Goal: Task Accomplishment & Management: Use online tool/utility

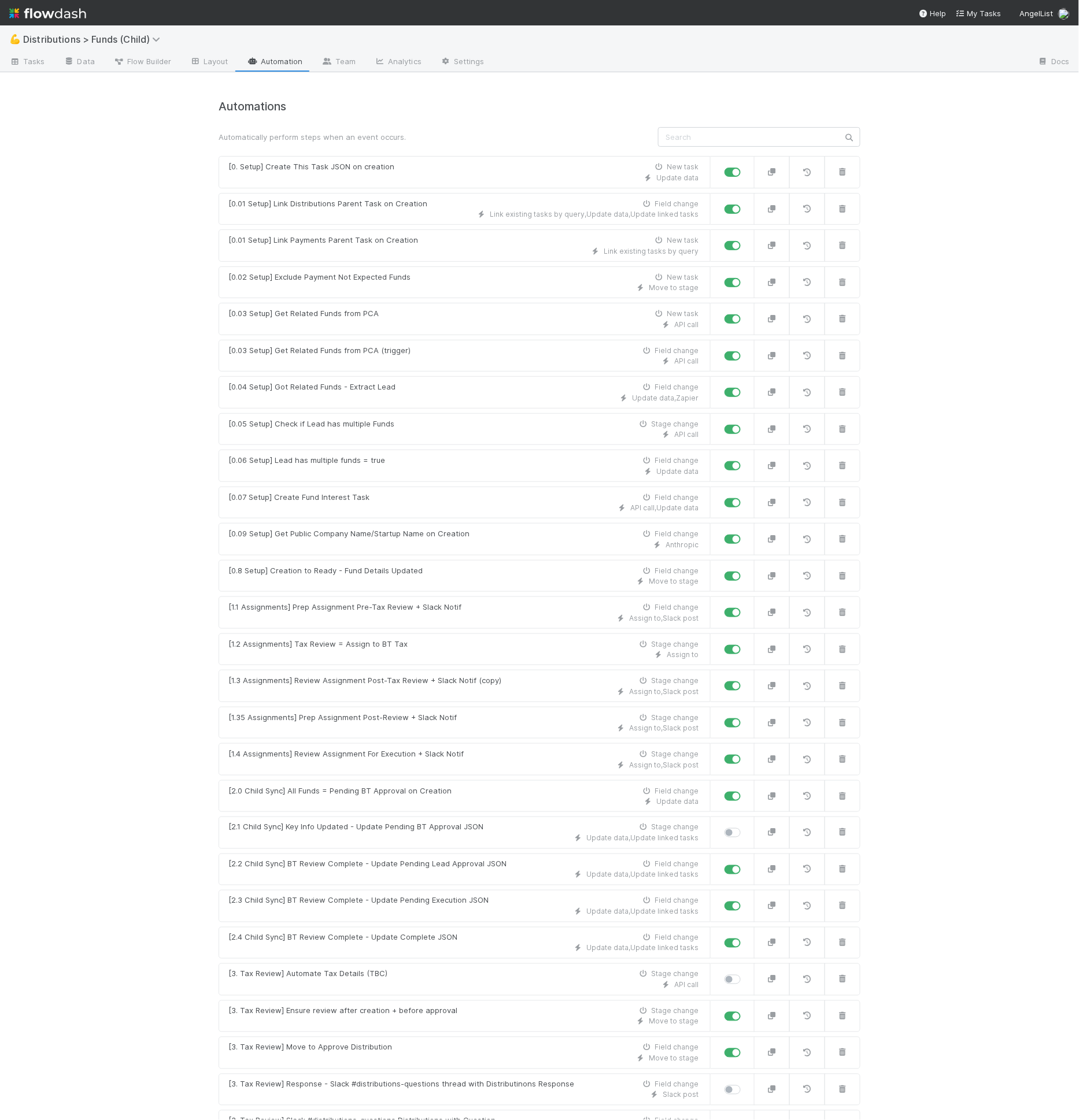
scroll to position [765, 0]
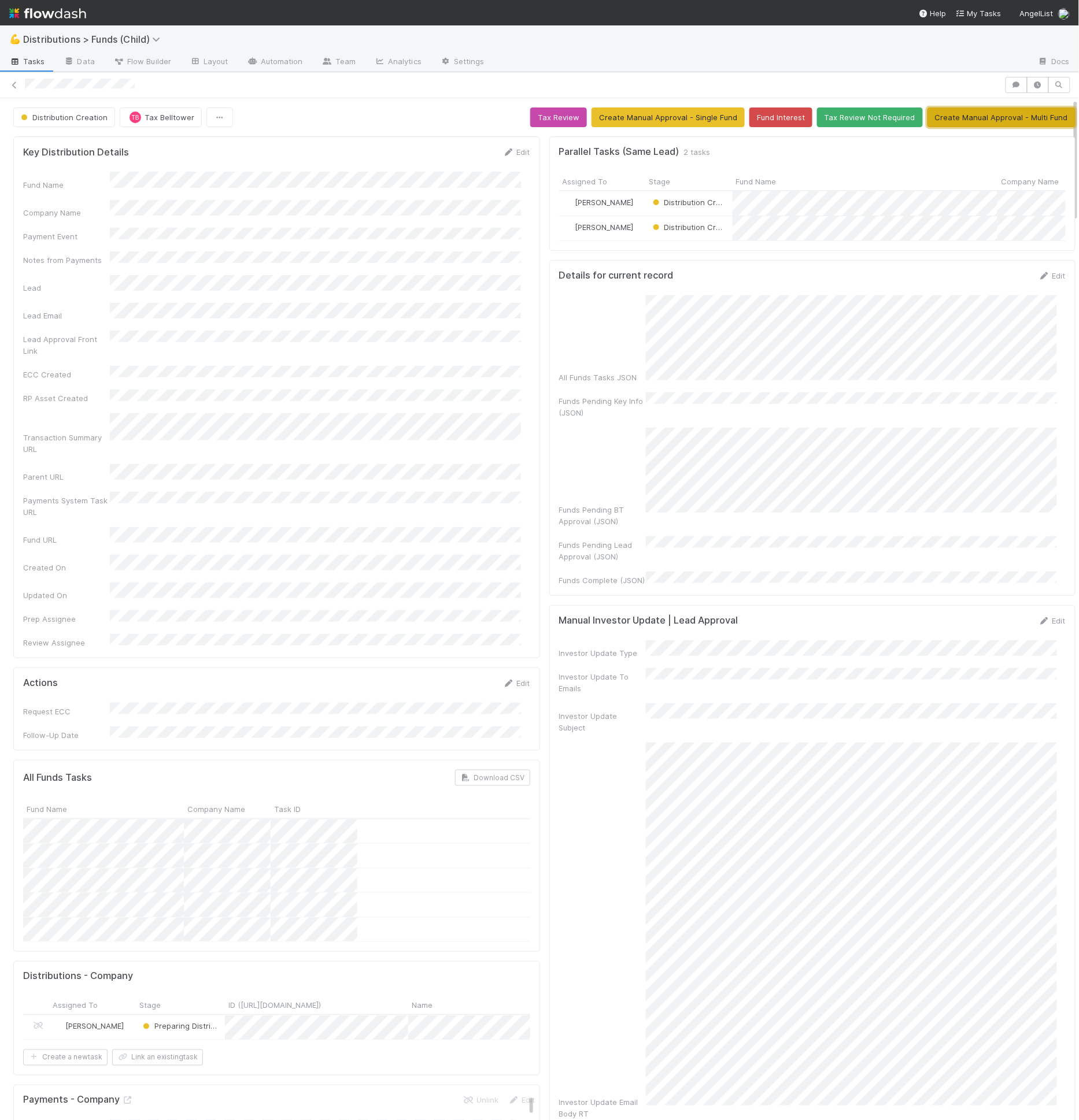
click at [965, 112] on button "Create Manual Approval - Multi Fund" at bounding box center [1001, 118] width 148 height 20
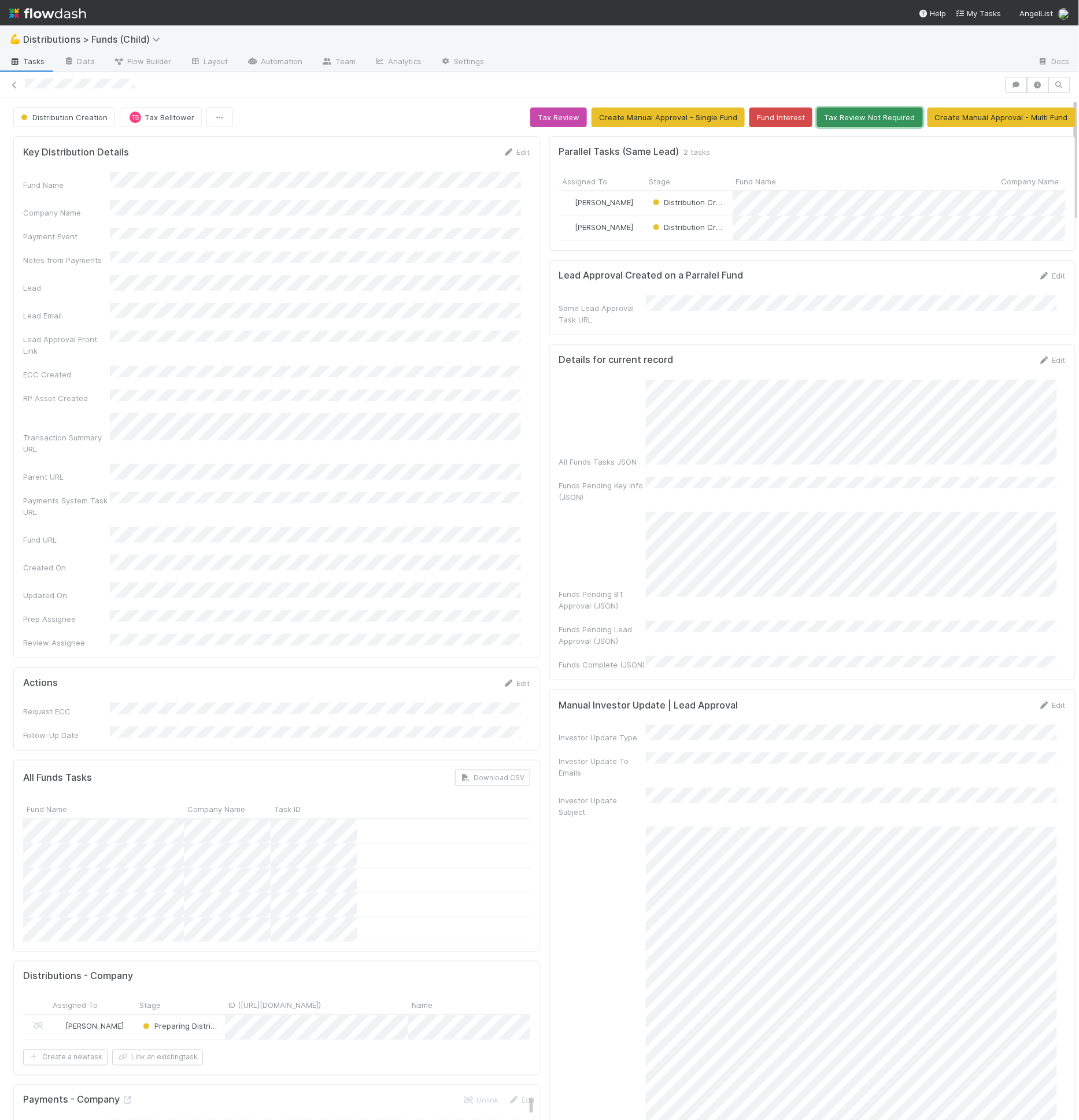
click at [838, 123] on button "Tax Review Not Required" at bounding box center [870, 118] width 106 height 20
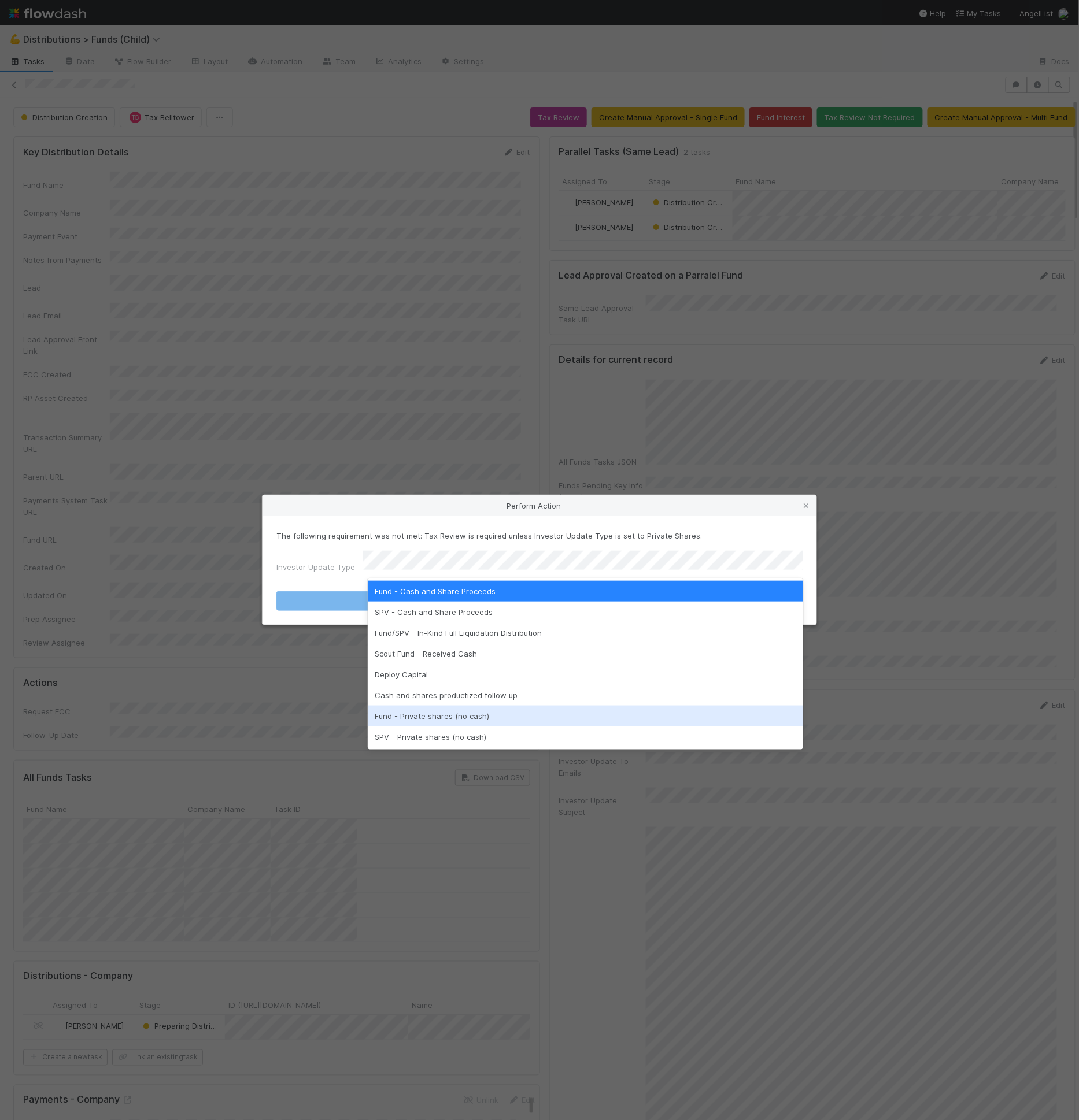
click at [490, 714] on div "Fund - Private shares (no cash)" at bounding box center [585, 716] width 435 height 21
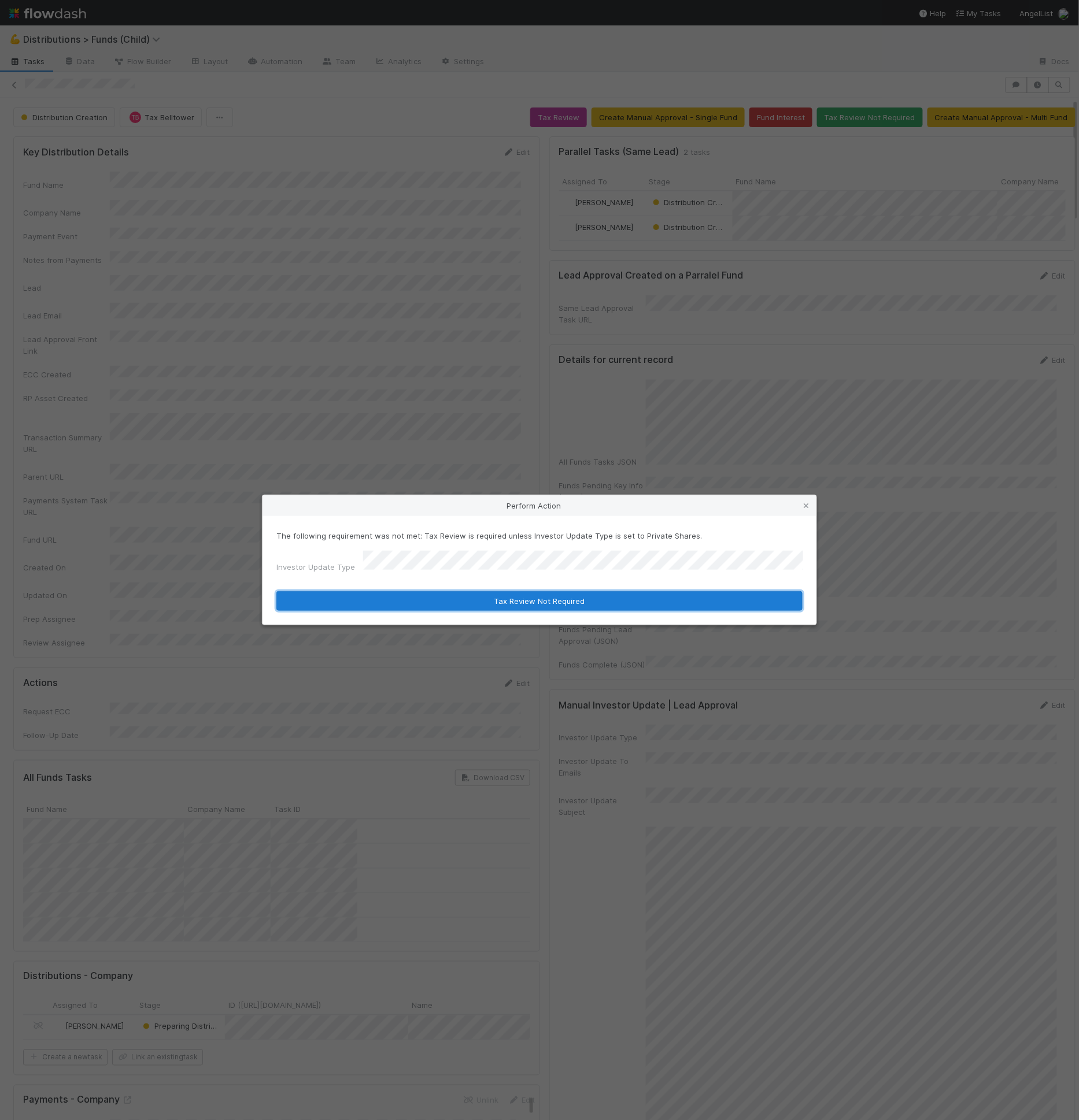
click at [567, 597] on button "Tax Review Not Required" at bounding box center [539, 601] width 526 height 20
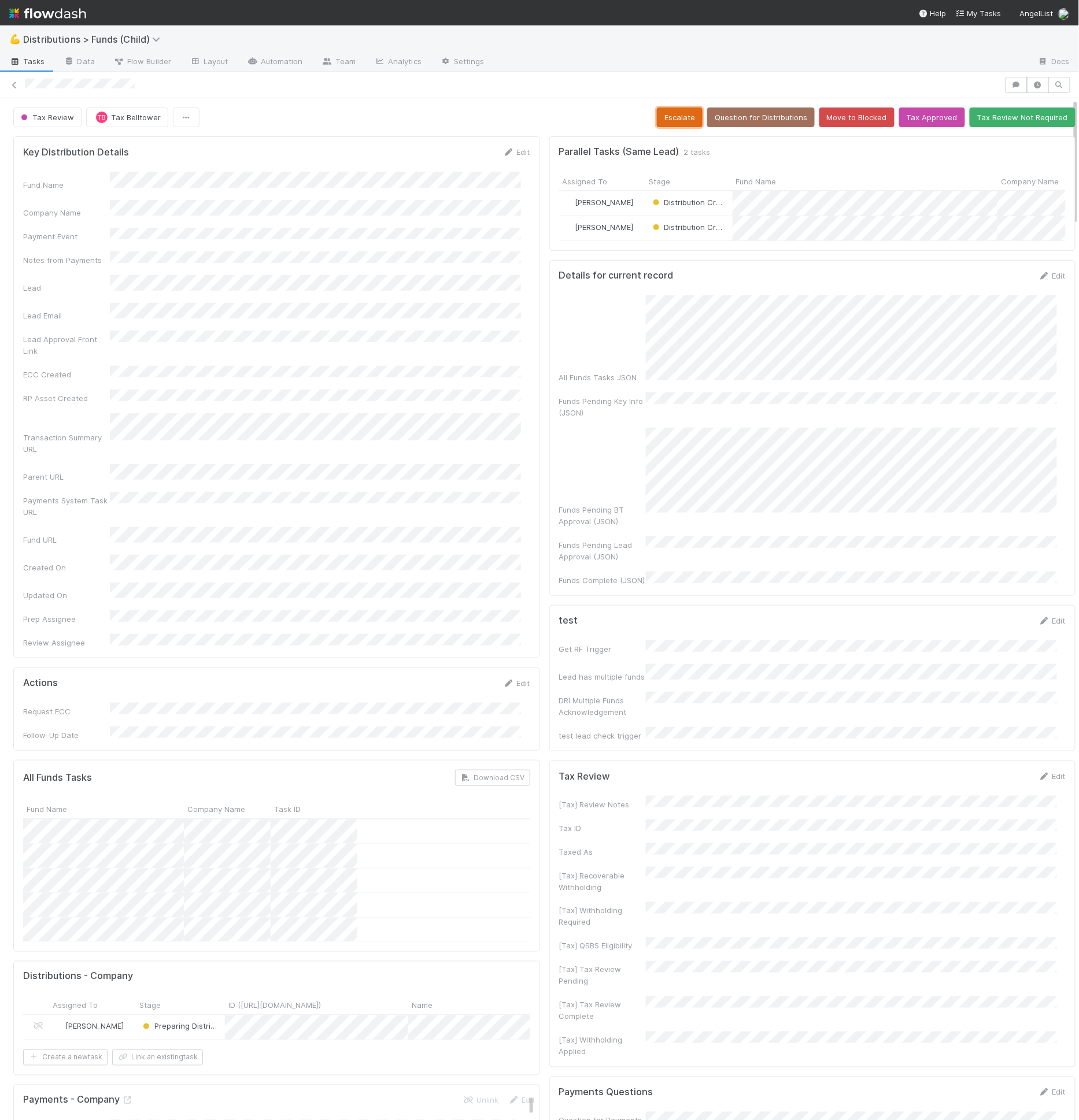
click at [687, 115] on button "Escalate" at bounding box center [679, 118] width 46 height 20
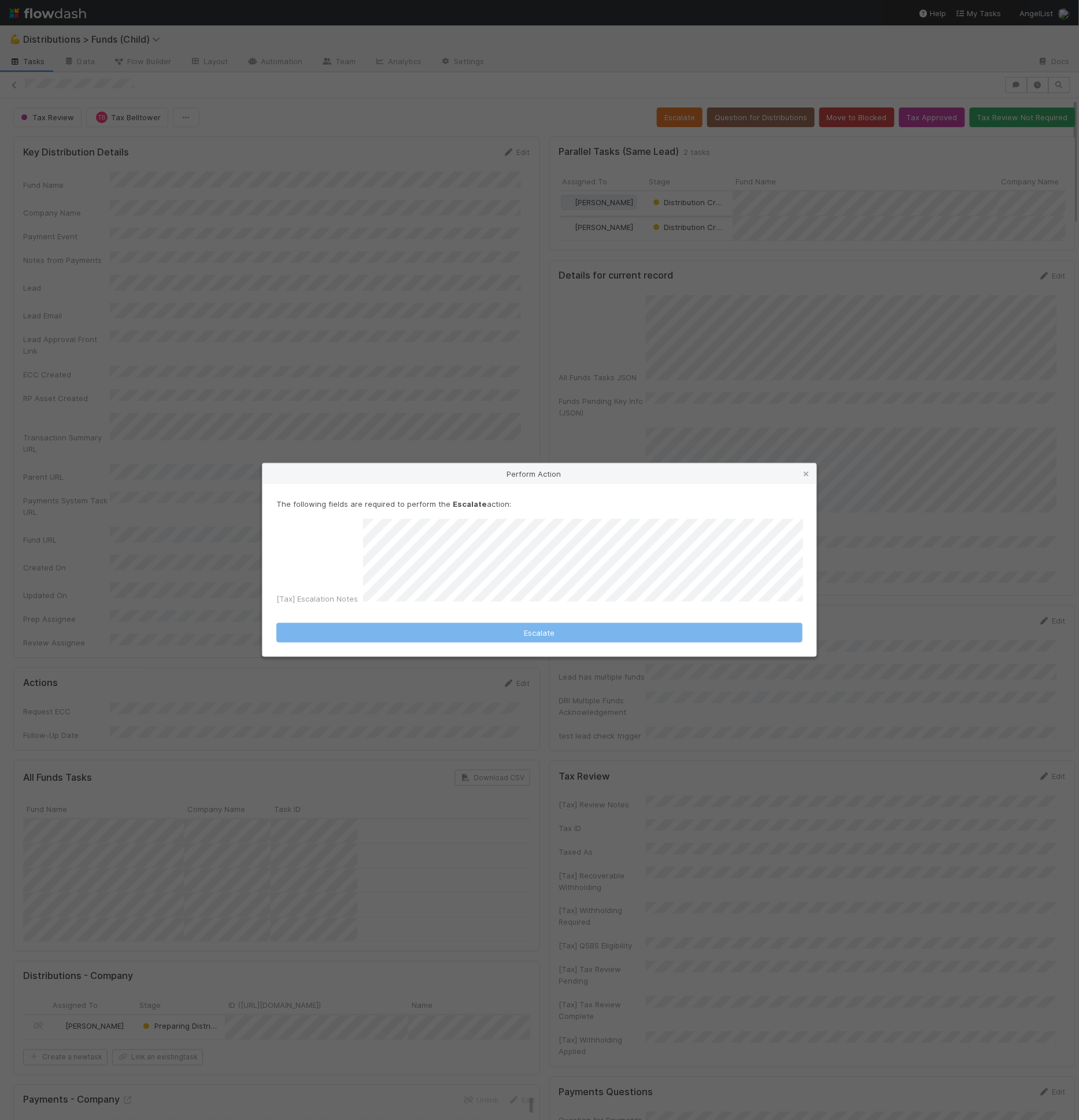
click at [541, 170] on div "Perform Action The following fields are required to perform the Escalate action…" at bounding box center [539, 560] width 1079 height 1120
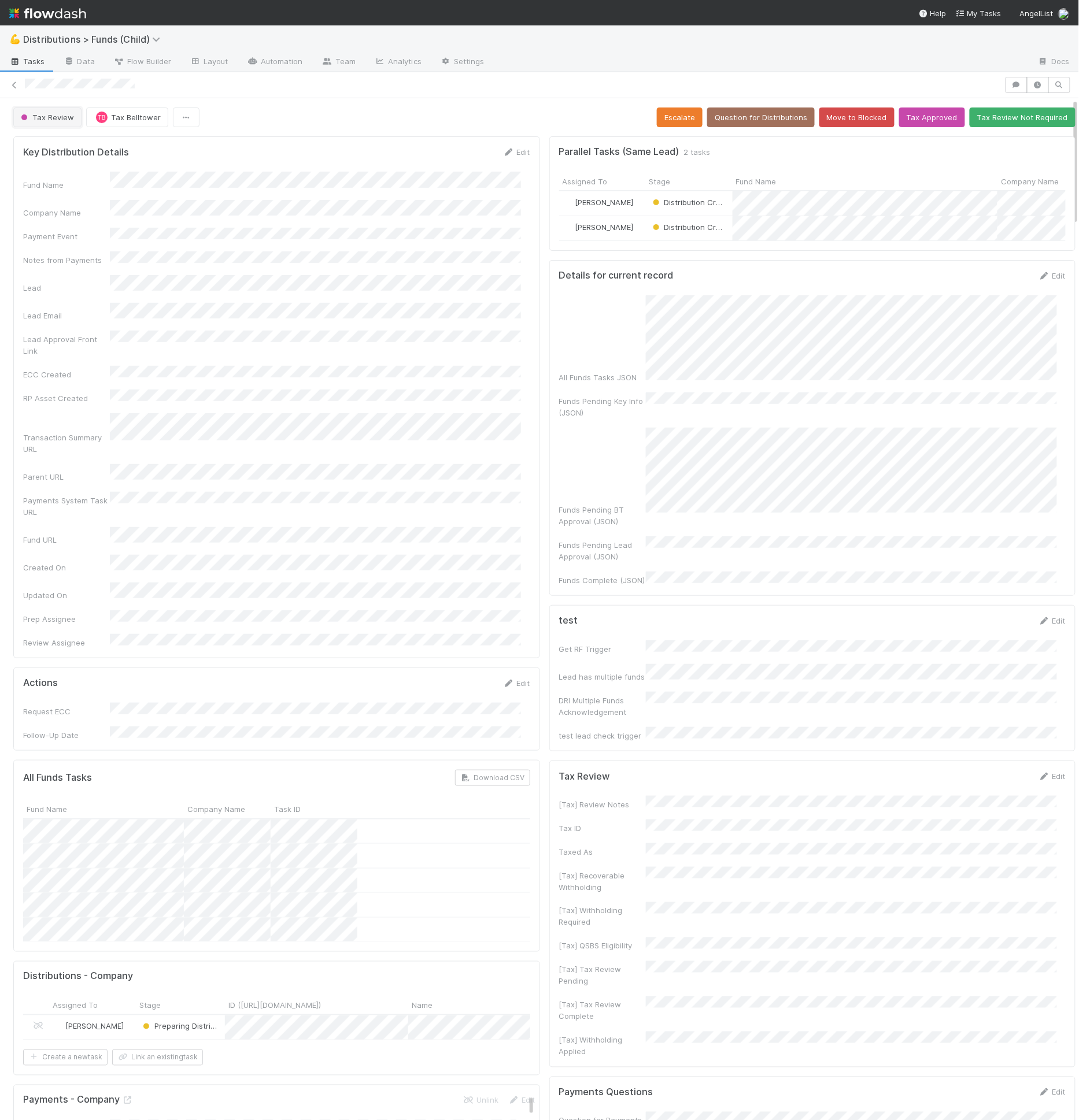
click at [43, 118] on span "Tax Review" at bounding box center [46, 117] width 56 height 9
click at [109, 193] on div "Distribution Creation" at bounding box center [90, 186] width 164 height 21
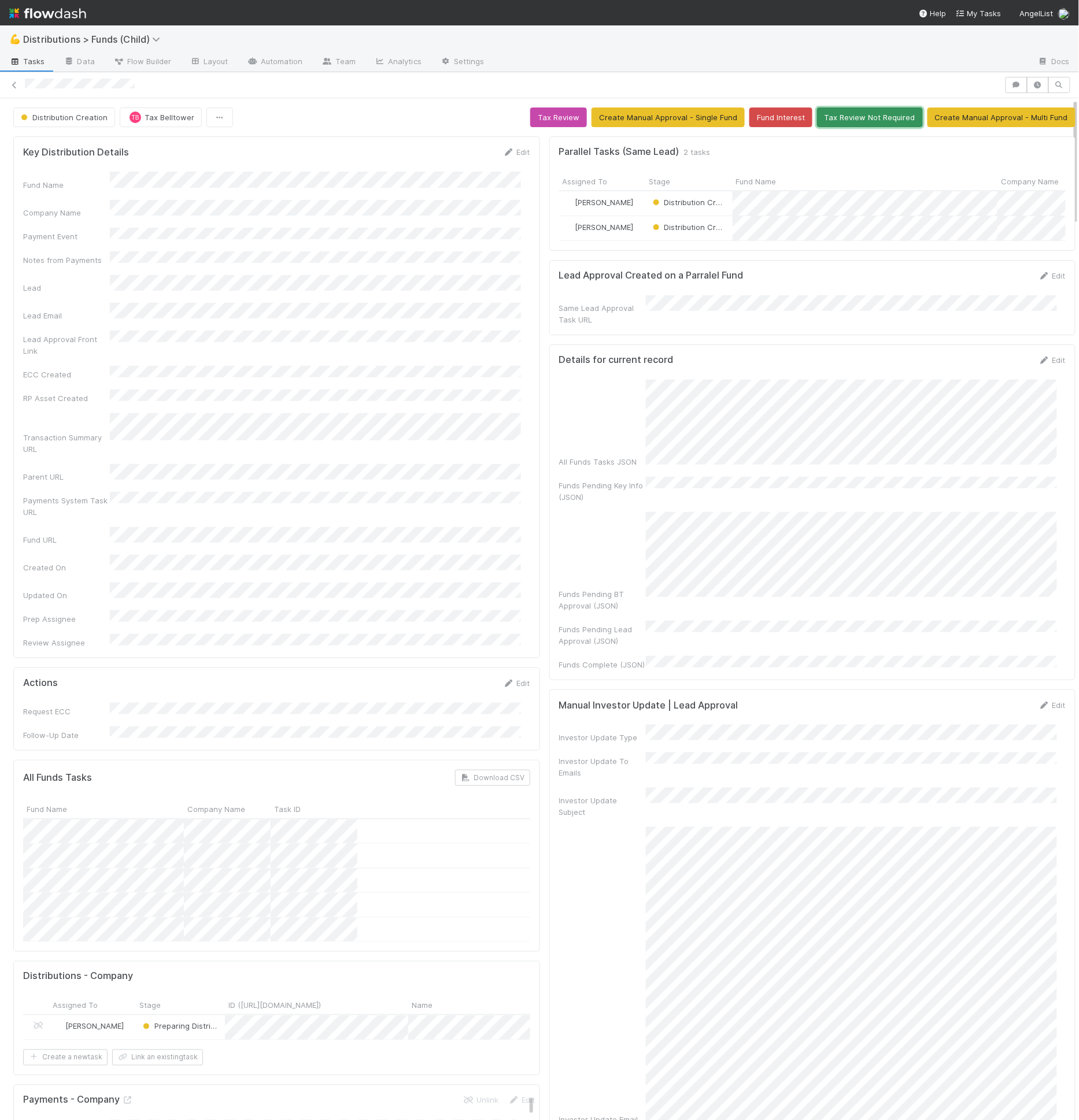
click at [874, 117] on button "Tax Review Not Required" at bounding box center [870, 118] width 106 height 20
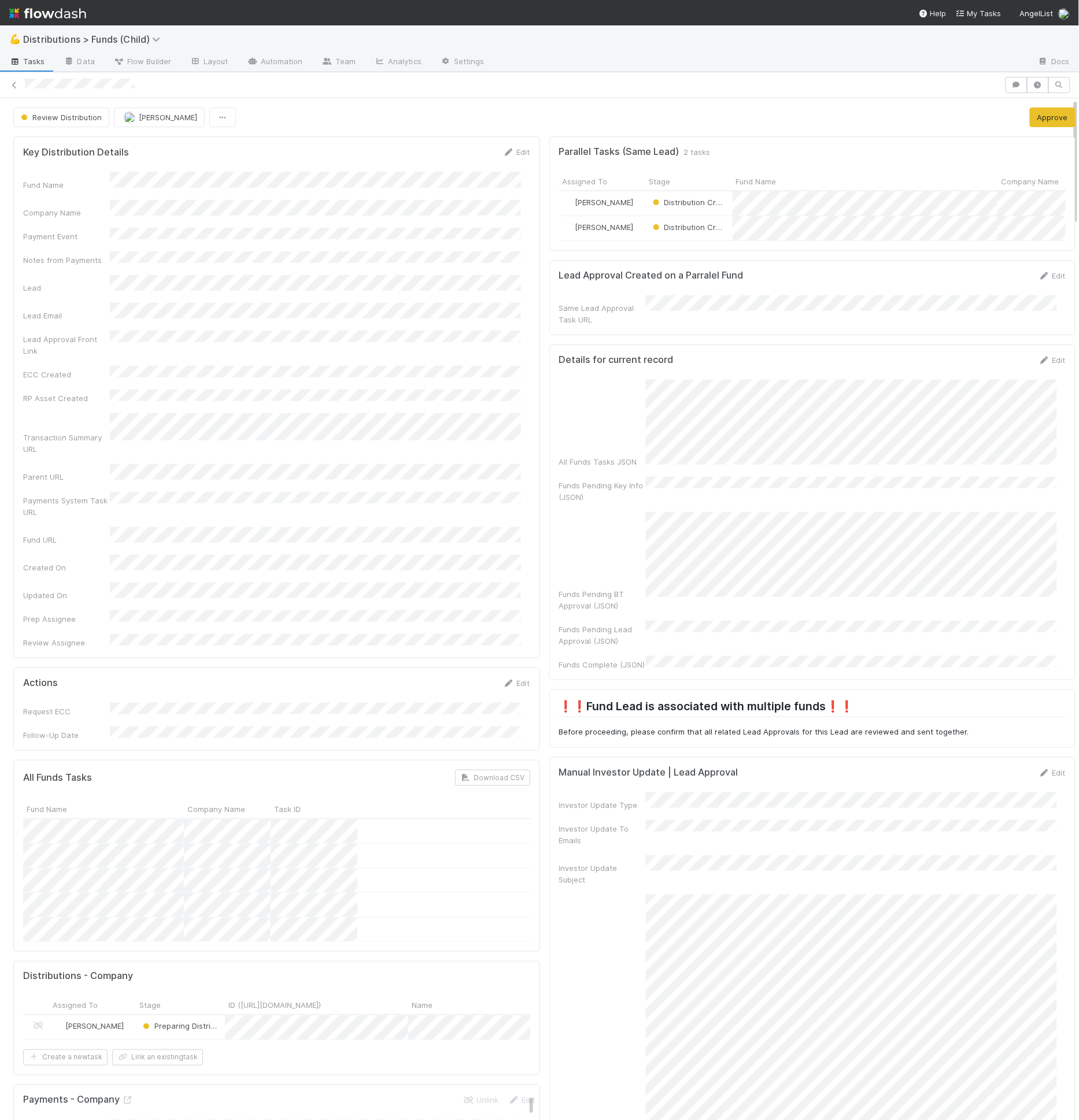
click at [349, 113] on div "Review Distribution Cierra Catarino Approve" at bounding box center [545, 118] width 1062 height 20
click at [1030, 120] on button "Approve" at bounding box center [1052, 118] width 46 height 20
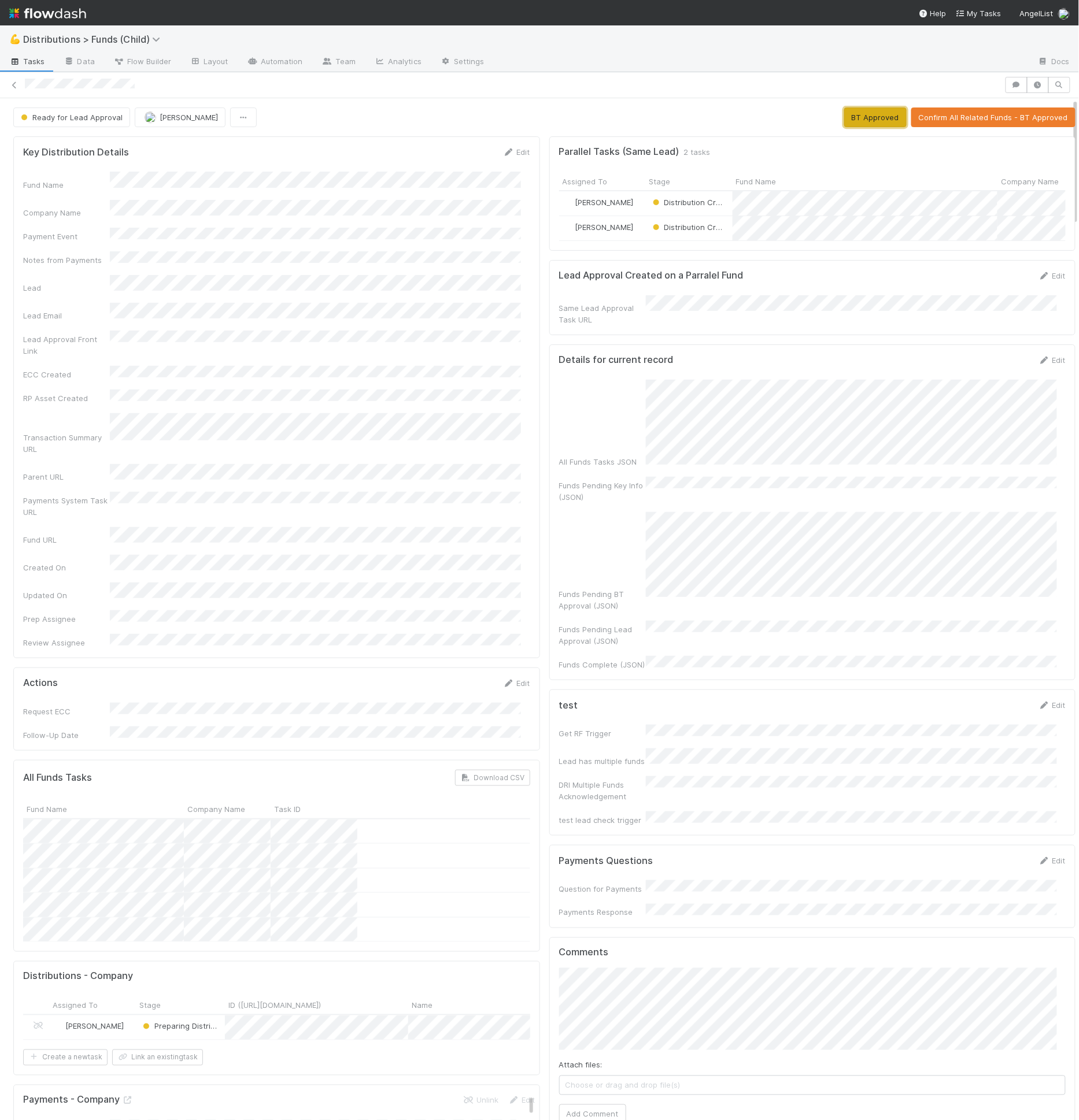
click at [859, 110] on button "BT Approved" at bounding box center [876, 118] width 63 height 20
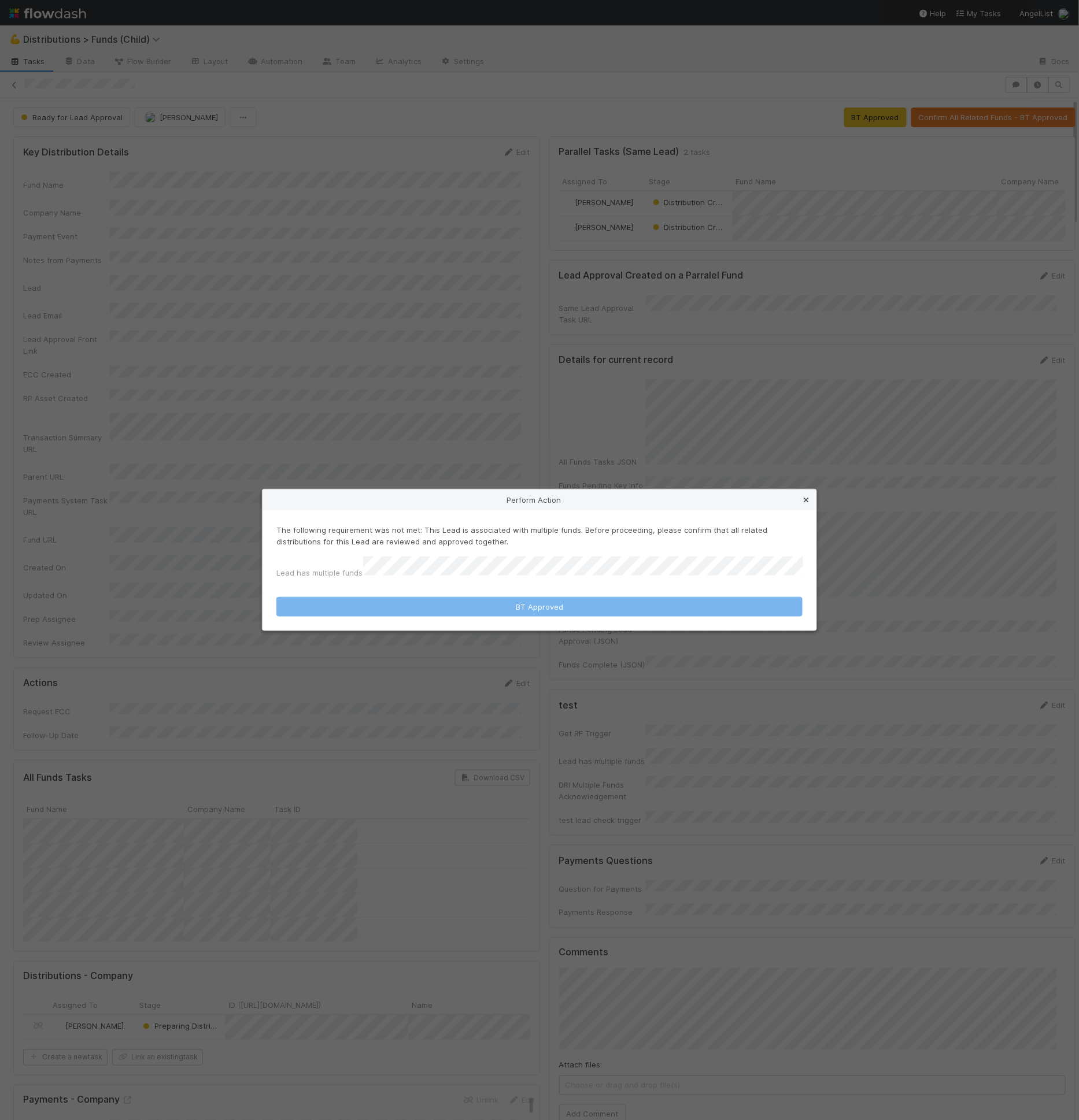
click at [805, 504] on icon at bounding box center [806, 501] width 12 height 8
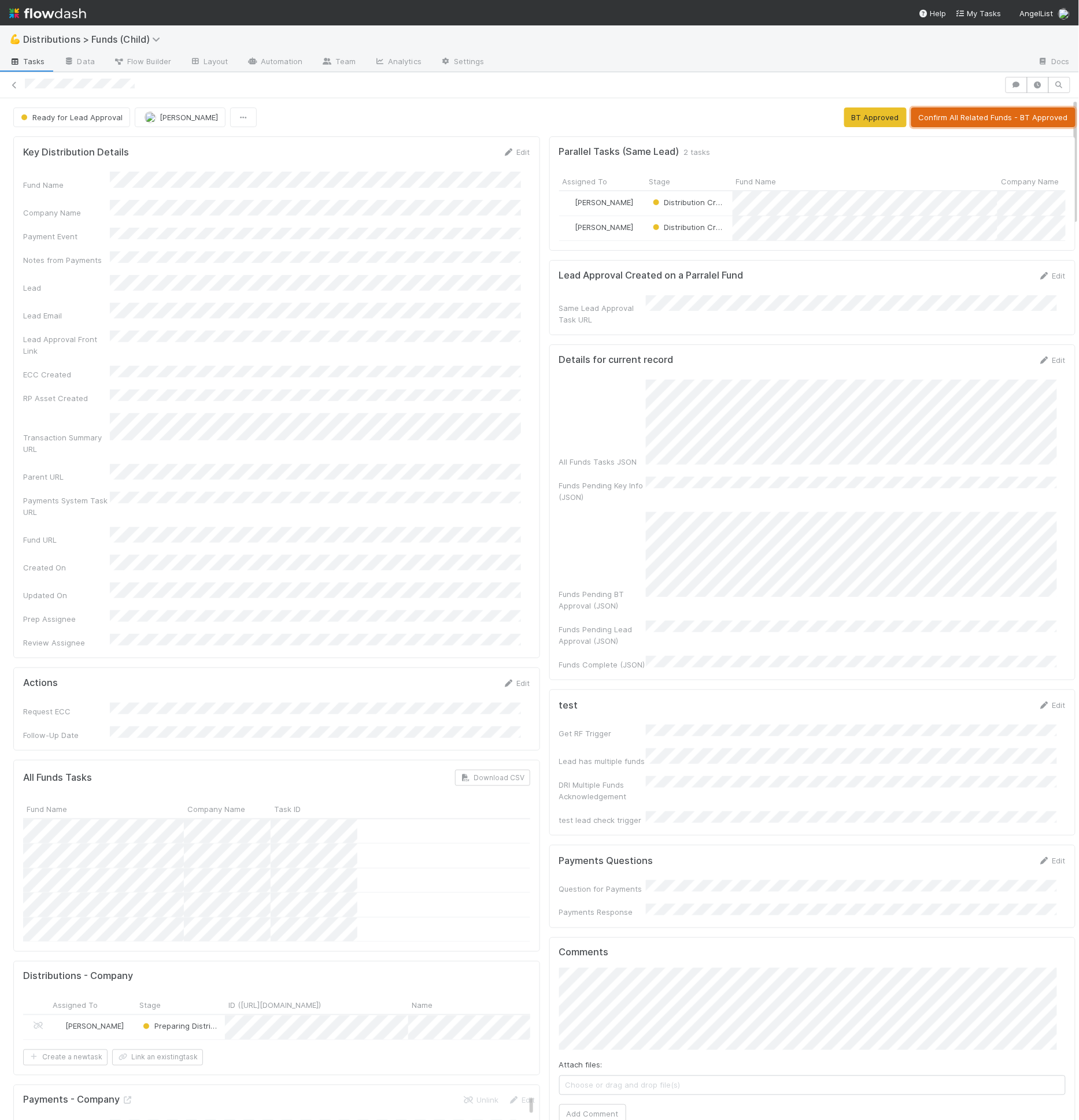
click at [1007, 113] on button "Confirm All Related Funds - BT Approved" at bounding box center [993, 118] width 164 height 20
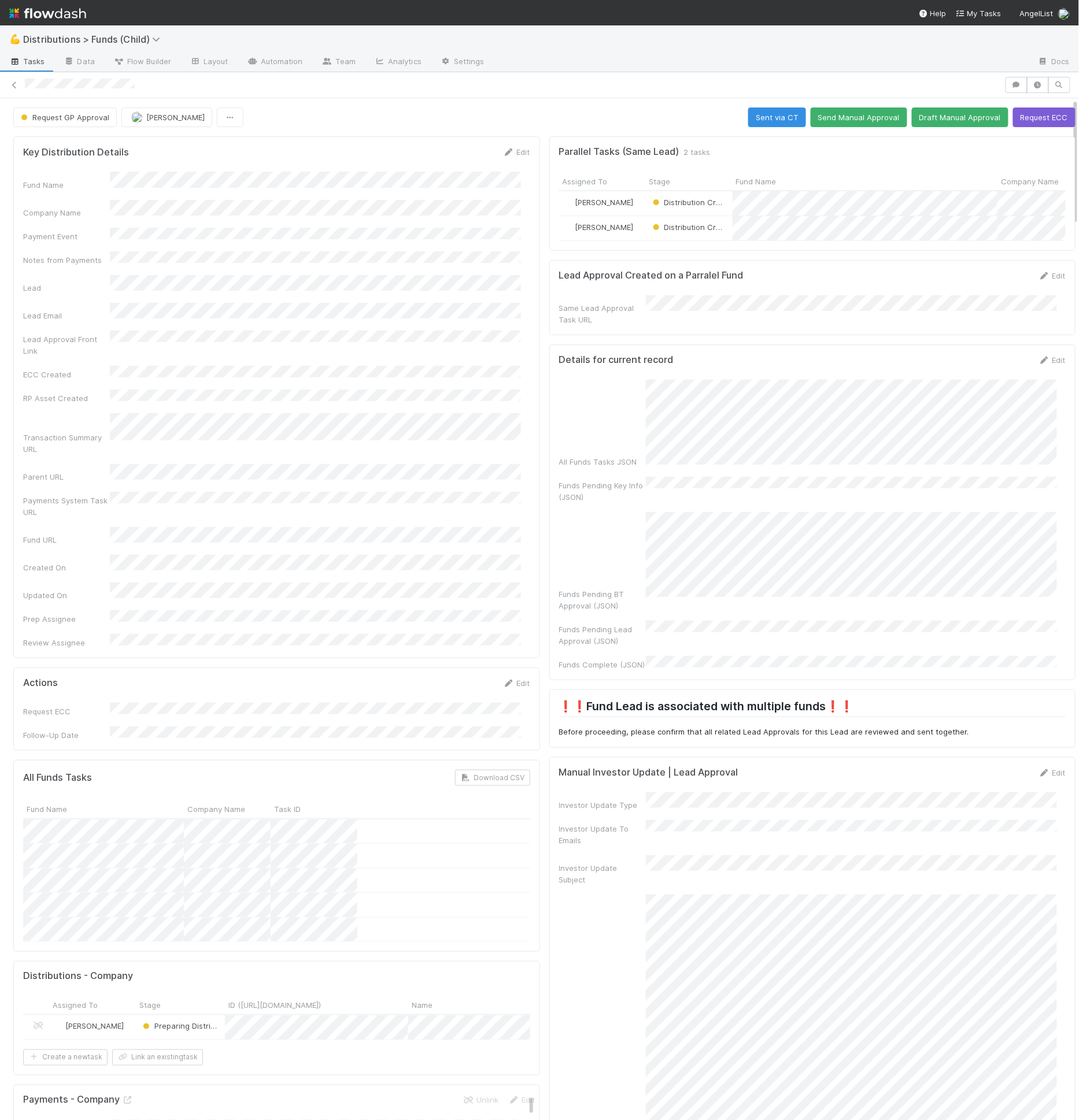
click at [370, 125] on div "Request GP Approval Cierra Catarino Sent via CT Send Manual Approval Draft Manu…" at bounding box center [545, 118] width 1062 height 20
click at [990, 767] on button "Save" at bounding box center [1004, 776] width 33 height 20
click at [630, 202] on div "[PERSON_NAME]" at bounding box center [602, 203] width 86 height 25
click at [630, 227] on div "[PERSON_NAME]" at bounding box center [602, 228] width 86 height 25
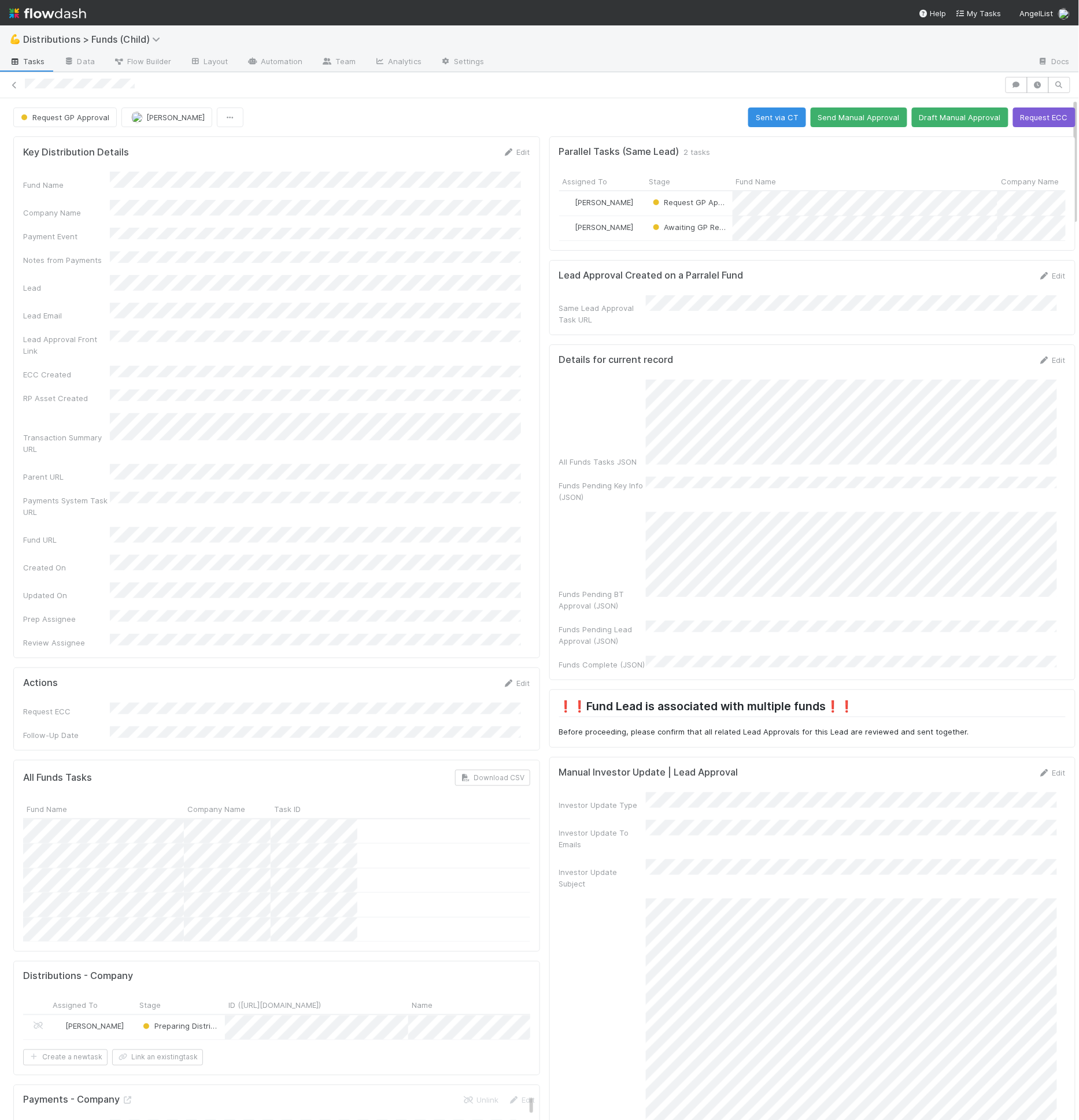
click at [732, 297] on form "Lead Approval Created on a Parralel Fund Edit Same Lead Approval Task URL" at bounding box center [812, 297] width 507 height 56
click at [832, 120] on button "Send Manual Approval" at bounding box center [859, 118] width 96 height 20
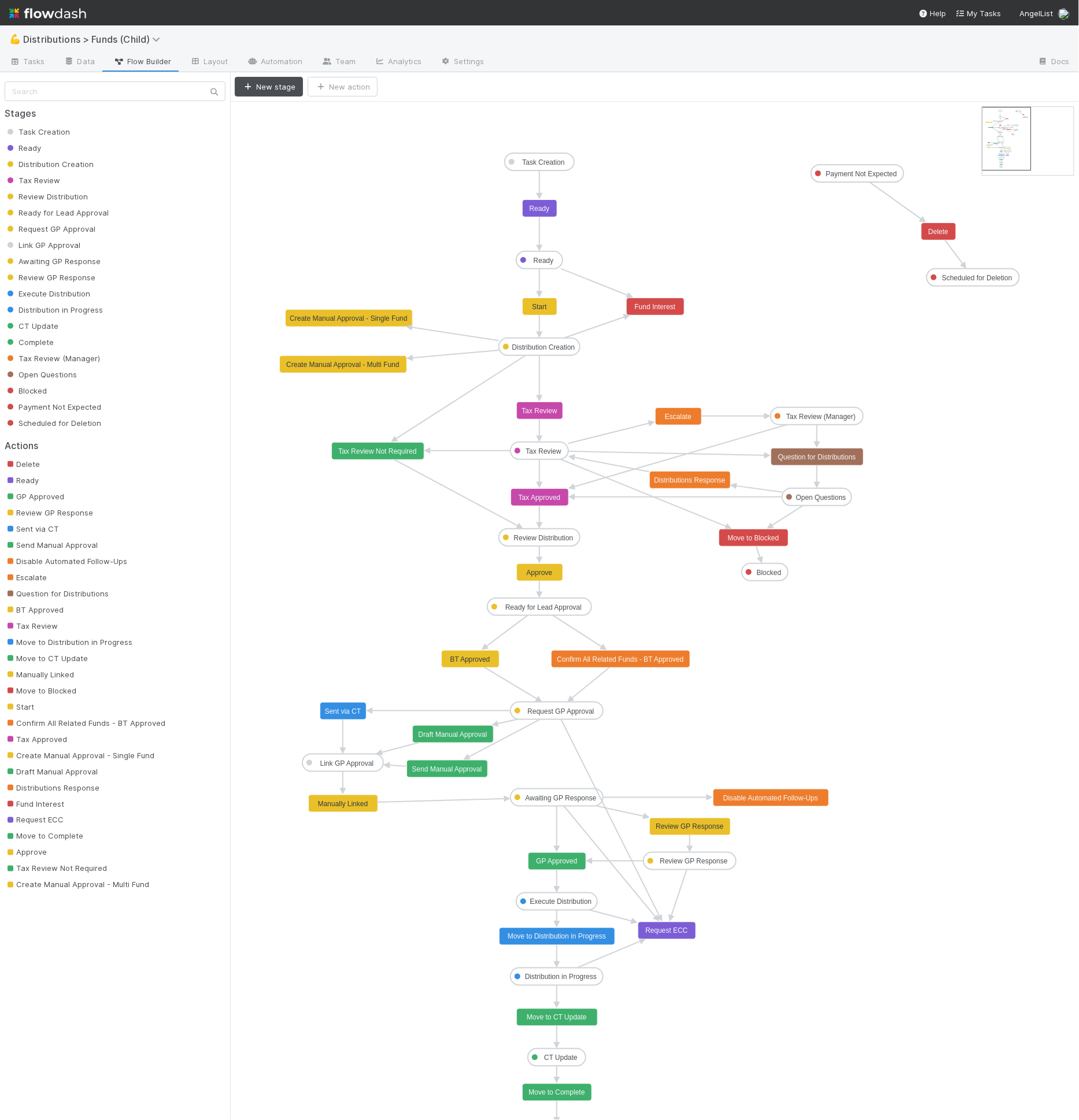
click at [317, 356] on rect at bounding box center [344, 365] width 128 height 18
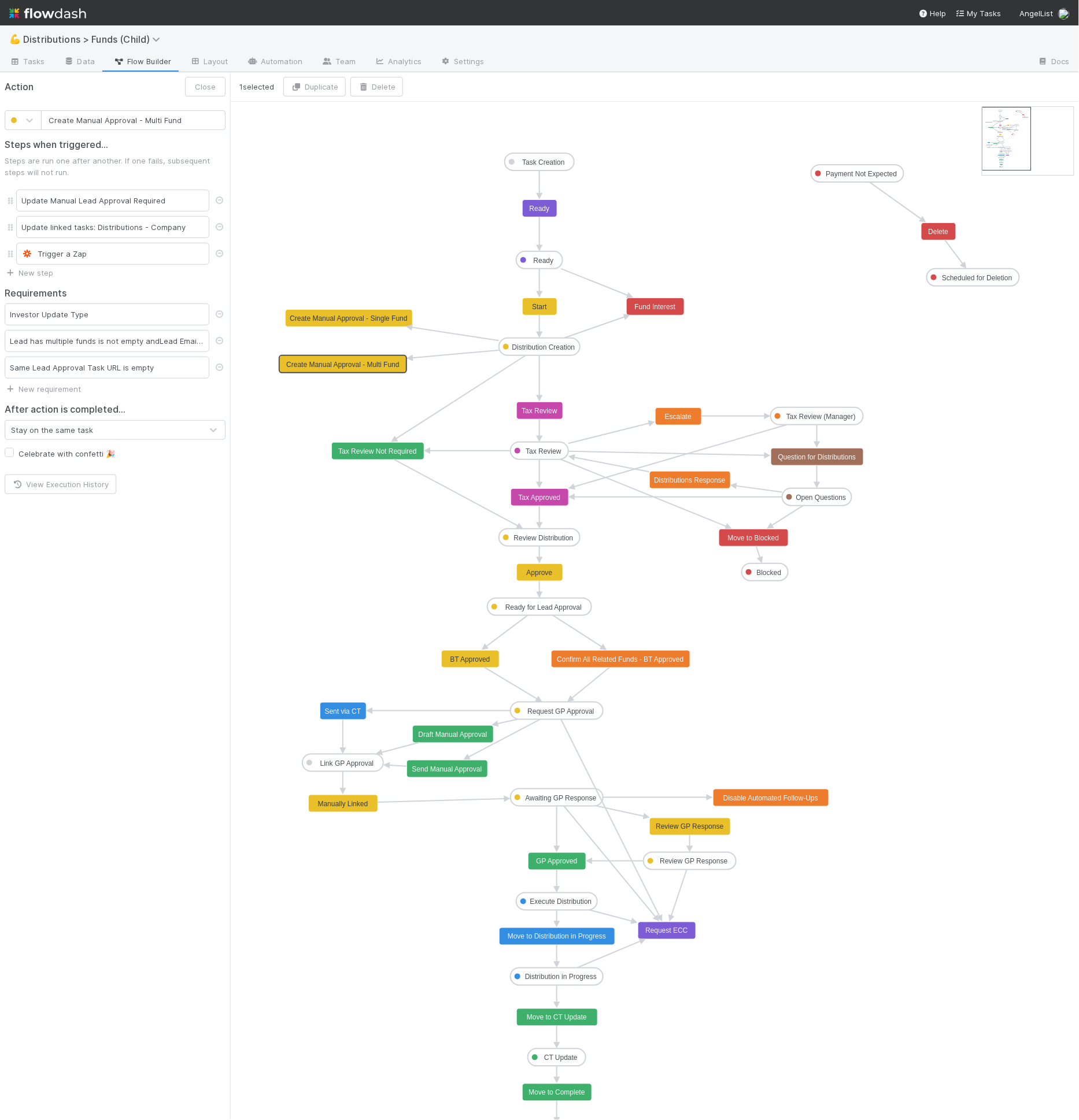
click at [316, 360] on text "Create Manual Approval - Multi Fund" at bounding box center [342, 364] width 113 height 8
click at [37, 269] on link "New step" at bounding box center [28, 272] width 48 height 9
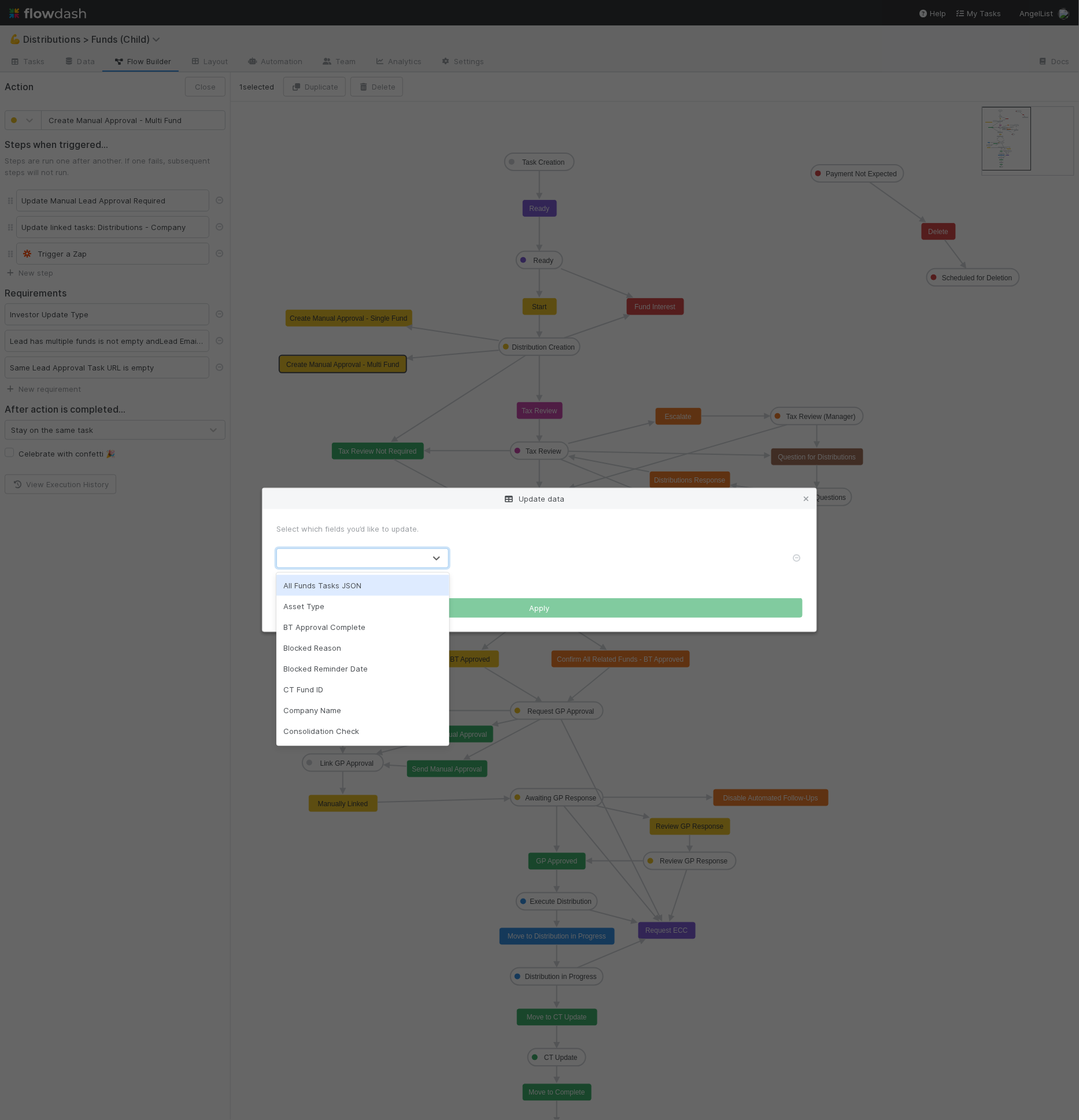
click at [365, 564] on div at bounding box center [351, 558] width 148 height 19
type input "same"
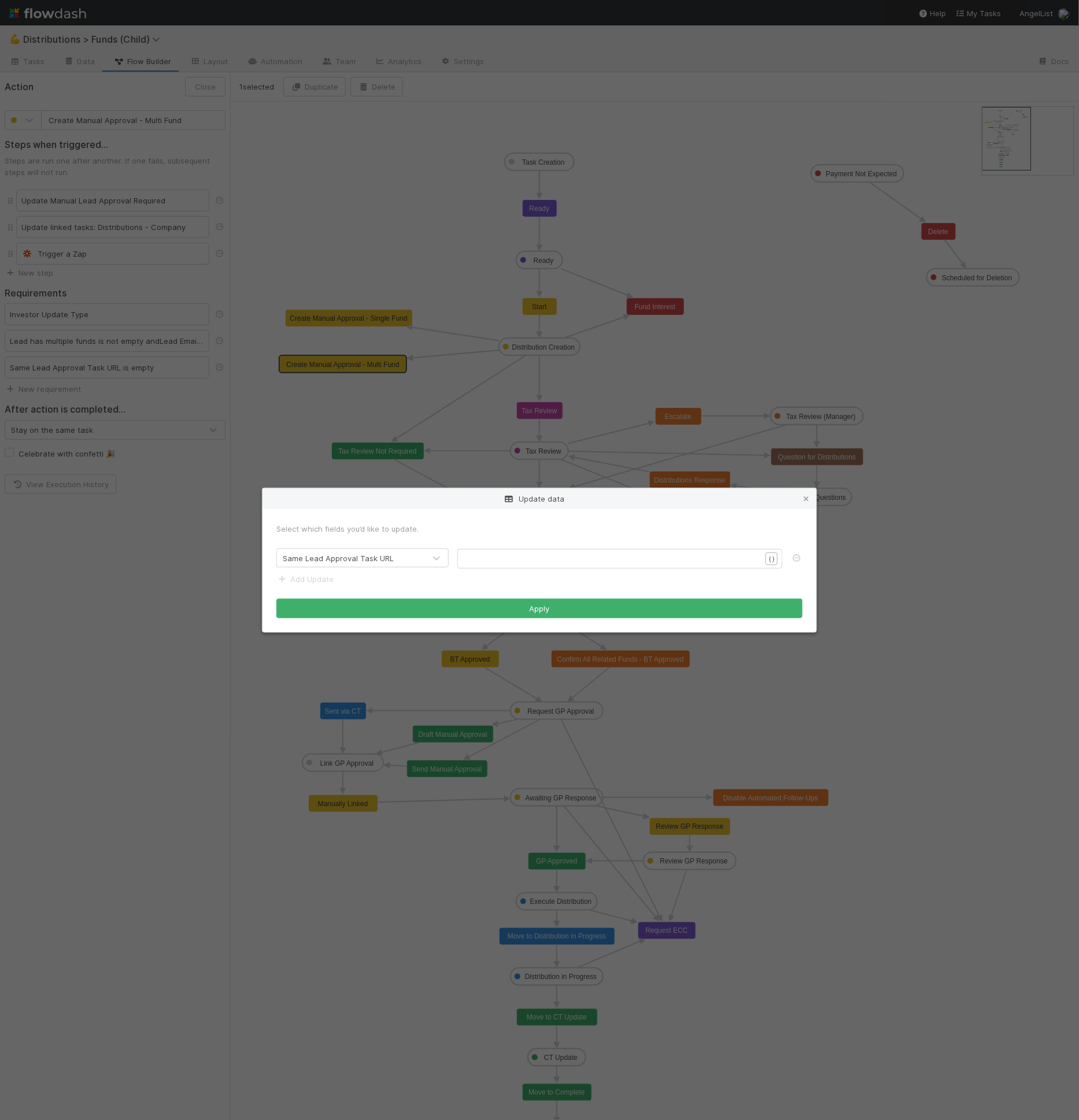
click at [554, 568] on form "Select which fields you’d like to update. Same Lead Approval Task URL ​ x ​ { }…" at bounding box center [539, 570] width 526 height 95
click at [554, 558] on pre "​" at bounding box center [617, 560] width 305 height 12
type textarea "This Task"
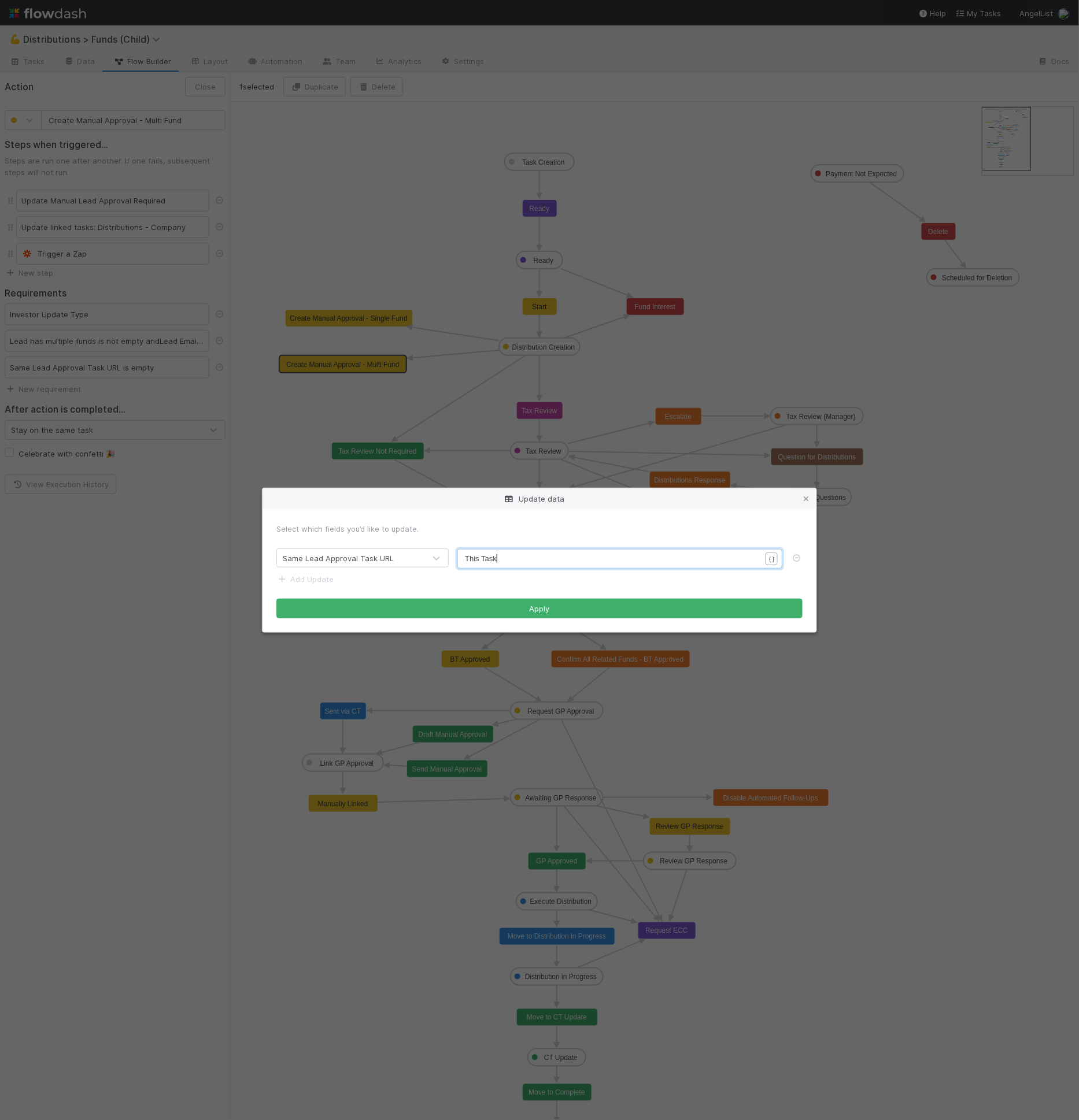
click at [512, 554] on pre "This Task" at bounding box center [617, 560] width 305 height 12
type textarea "This task is"
type textarea "This task"
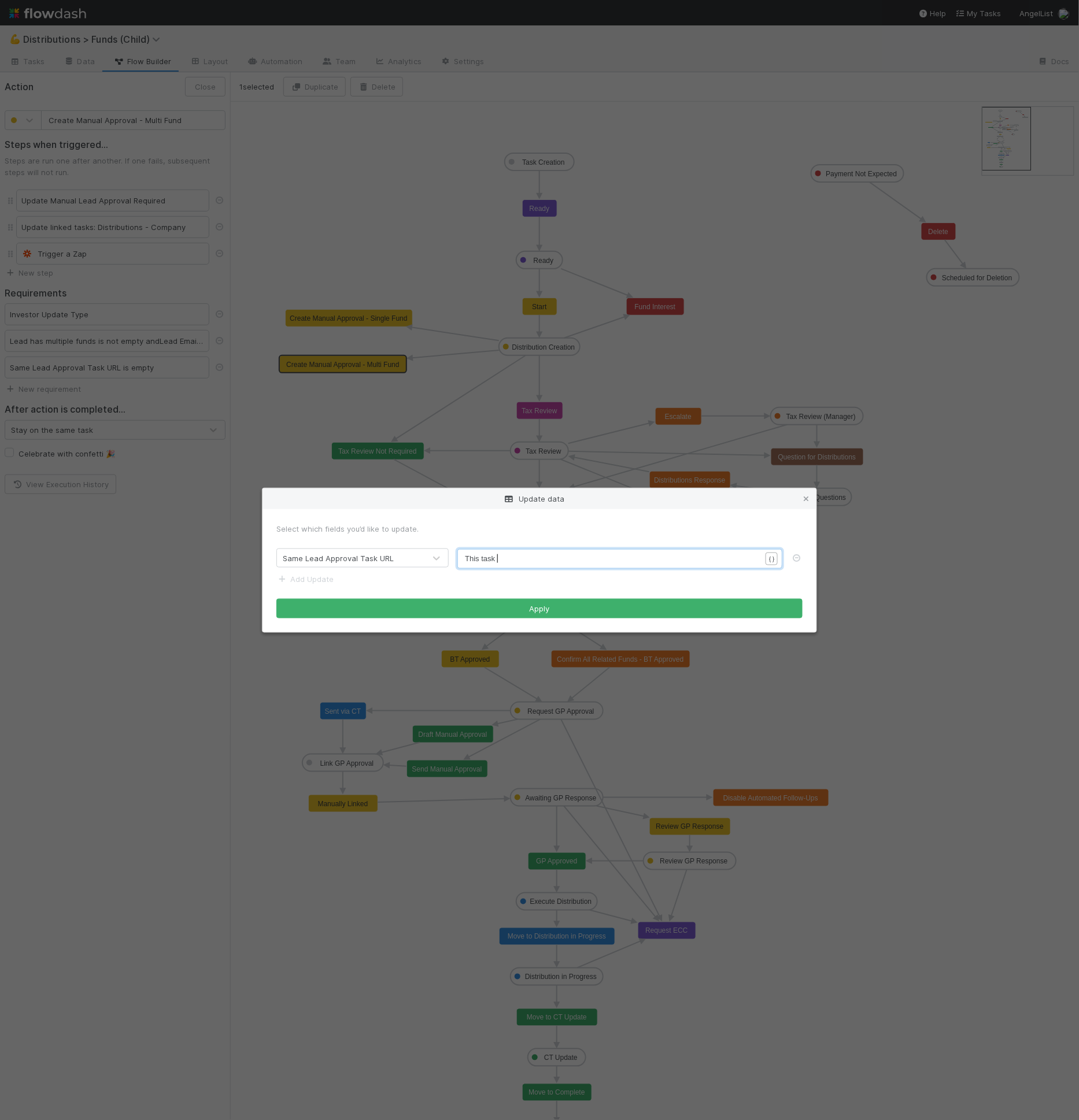
scroll to position [4, 31]
type textarea "Main task"
click at [487, 555] on span "Main task" at bounding box center [480, 559] width 32 height 9
type textarea "Lead Apprvoal T"
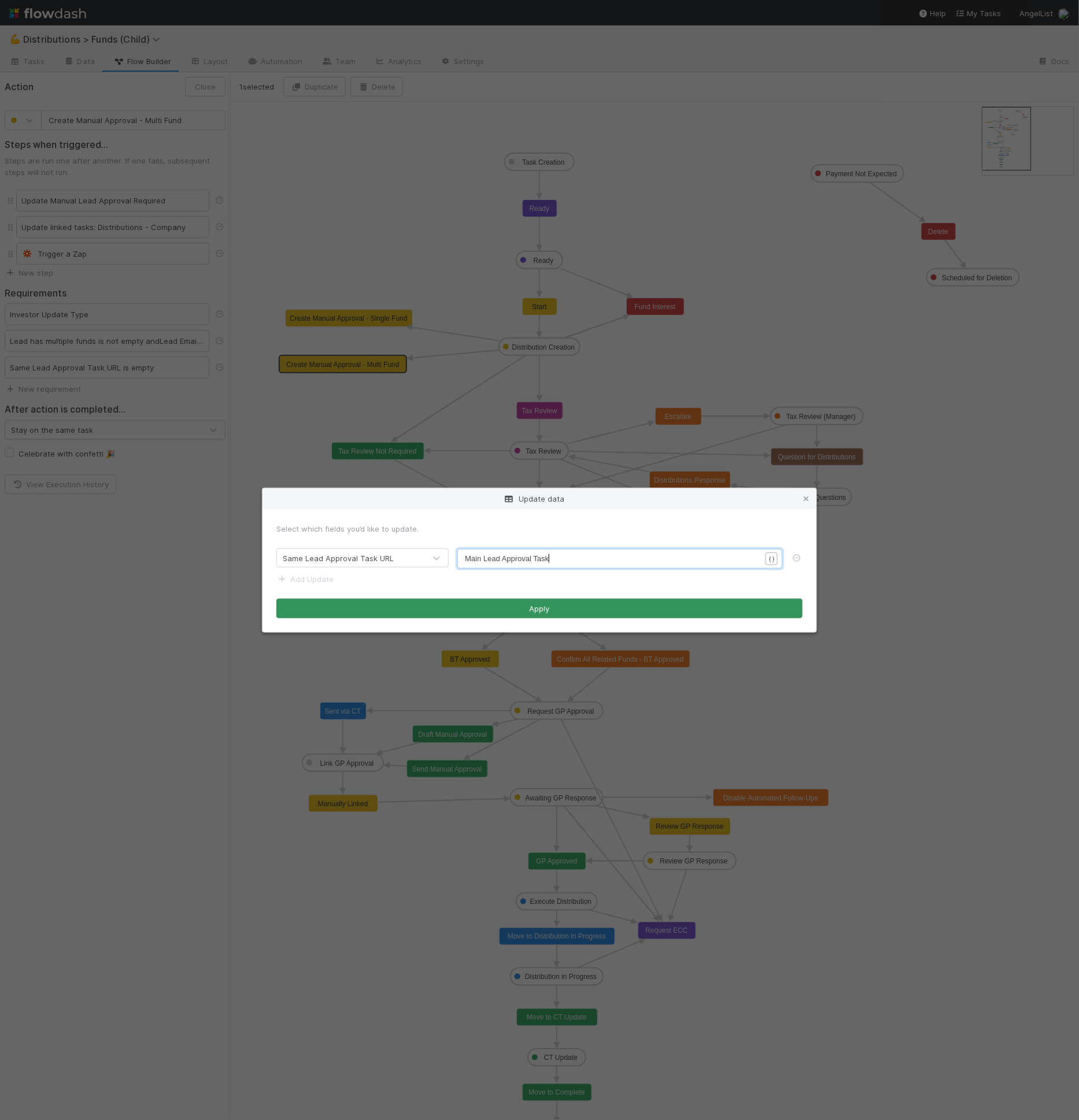
type textarea "oval Task"
click at [474, 605] on button "Apply" at bounding box center [539, 609] width 526 height 20
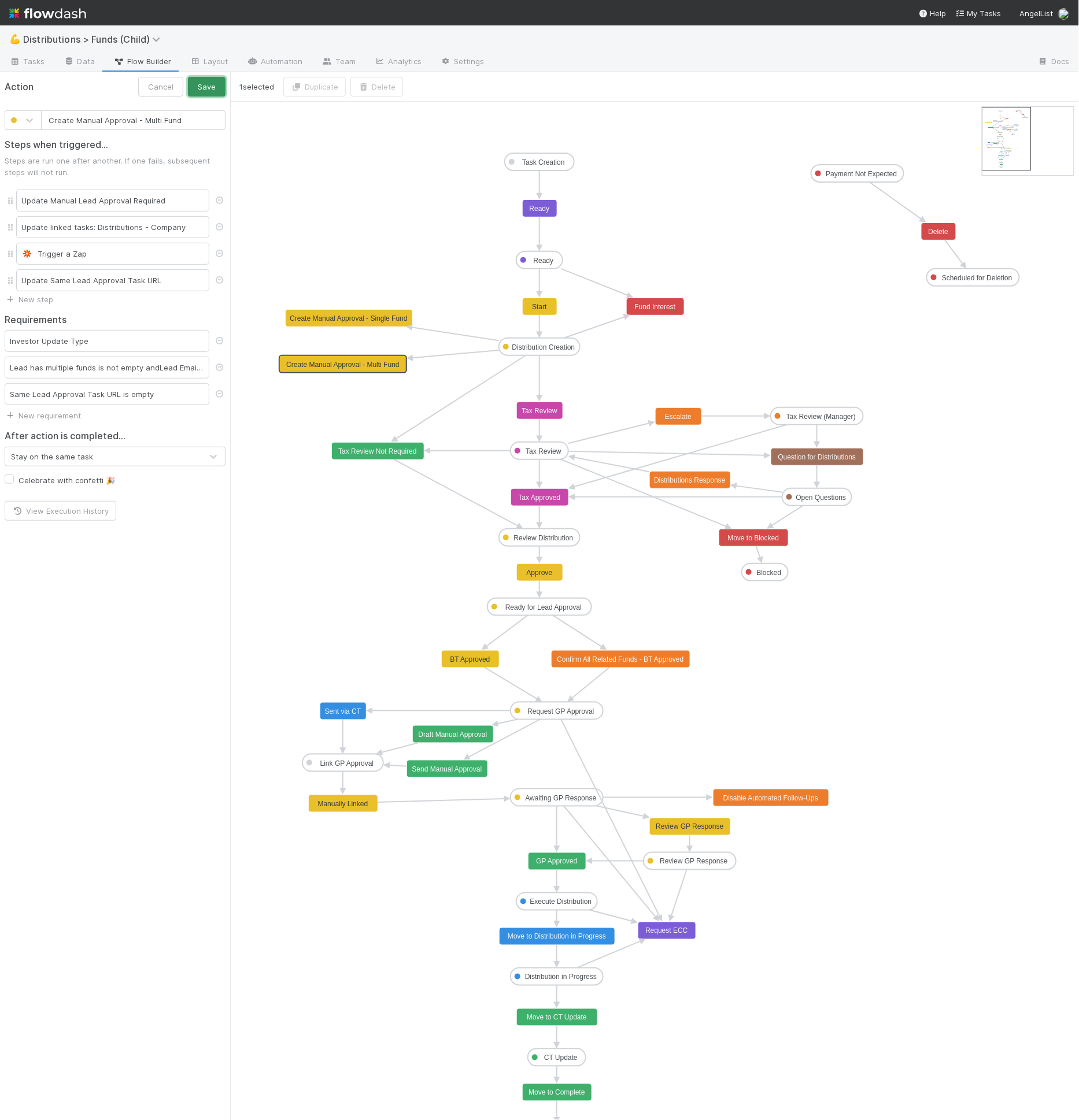
click at [207, 89] on button "Save" at bounding box center [206, 86] width 37 height 20
click at [192, 85] on button "Close" at bounding box center [204, 86] width 40 height 20
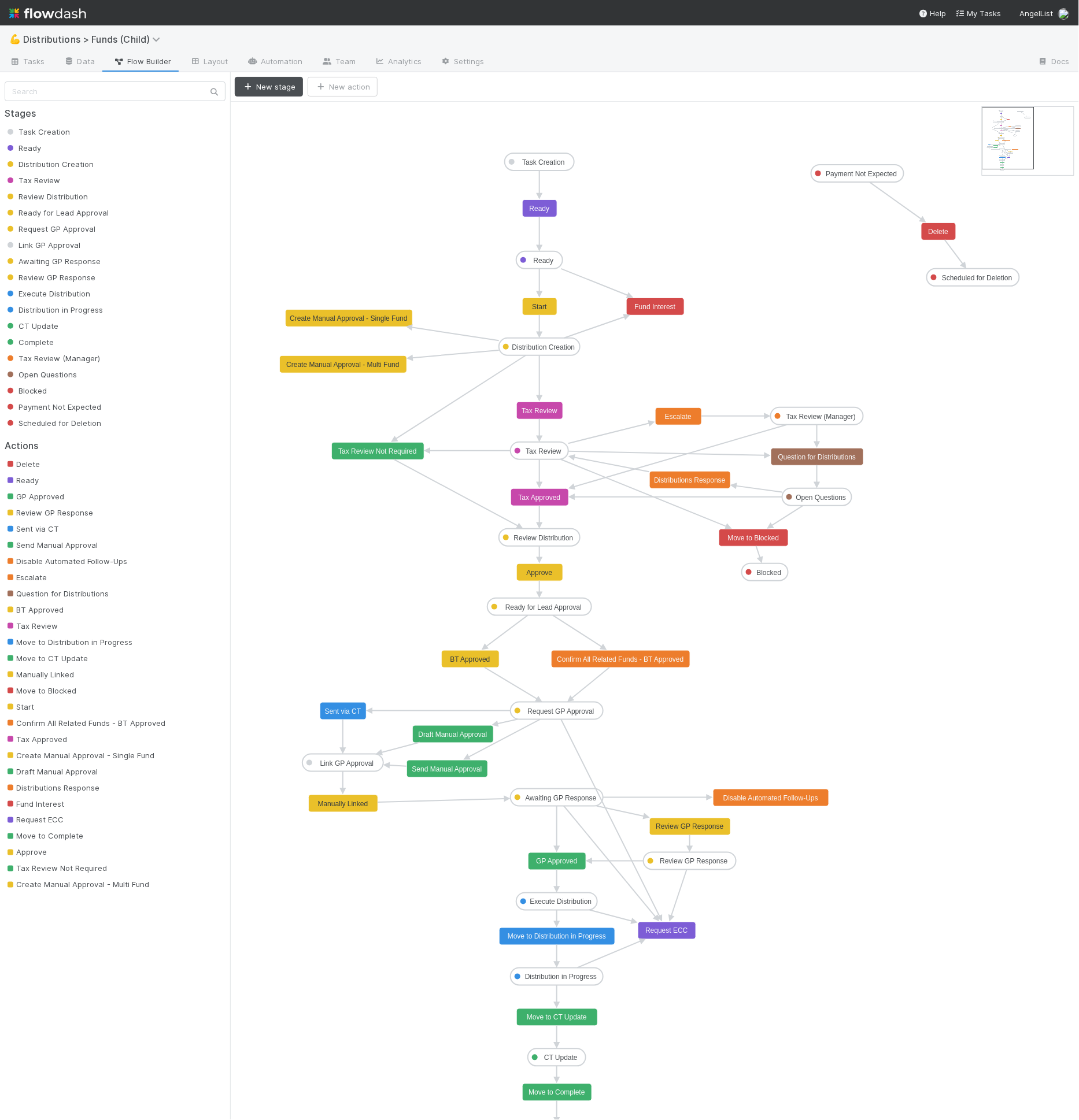
click at [357, 286] on icon "Task Creation Ready Distribution Creation Tax Review Review Distribution Ready …" at bounding box center [654, 622] width 848 height 1040
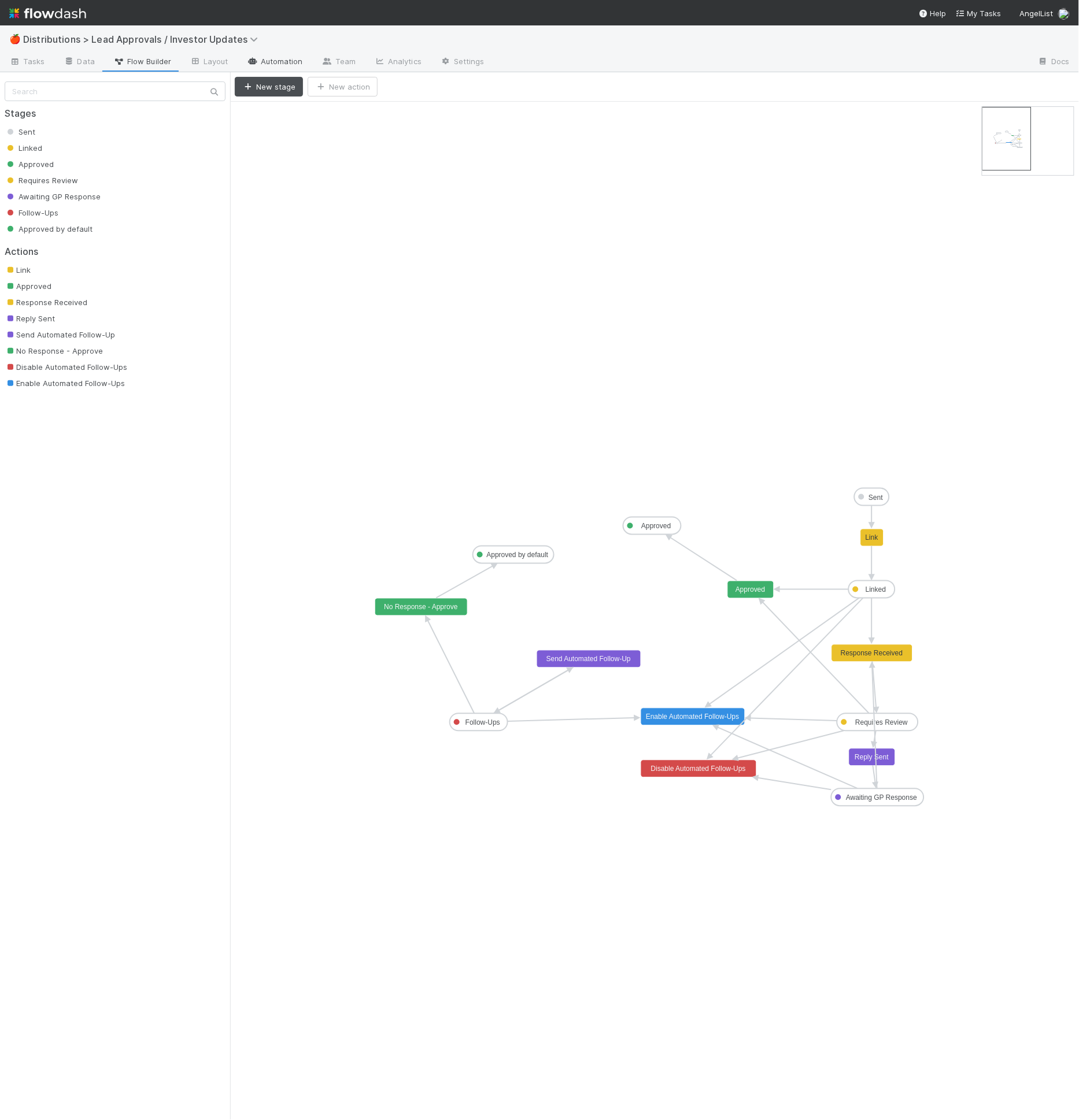
click at [254, 58] on icon at bounding box center [252, 61] width 12 height 7
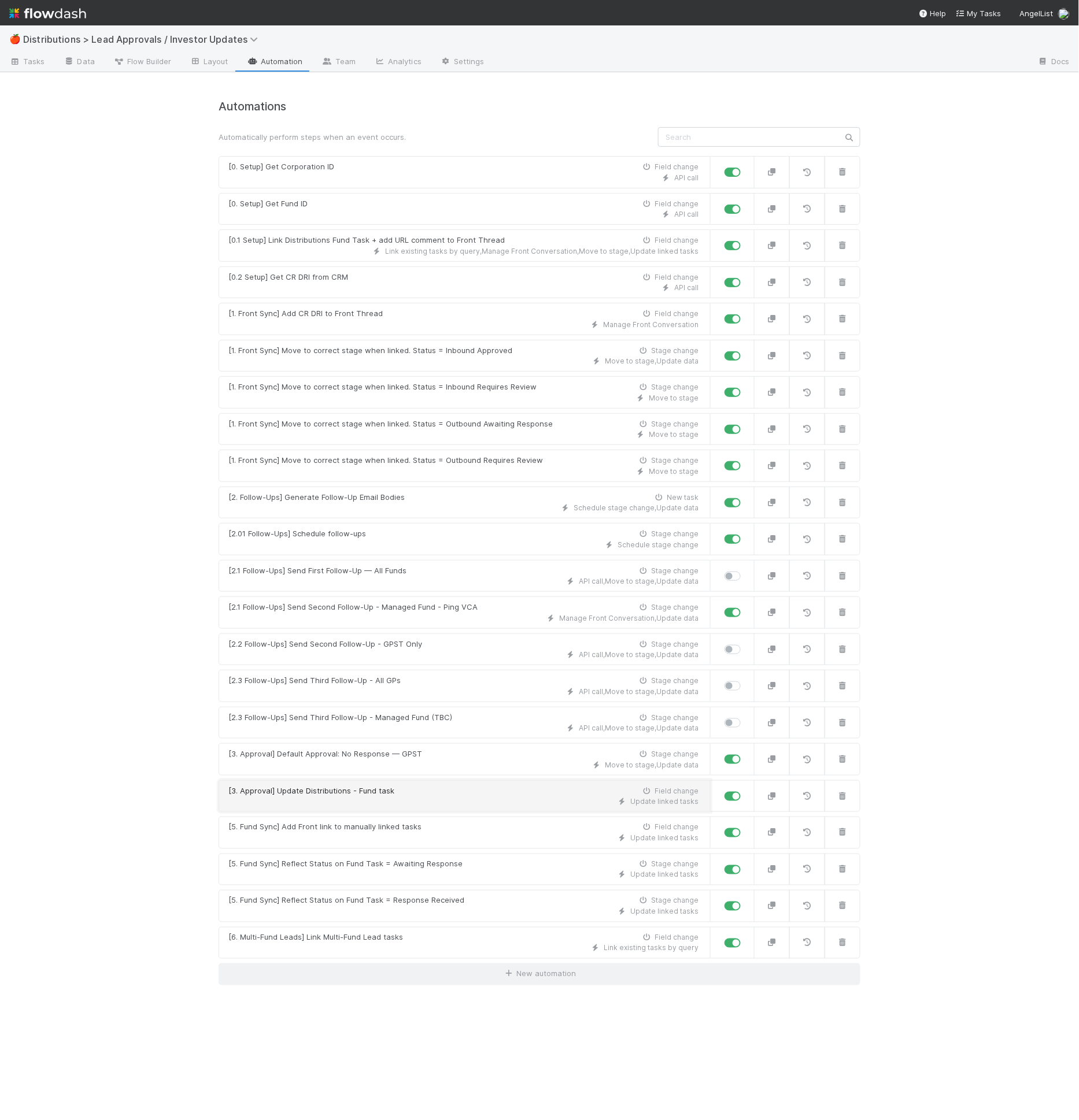
click at [414, 785] on div "[3. Approval] Update Distributions - Fund task Field change" at bounding box center [463, 791] width 470 height 12
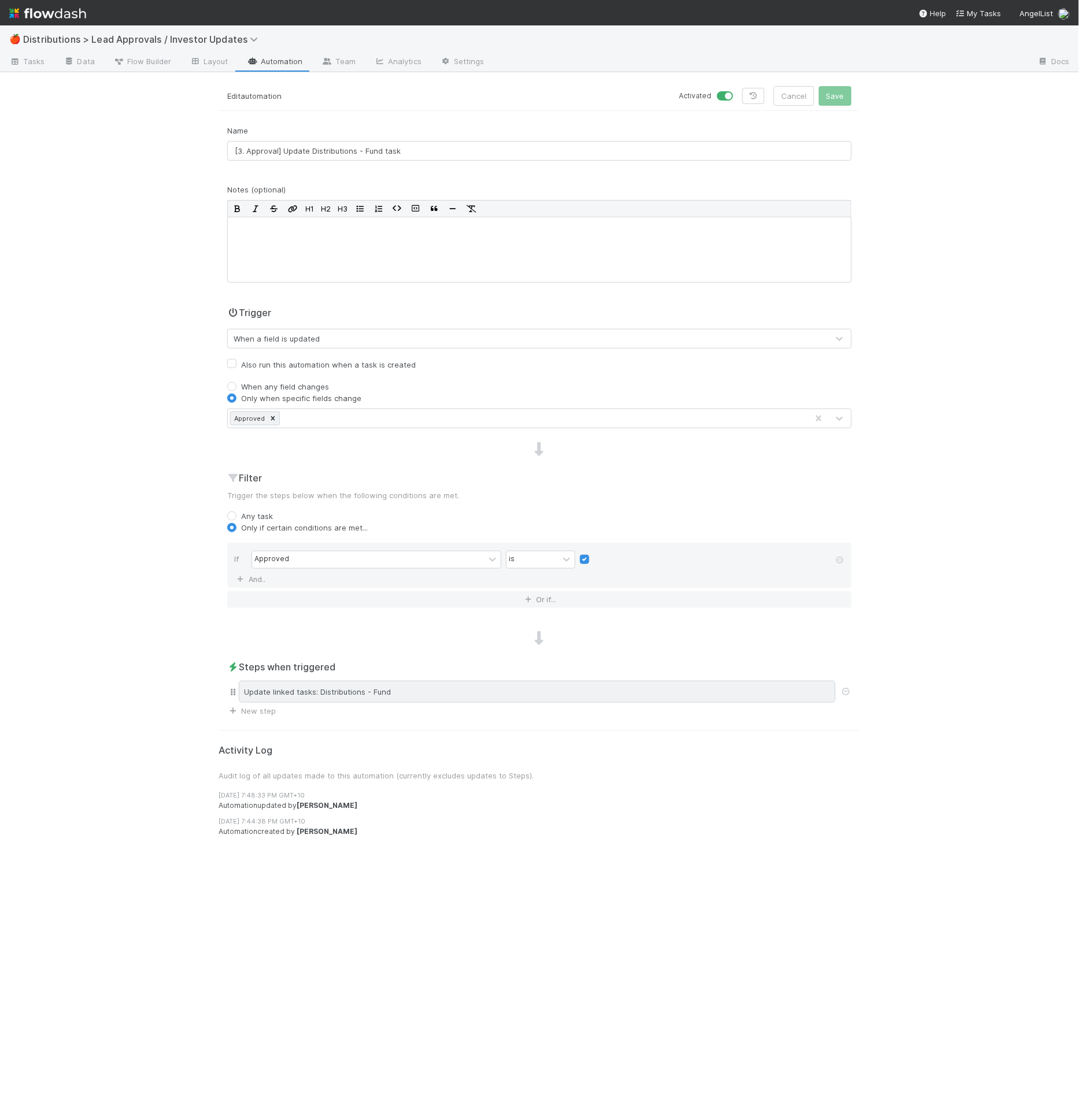
click at [432, 698] on div "Update linked tasks: Distributions - Fund" at bounding box center [537, 692] width 597 height 22
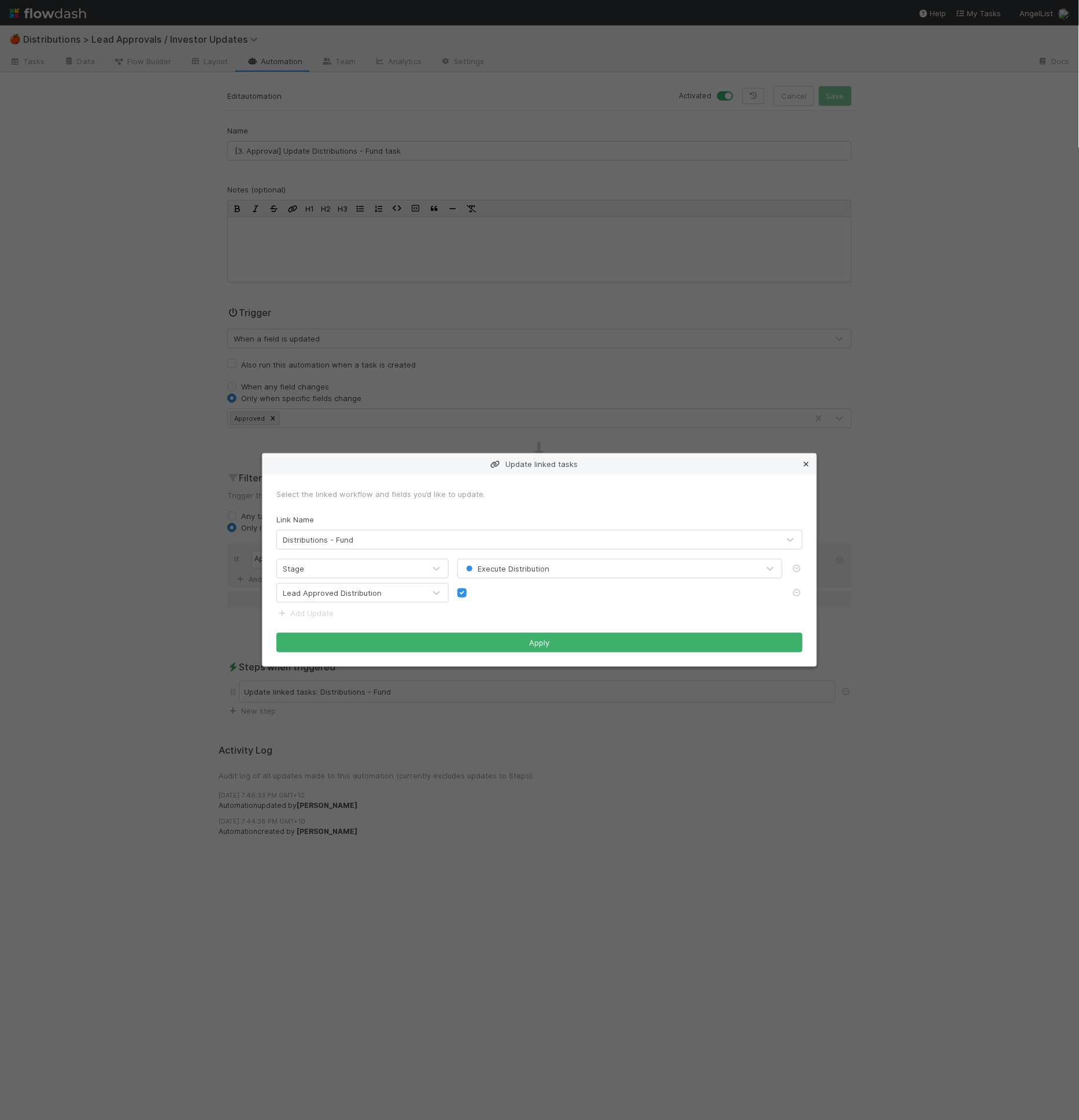
click at [804, 466] on icon at bounding box center [806, 464] width 12 height 8
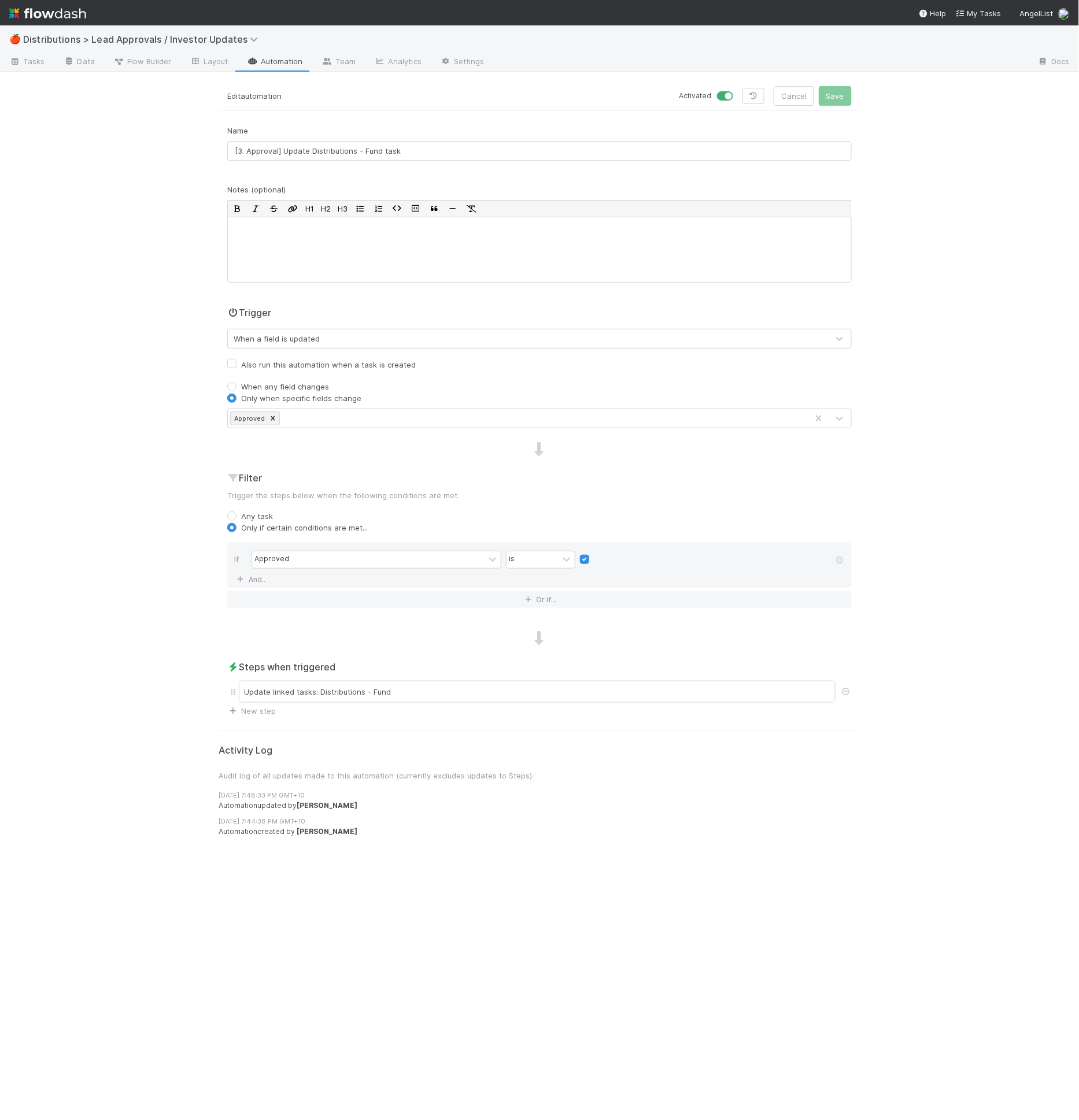
click at [338, 458] on div "Name [3. Approval] Update Distributions - Fund task Notes (optional) H1 H2 H3 T…" at bounding box center [540, 420] width 642 height 592
click at [527, 115] on form "Edit automation Activated Cancel Save Name [3. Approval] Update Distributions -…" at bounding box center [540, 401] width 642 height 630
click at [297, 65] on link "Automation" at bounding box center [275, 62] width 75 height 19
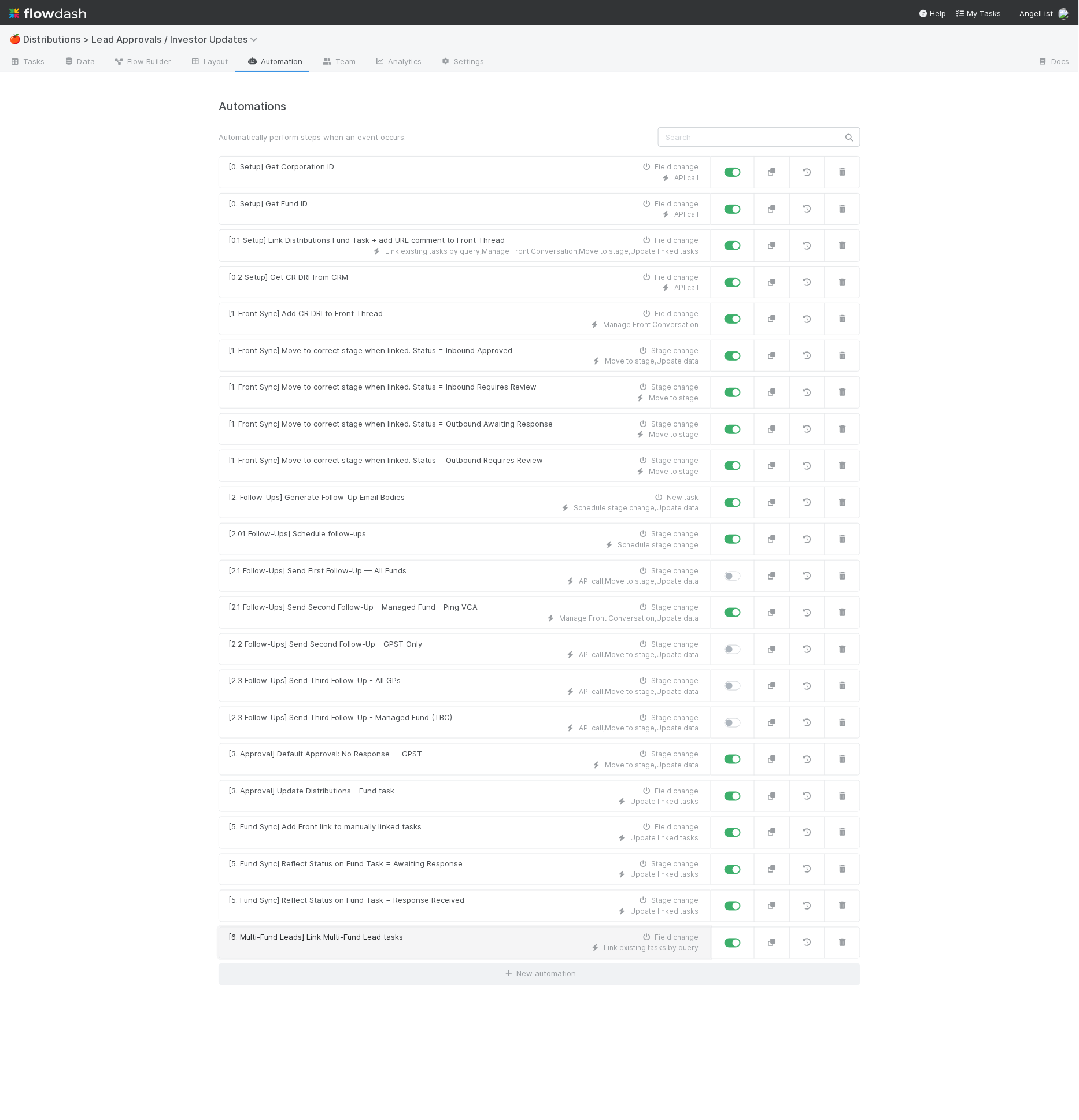
click at [317, 933] on div "[6. Multi-Fund Leads] Link Multi-Fund Lead tasks" at bounding box center [316, 938] width 175 height 12
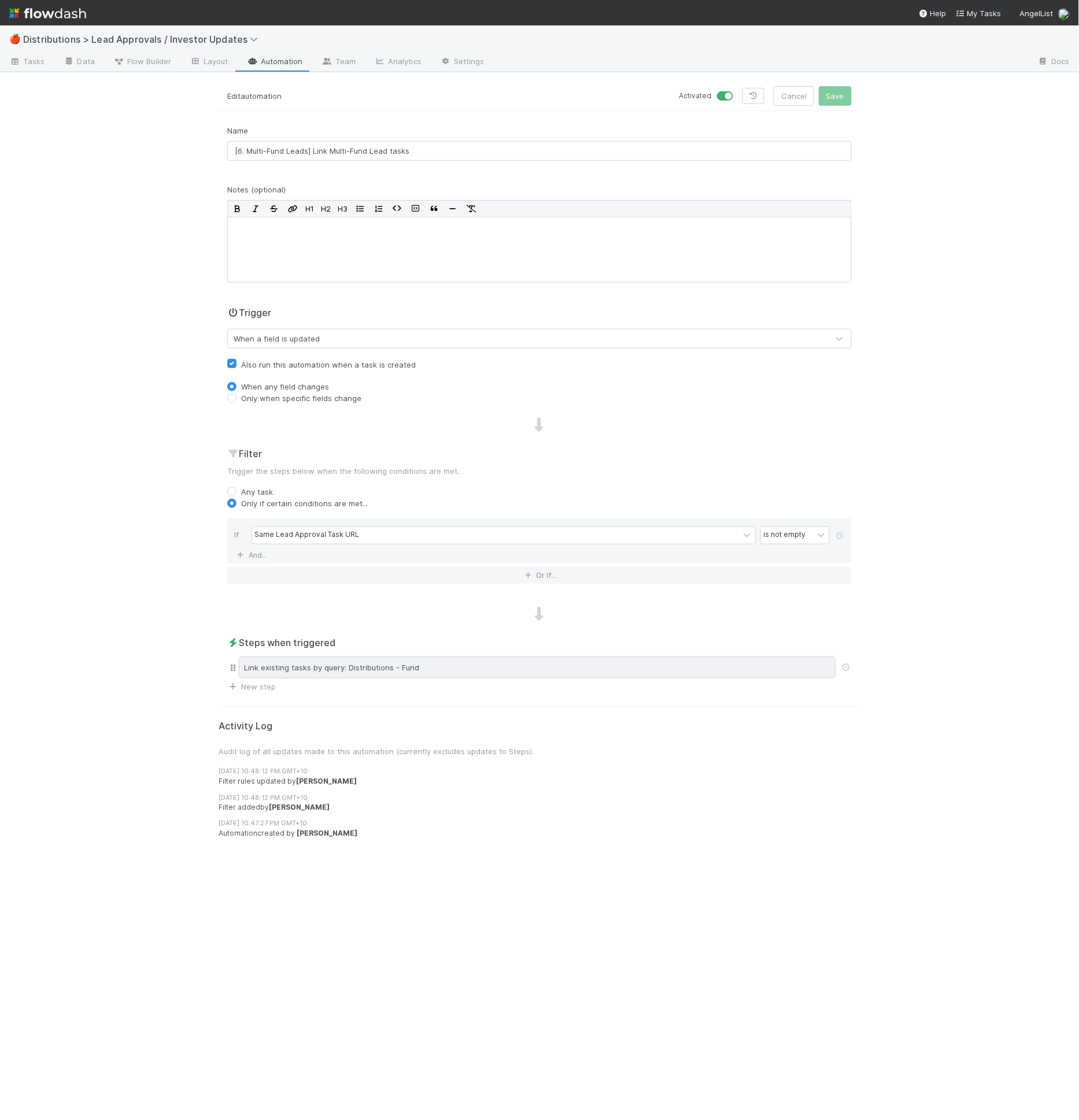
click at [482, 665] on div "Link existing tasks by query: Distributions - Fund" at bounding box center [537, 667] width 597 height 22
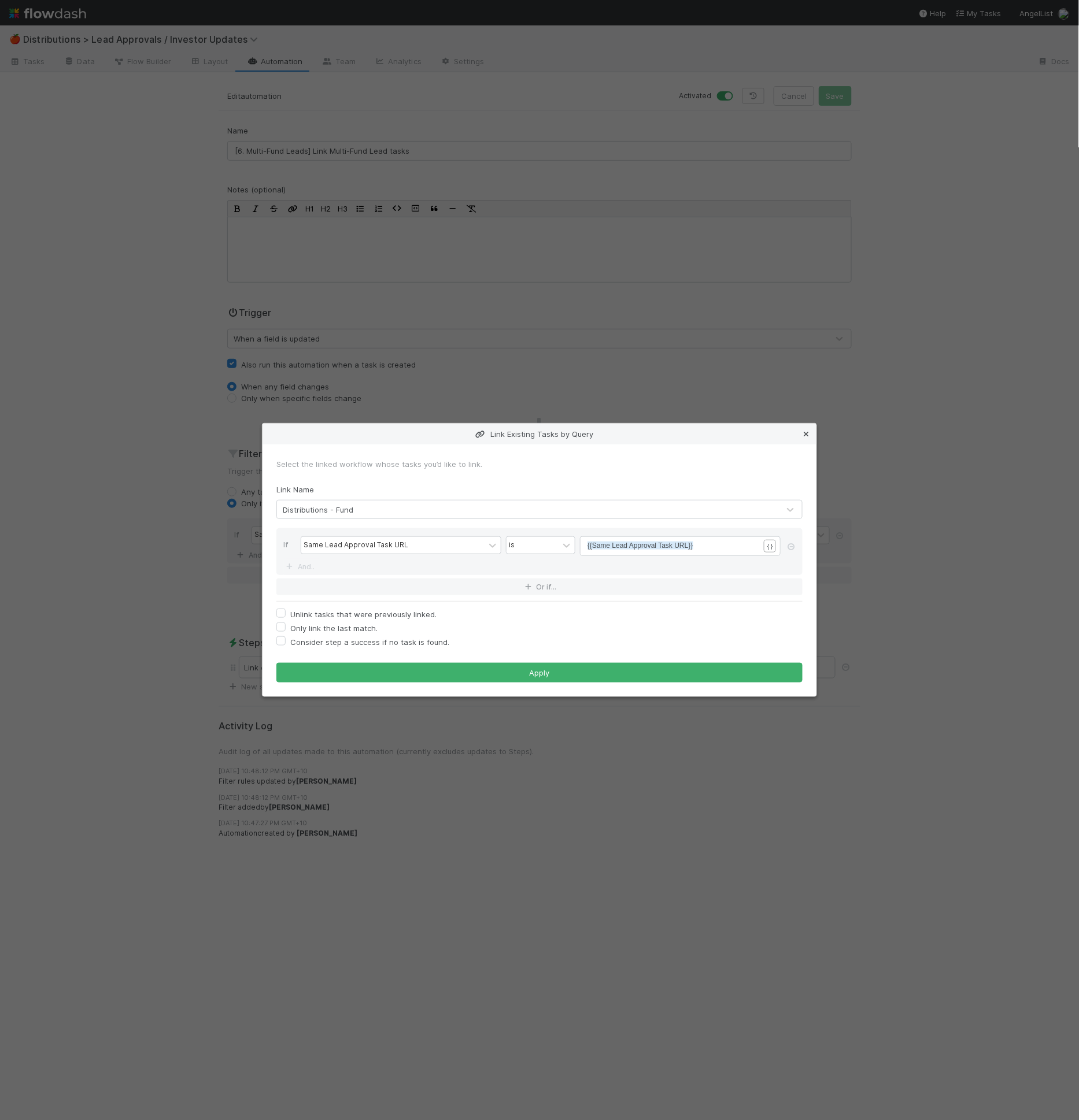
click at [806, 433] on icon at bounding box center [806, 435] width 12 height 8
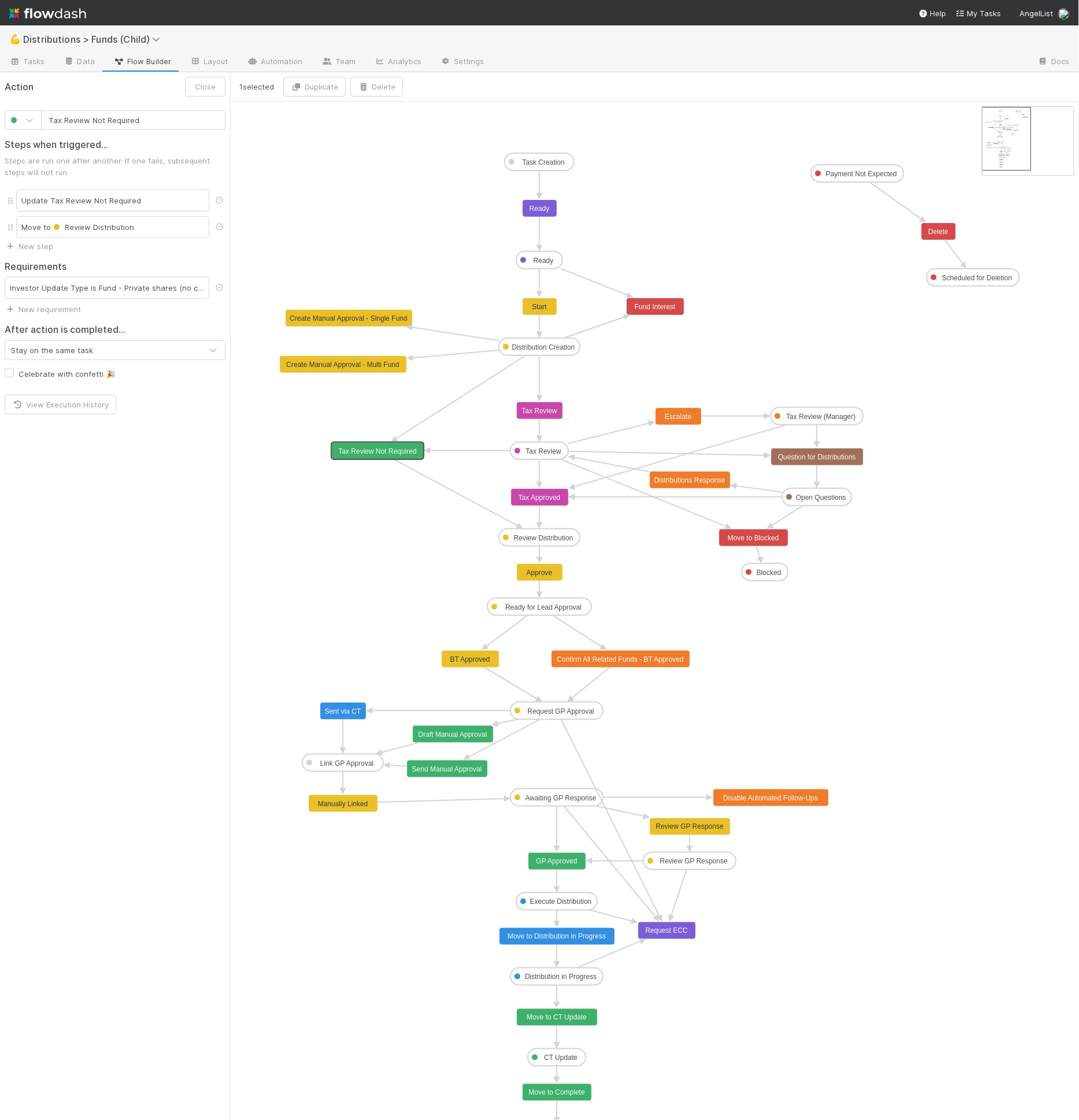
click at [394, 453] on text "Tax Review Not Required" at bounding box center [376, 452] width 78 height 8
click at [321, 376] on icon "Task Creation Ready Distribution Creation Tax Review Review Distribution Ready …" at bounding box center [654, 622] width 848 height 1040
click at [368, 446] on g "Task Creation Ready Distribution Creation Tax Review Review Distribution Ready …" at bounding box center [650, 647] width 740 height 988
click at [105, 200] on div "Update Tax Review Not Required" at bounding box center [112, 200] width 193 height 22
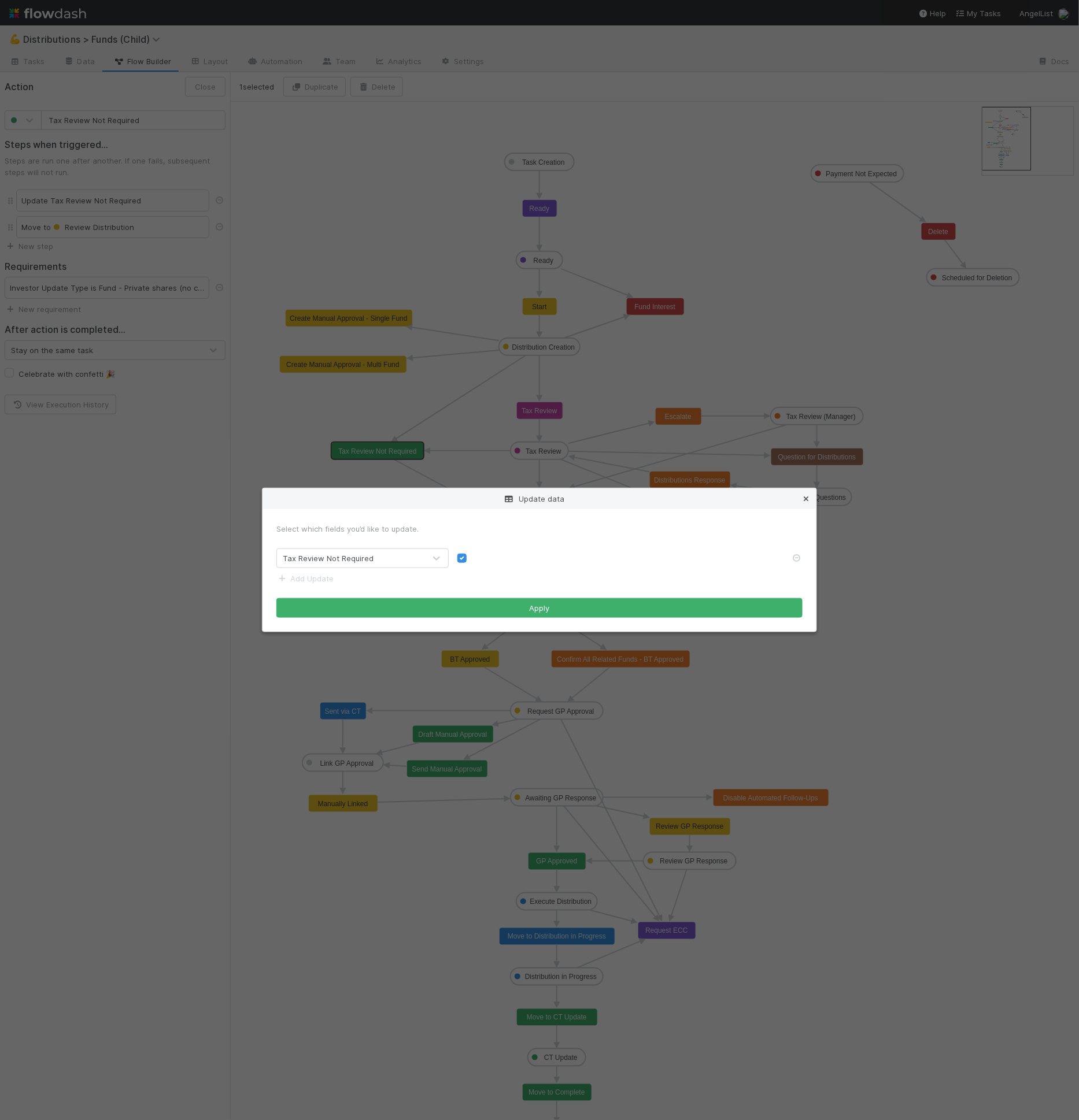
click at [802, 497] on icon at bounding box center [806, 500] width 12 height 8
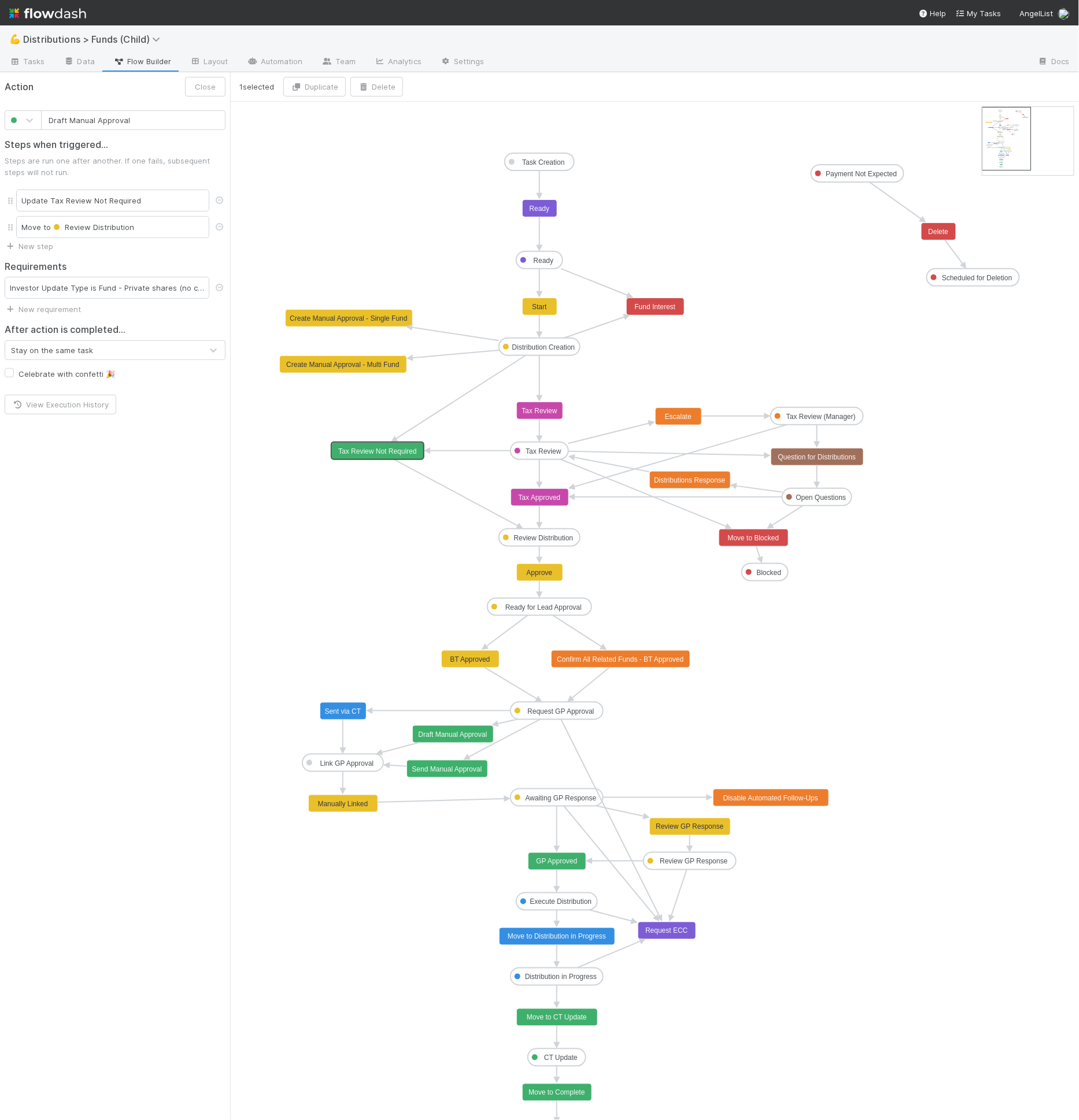
click at [454, 733] on text "Draft Manual Approval" at bounding box center [453, 734] width 69 height 8
click at [77, 291] on div "Manual Lead Approval Required is and Investor Update Email Body RT is not empty…" at bounding box center [107, 288] width 204 height 22
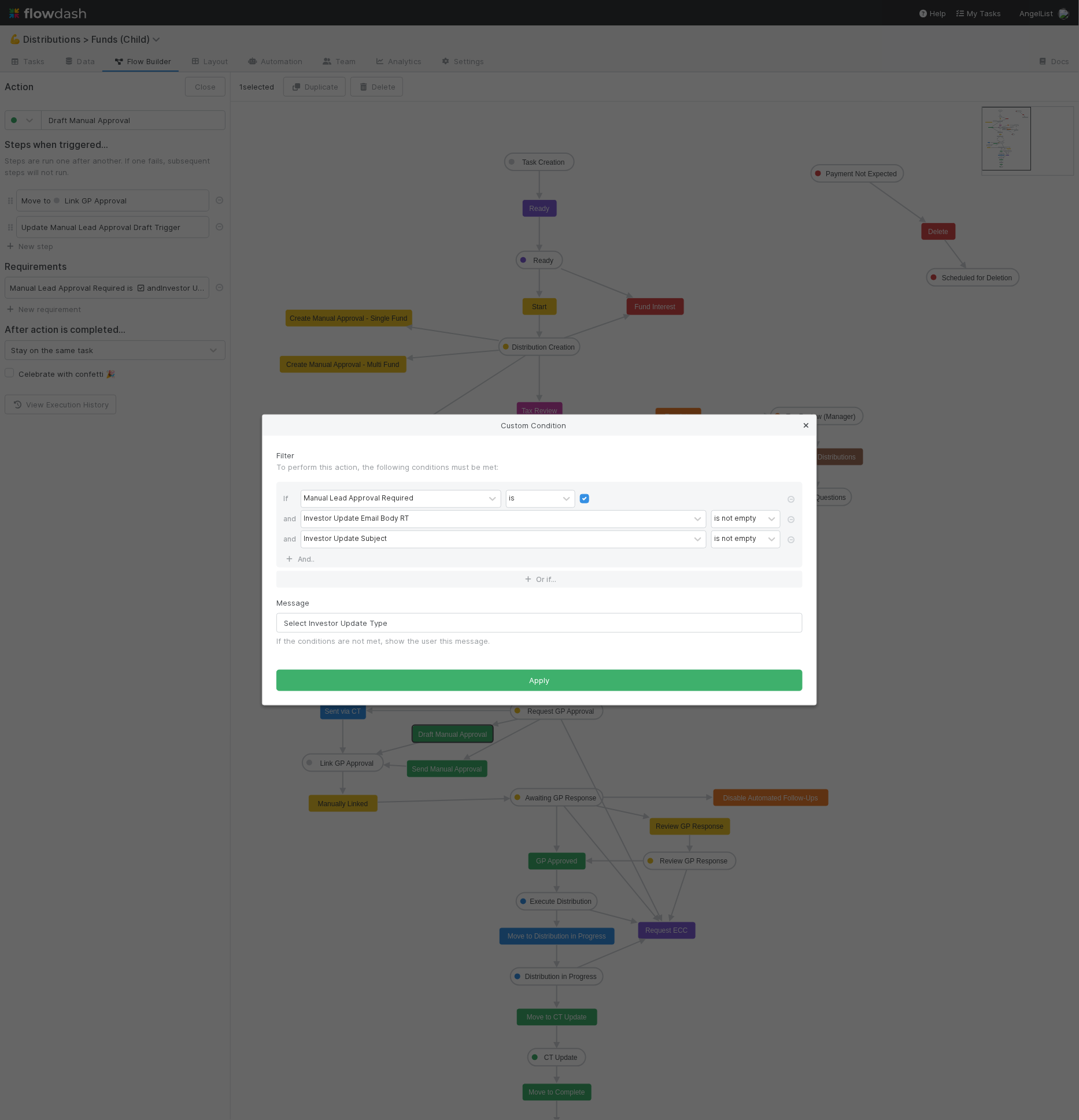
click at [802, 428] on icon at bounding box center [806, 426] width 12 height 8
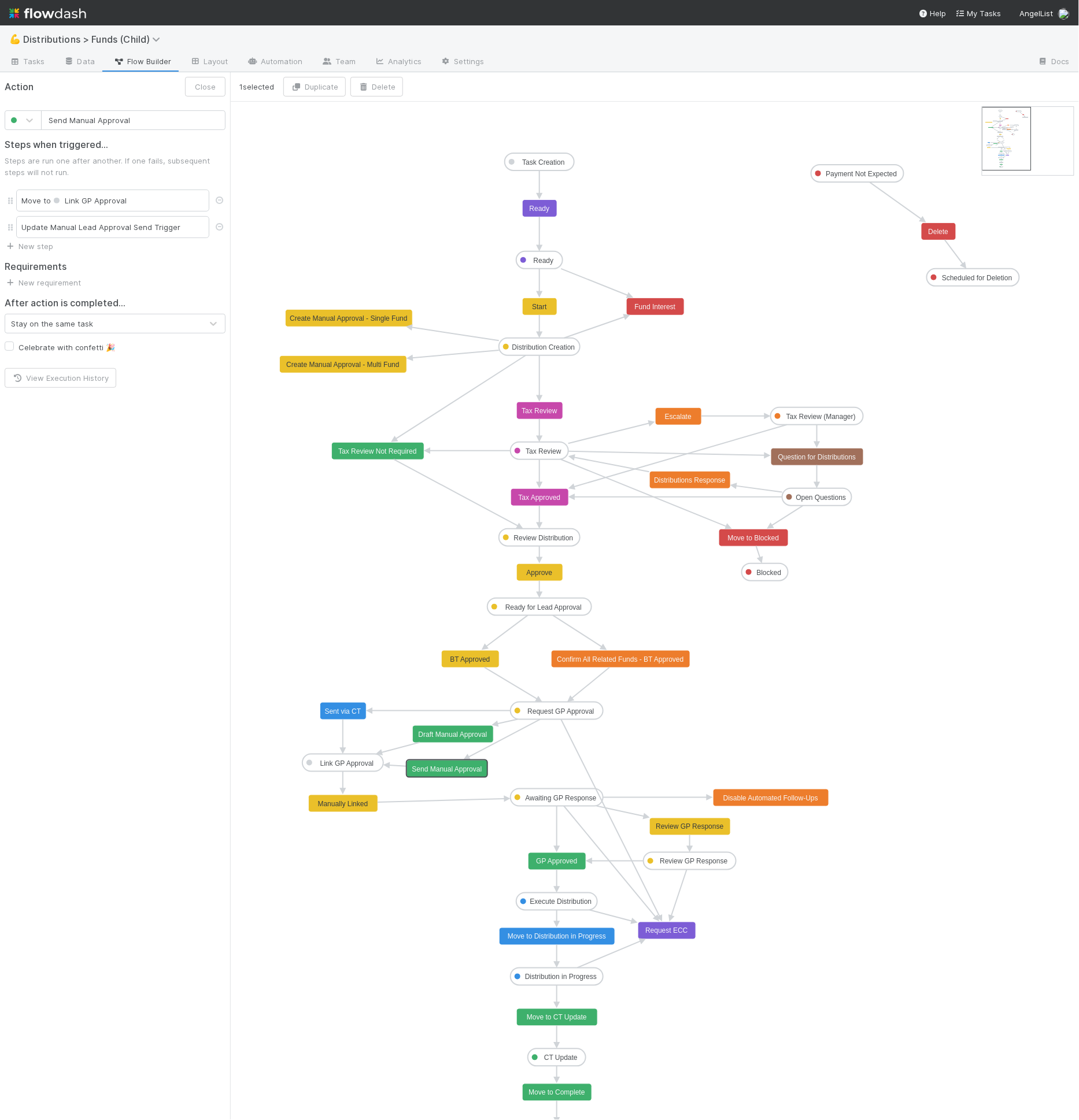
click at [450, 769] on text "Send Manual Approval" at bounding box center [447, 770] width 70 height 8
type input "Draft Manual Approval"
click at [453, 732] on text "Draft Manual Approval" at bounding box center [453, 734] width 69 height 8
click at [80, 291] on div "Manual Lead Approval Required is and Investor Update Email Body RT is not empty…" at bounding box center [107, 288] width 204 height 22
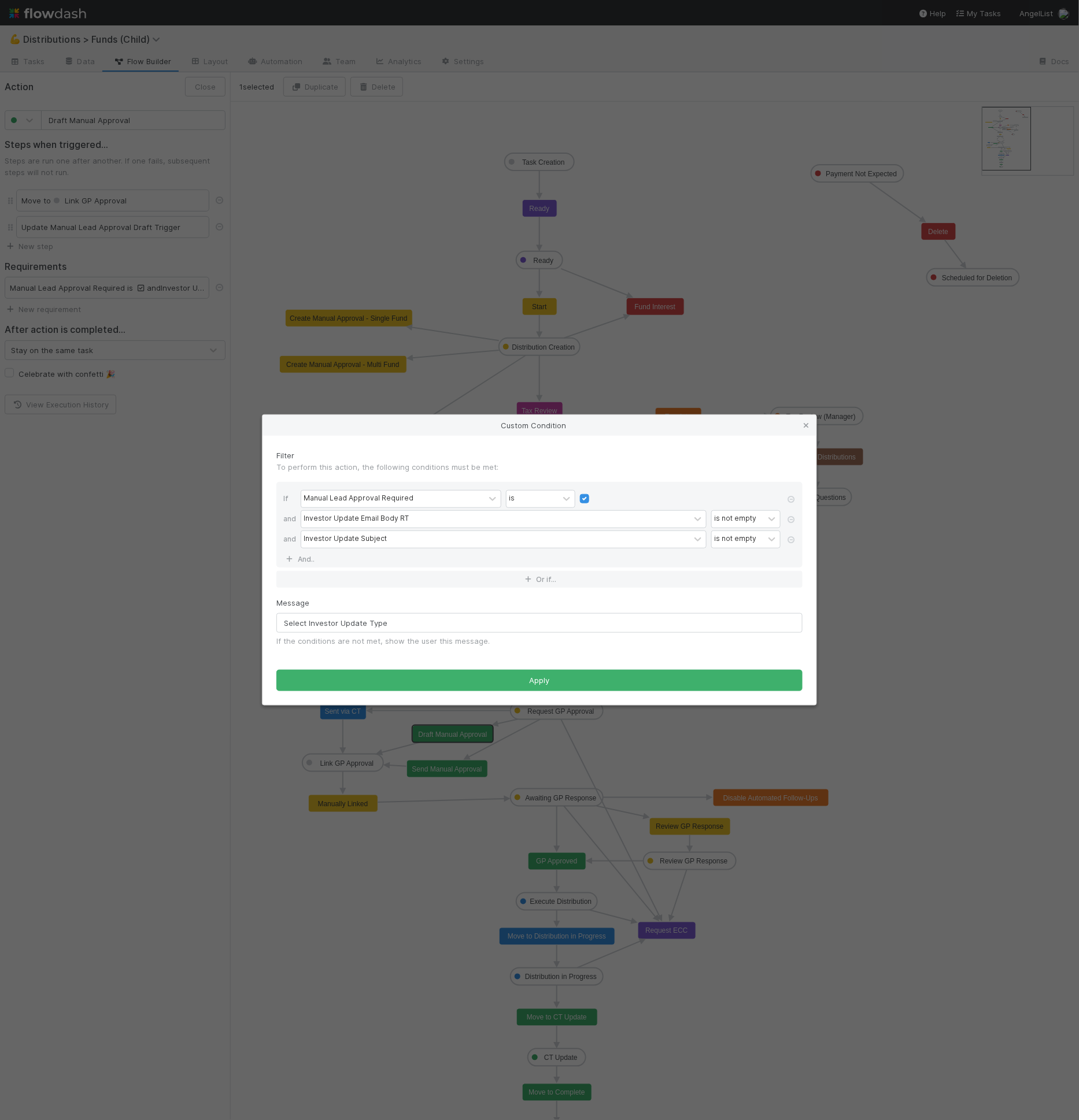
click at [88, 299] on div "Custom Condition Filter To perform this action, the following conditions must b…" at bounding box center [539, 560] width 1079 height 1120
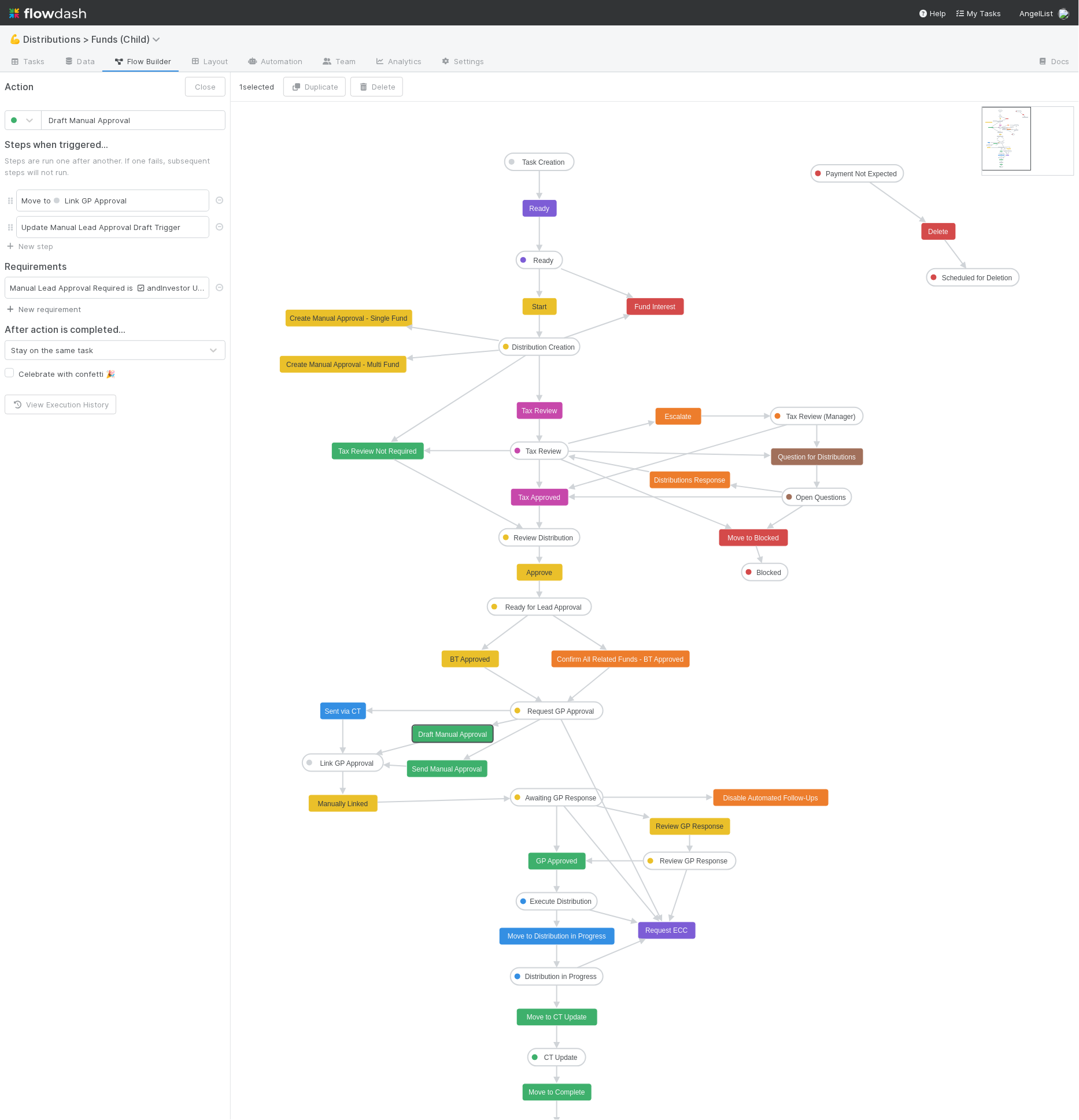
click at [64, 308] on link "New requirement" at bounding box center [43, 308] width 77 height 9
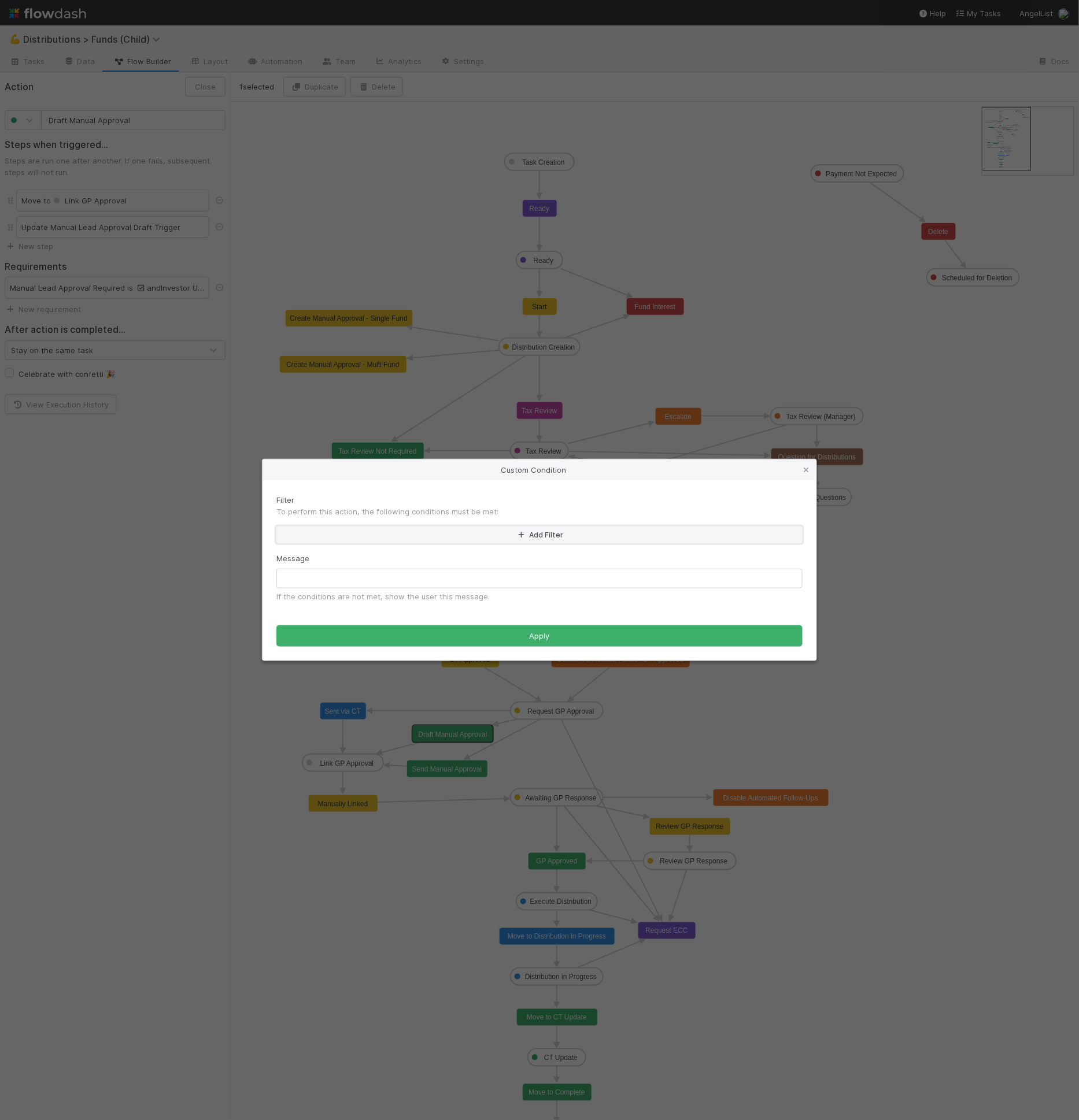
click at [379, 534] on button "Add Filter" at bounding box center [539, 534] width 526 height 17
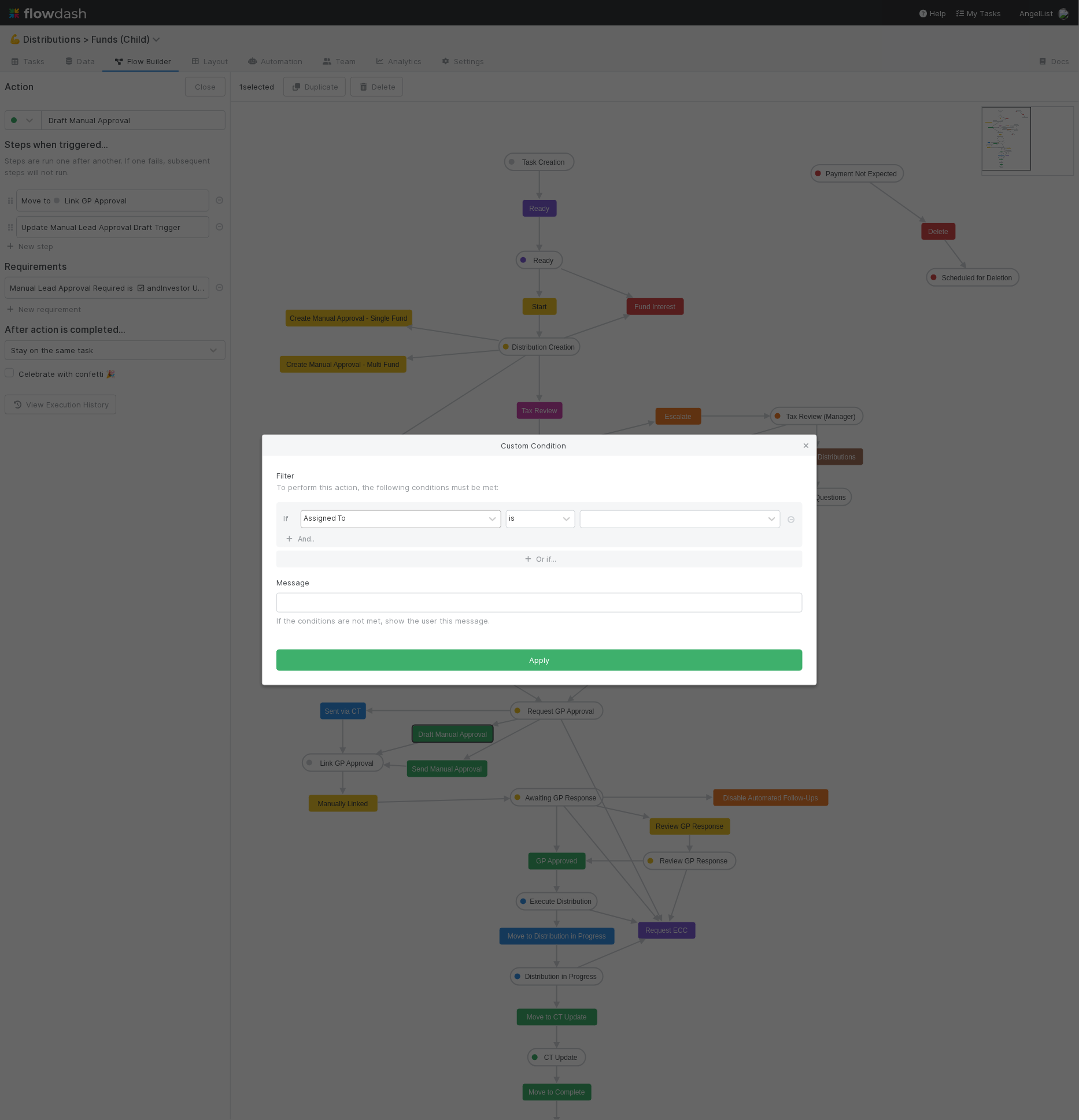
click at [384, 514] on div "Assigned To" at bounding box center [393, 519] width 184 height 17
type input "same"
click at [561, 522] on div at bounding box center [566, 519] width 14 height 12
click at [597, 530] on div "Same Lead Approval Task URL option does not contain focused, 2 of 9. 9 results …" at bounding box center [542, 520] width 484 height 21
click at [600, 525] on input "text" at bounding box center [680, 519] width 200 height 18
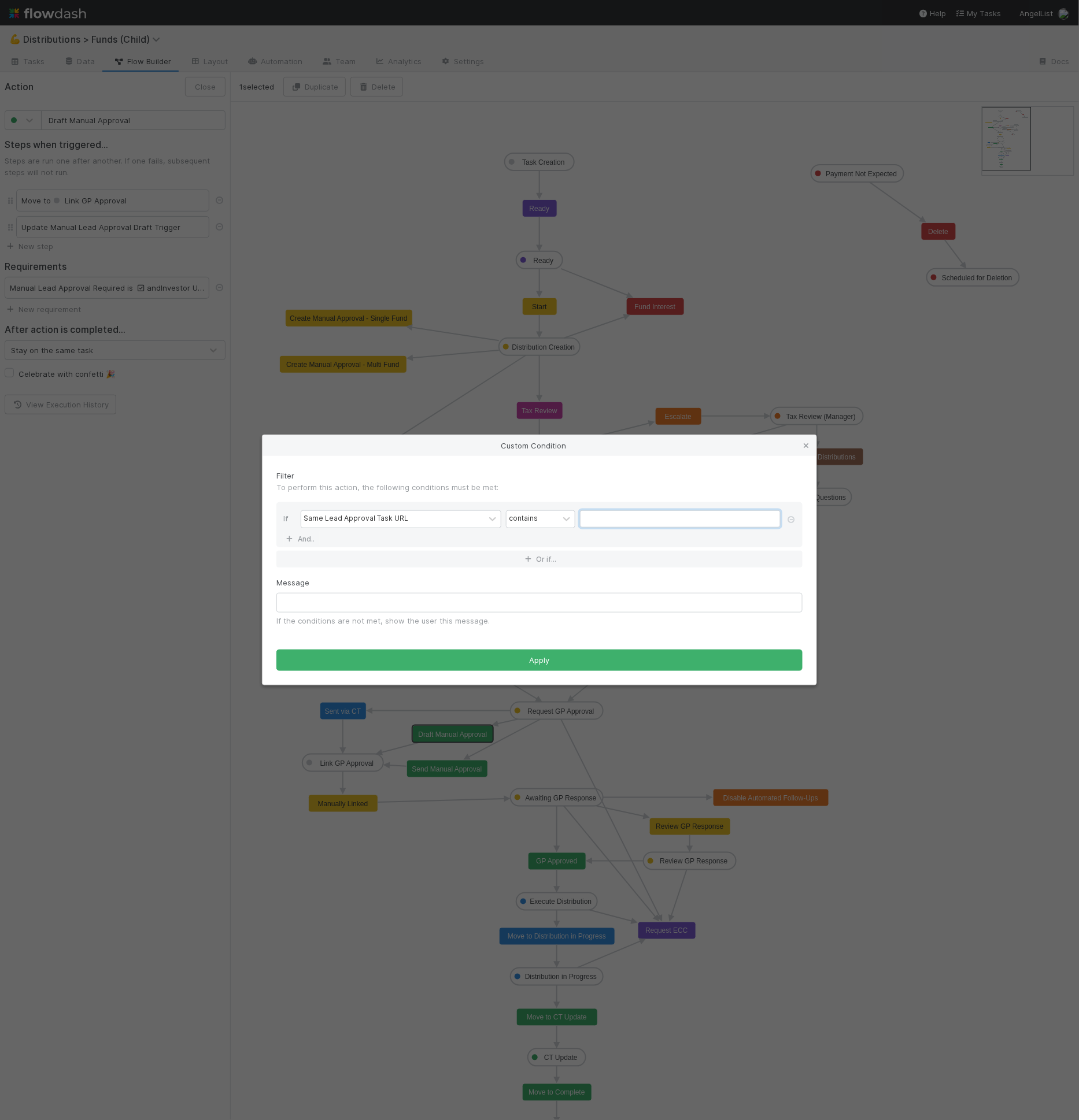
paste input "Main Lead Approval Task"
type input "Main Lead Approval Task"
click at [428, 600] on input "text" at bounding box center [539, 603] width 526 height 20
click at [428, 604] on input "text" at bounding box center [539, 603] width 526 height 20
type input "P"
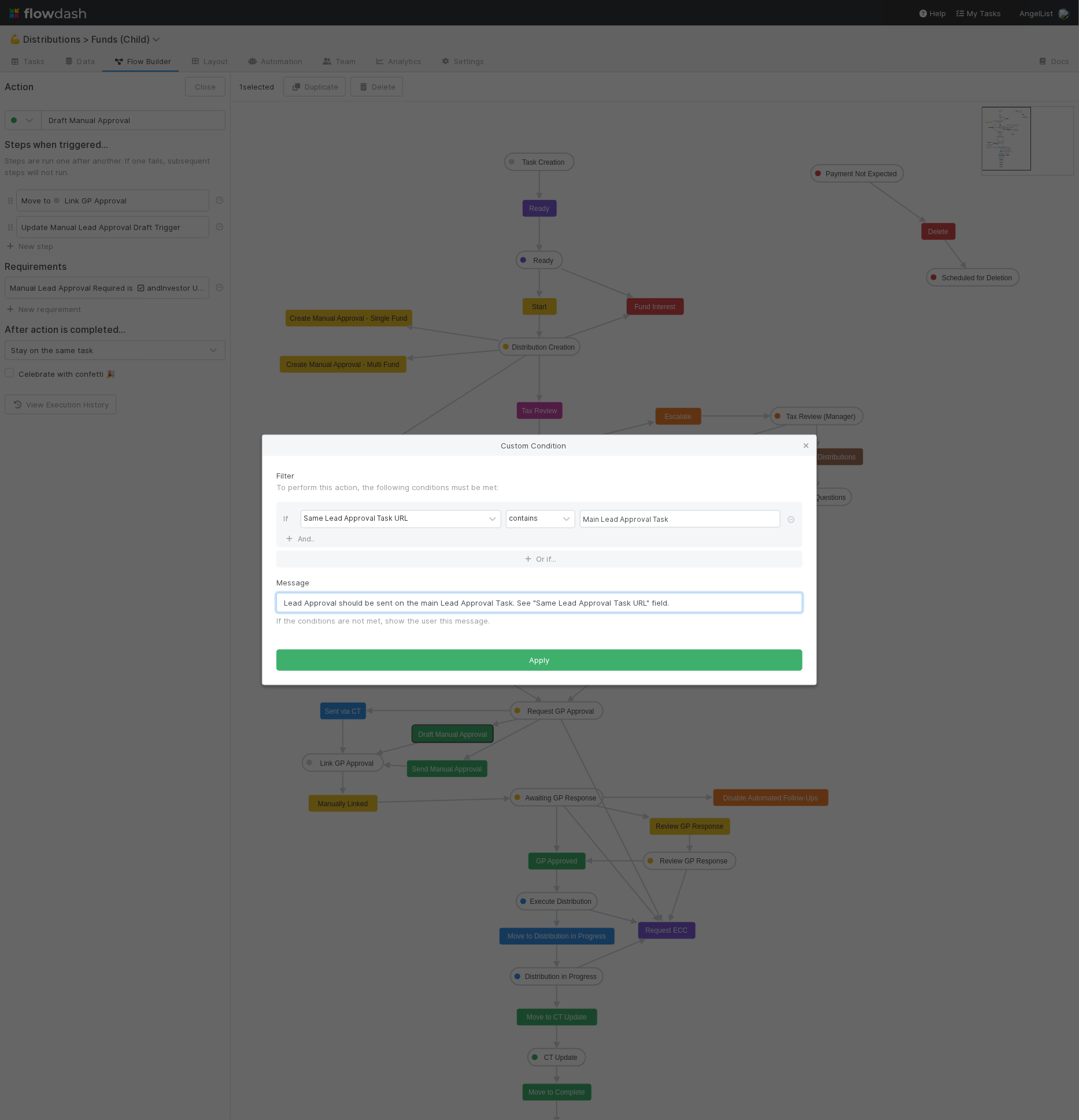
click at [514, 607] on input "Lead Approval should be sent on the main Lead Approval Task. See "Same Lead App…" at bounding box center [539, 603] width 526 height 20
click at [515, 603] on input "Lead Approval should be sent on the main Lead Approval Task. See "Same Lead App…" at bounding box center [539, 603] width 526 height 20
click at [455, 600] on input "Lead Approval should be sent on the main Lead Approval Task. Check "Same Lead A…" at bounding box center [539, 603] width 526 height 20
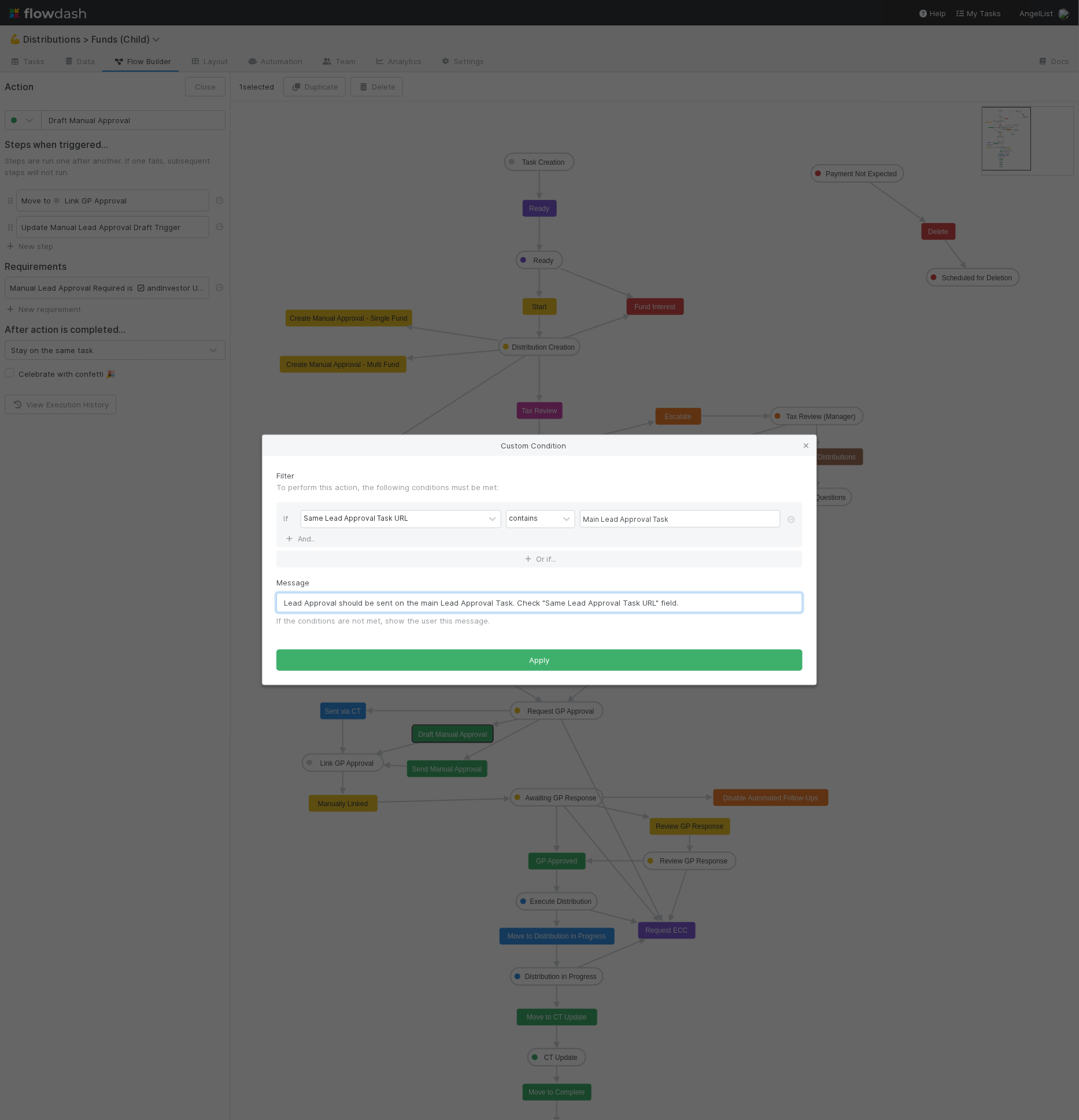
click at [422, 604] on input "Lead Approval should be sent on the main Lead Approval Task. Check "Same Lead A…" at bounding box center [539, 603] width 526 height 20
click at [420, 607] on input "Lead Approval should be sent on the main Lead Approval Task. Check "Same Lead A…" at bounding box center [539, 603] width 526 height 20
click at [491, 600] on input "Lead Approval should be sent on the main Lead Approval Task. Check "Same Lead A…" at bounding box center [539, 603] width 526 height 20
click at [438, 604] on input "Lead Approval should be sent on the main Lead Approval task. Check "Same Lead A…" at bounding box center [539, 603] width 526 height 20
click at [459, 603] on input "Lead Approval should be sent on the main lead Approval task. Check "Same Lead A…" at bounding box center [539, 603] width 526 height 20
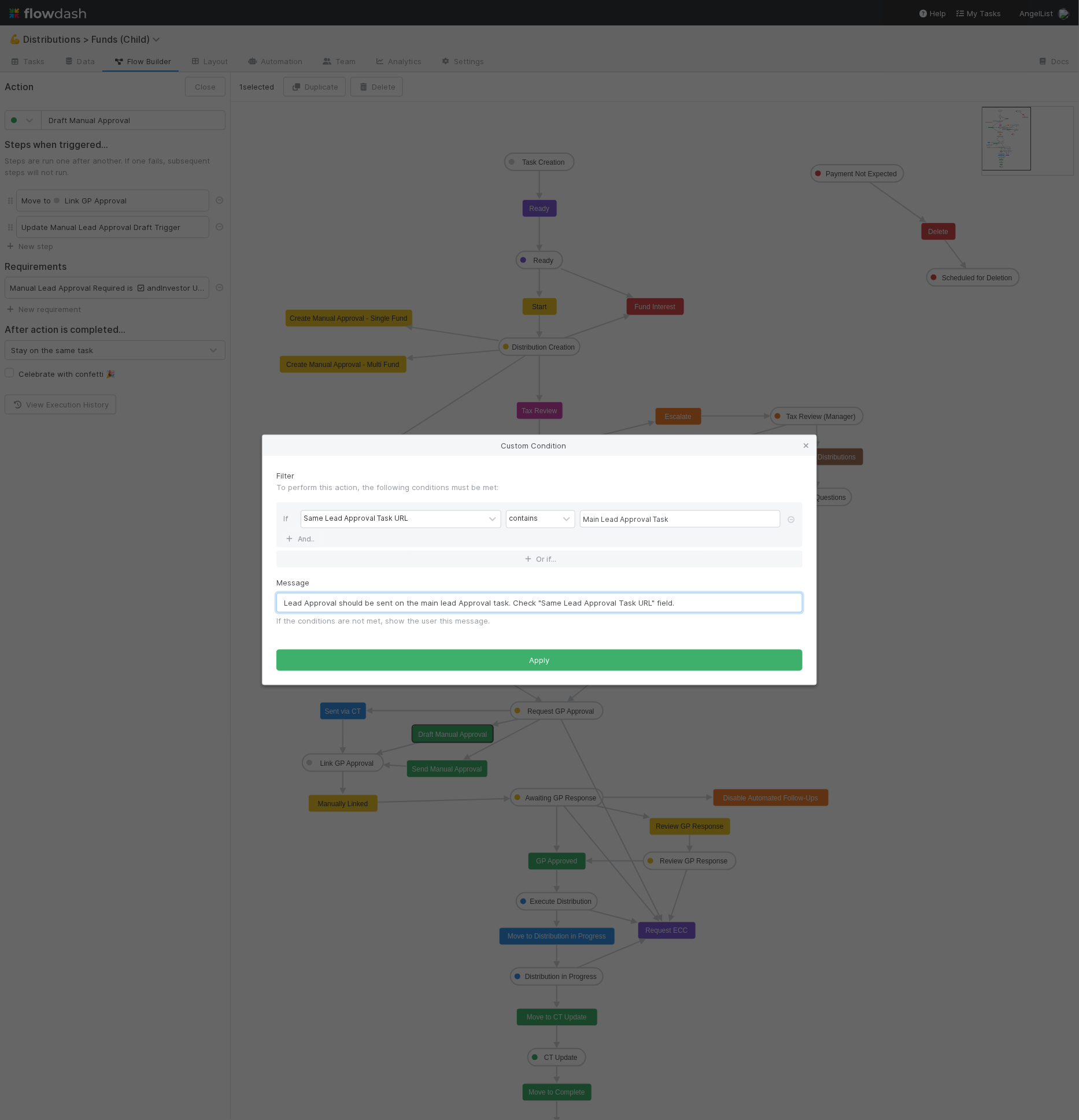
click at [456, 603] on input "Lead Approval should be sent on the main lead Approval task. Check "Same Lead A…" at bounding box center [539, 603] width 526 height 20
click at [538, 599] on input "Lead Approval should be sent on the main lead approval task. Check "Same Lead A…" at bounding box center [539, 603] width 526 height 20
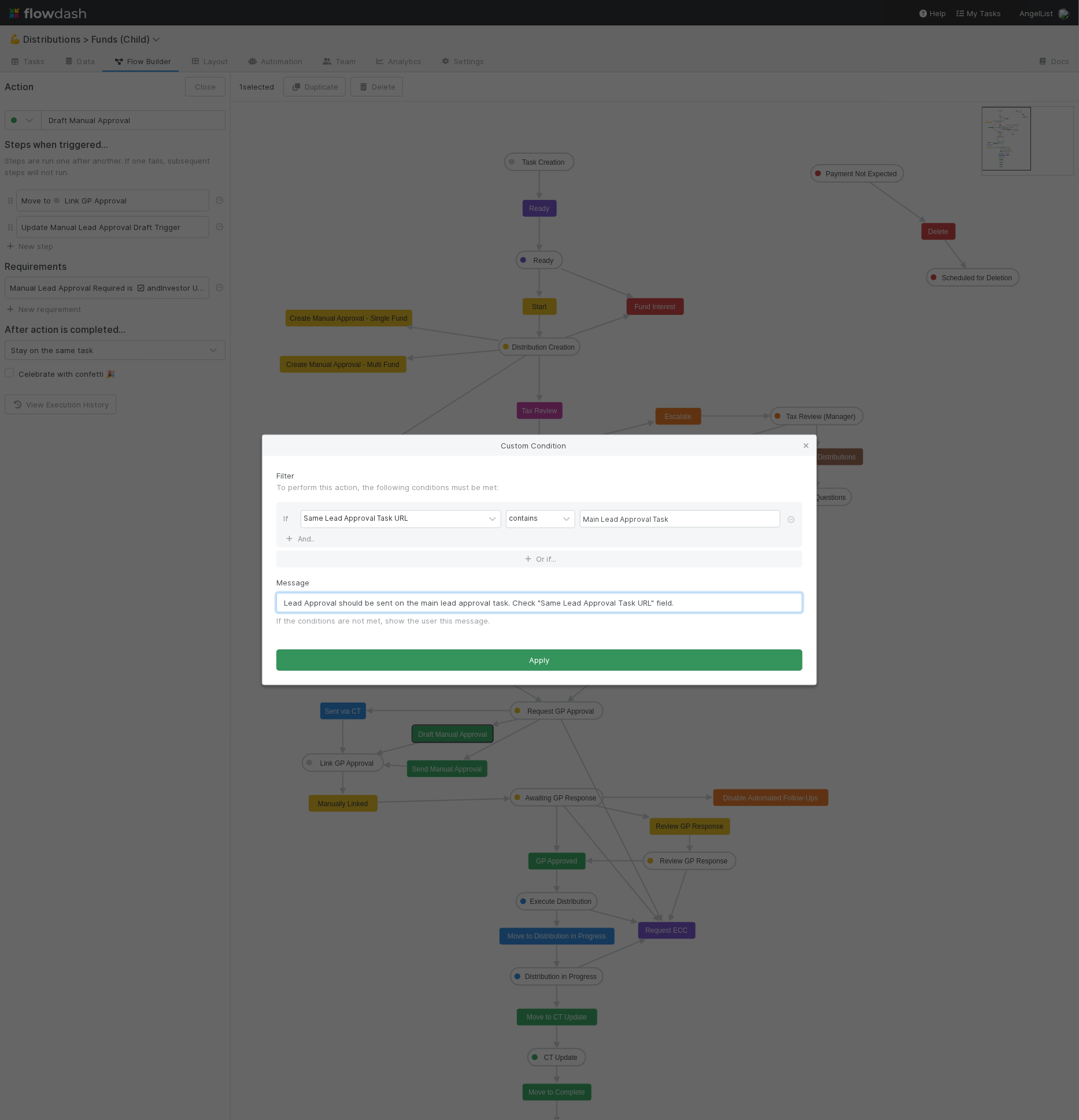
type input "Lead Approval should be sent on the main lead approval task. Check "Same Lead A…"
click at [522, 656] on button "Apply" at bounding box center [539, 661] width 526 height 22
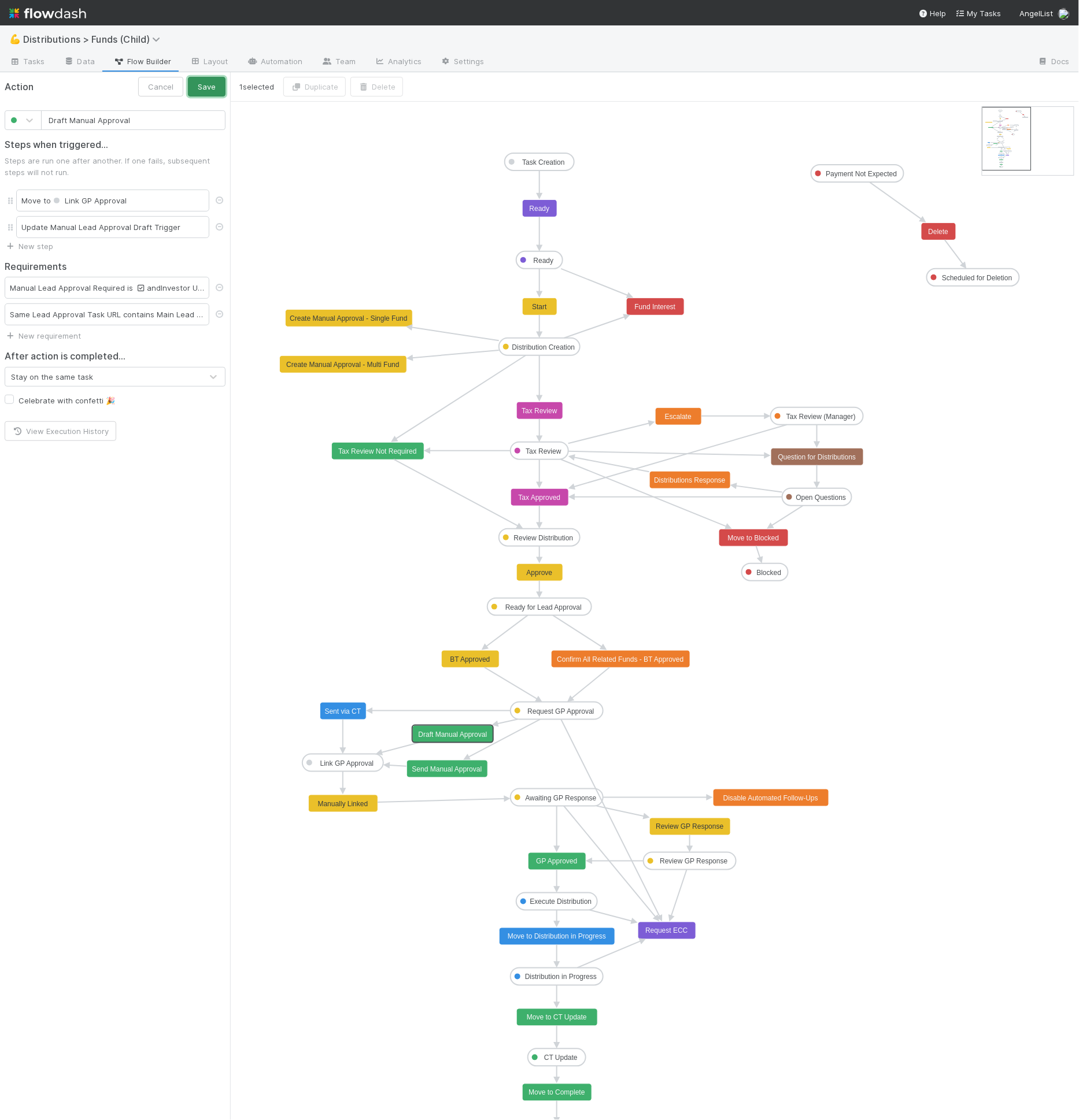
click at [209, 87] on button "Save" at bounding box center [206, 86] width 37 height 20
click at [450, 769] on text "Send Manual Approval" at bounding box center [447, 770] width 70 height 8
click at [72, 283] on link "New requirement" at bounding box center [43, 282] width 77 height 9
click at [451, 735] on div "User confirmation Checklist completed Task must be assigned Required fields Cus…" at bounding box center [539, 560] width 1079 height 1120
click at [453, 734] on div "User confirmation Checklist completed Task must be assigned Required fields Cus…" at bounding box center [539, 560] width 1079 height 1120
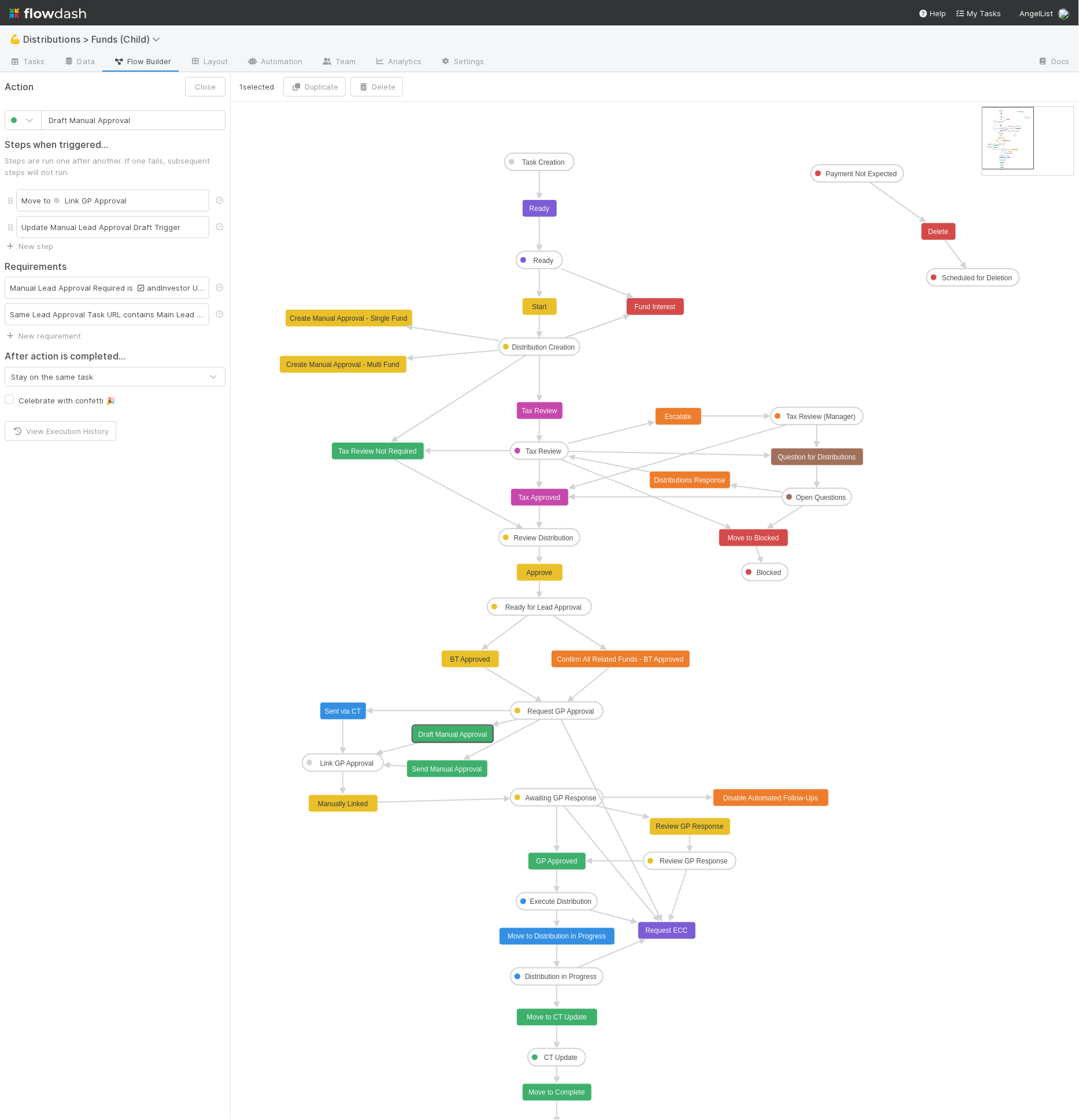
click at [453, 732] on text "Draft Manual Approval" at bounding box center [453, 734] width 69 height 8
click at [150, 281] on div "Manual Lead Approval Required is and Investor Update Email Body RT is not empty…" at bounding box center [107, 288] width 204 height 22
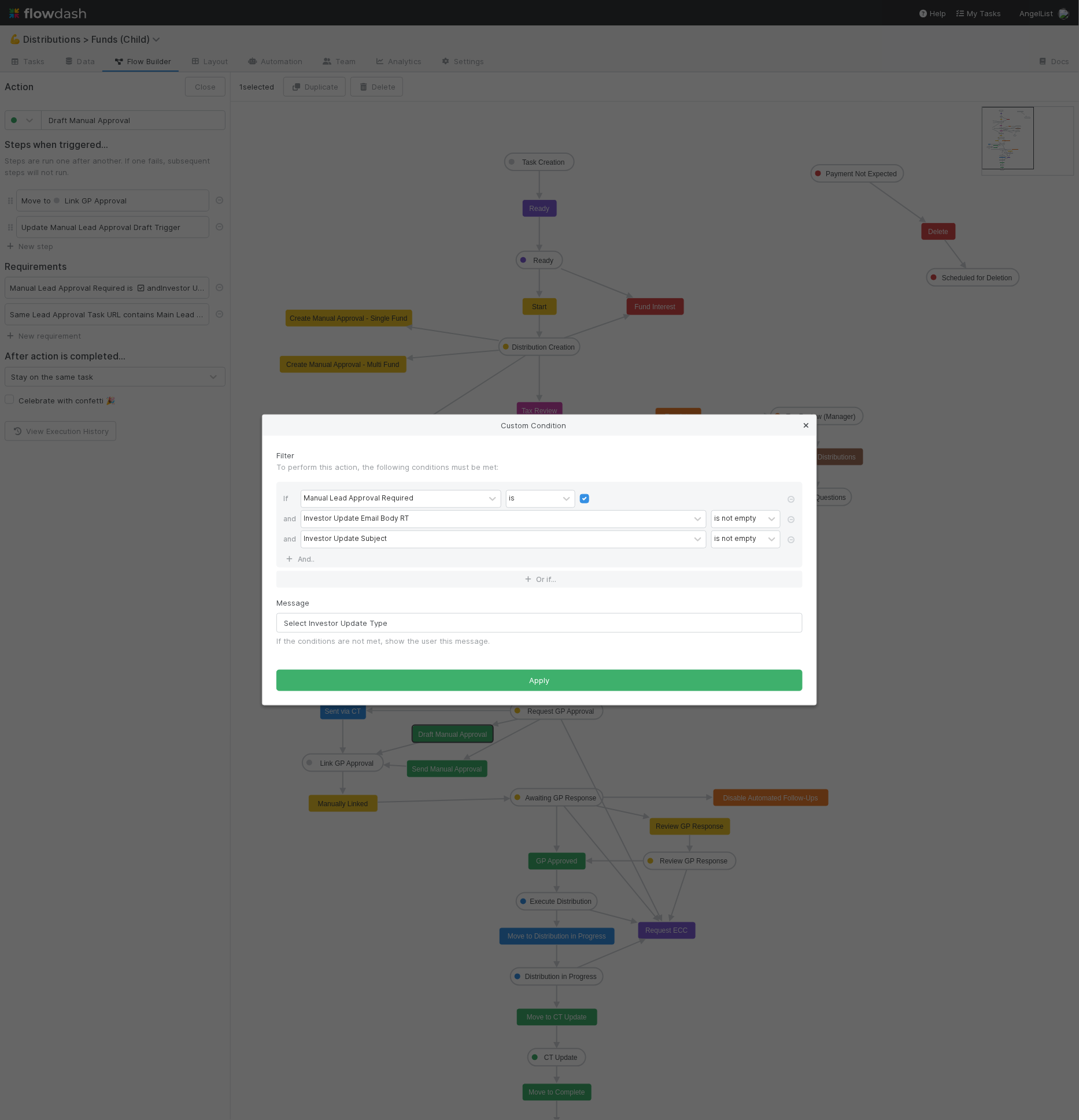
click at [805, 427] on icon at bounding box center [806, 426] width 12 height 8
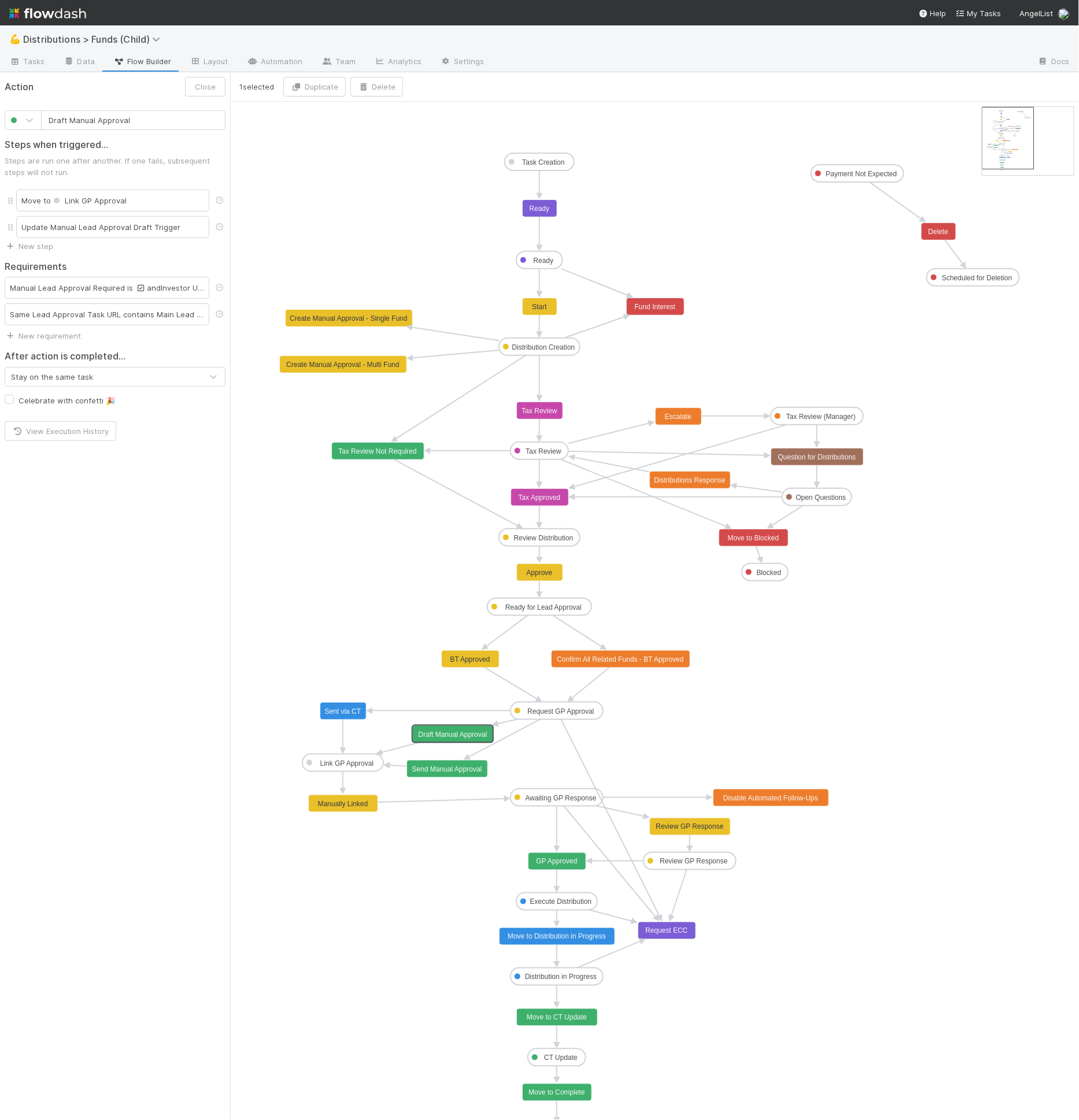
type input "Send Manual Approval"
click at [420, 767] on text "Send Manual Approval" at bounding box center [447, 770] width 70 height 8
click at [53, 278] on link "New requirement" at bounding box center [43, 282] width 77 height 9
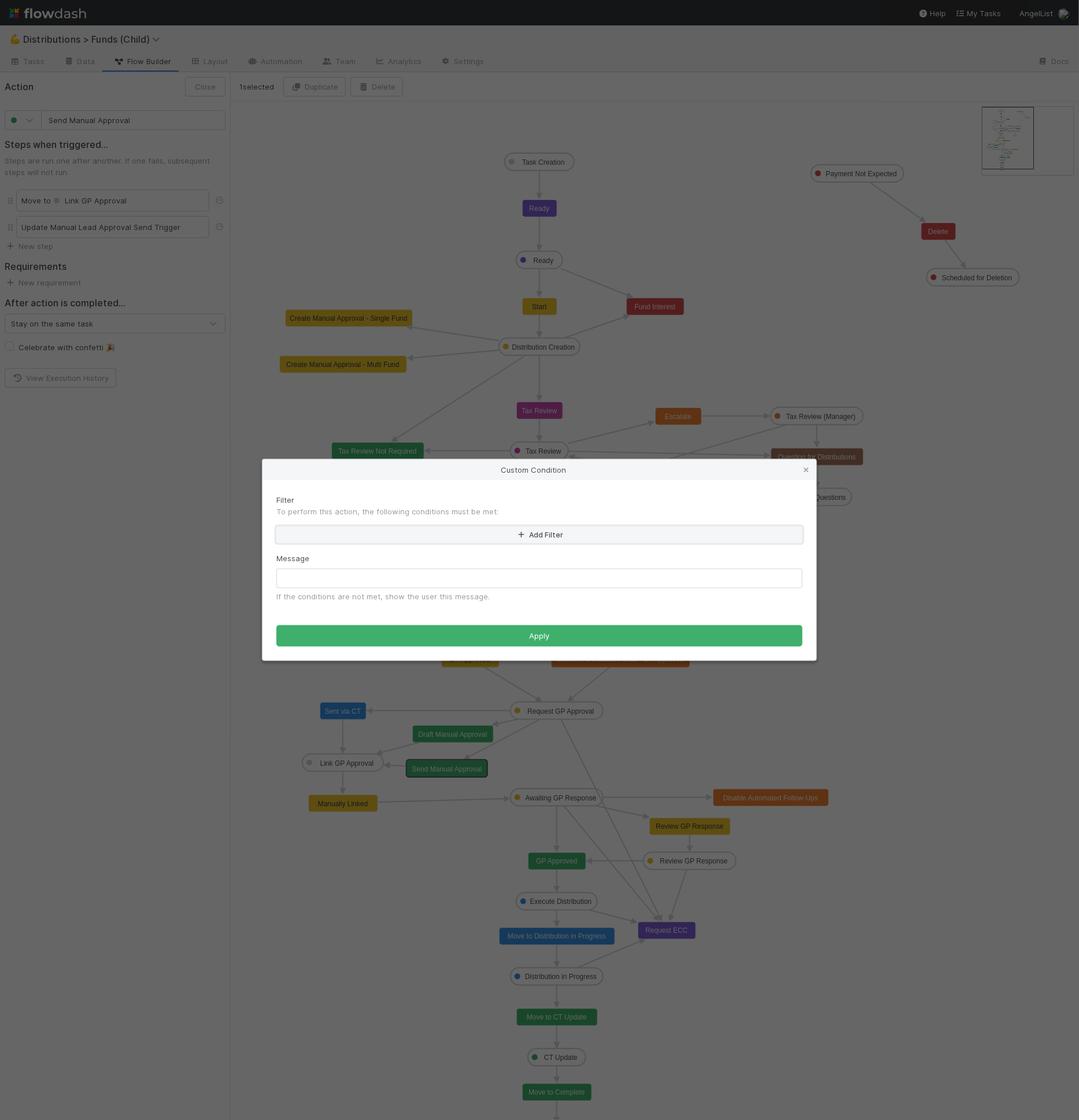
click at [362, 529] on button "Add Filter" at bounding box center [539, 534] width 526 height 17
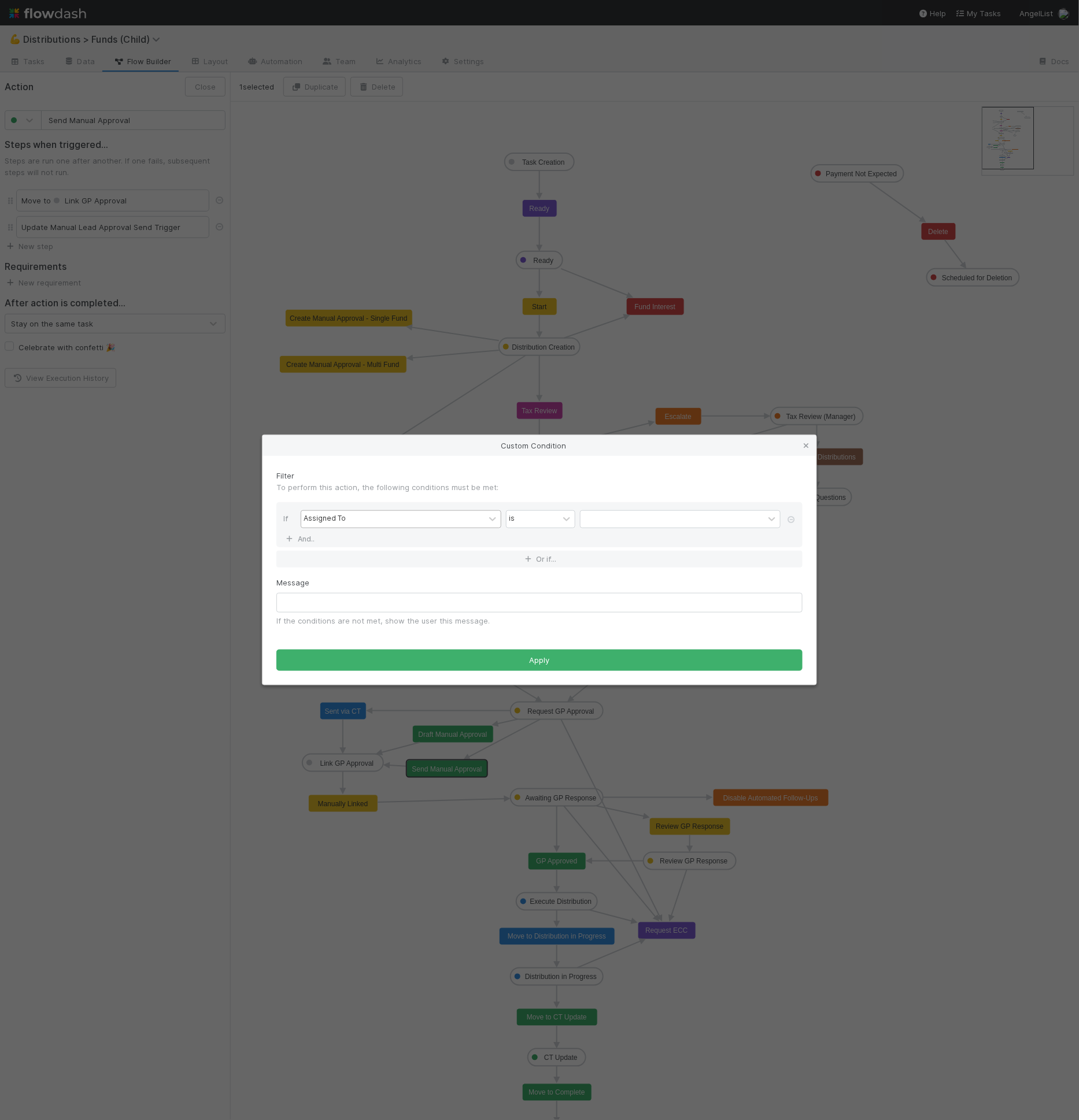
click at [360, 521] on div "Assigned To" at bounding box center [393, 519] width 184 height 17
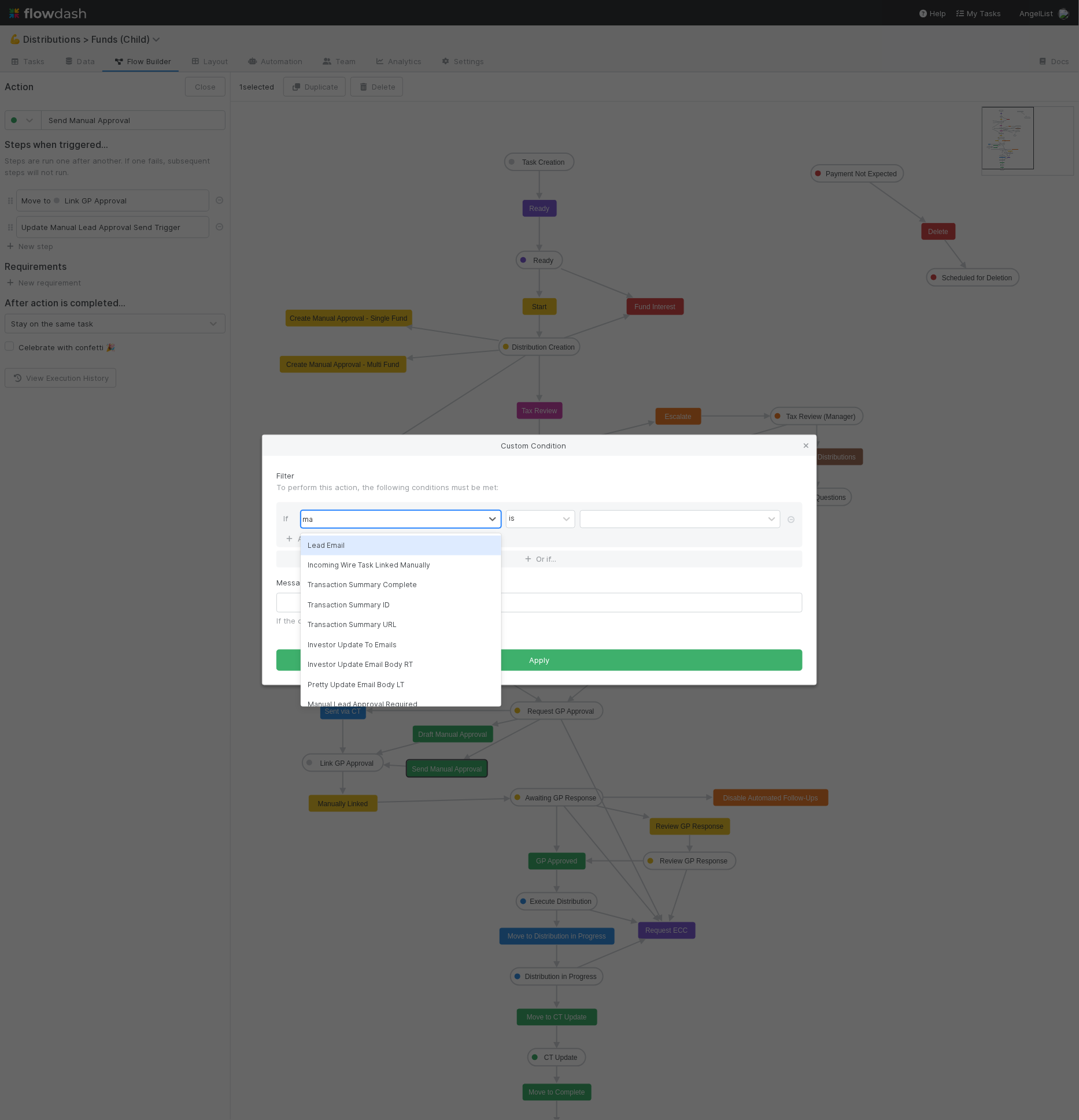
type input "manua"
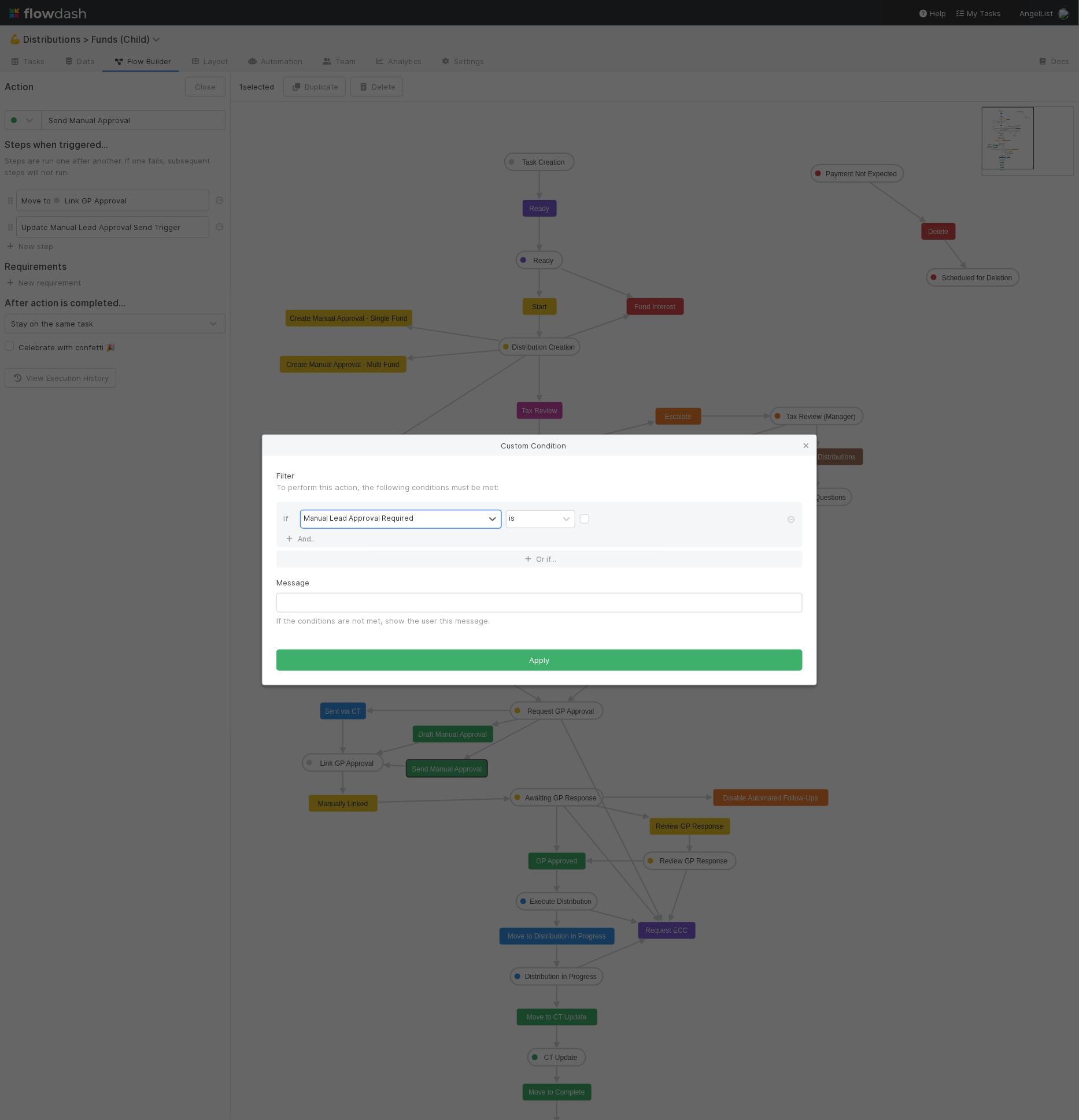
click at [594, 513] on label at bounding box center [594, 513] width 0 height 0
click at [581, 521] on input "checkbox" at bounding box center [584, 522] width 9 height 18
checkbox input "true"
click at [325, 537] on div "If Manual Lead Approval Required is And.." at bounding box center [539, 525] width 526 height 45
click at [303, 538] on link "And.." at bounding box center [301, 539] width 36 height 17
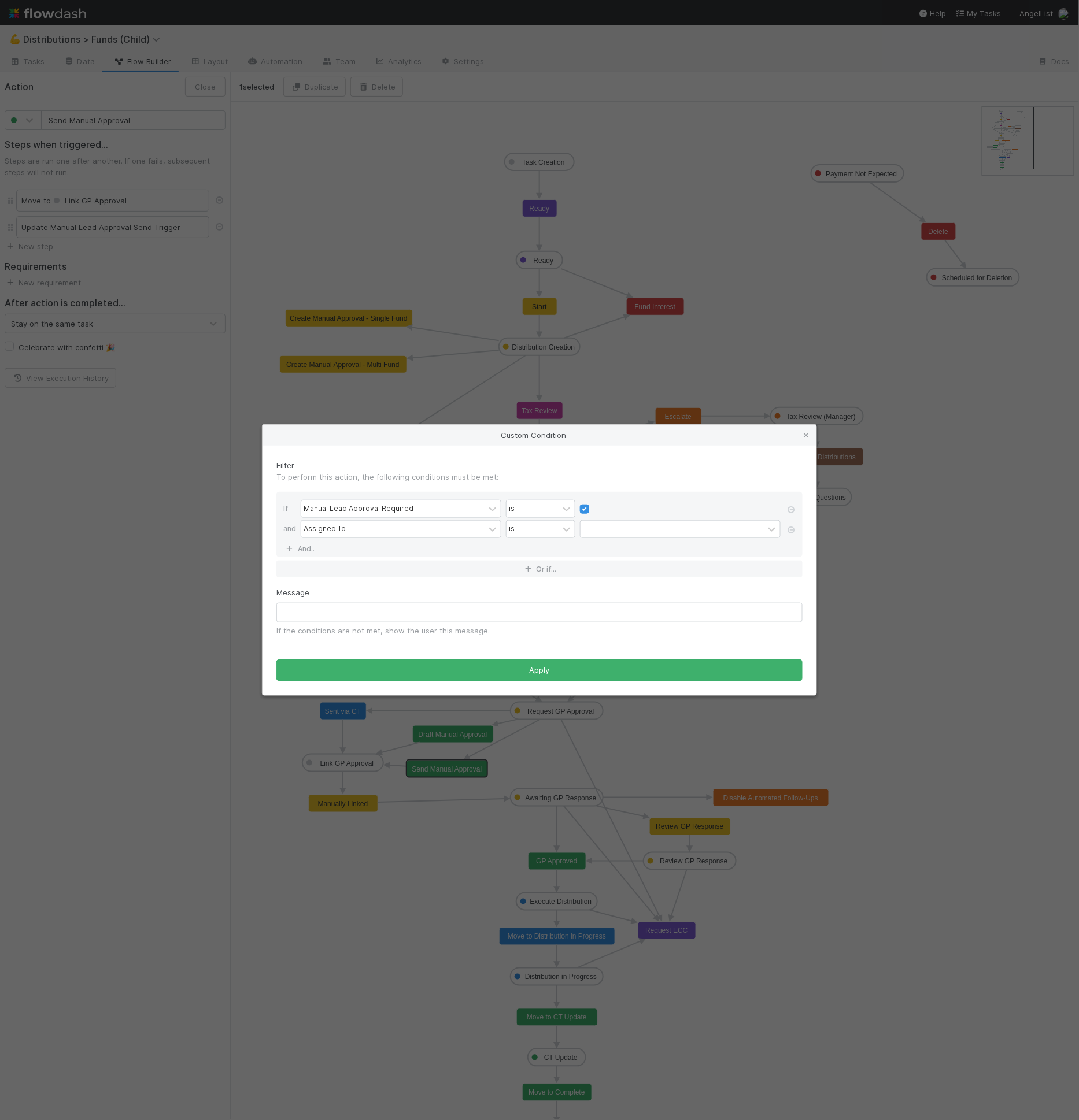
click at [343, 541] on div "Assigned To is" at bounding box center [542, 530] width 484 height 21
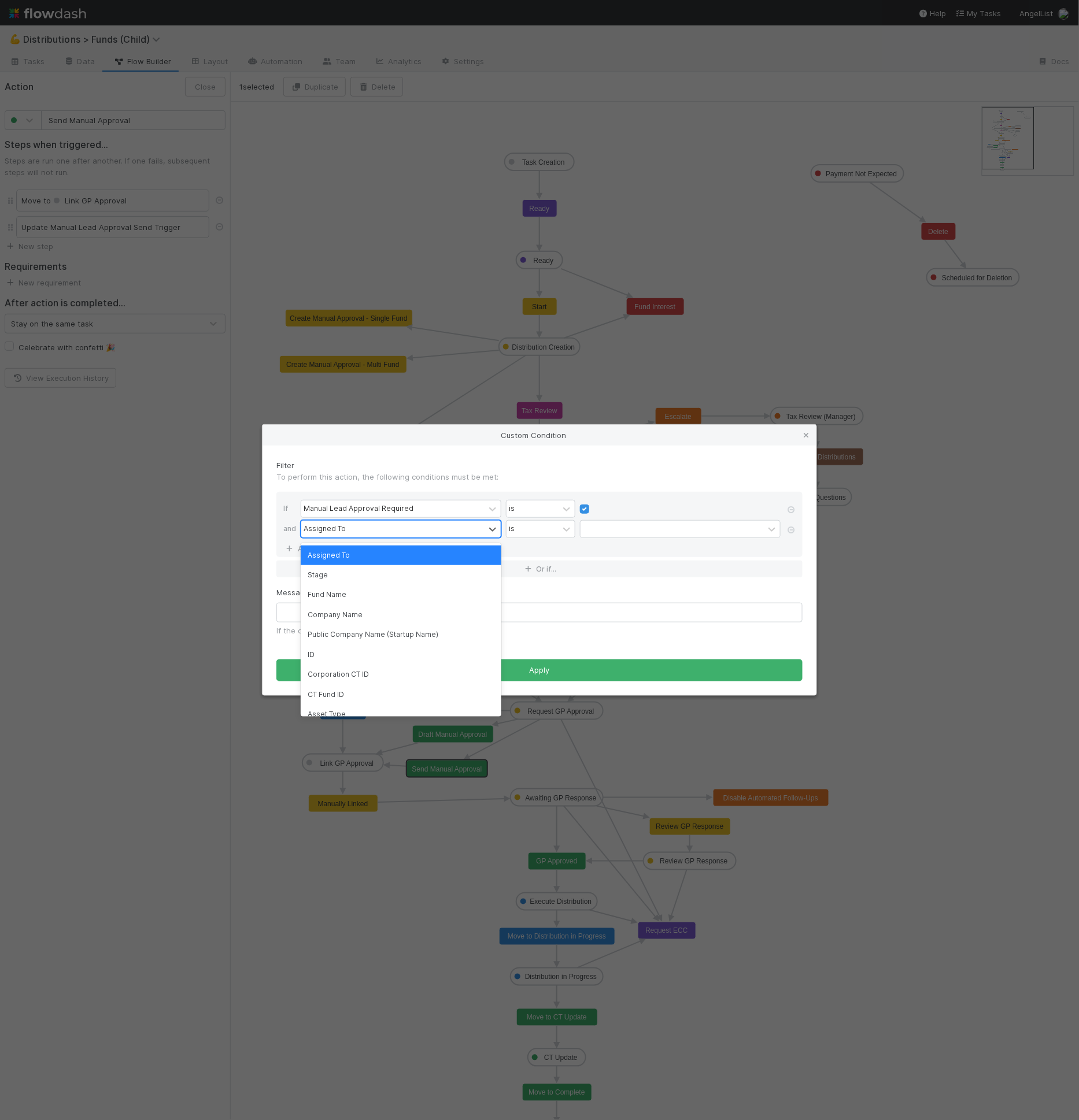
click at [349, 529] on div "Assigned To" at bounding box center [393, 529] width 184 height 17
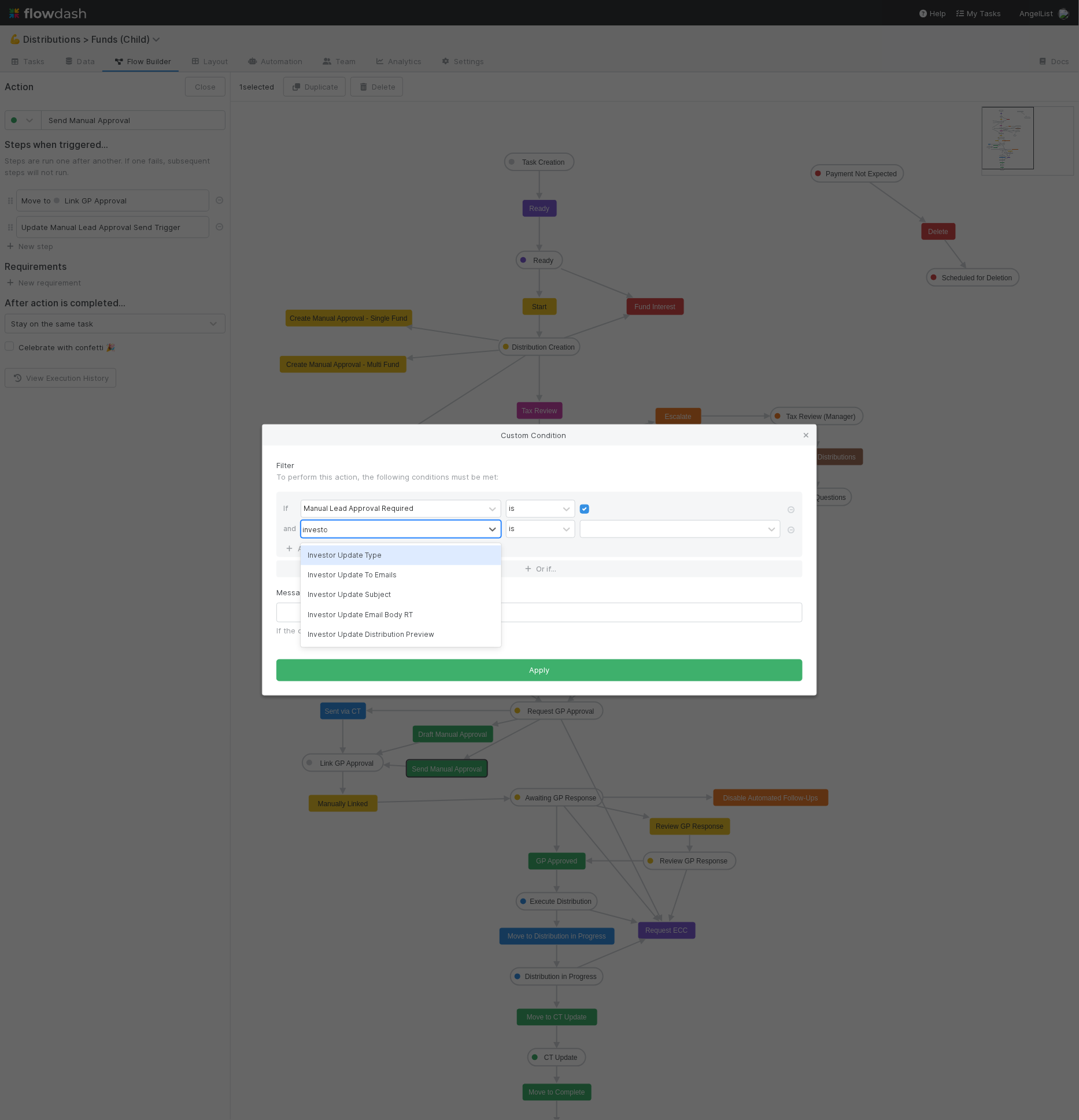
type input "investor"
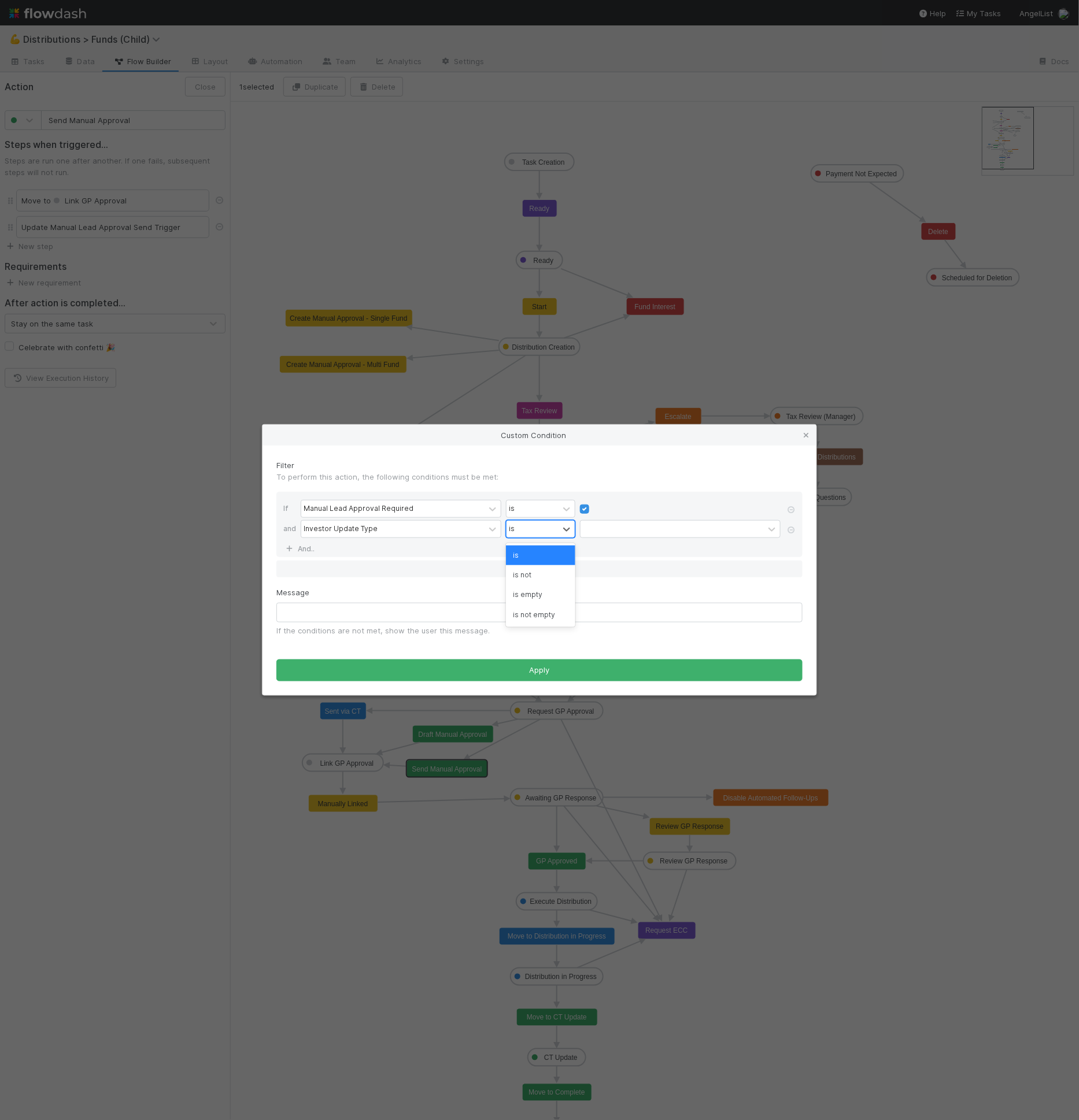
click at [531, 524] on div "is" at bounding box center [532, 529] width 52 height 17
click at [538, 613] on div "is not empty" at bounding box center [540, 615] width 70 height 20
click at [330, 549] on div "If Manual Lead Approval Required is and Investor Update Type option is not empt…" at bounding box center [539, 524] width 526 height 66
click at [309, 546] on link "And.." at bounding box center [301, 549] width 36 height 17
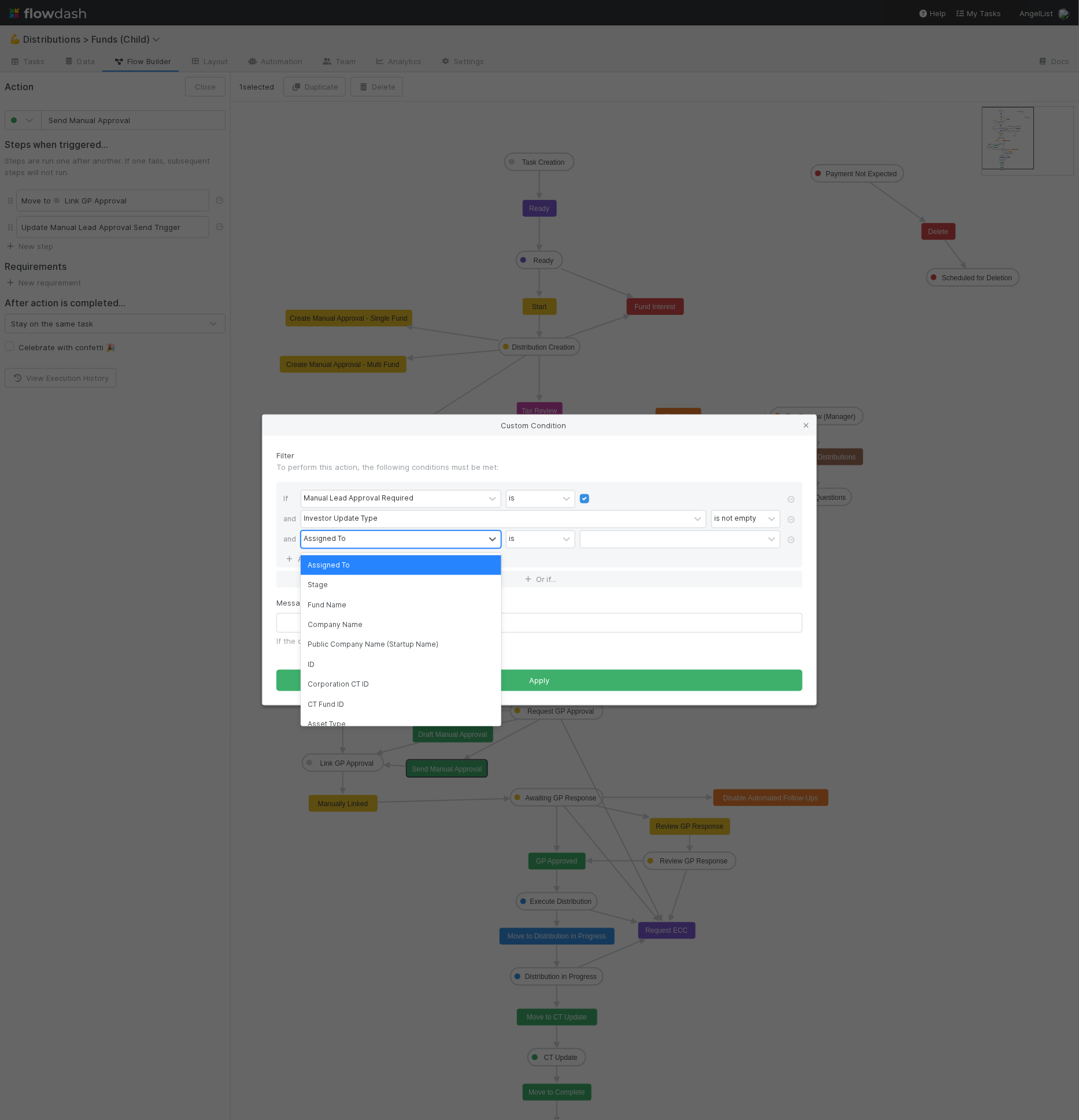
click at [323, 546] on div "Assigned To" at bounding box center [393, 539] width 184 height 17
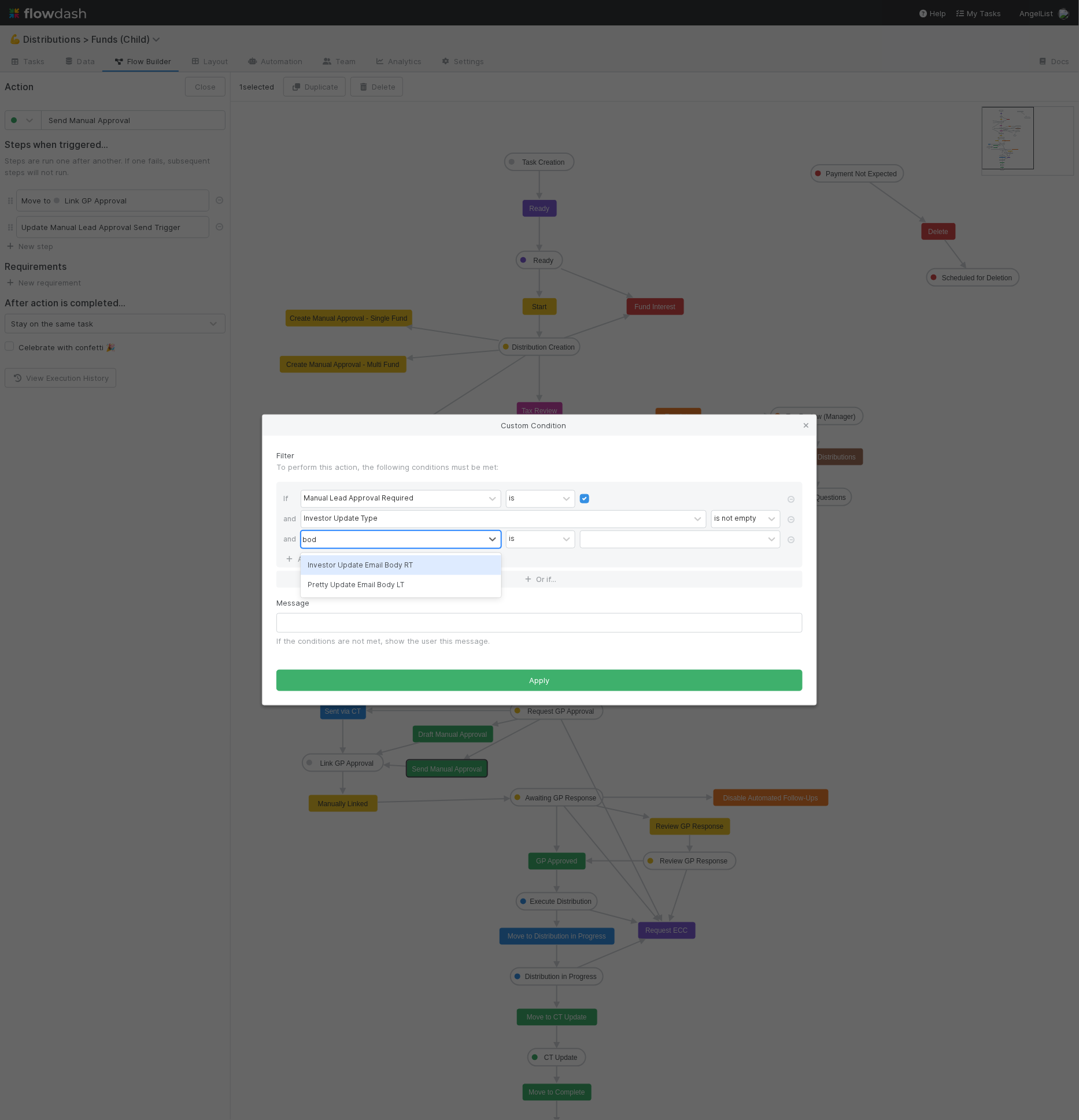
type input "body"
click at [417, 568] on div "Investor Update Email Body RT" at bounding box center [401, 565] width 200 height 20
click at [552, 544] on div "contains" at bounding box center [532, 539] width 52 height 17
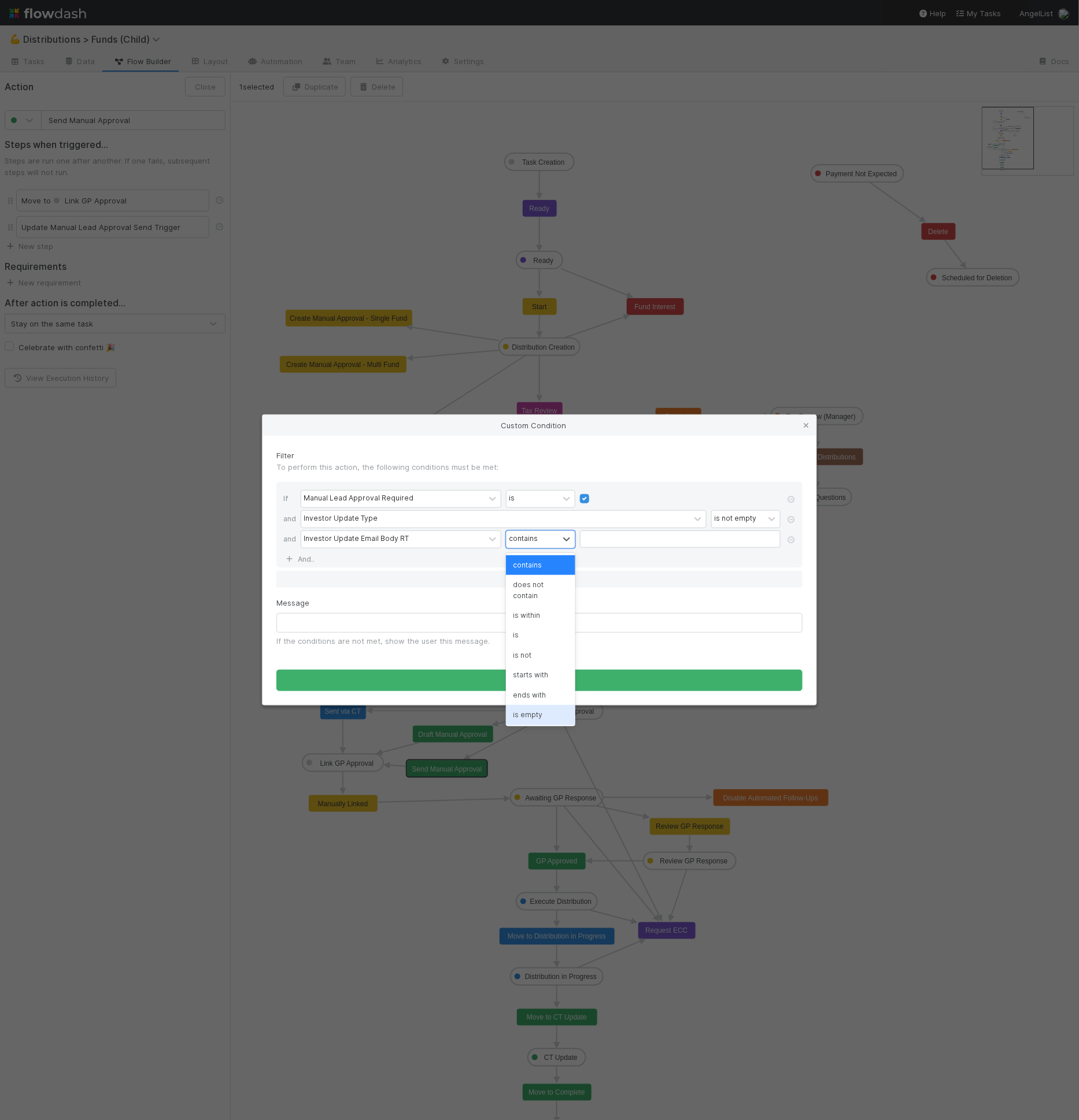
scroll to position [21, 0]
click at [535, 710] on div "is not empty" at bounding box center [540, 715] width 70 height 20
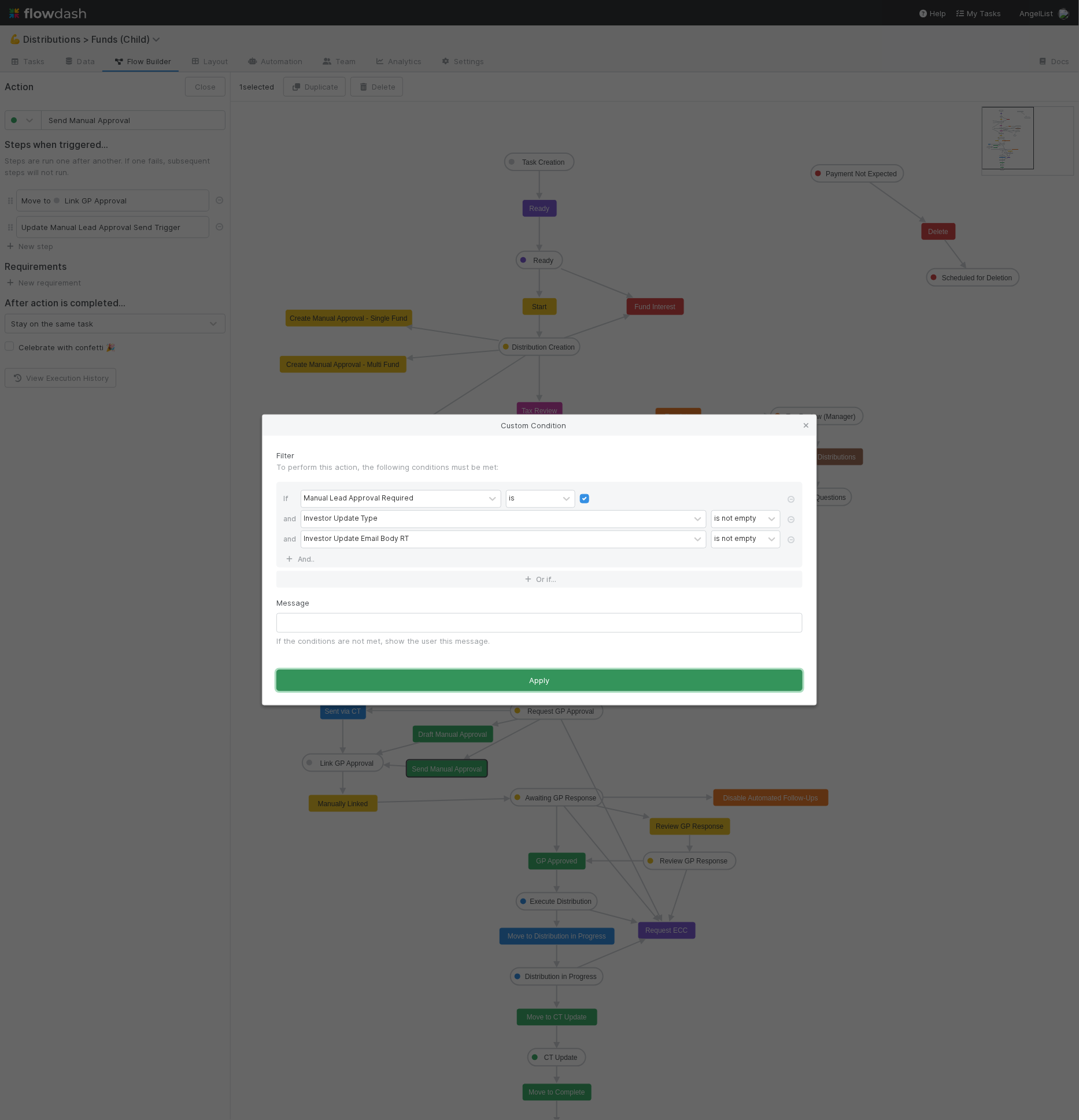
click at [455, 675] on button "Apply" at bounding box center [539, 681] width 526 height 22
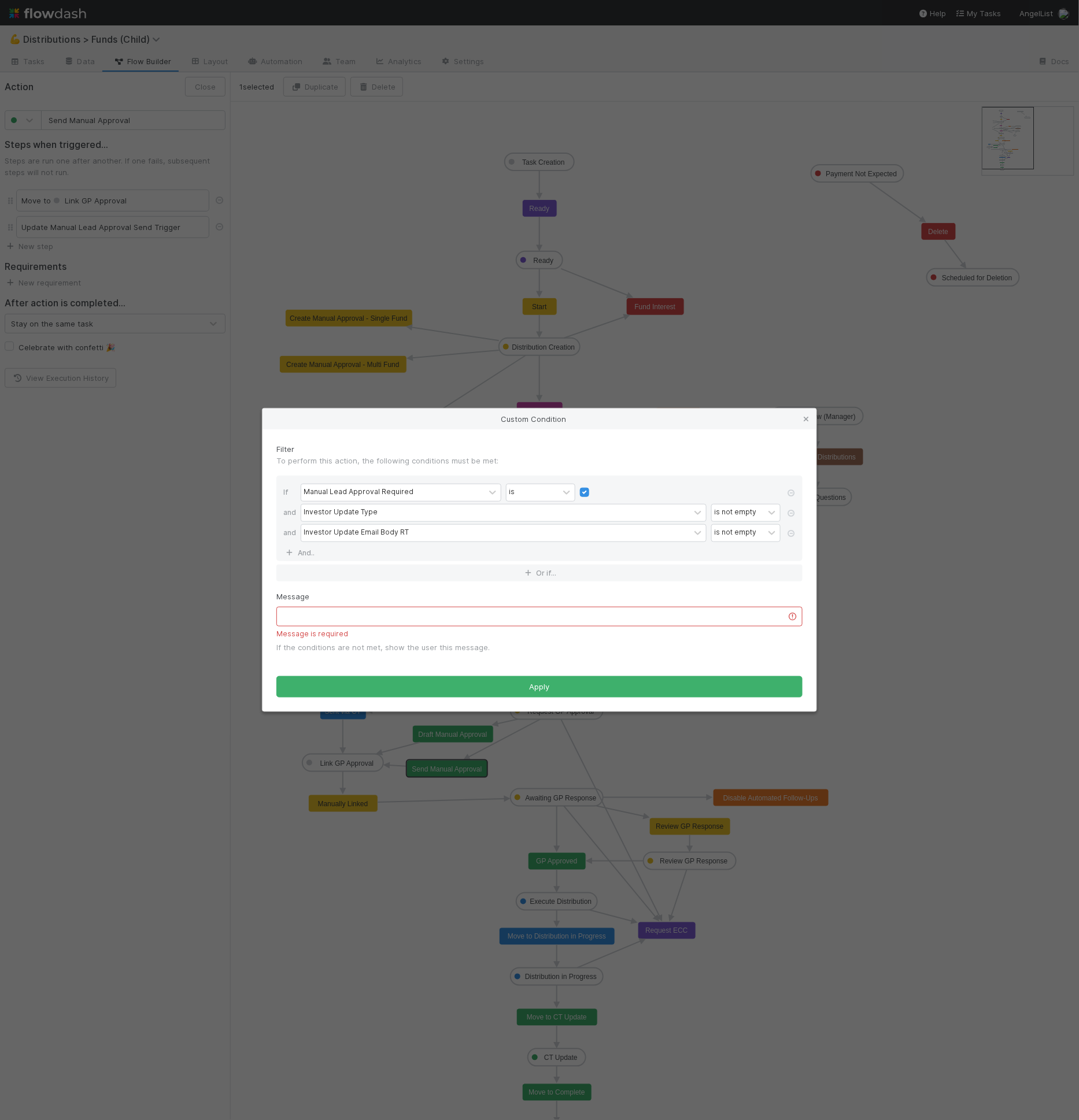
click at [567, 629] on div "Message is required" at bounding box center [539, 634] width 526 height 11
click at [565, 614] on input "text" at bounding box center [539, 616] width 526 height 20
type input "rt"
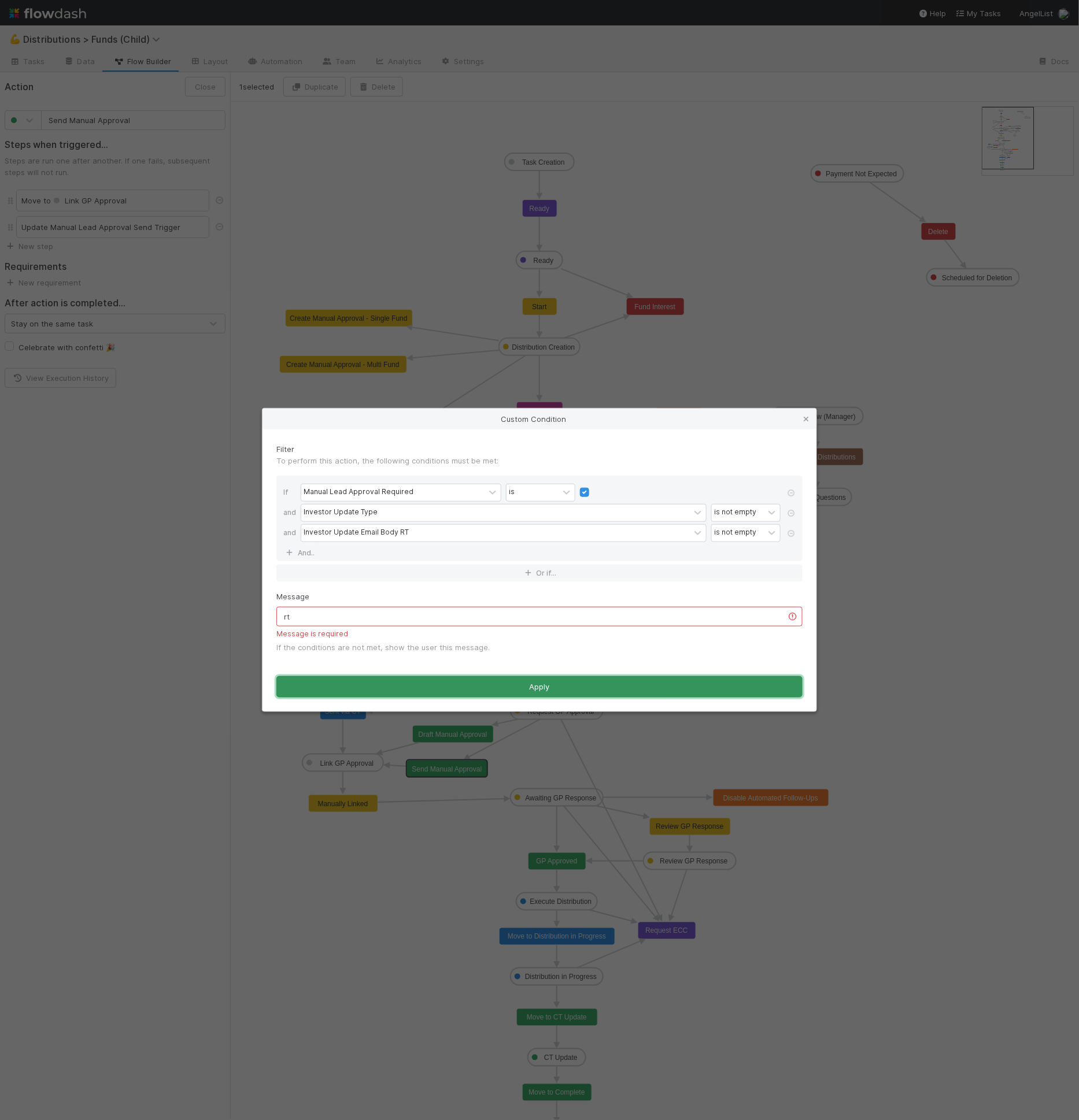
click at [551, 677] on button "Apply" at bounding box center [539, 687] width 526 height 22
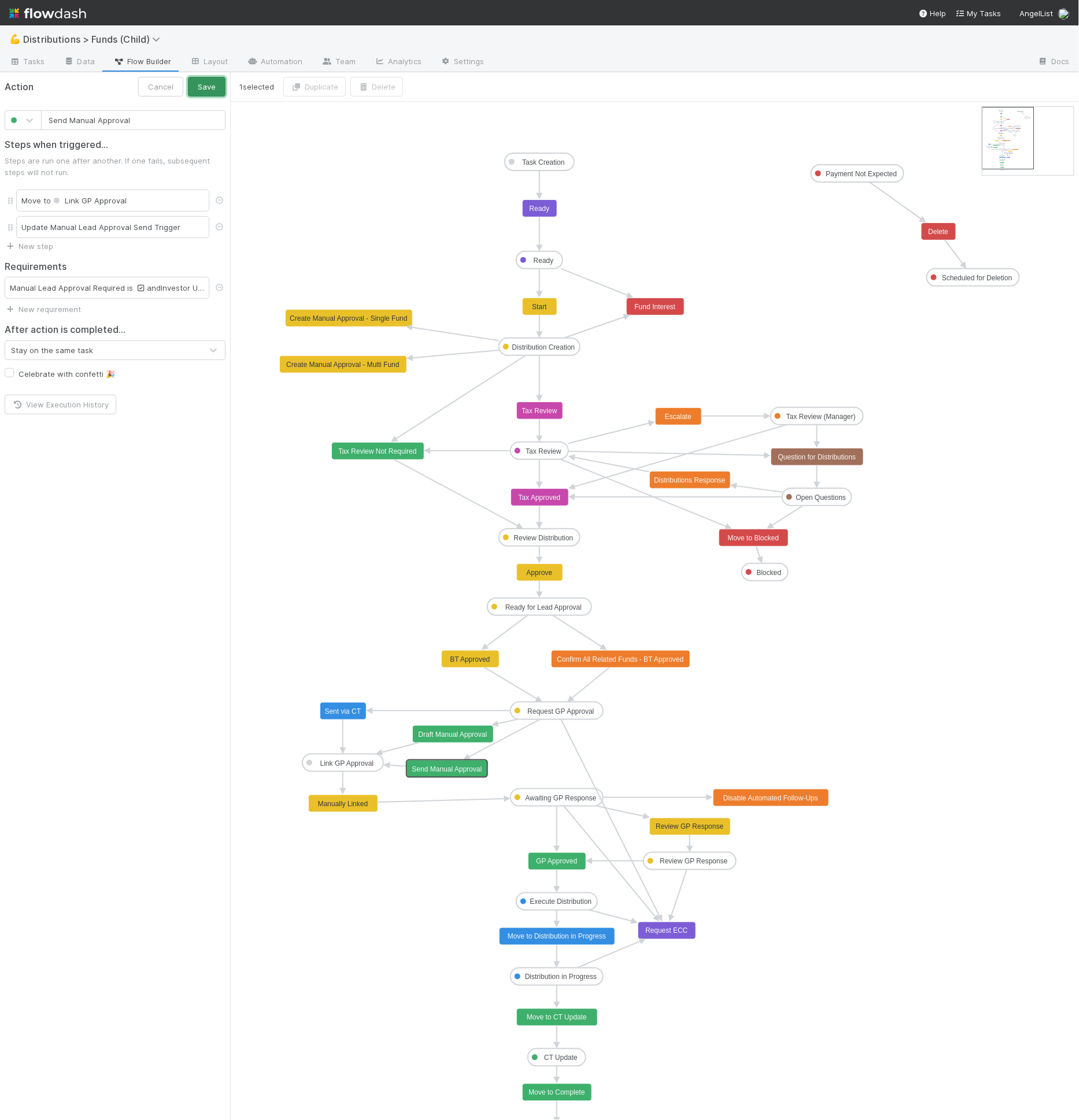
click at [214, 92] on button "Save" at bounding box center [206, 86] width 37 height 20
click at [479, 743] on icon "Task Creation Ready Distribution Creation Tax Review Review Distribution Ready …" at bounding box center [654, 622] width 848 height 1040
click at [477, 738] on rect at bounding box center [453, 735] width 81 height 18
click at [130, 294] on div "Manual Lead Approval Required is and Investor Update Email Body RT is not empty…" at bounding box center [107, 288] width 204 height 22
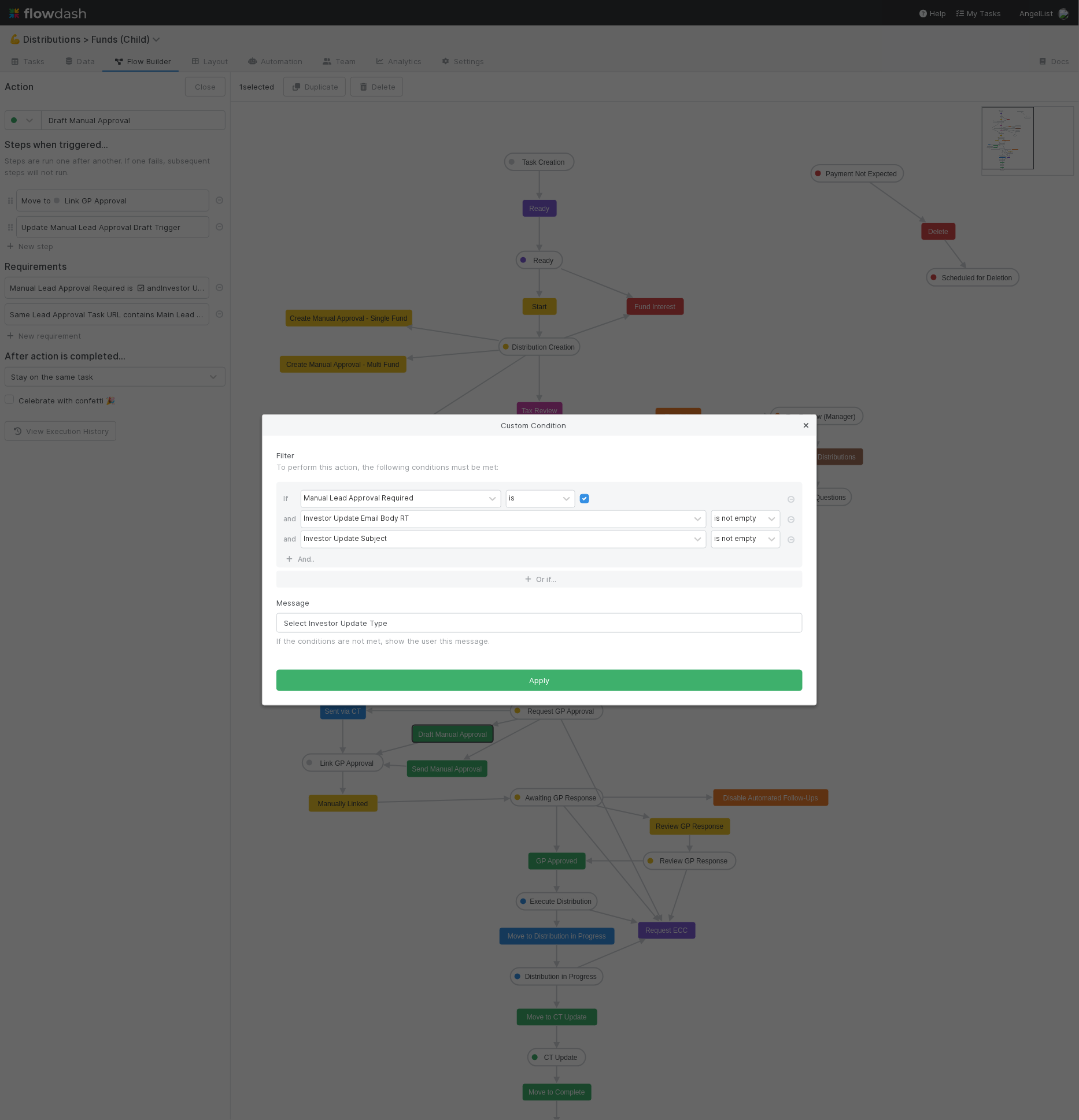
click at [806, 425] on icon at bounding box center [806, 426] width 12 height 8
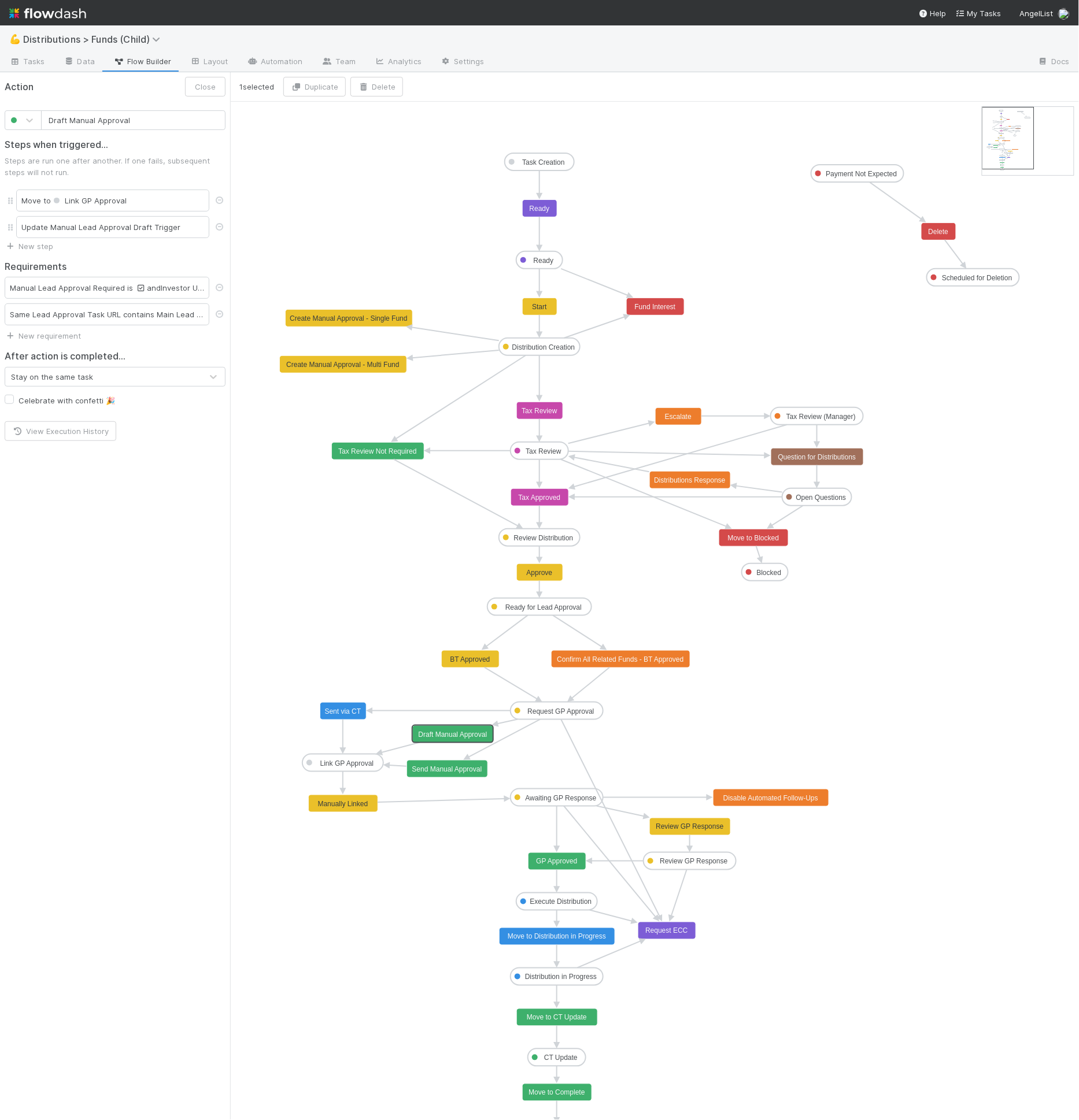
type input "Send Manual Approval"
click at [459, 769] on text "Send Manual Approval" at bounding box center [447, 770] width 70 height 8
click at [74, 288] on div "Manual Lead Approval Required is and Investor Update Type is not empty and Inve…" at bounding box center [107, 288] width 204 height 22
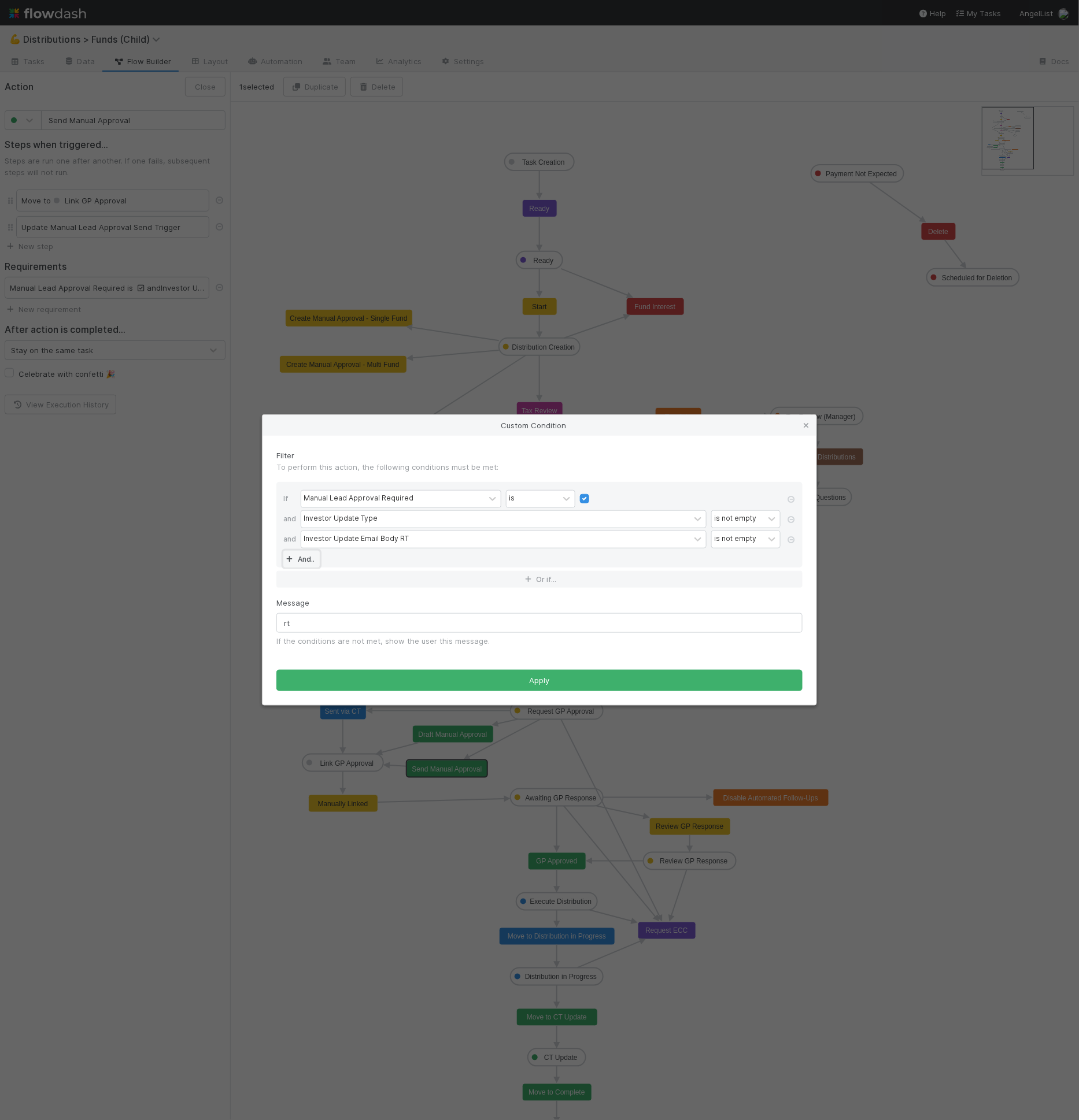
click at [294, 560] on icon at bounding box center [290, 560] width 12 height 7
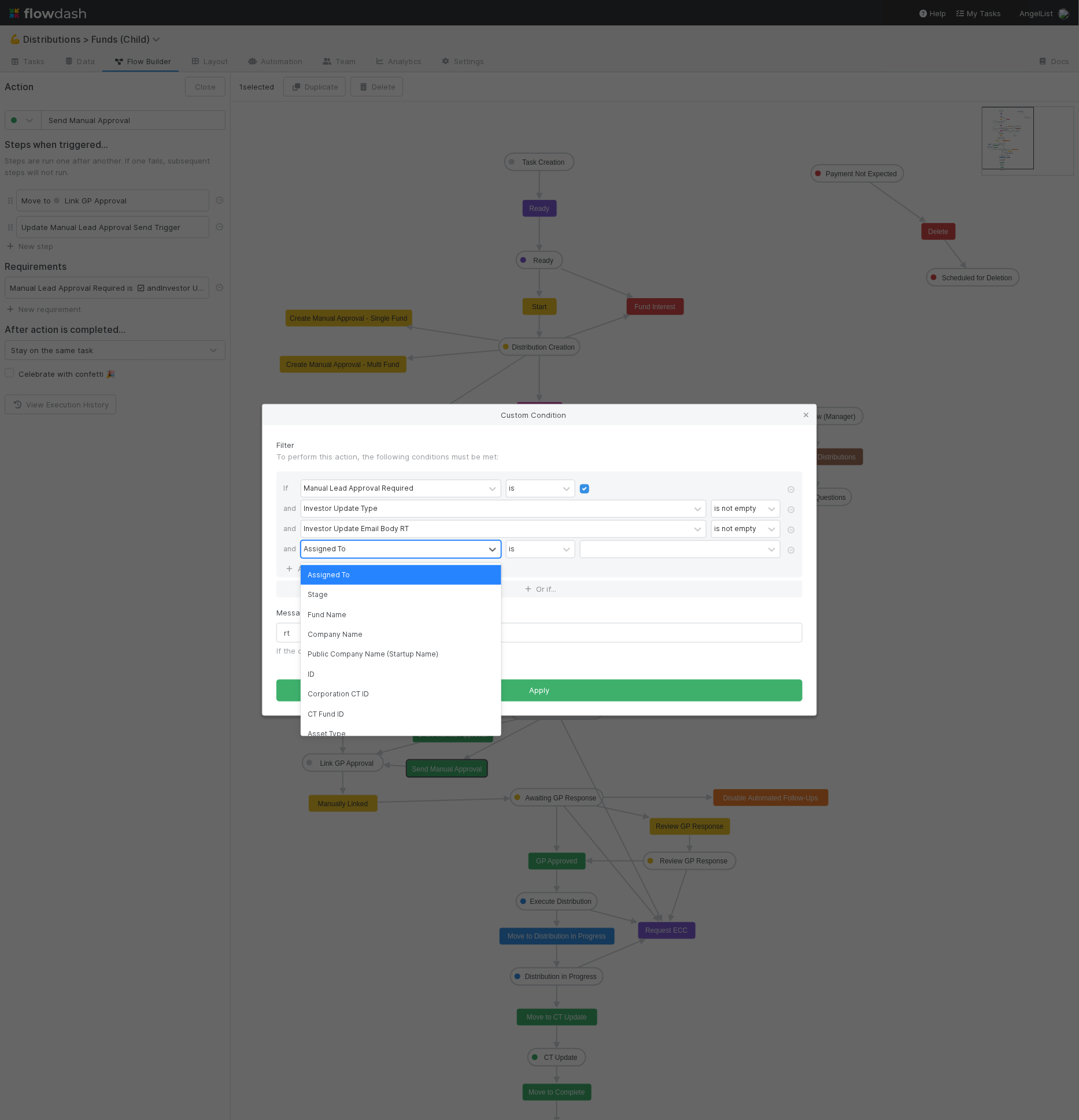
click at [317, 557] on div "Assigned To" at bounding box center [393, 549] width 184 height 17
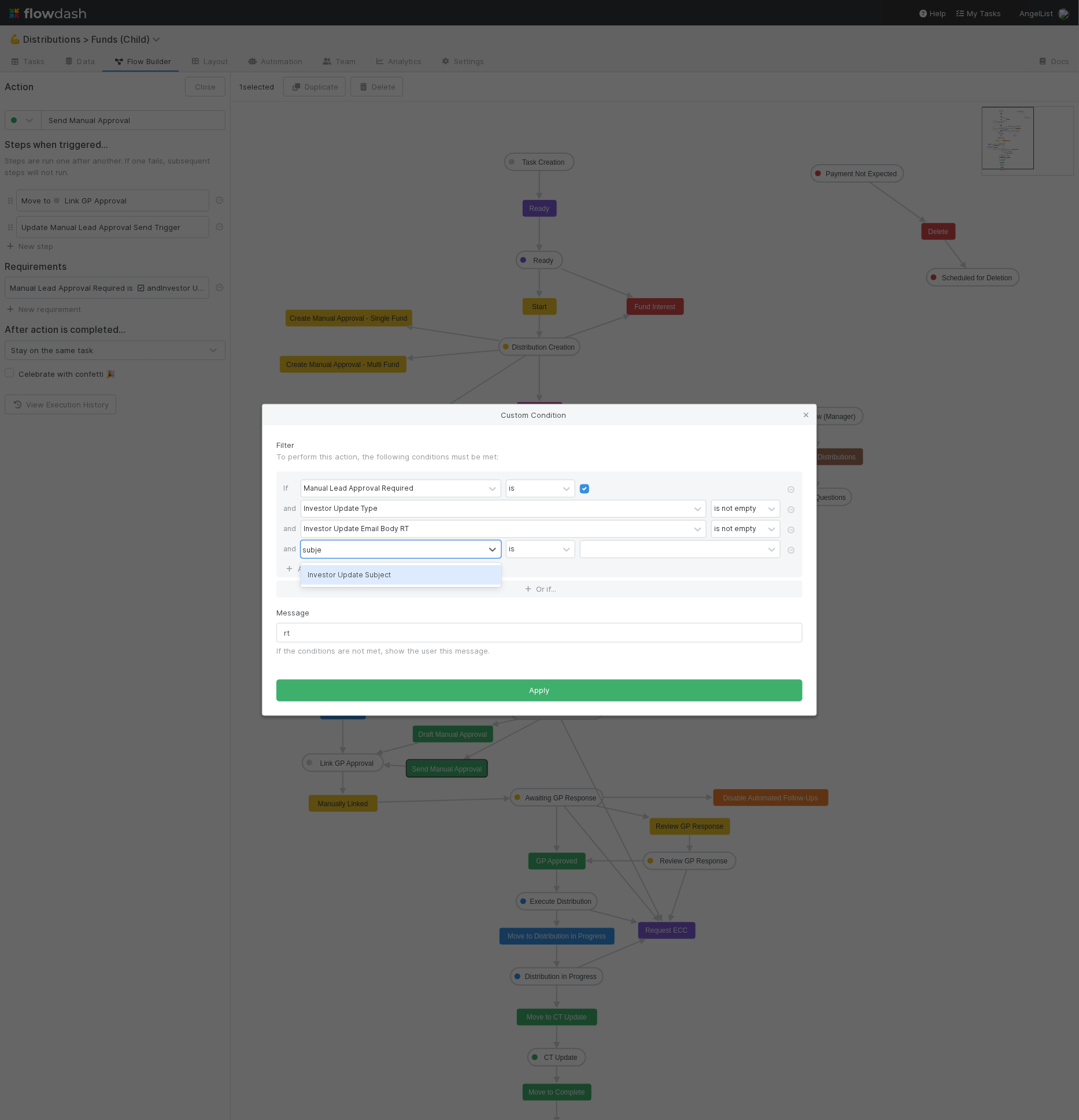
type input "subjec"
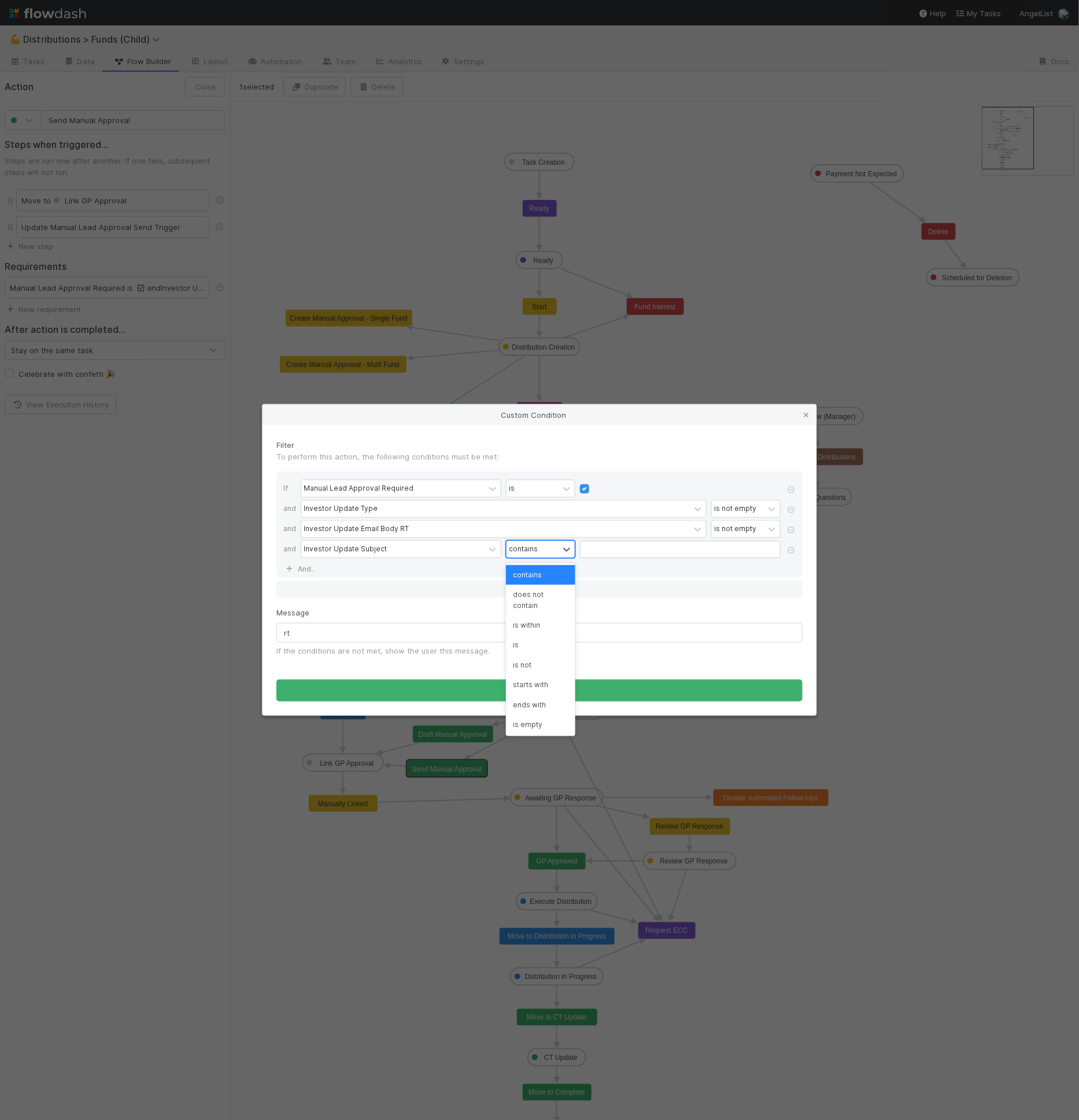
click at [548, 546] on div "contains" at bounding box center [532, 549] width 52 height 17
click at [537, 723] on div "is not empty" at bounding box center [540, 724] width 70 height 20
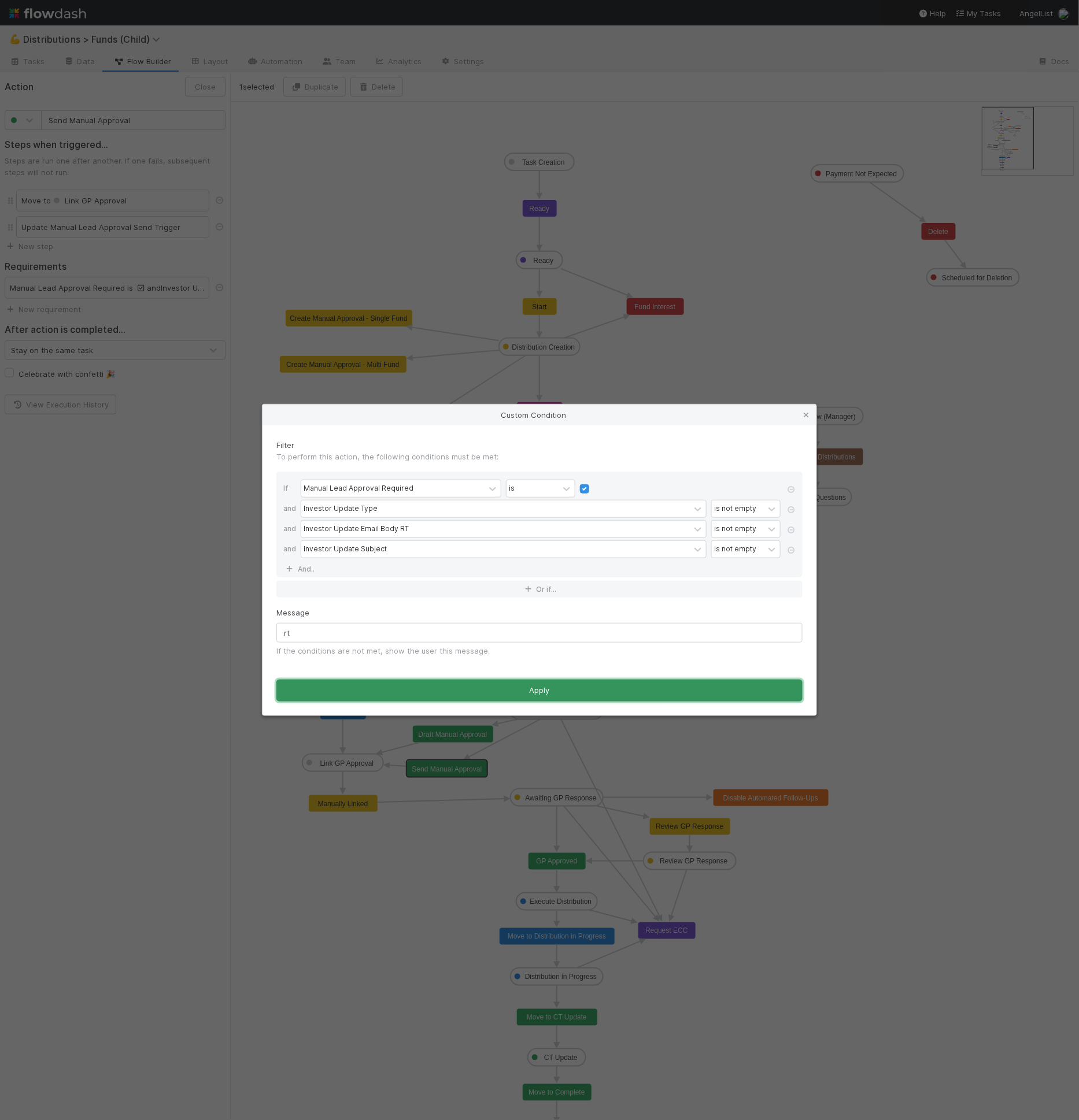
click at [552, 688] on button "Apply" at bounding box center [539, 691] width 526 height 22
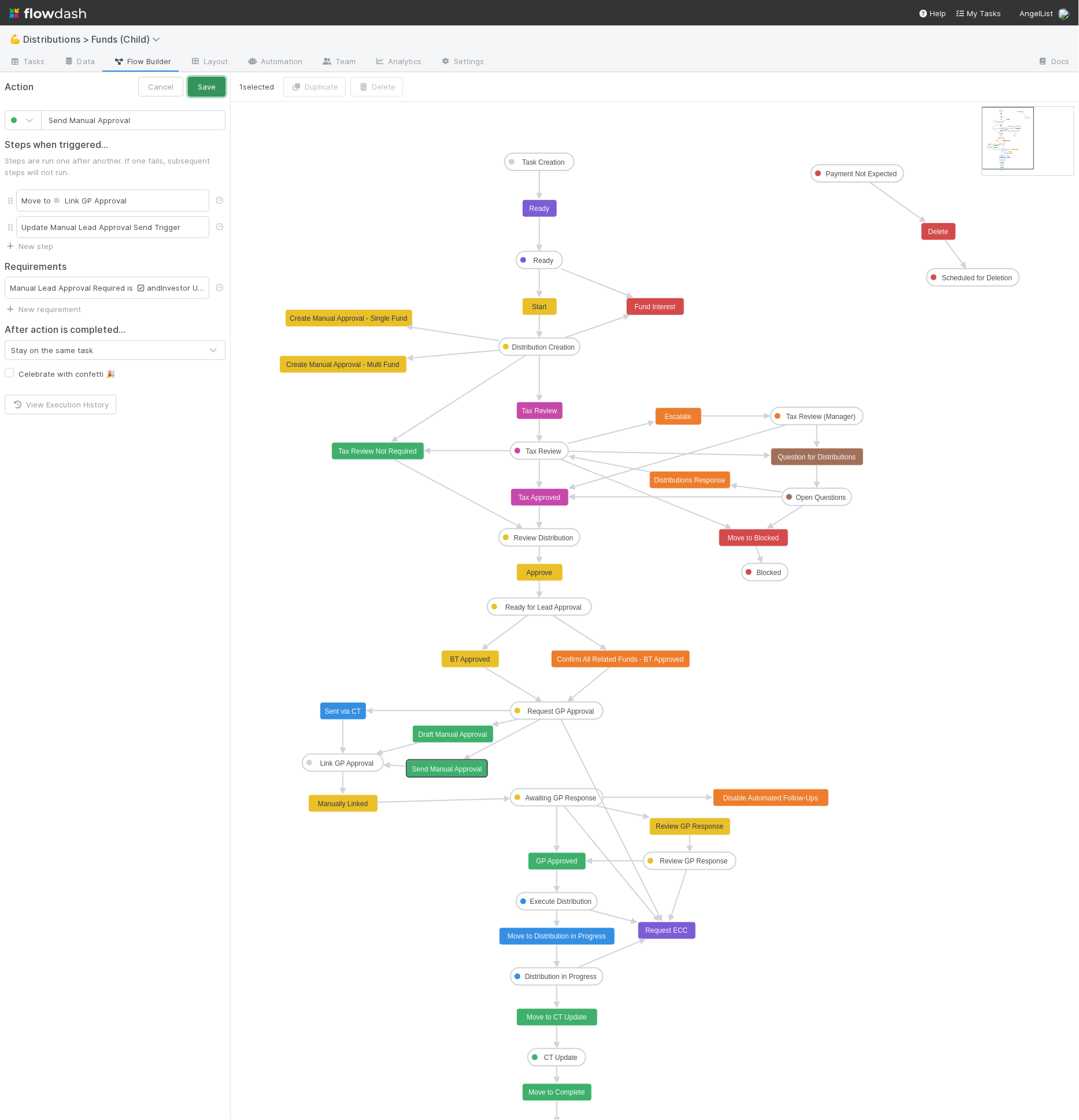
click at [210, 86] on button "Save" at bounding box center [206, 86] width 37 height 20
type input "Draft Manual Approval"
click at [444, 727] on rect at bounding box center [453, 735] width 81 height 18
click at [93, 293] on div "Manual Lead Approval Required is and Investor Update Email Body RT is not empty…" at bounding box center [107, 288] width 204 height 22
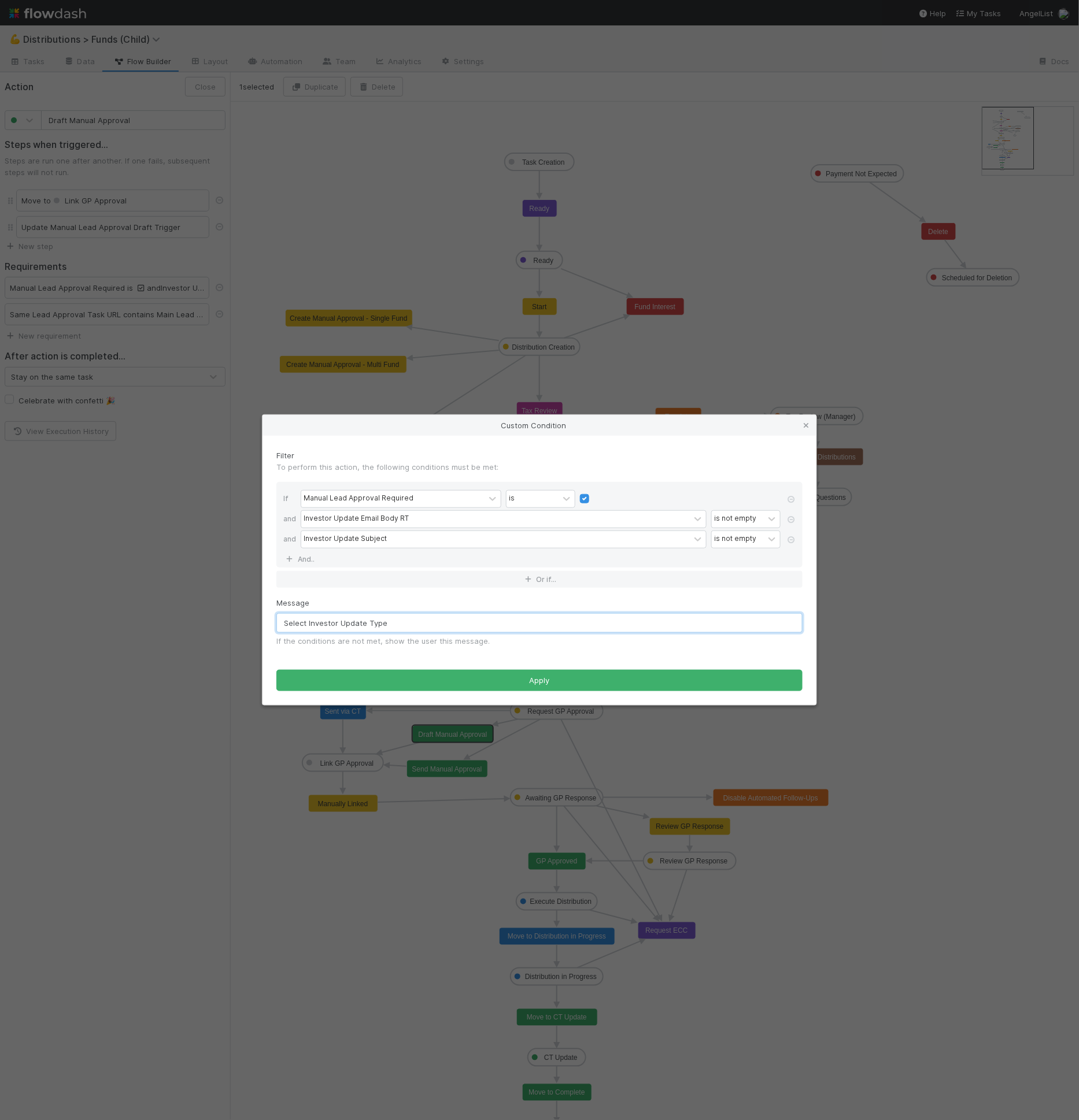
click at [347, 613] on input "Select Investor Update Type" at bounding box center [539, 623] width 526 height 20
click at [444, 607] on div "Message Select Investor Update Type If the conditions are not met, show the use…" at bounding box center [539, 621] width 526 height 50
click at [428, 626] on input "Select Investor Update Type" at bounding box center [539, 623] width 526 height 20
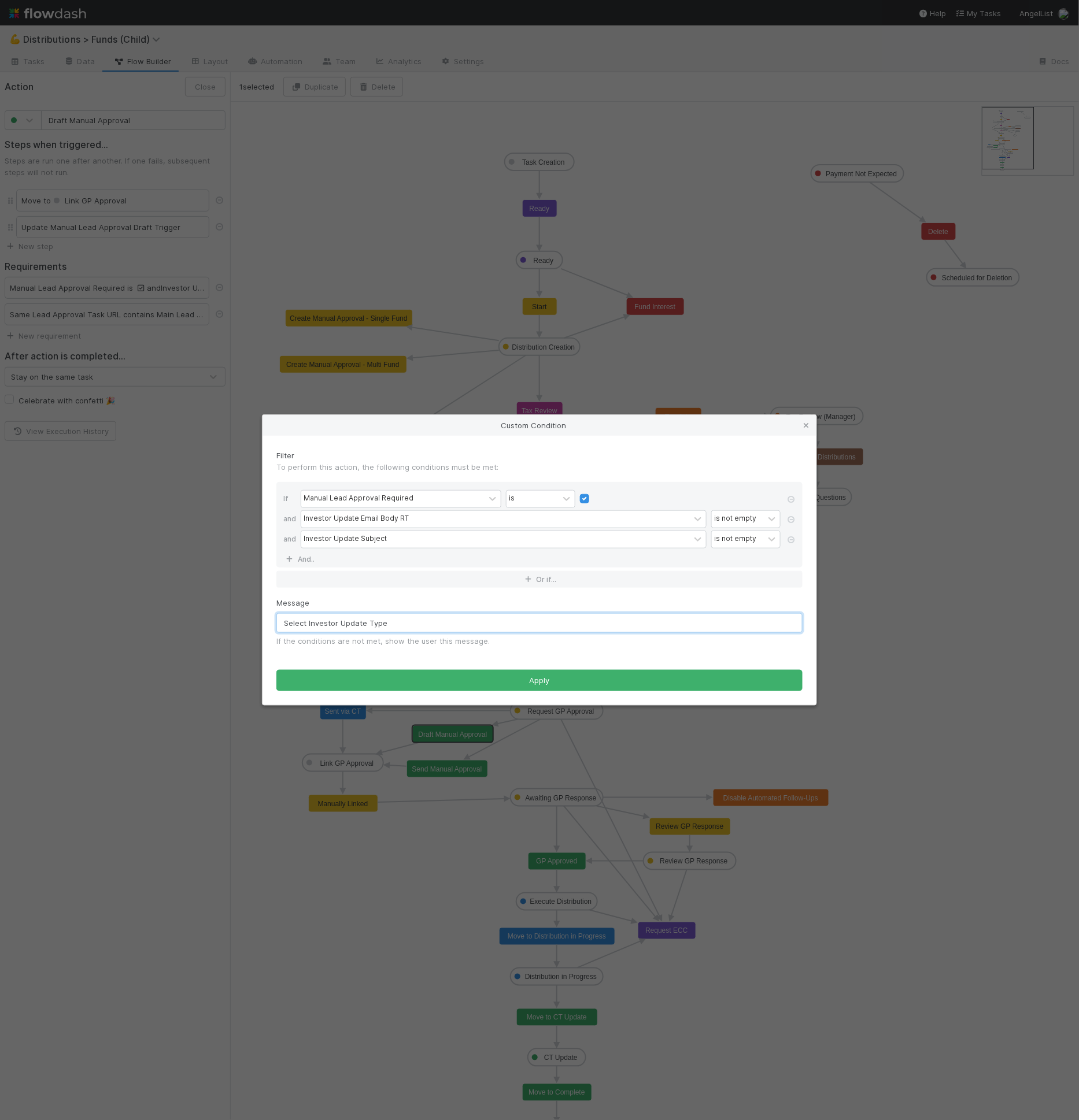
click at [428, 626] on input "Select Investor Update Type" at bounding box center [539, 623] width 526 height 20
click at [437, 615] on input "Select Investor Update Type" at bounding box center [539, 623] width 526 height 20
click at [472, 604] on div "Message Select Investor Update Type If the conditions are not met, show the use…" at bounding box center [539, 621] width 526 height 50
click at [471, 615] on input "Select Investor Update Type" at bounding box center [539, 623] width 526 height 20
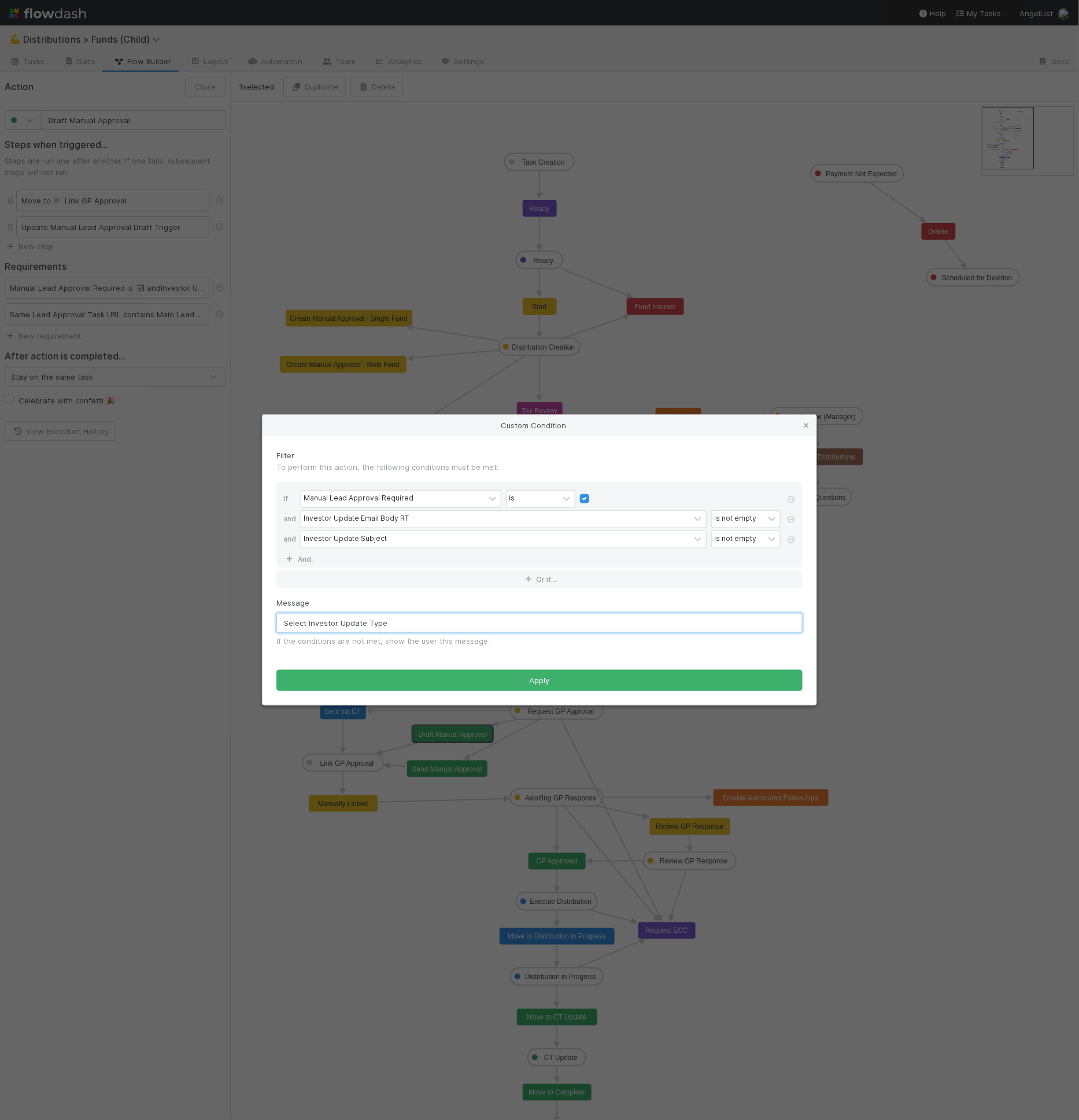
click at [470, 619] on input "Select Investor Update Type" at bounding box center [539, 623] width 526 height 20
click at [470, 621] on input "Select Investor Update Type and" at bounding box center [539, 623] width 526 height 20
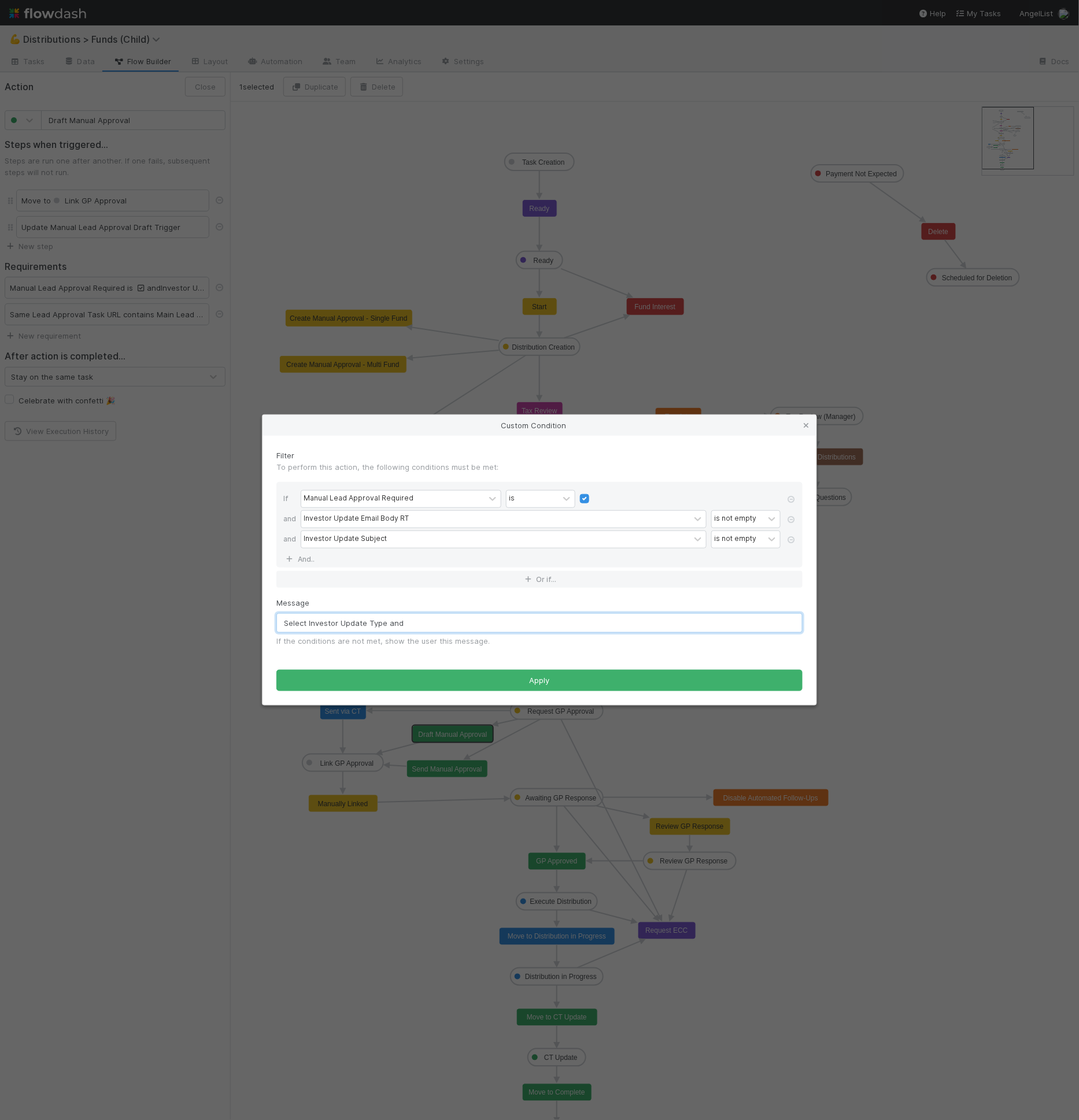
click at [470, 621] on input "Select Investor Update Type and" at bounding box center [539, 623] width 526 height 20
click at [494, 627] on input "Select Investor Update Type and/or Create Draft first." at bounding box center [539, 623] width 526 height 20
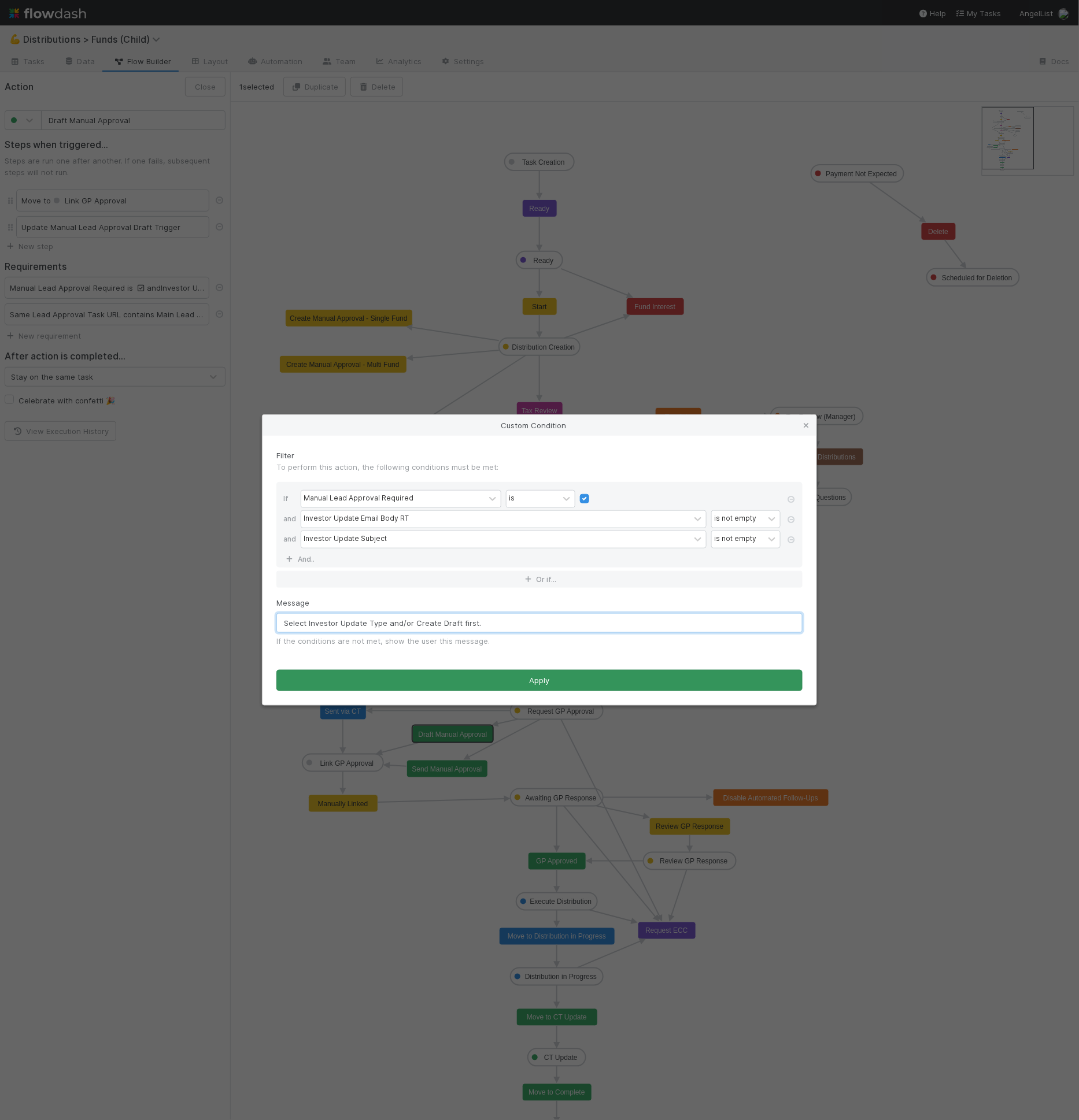
type input "Select Investor Update Type and/or Create Draft first."
click at [491, 684] on button "Apply" at bounding box center [539, 681] width 526 height 22
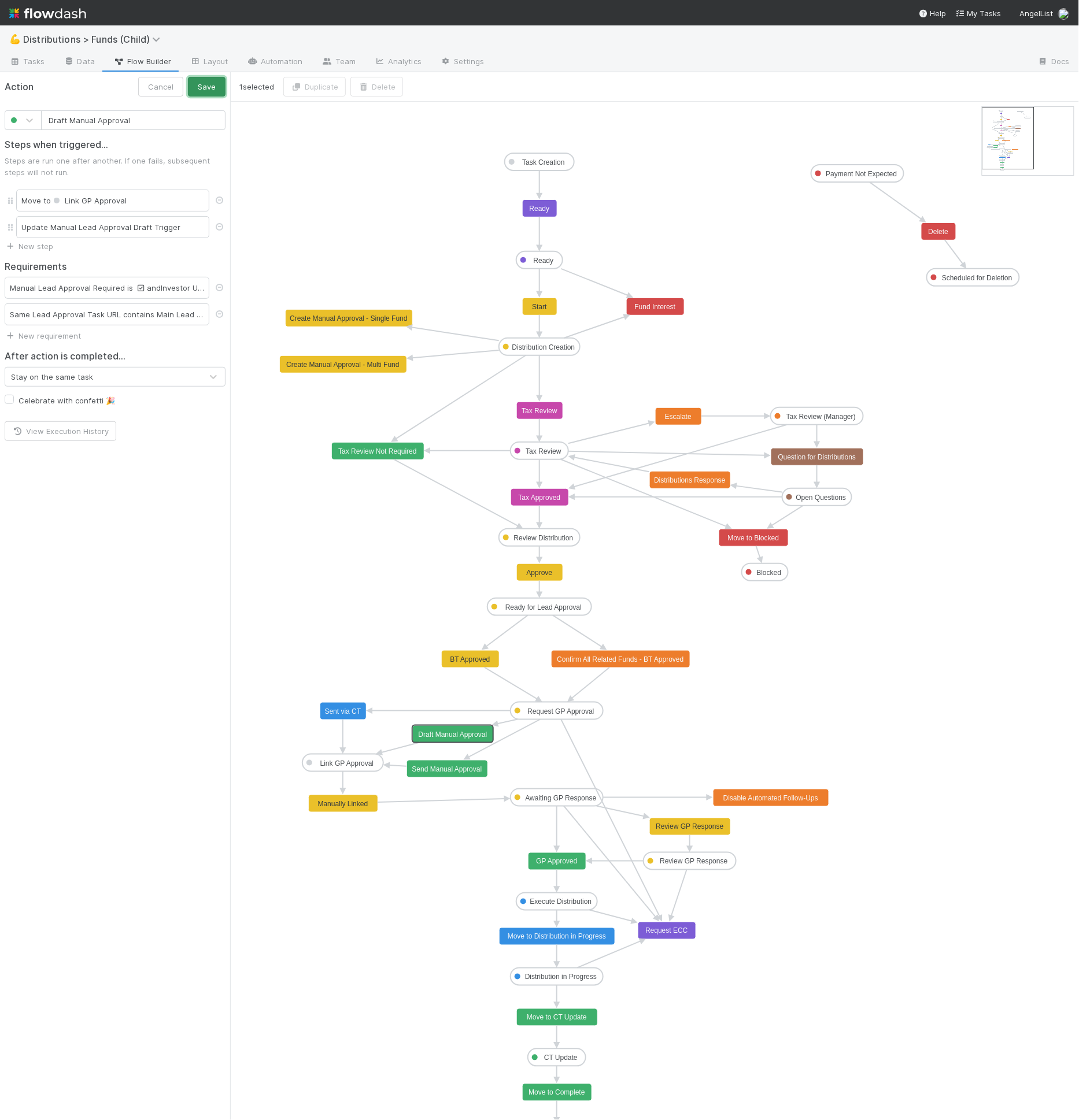
click at [200, 80] on button "Save" at bounding box center [206, 86] width 37 height 20
type input "Send Manual Approval"
click at [457, 773] on rect at bounding box center [448, 770] width 81 height 18
click at [137, 274] on div "Requirements Manual Lead Approval Required is and Investor Update Type is not e…" at bounding box center [115, 284] width 230 height 63
click at [137, 285] on icon at bounding box center [141, 289] width 12 height 8
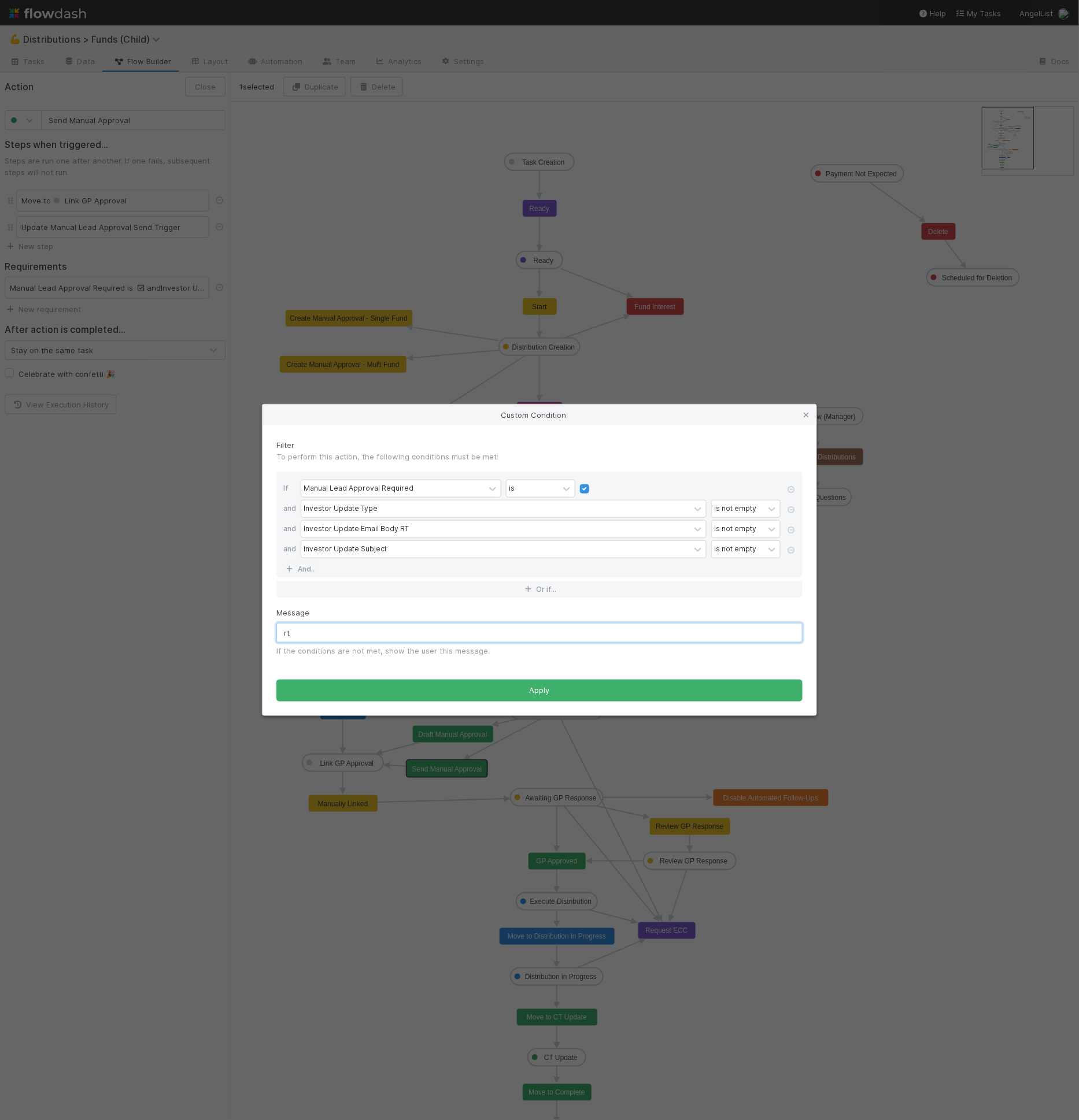
click at [380, 626] on input "rt" at bounding box center [539, 633] width 526 height 20
paste input "Select Investor Update Type and/or Create Draft first."
type input "Select Investor Update Type and/or Create Draft first."
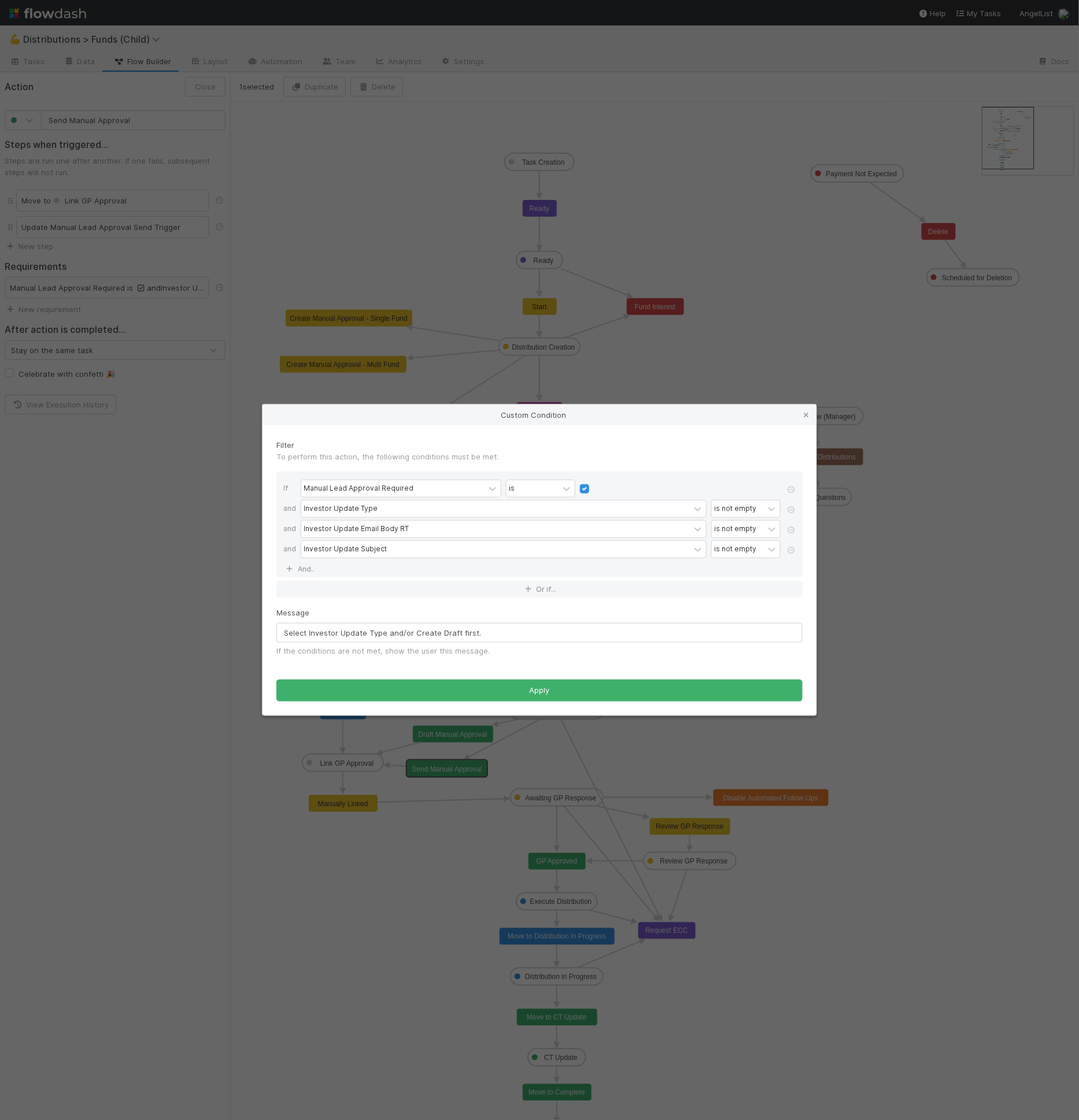
click at [397, 674] on div "Apply" at bounding box center [540, 683] width 544 height 36
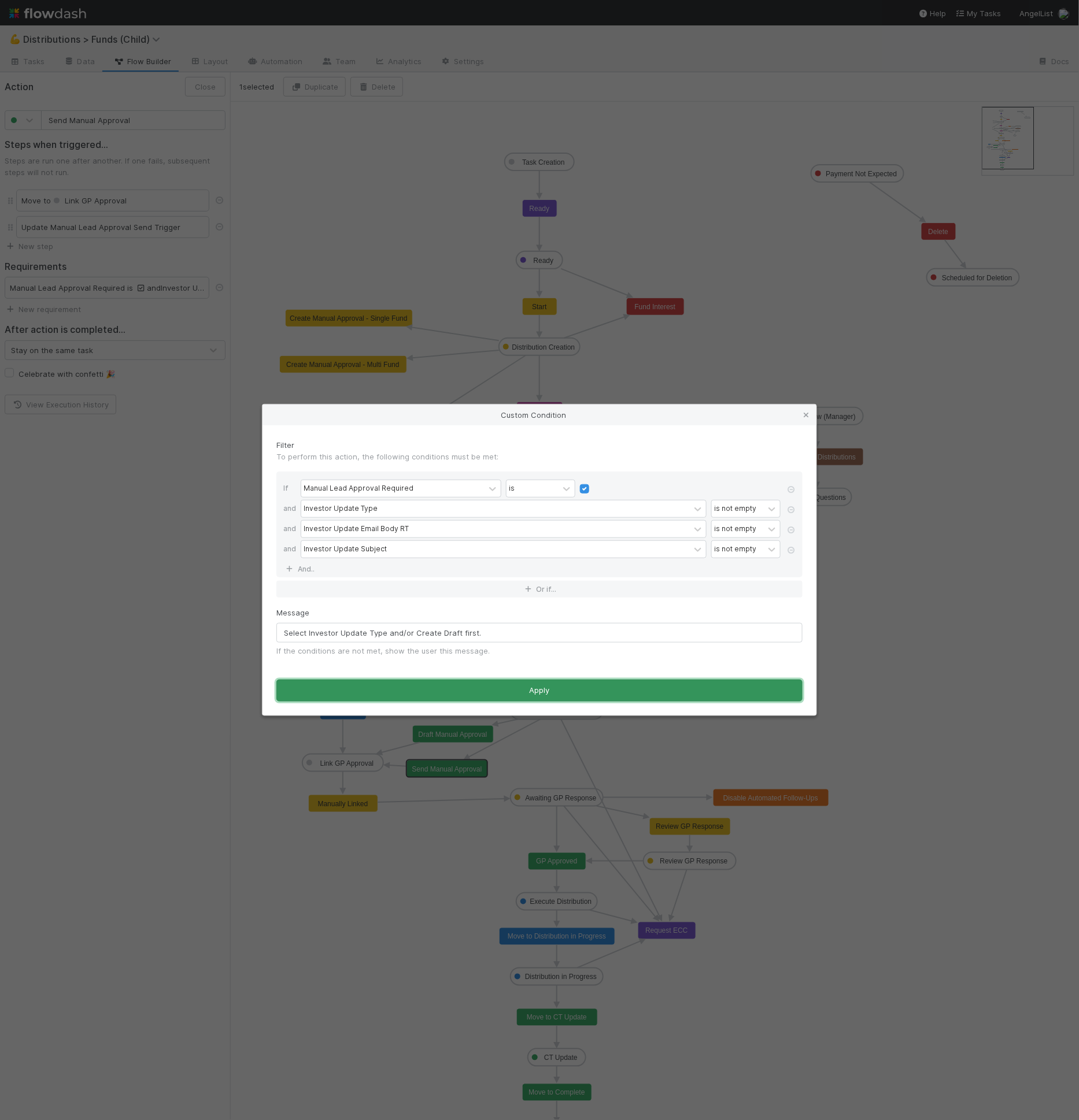
click at [398, 688] on button "Apply" at bounding box center [539, 691] width 526 height 22
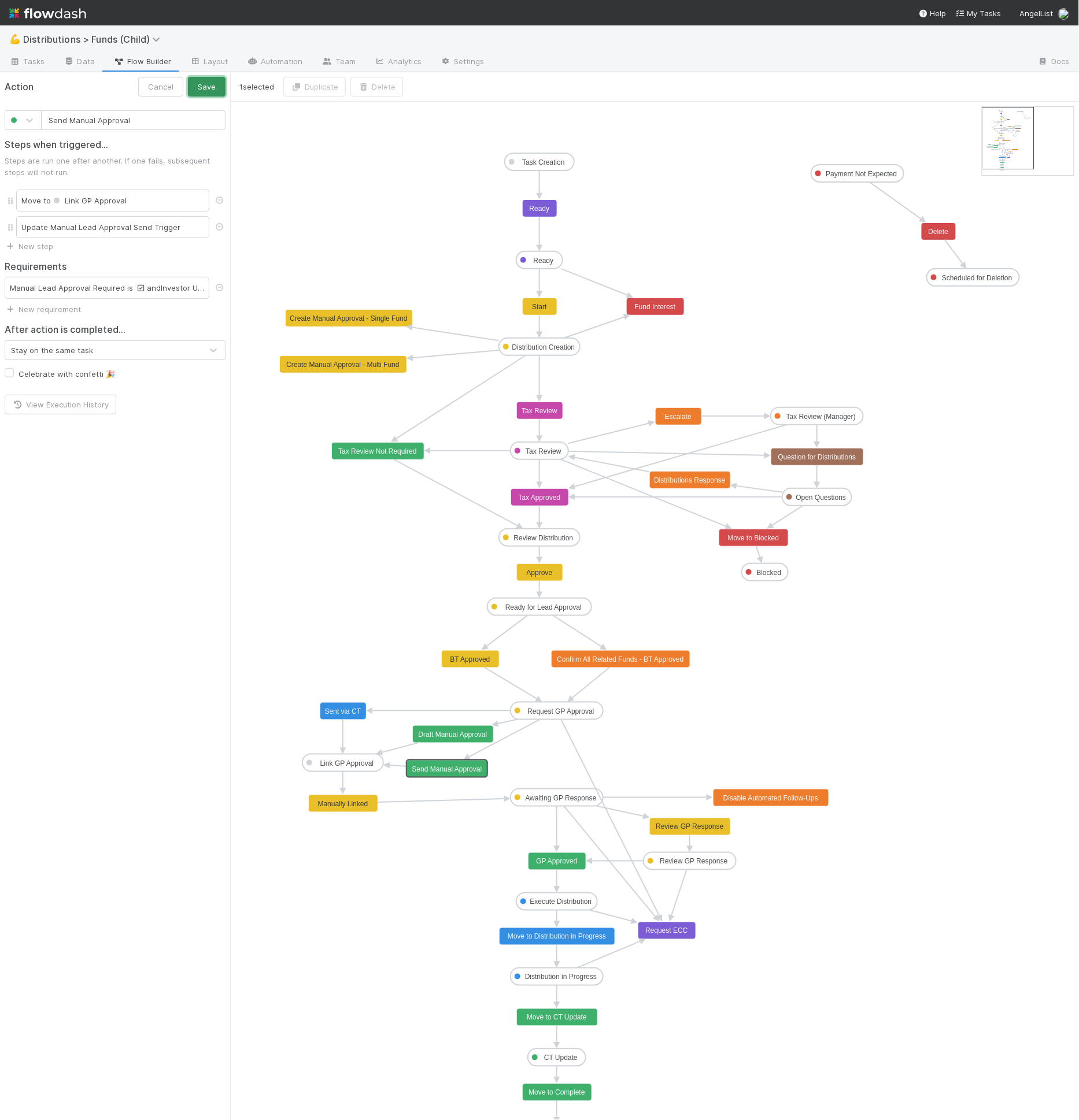
click at [219, 92] on button "Save" at bounding box center [206, 86] width 37 height 20
click at [450, 735] on text "Draft Manual Approval" at bounding box center [453, 734] width 69 height 8
click at [163, 314] on div "Same Lead Approval Task URL contains Main Lead Approval Task" at bounding box center [107, 314] width 204 height 22
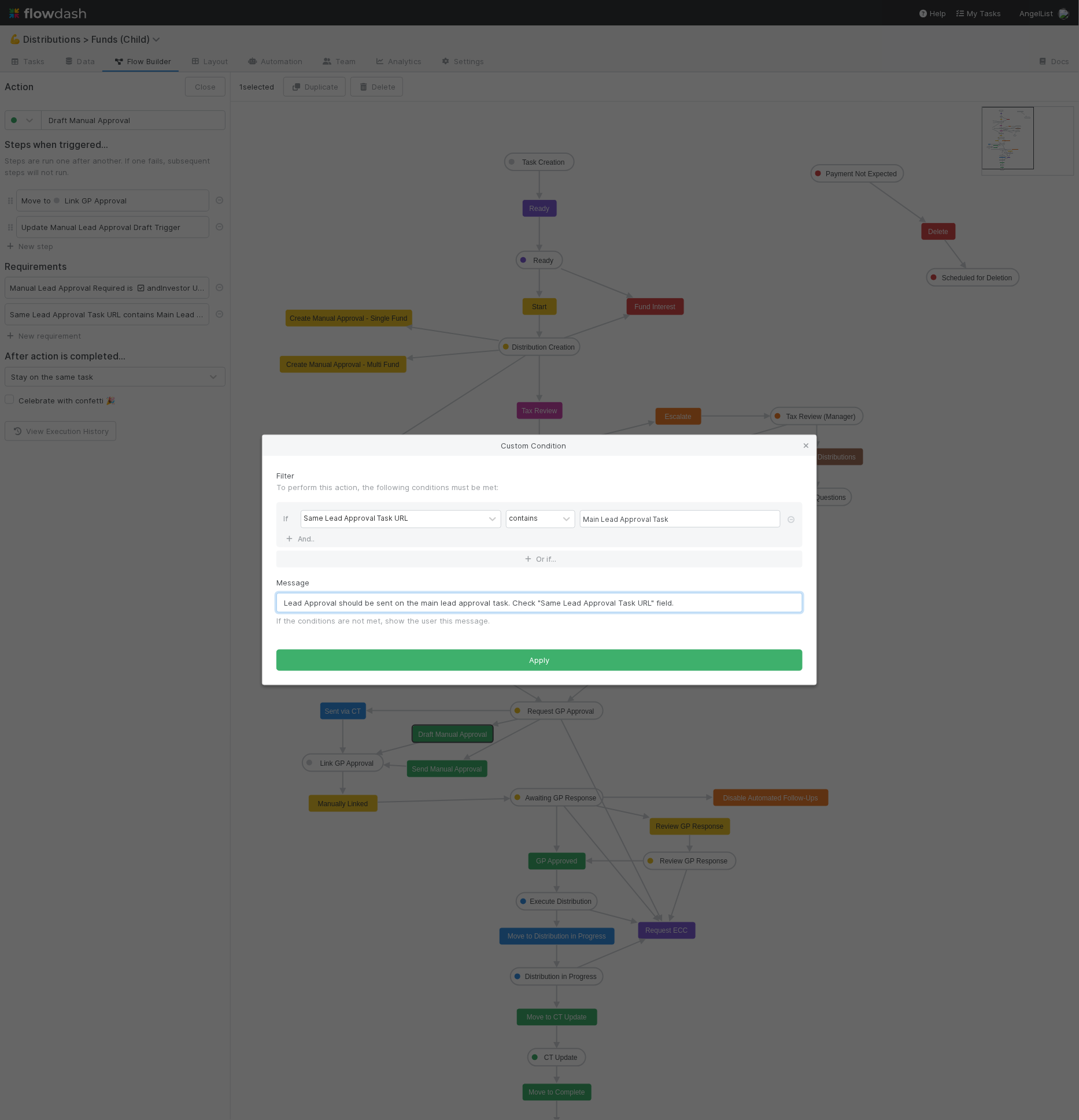
click at [472, 596] on input "Lead Approval should be sent on the main lead approval task. Check "Same Lead A…" at bounding box center [539, 603] width 526 height 20
click at [802, 446] on icon at bounding box center [806, 446] width 12 height 8
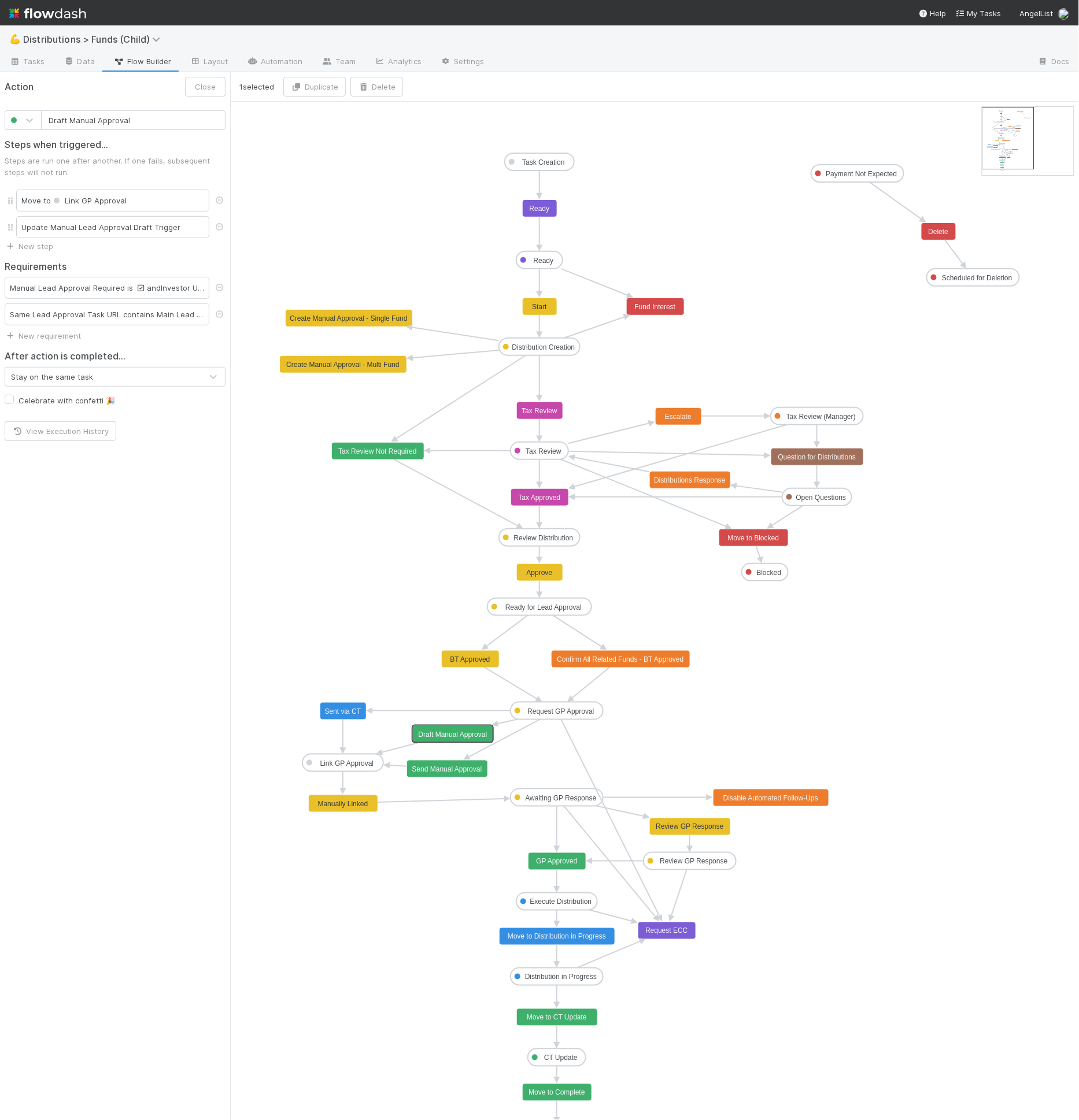
type input "Send Manual Approval"
click at [448, 768] on text "Send Manual Approval" at bounding box center [447, 770] width 70 height 8
click at [57, 298] on div "Requirements Manual Lead Approval Required is and Investor Update Type is not e…" at bounding box center [115, 284] width 230 height 63
click at [55, 304] on link "New requirement" at bounding box center [43, 308] width 77 height 9
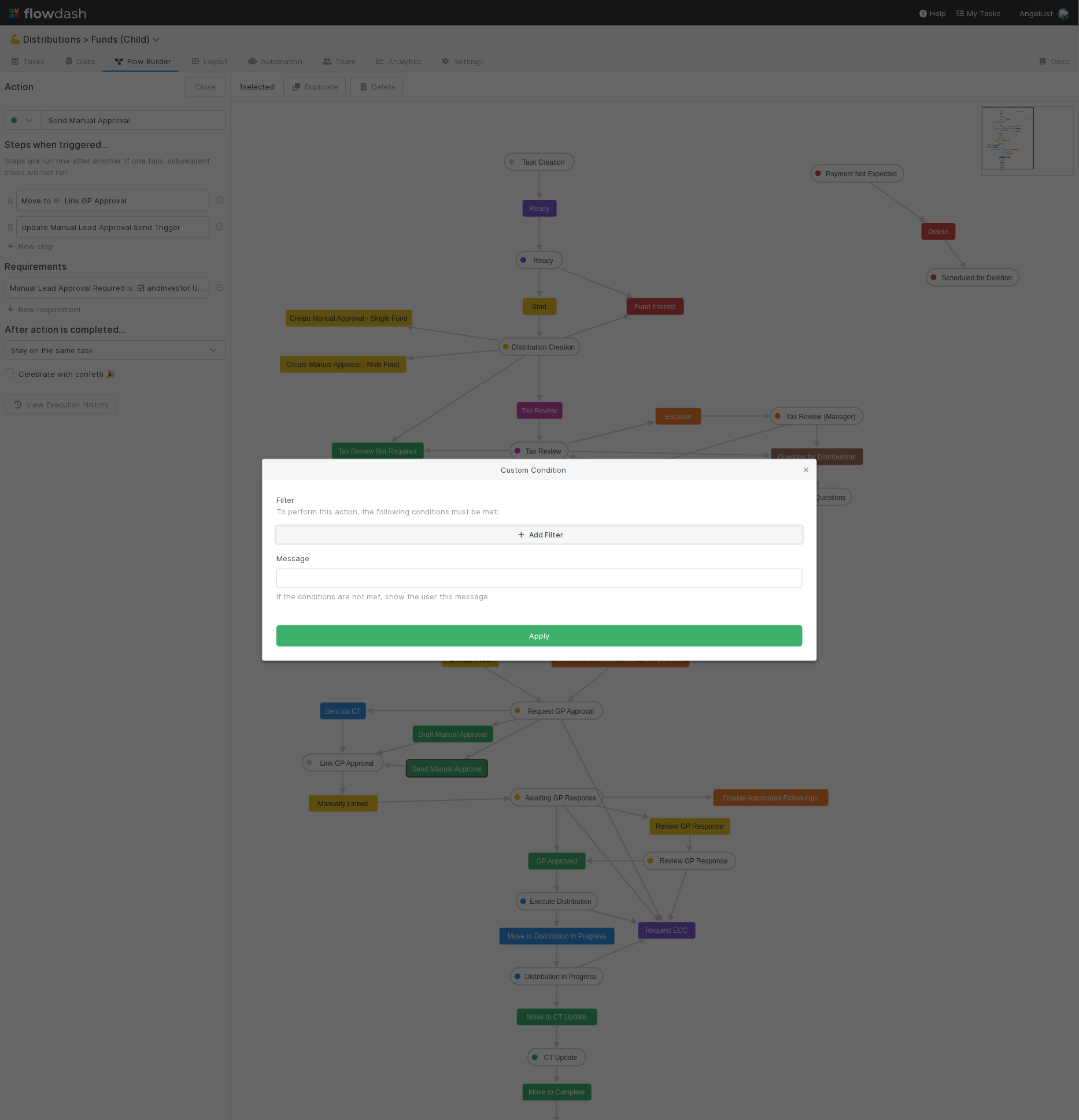
click at [375, 533] on button "Add Filter" at bounding box center [539, 534] width 526 height 17
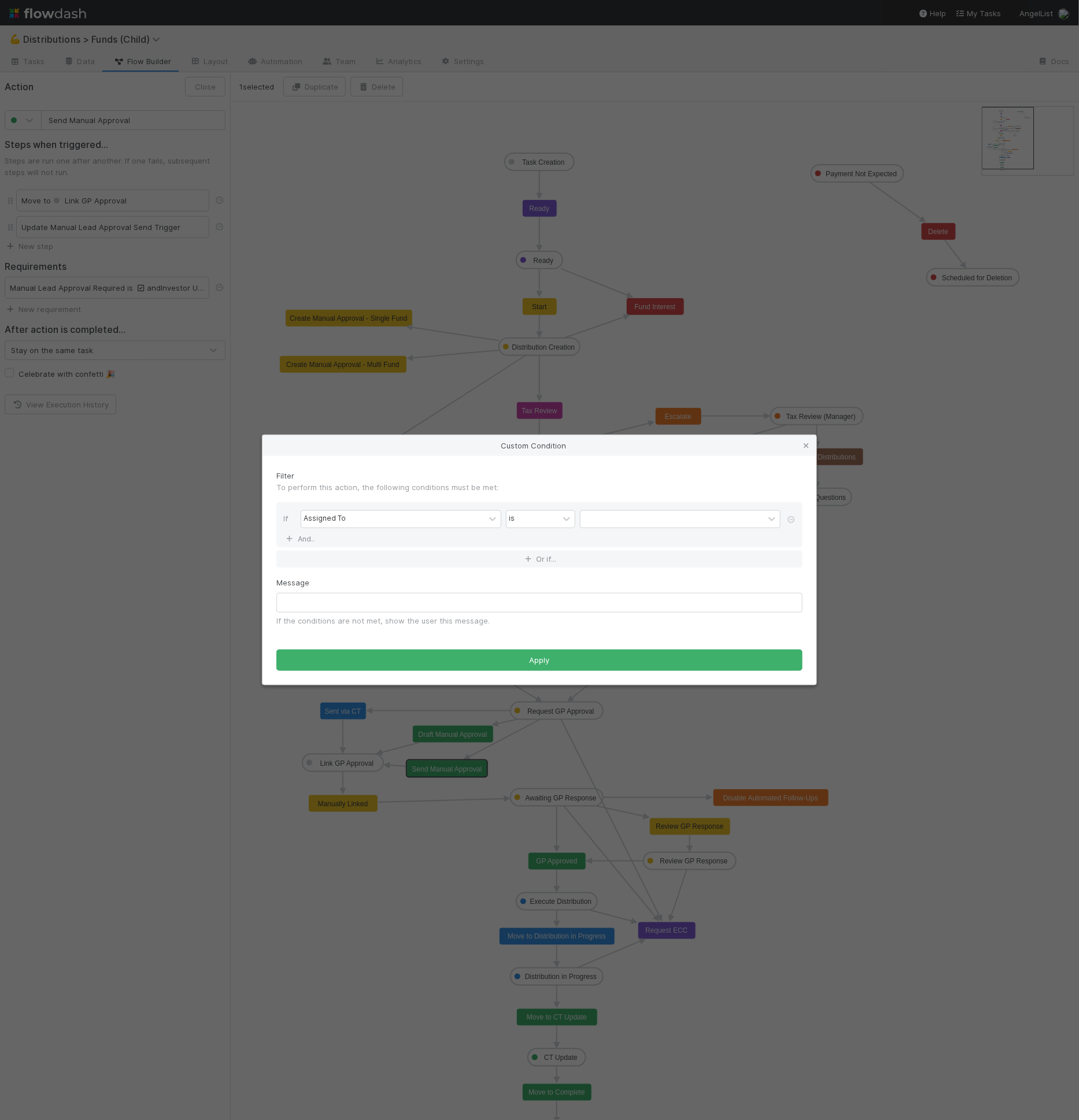
click at [376, 544] on div "If Assigned To is And.." at bounding box center [539, 525] width 526 height 45
click at [382, 526] on div "Assigned To" at bounding box center [393, 519] width 184 height 17
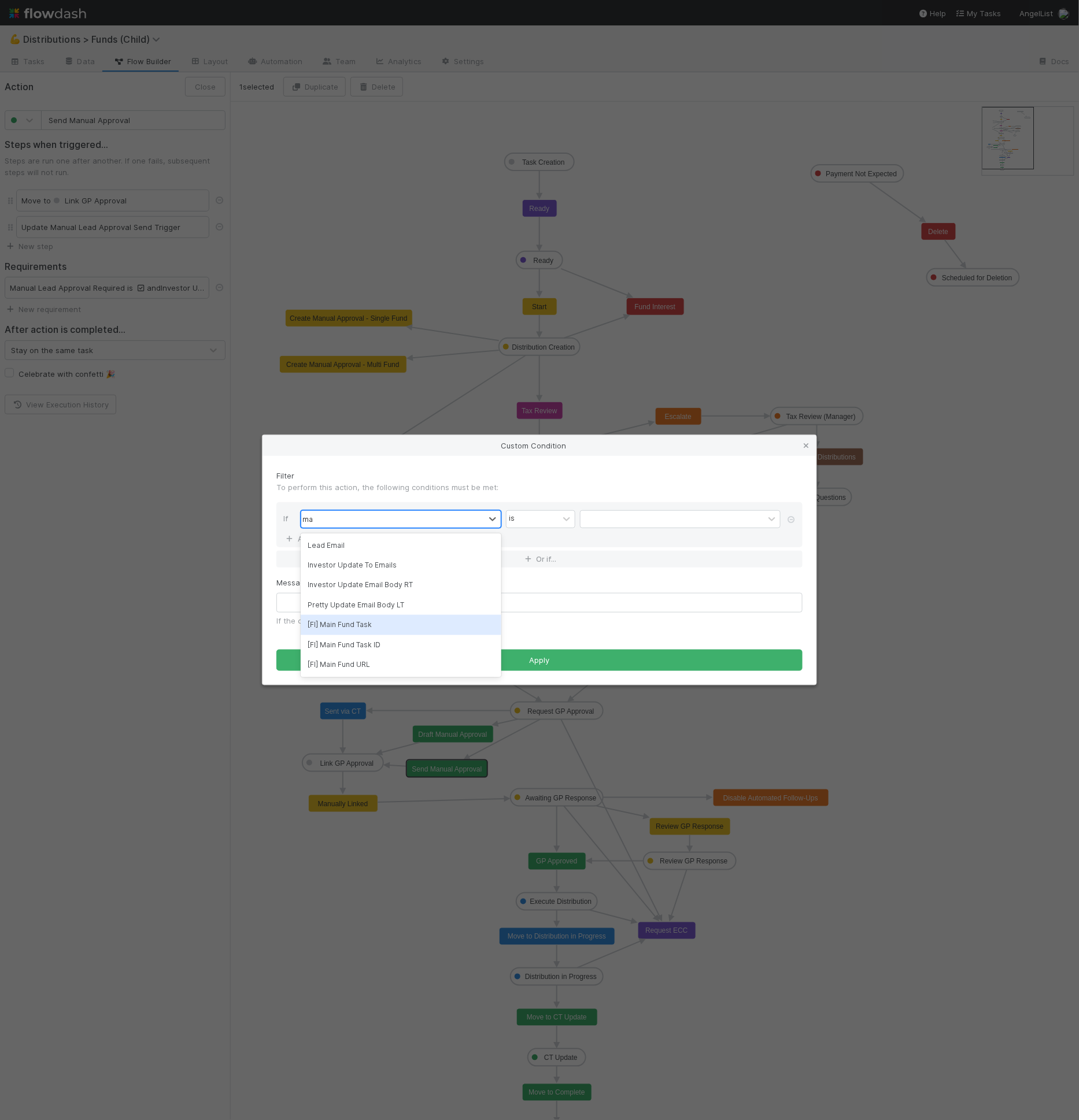
type input "m"
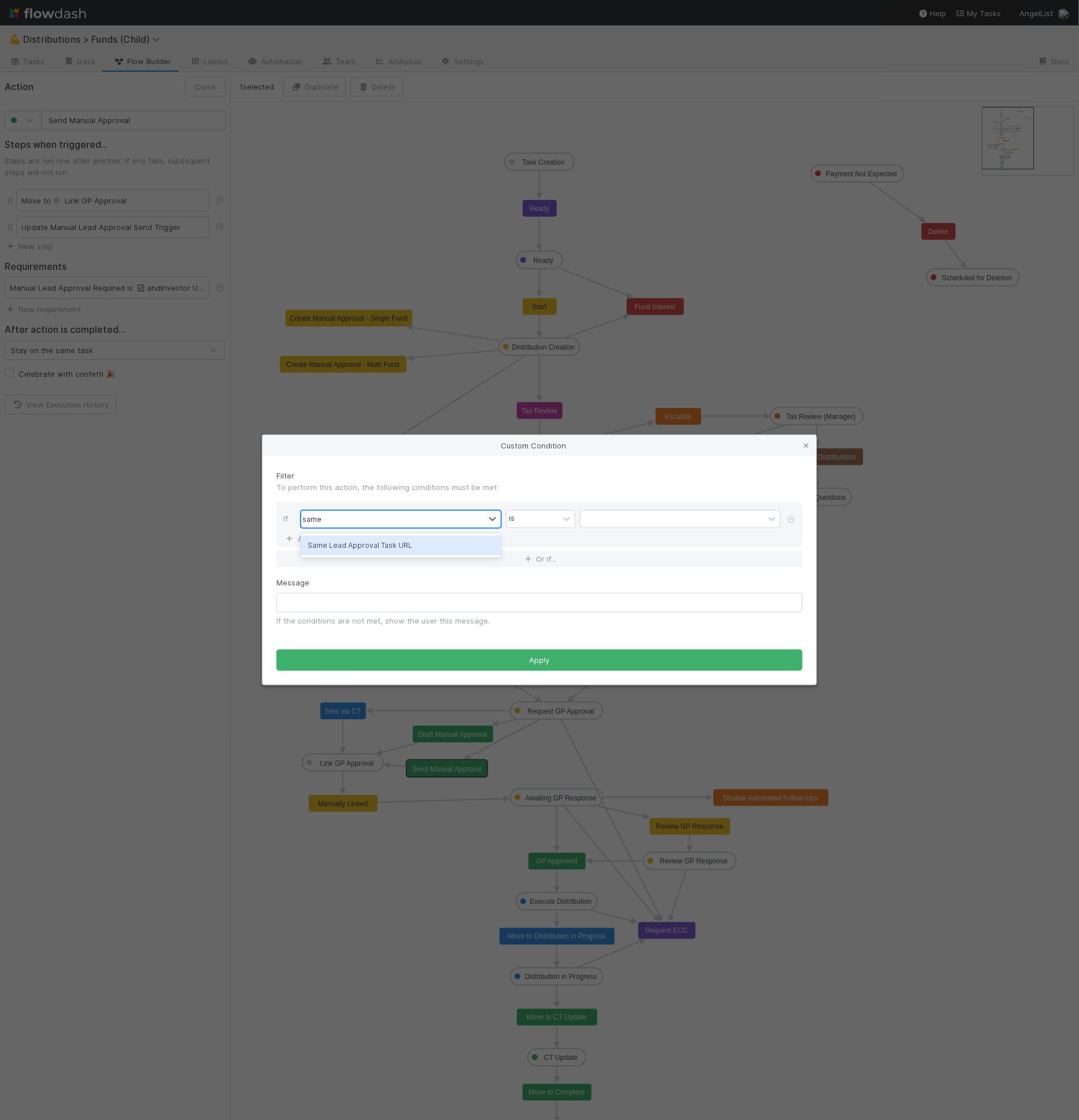
type input "same l"
click at [598, 521] on input "text" at bounding box center [680, 519] width 200 height 18
paste input "Lead Approval should be sent on the main lead approval task. Check "Same Lead A…"
type input "Lead Approval should be sent on the main lead approval task. Check "Same Lead A…"
click at [550, 600] on input "text" at bounding box center [539, 603] width 526 height 20
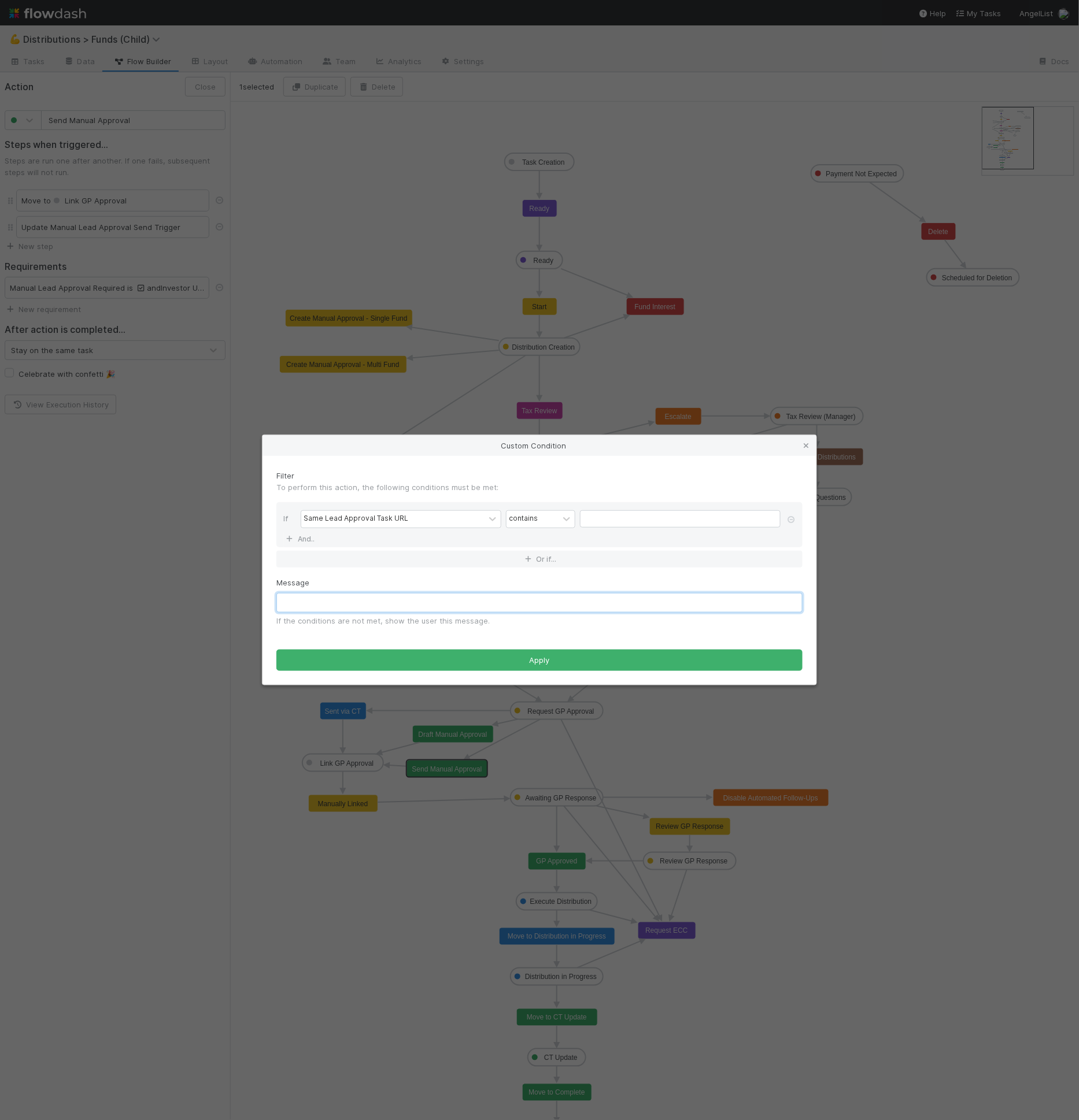
paste input "Lead Approval should be sent on the main lead approval task. Check "Same Lead A…"
type input "Lead Approval should be sent on the main lead approval task. Check "Same Lead A…"
click at [620, 519] on input "text" at bounding box center [680, 519] width 200 height 18
type input "Main Lead Approval Task"
click at [522, 531] on div "Same Lead Approval Task URL contains Main Lead Approval Task" at bounding box center [542, 520] width 484 height 21
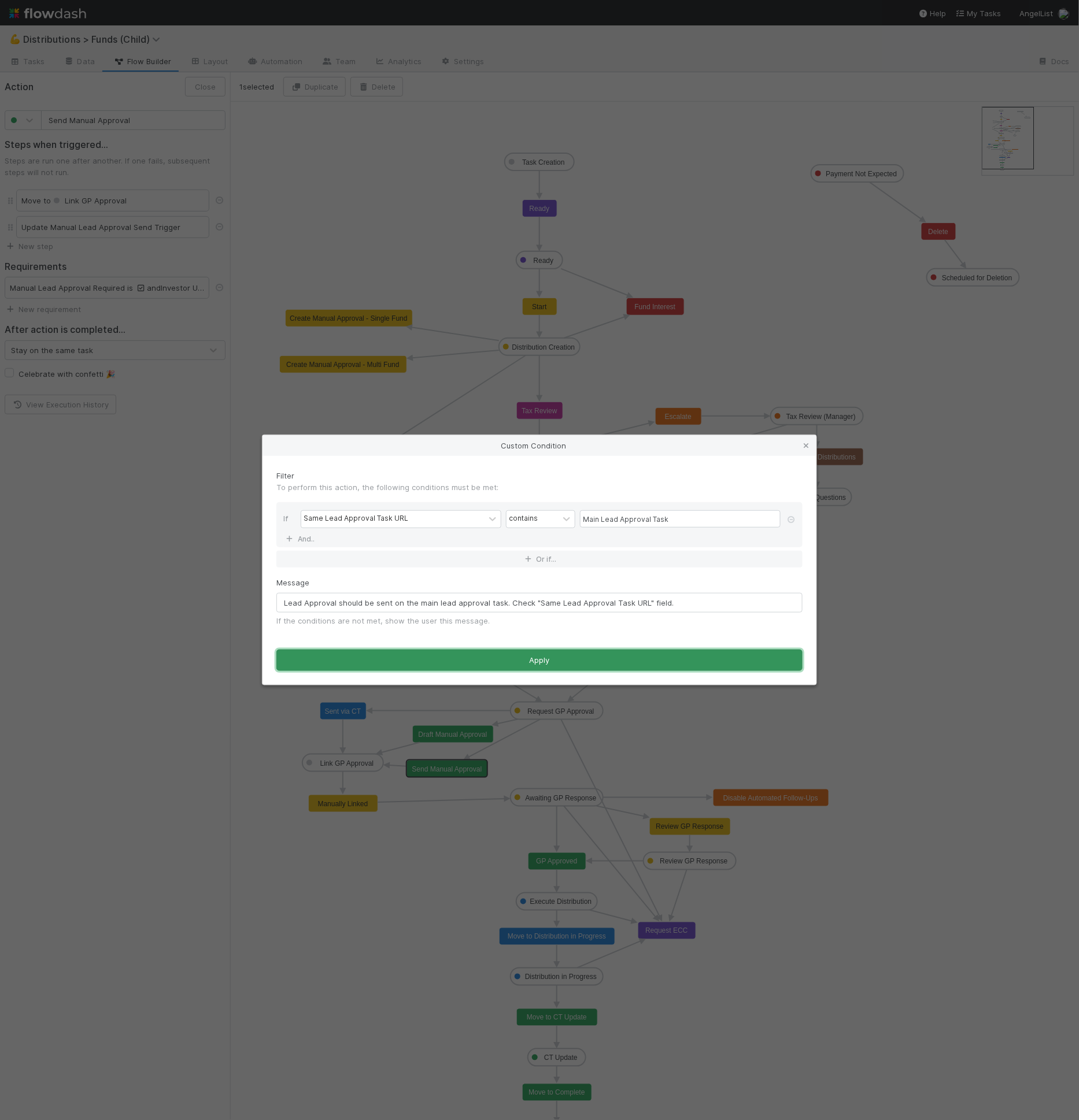
click at [510, 657] on button "Apply" at bounding box center [539, 661] width 526 height 22
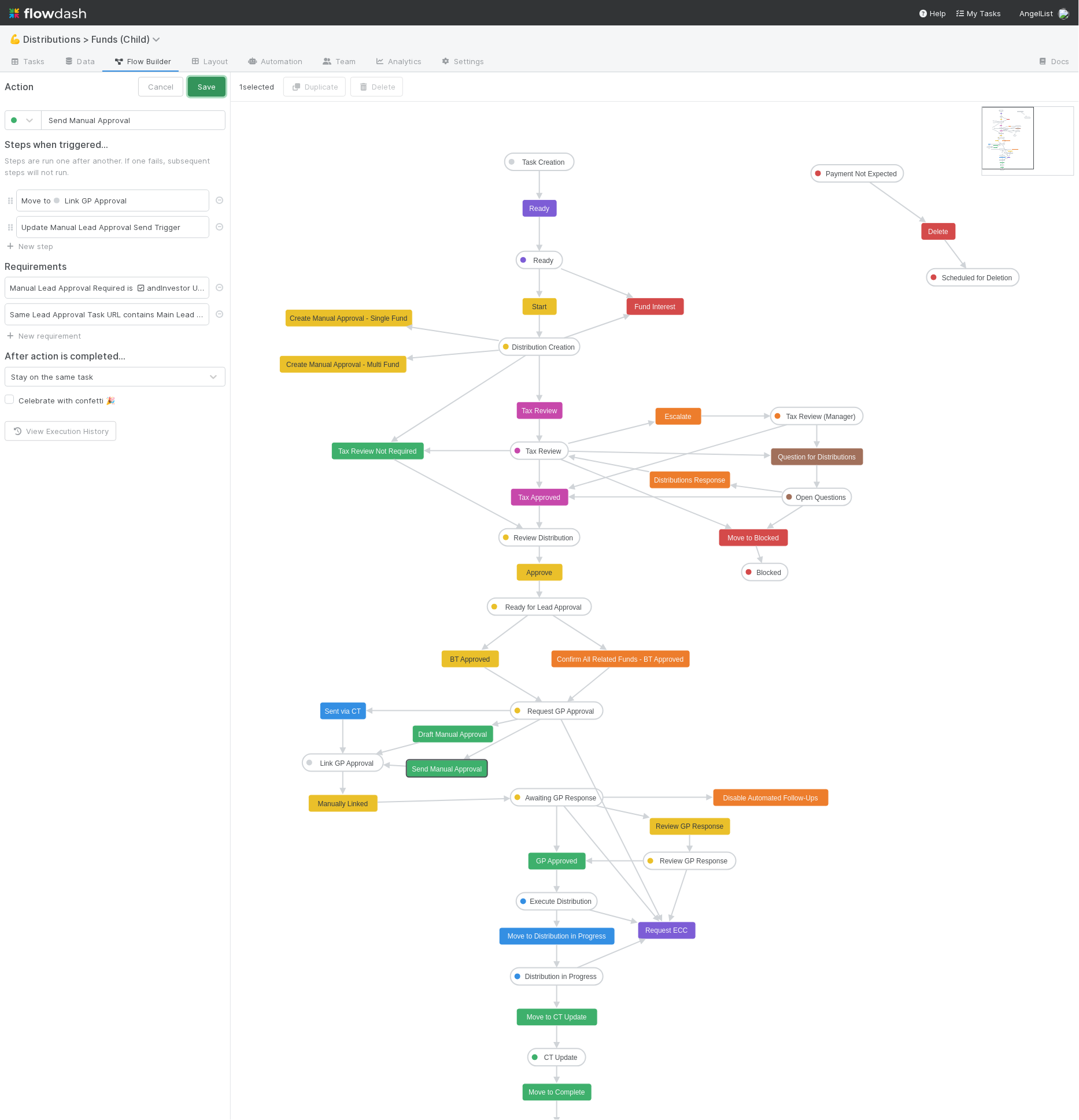
click at [209, 89] on button "Save" at bounding box center [206, 86] width 37 height 20
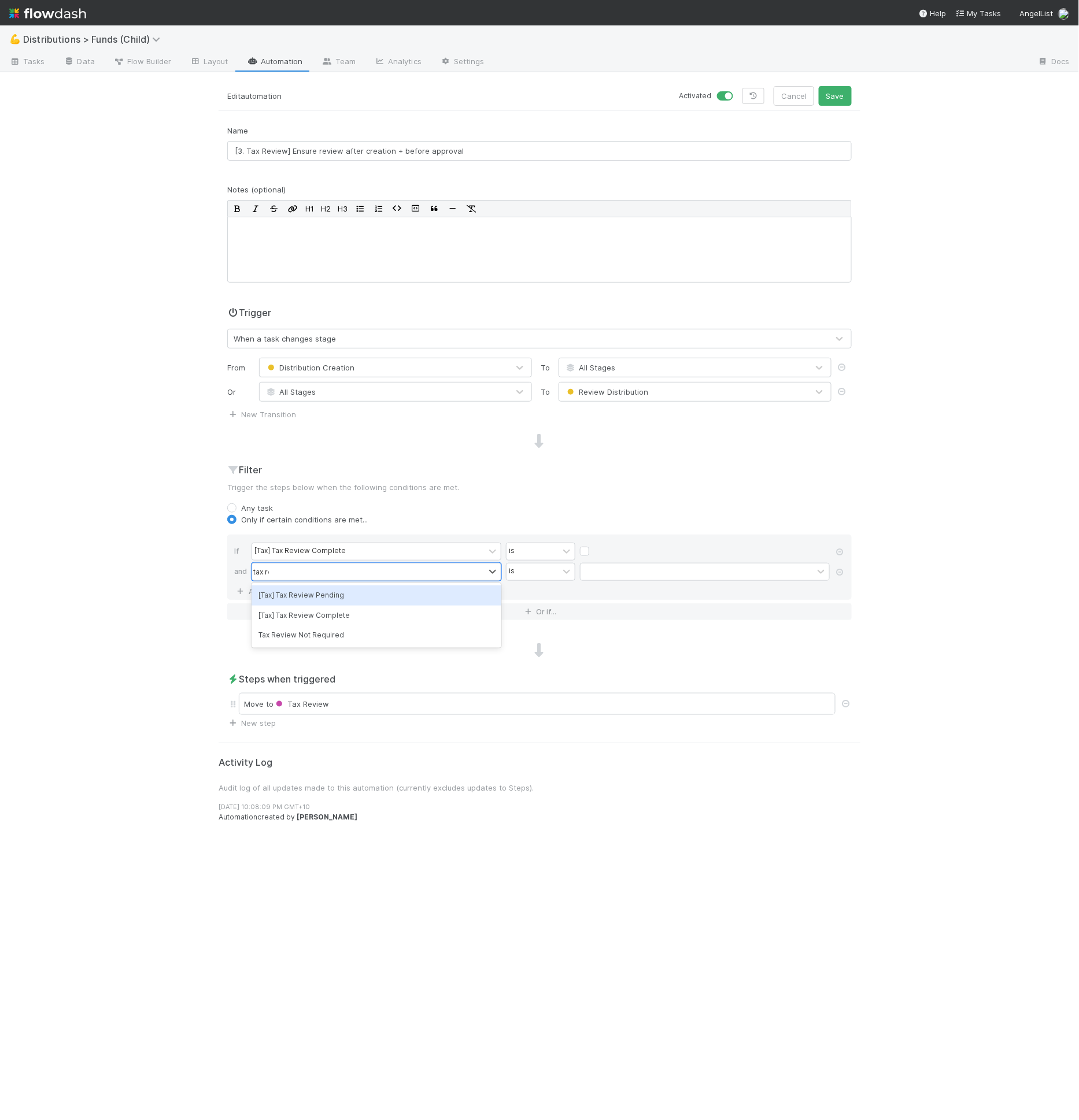
type input "tax revi"
click at [645, 474] on h2 "Filter" at bounding box center [539, 470] width 624 height 14
click at [824, 96] on button "Save" at bounding box center [836, 96] width 33 height 20
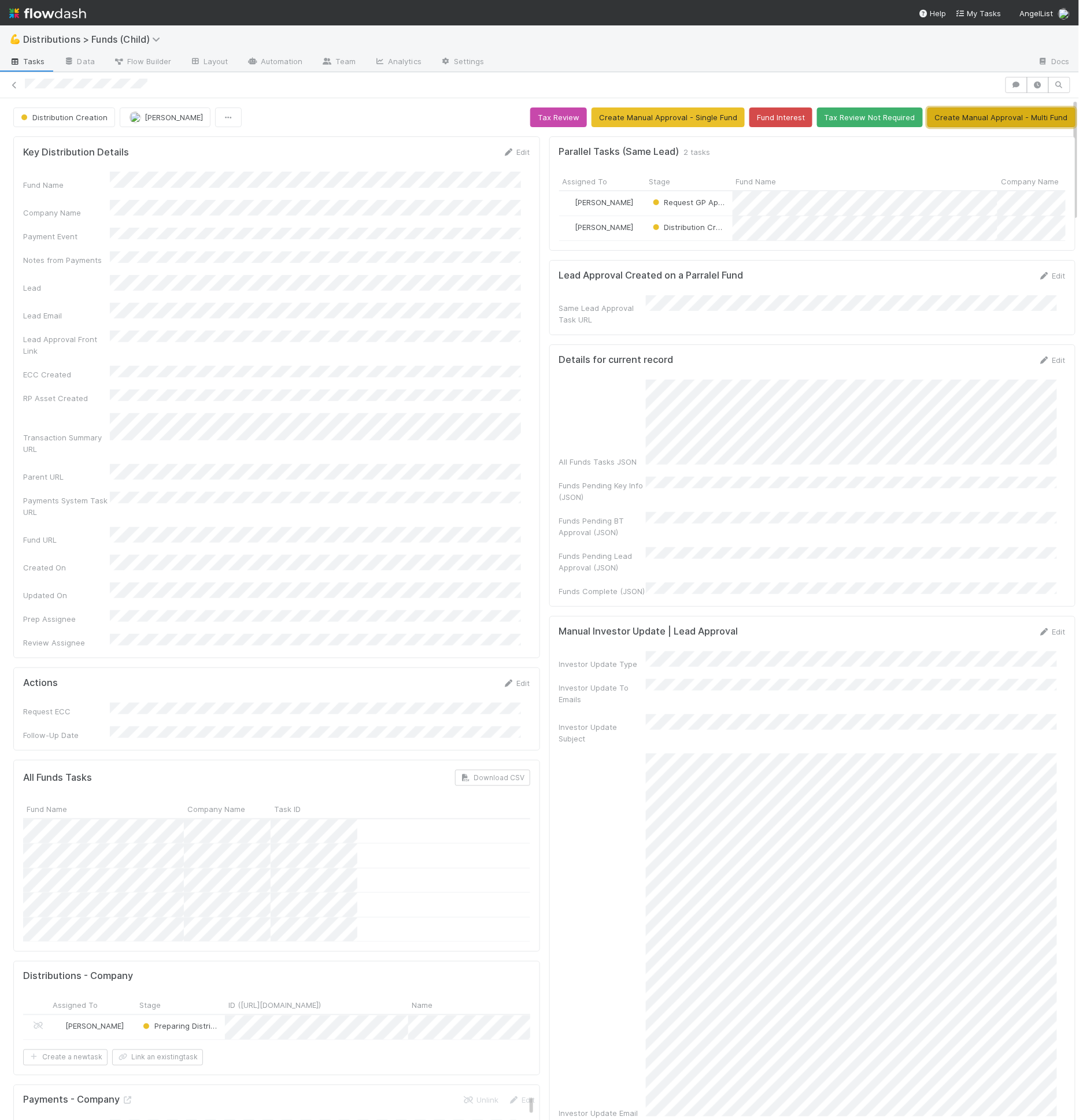
click at [960, 116] on button "Create Manual Approval - Multi Fund" at bounding box center [1001, 118] width 148 height 20
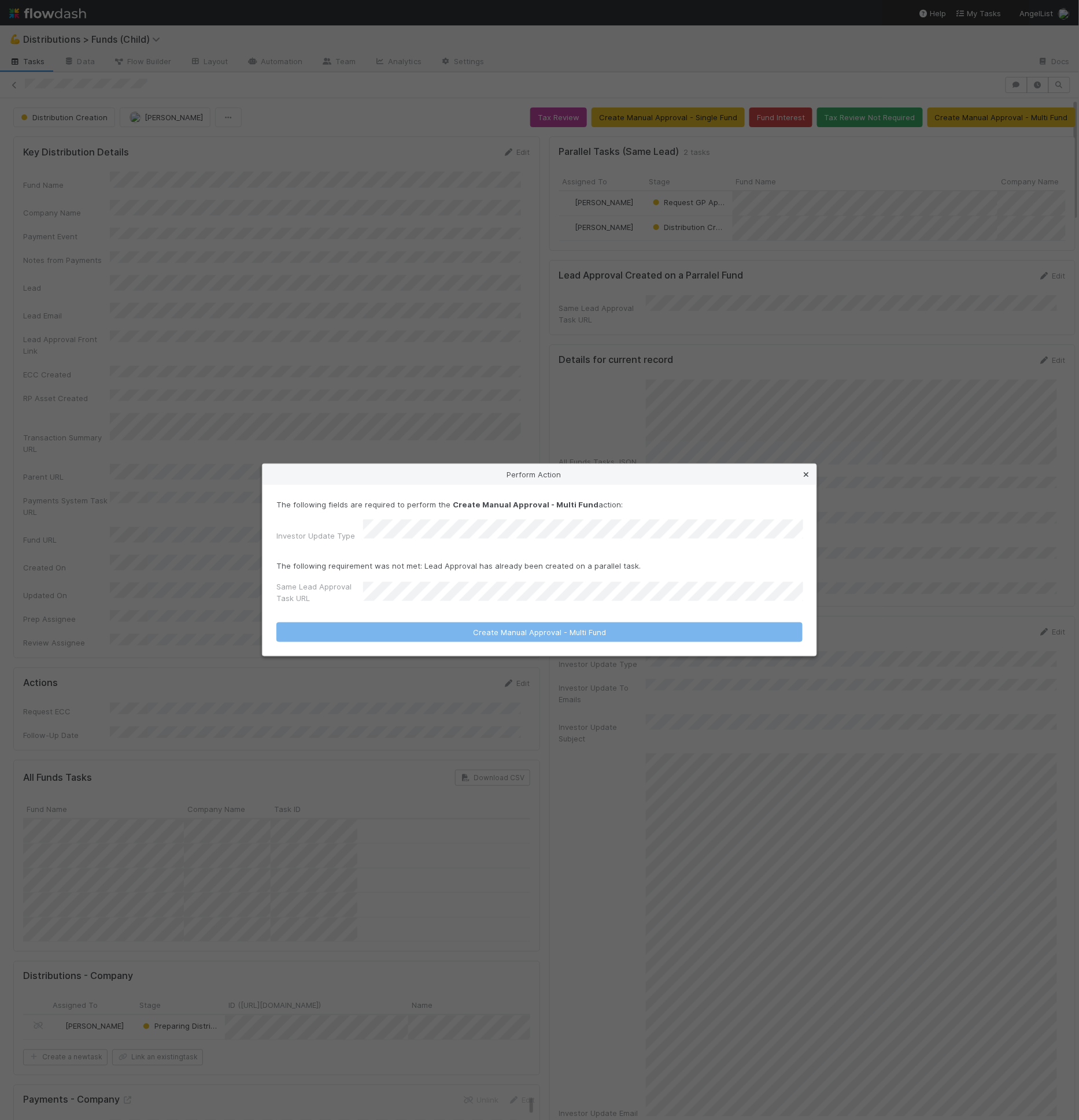
click at [810, 479] on icon at bounding box center [806, 475] width 12 height 8
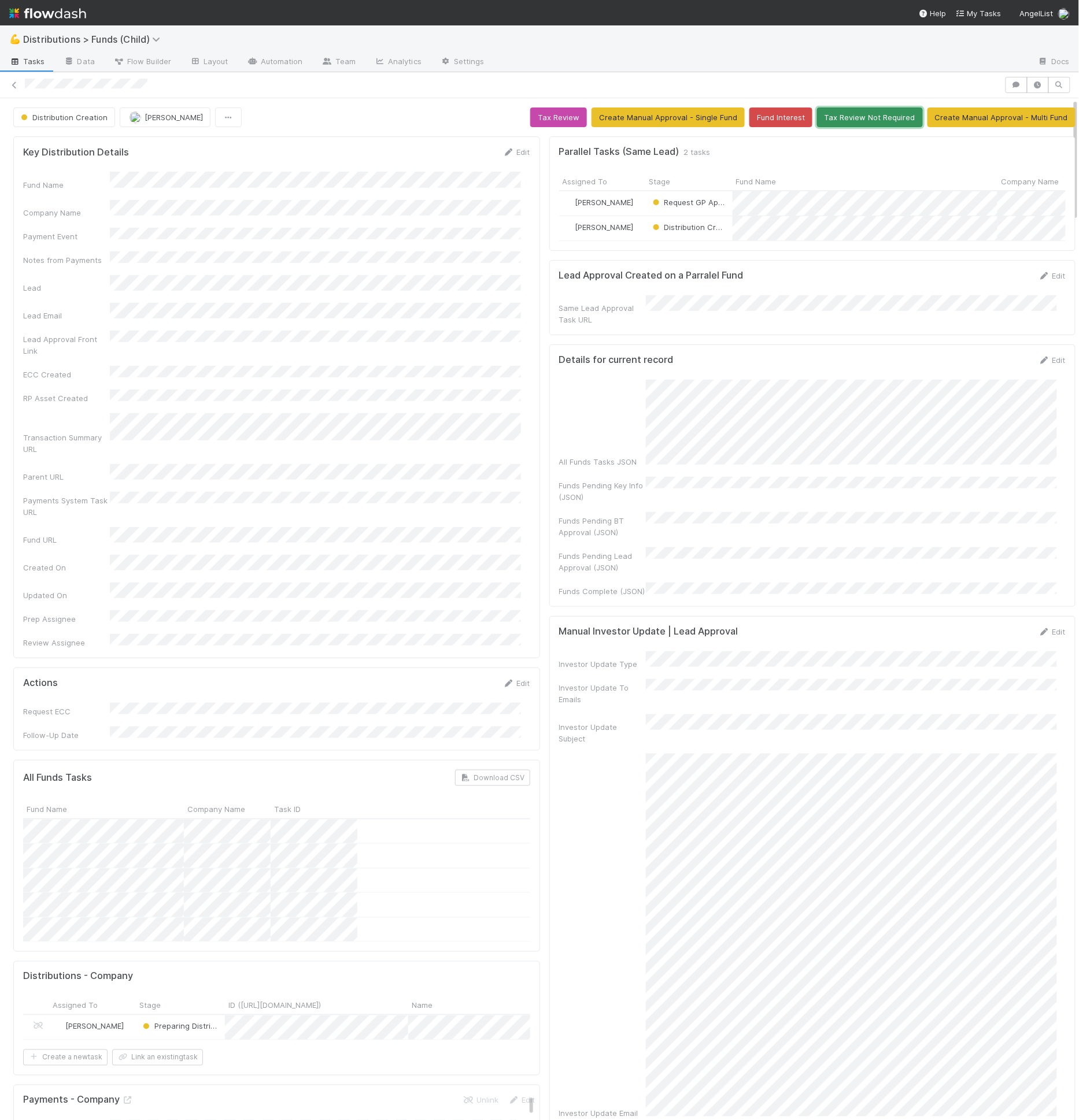
click at [846, 114] on button "Tax Review Not Required" at bounding box center [870, 118] width 106 height 20
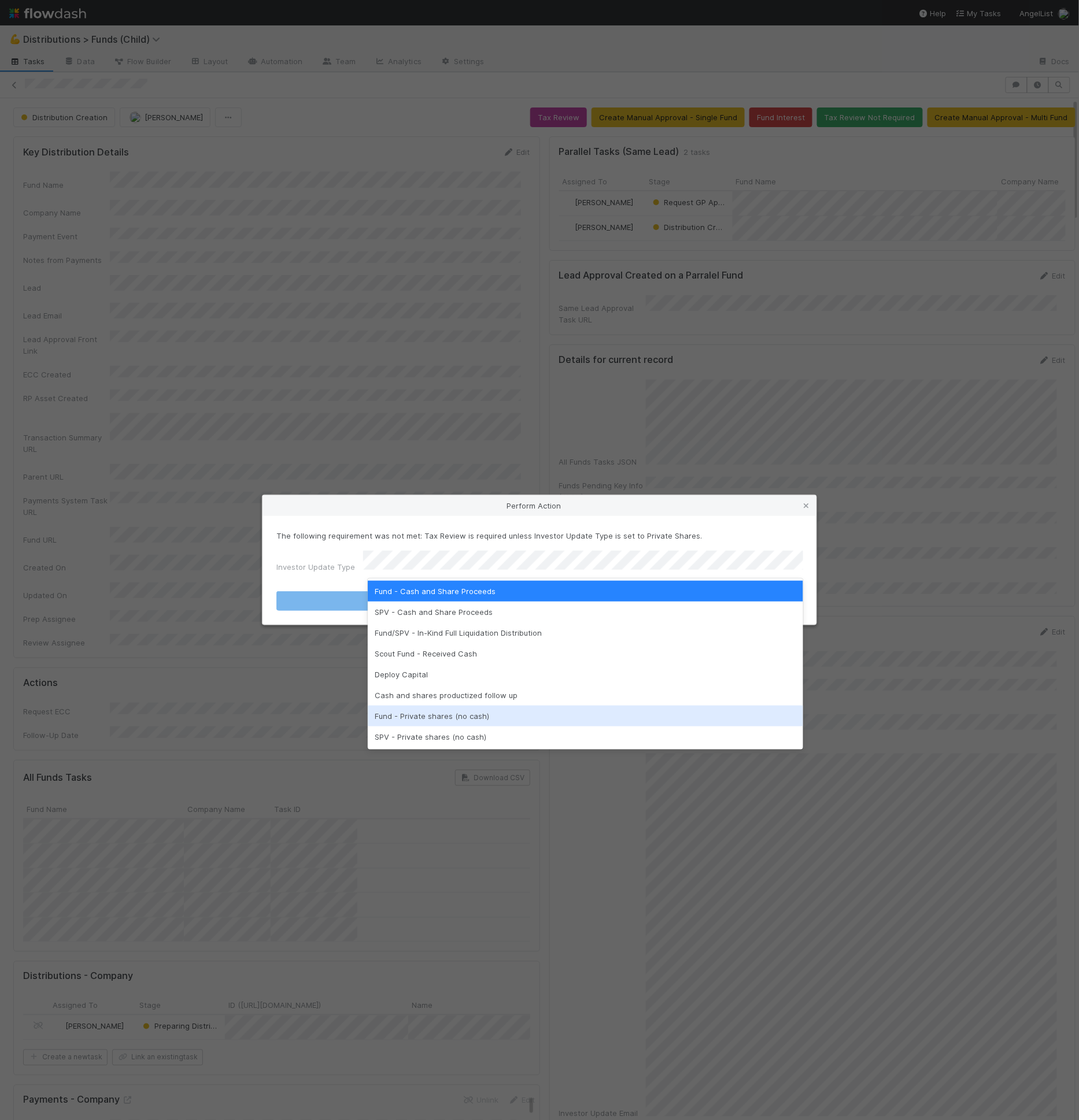
click at [583, 723] on div "Fund - Private shares (no cash)" at bounding box center [585, 716] width 435 height 21
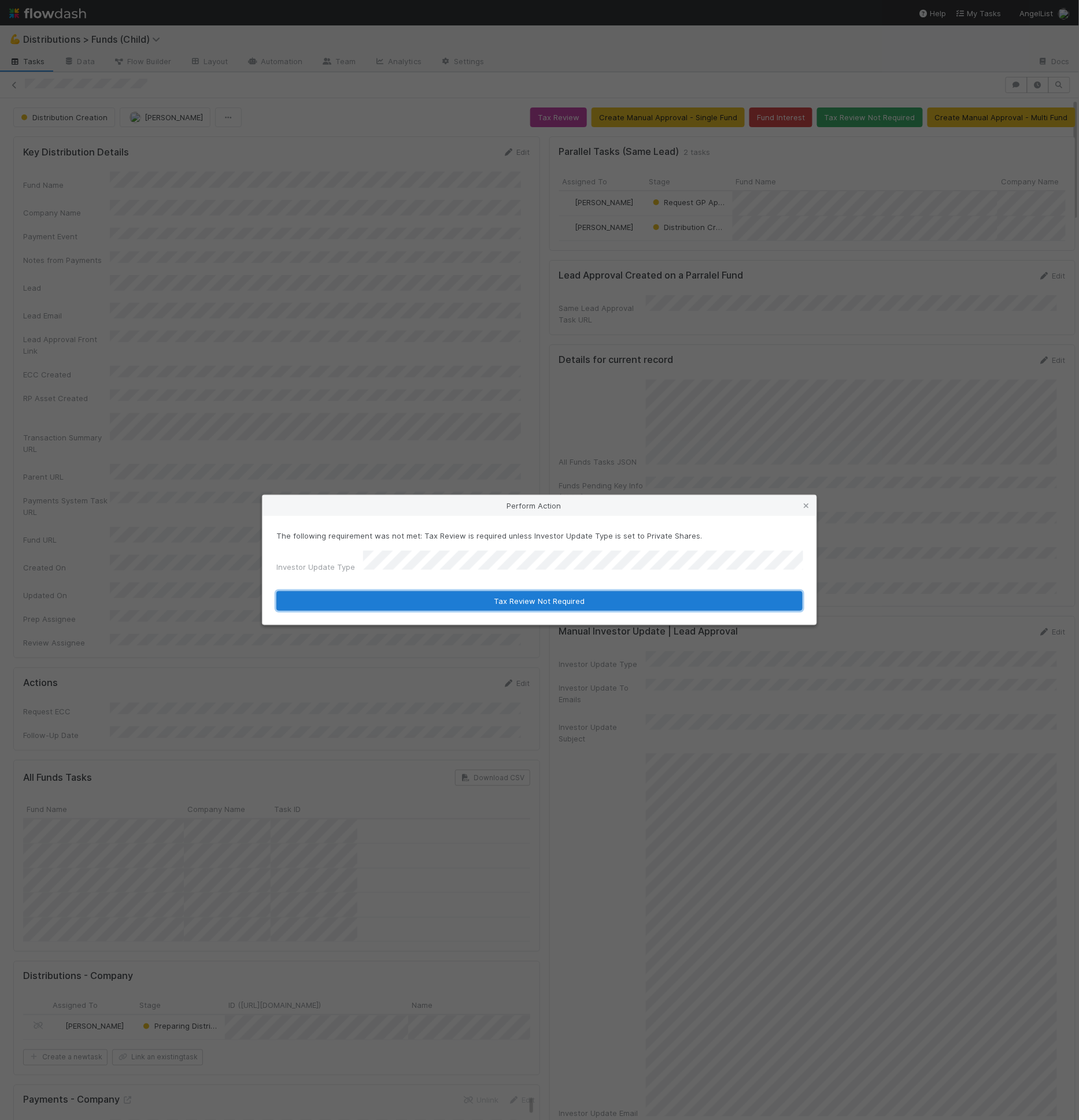
click at [566, 600] on button "Tax Review Not Required" at bounding box center [539, 601] width 526 height 20
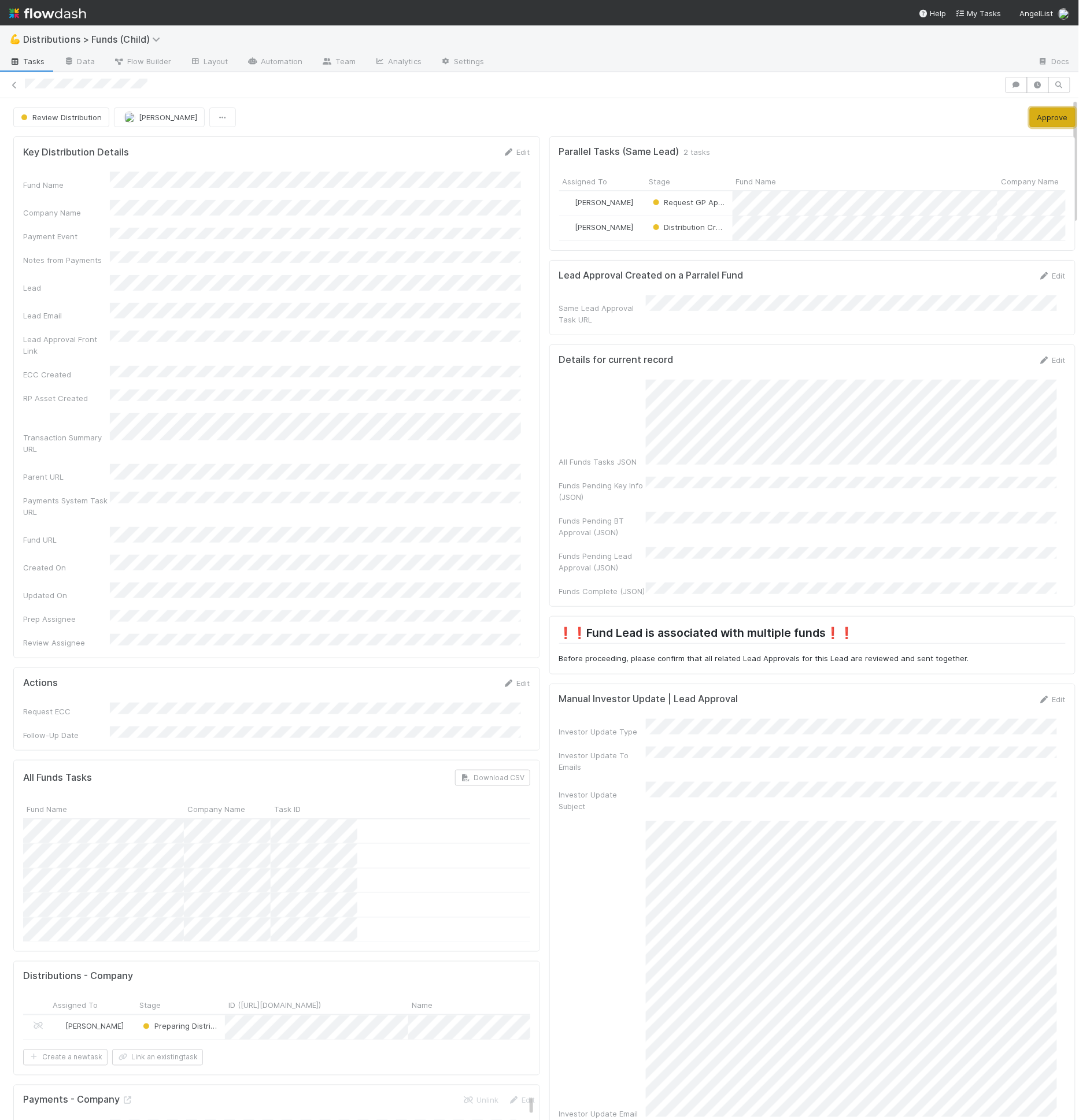
click at [1049, 115] on button "Approve" at bounding box center [1052, 118] width 46 height 20
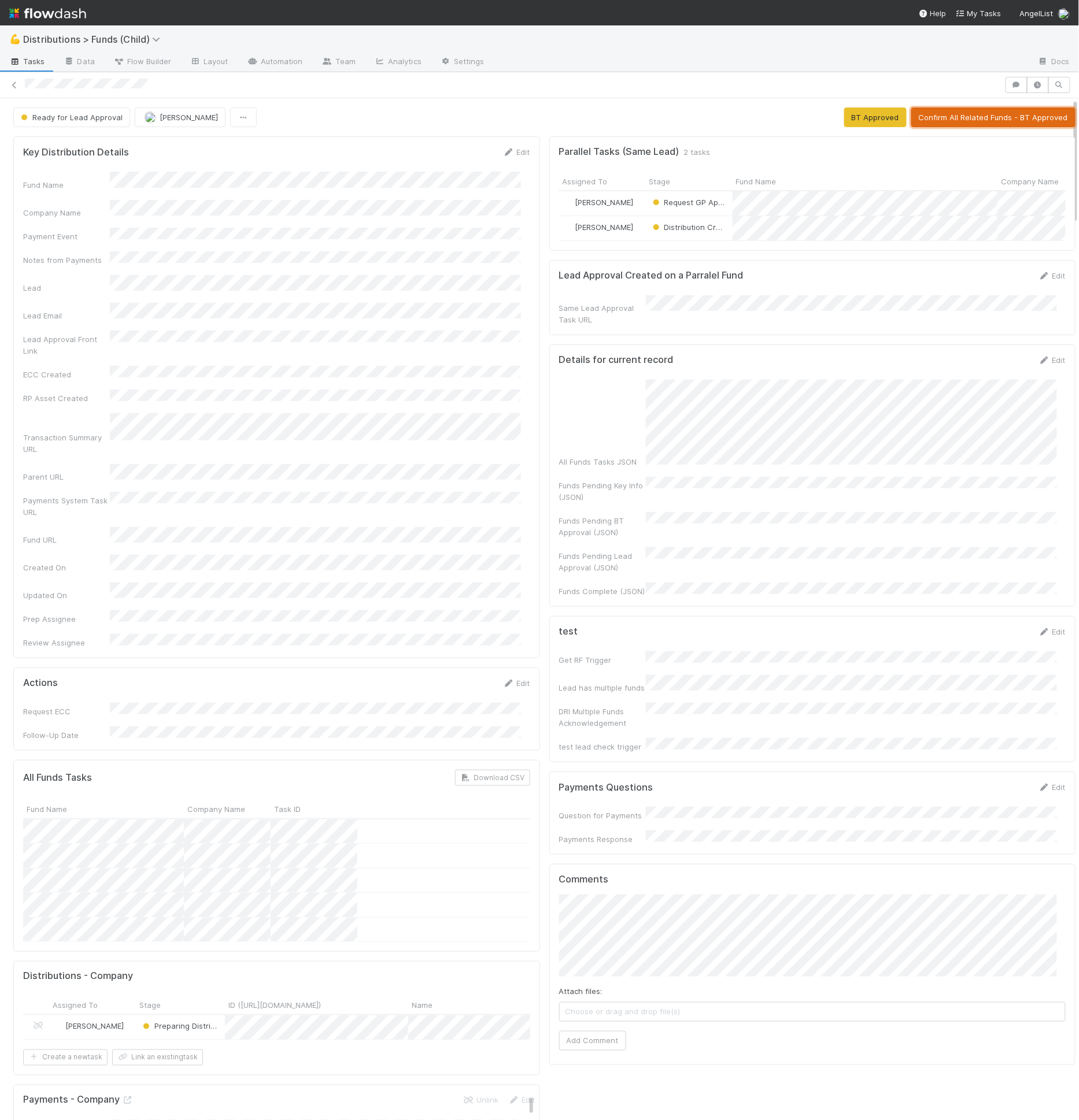
click at [913, 116] on button "Confirm All Related Funds - BT Approved" at bounding box center [993, 118] width 164 height 20
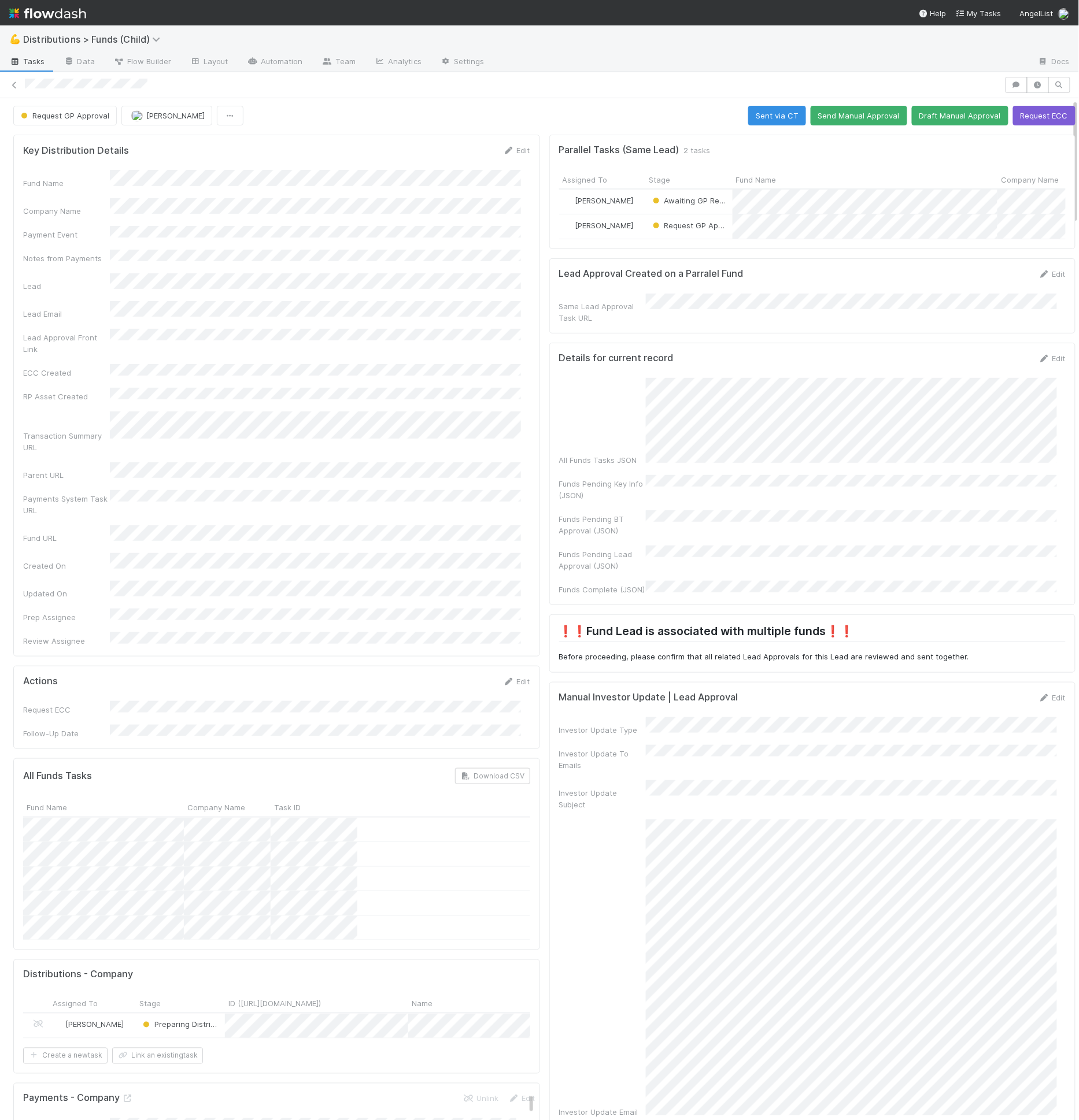
scroll to position [2, 0]
click at [99, 113] on span "Request GP Approval" at bounding box center [64, 114] width 90 height 9
click at [65, 280] on span "Awaiting GP Response" at bounding box center [64, 284] width 96 height 9
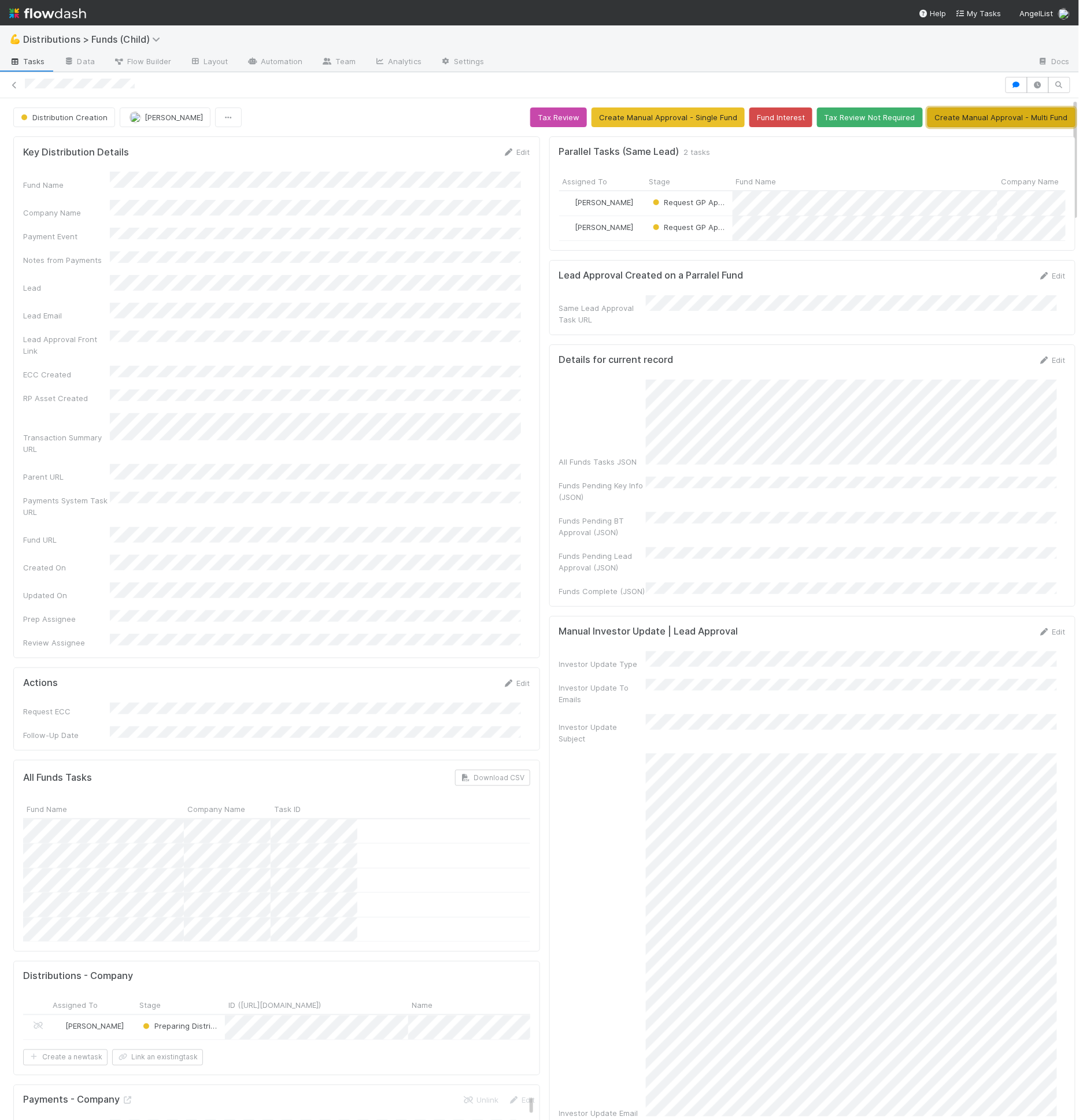
click at [938, 120] on button "Create Manual Approval - Multi Fund" at bounding box center [1001, 118] width 148 height 20
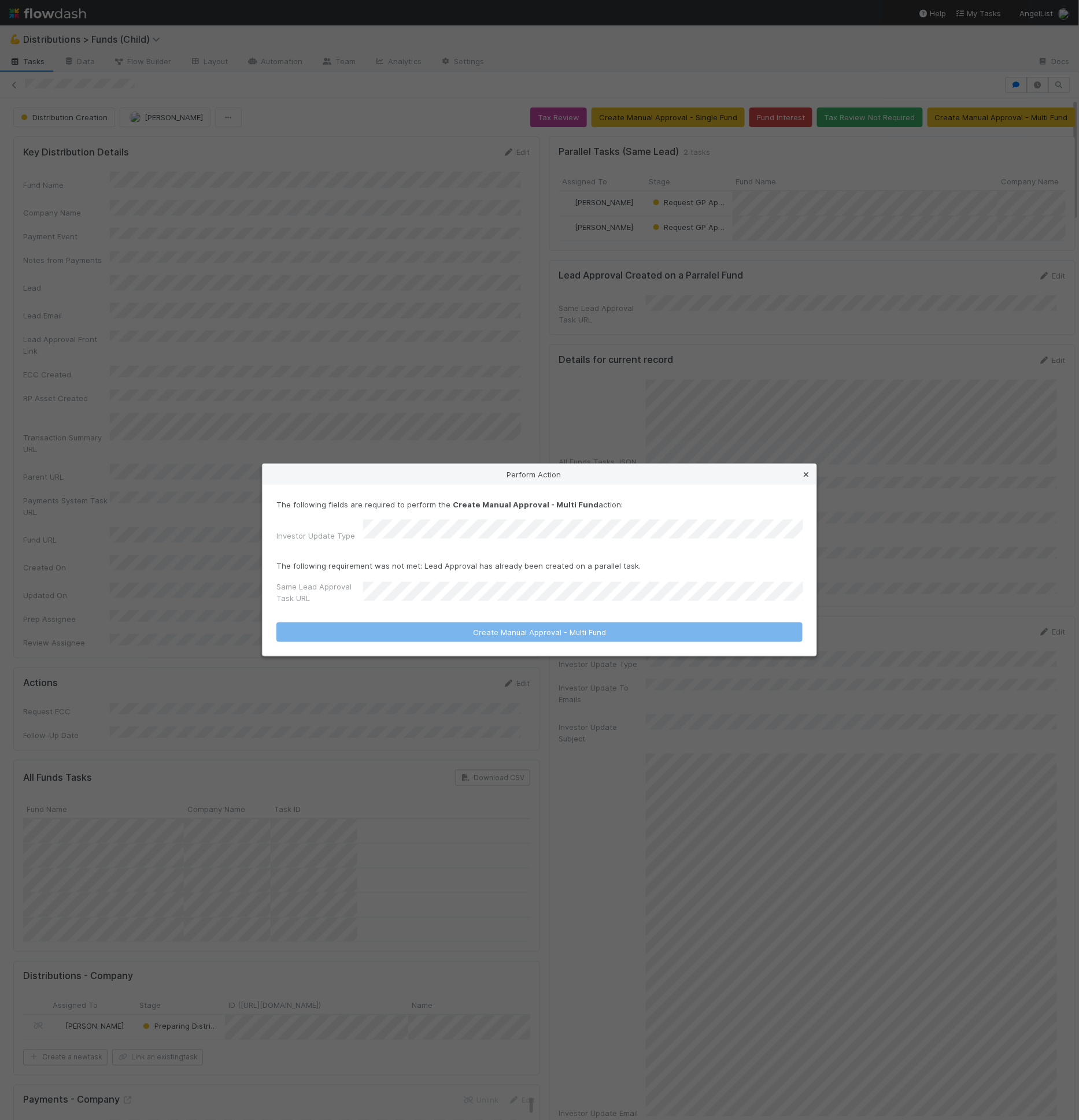
click at [804, 474] on icon at bounding box center [806, 475] width 12 height 8
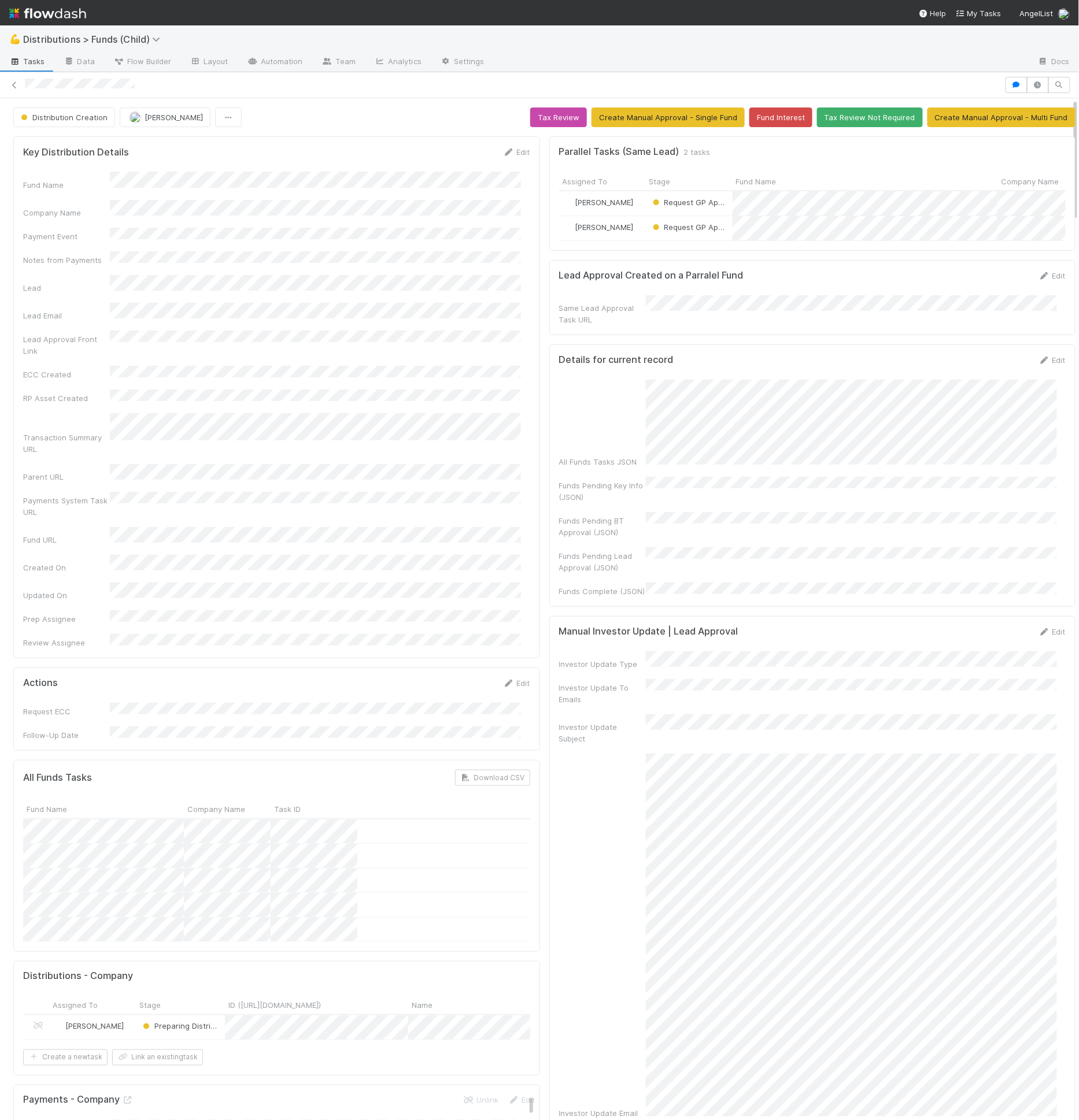
click at [217, 590] on div "Key Distribution Details Edit Fund Name Company Name Payment Event Notes from P…" at bounding box center [277, 398] width 526 height 522
click at [865, 112] on button "Tax Review Not Required" at bounding box center [870, 118] width 106 height 20
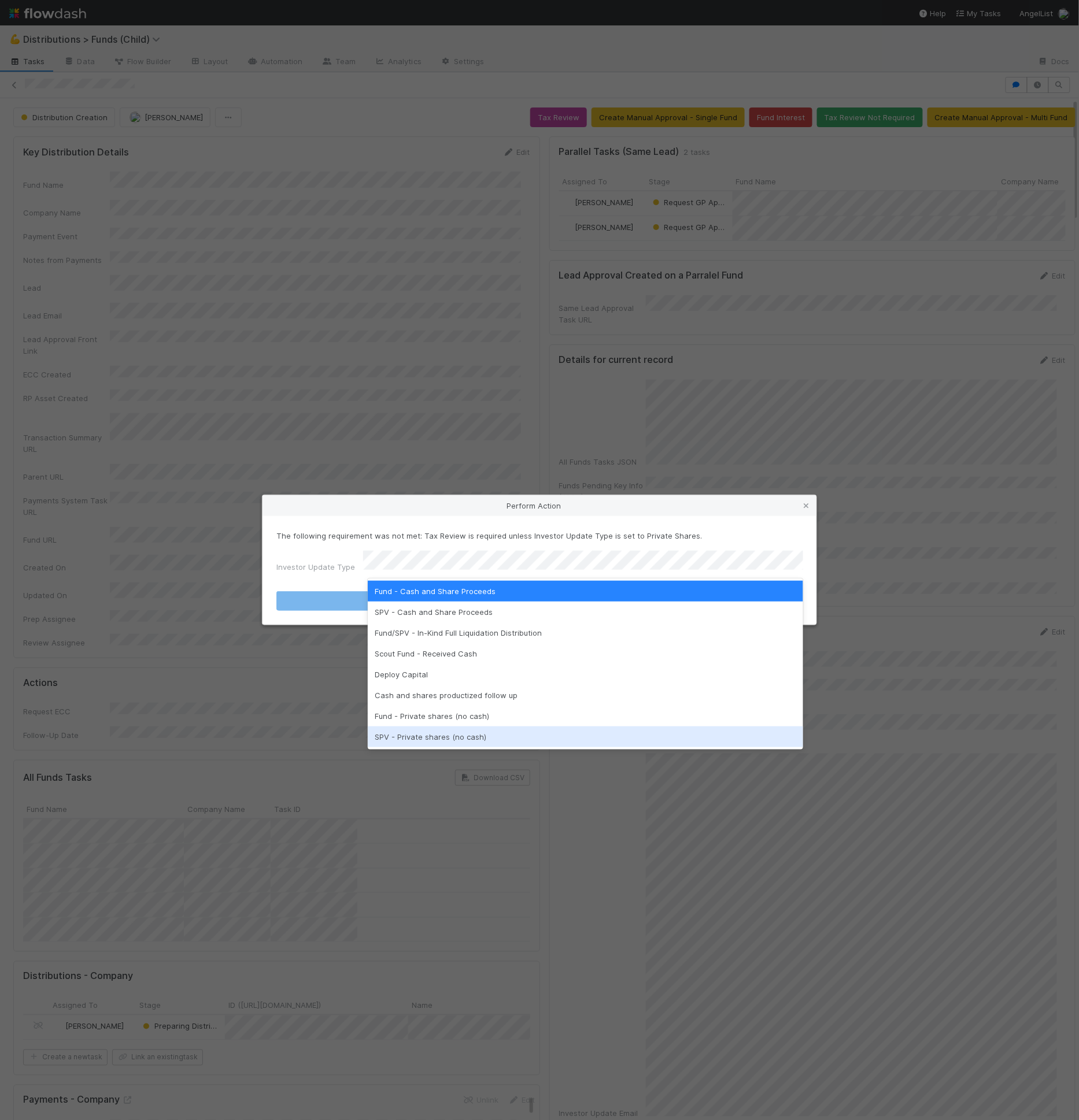
click at [450, 726] on div "SPV - Private shares (no cash)" at bounding box center [585, 736] width 435 height 21
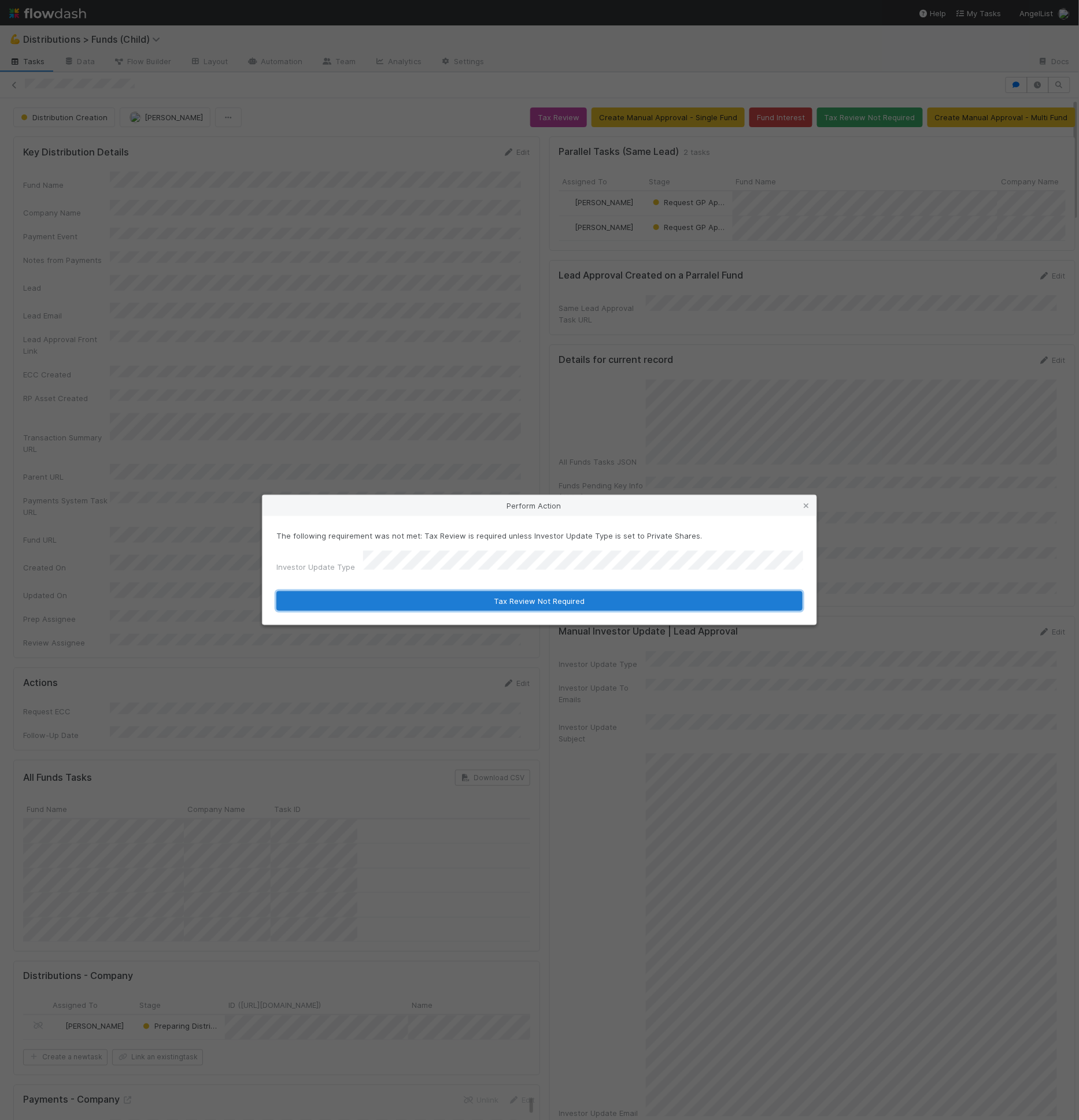
click at [494, 601] on button "Tax Review Not Required" at bounding box center [539, 601] width 526 height 20
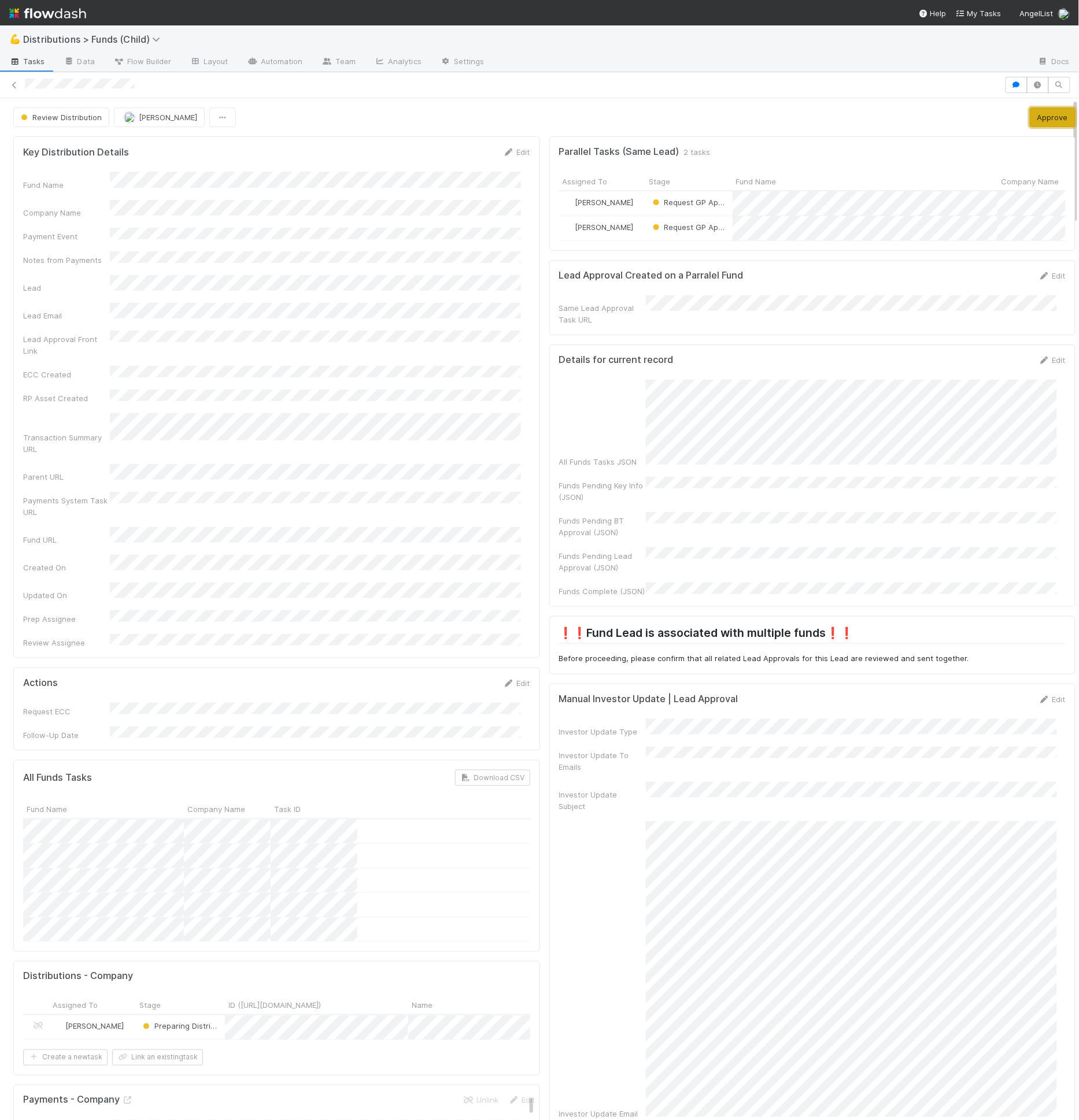
click at [971, 117] on button "Approve" at bounding box center [1052, 118] width 46 height 20
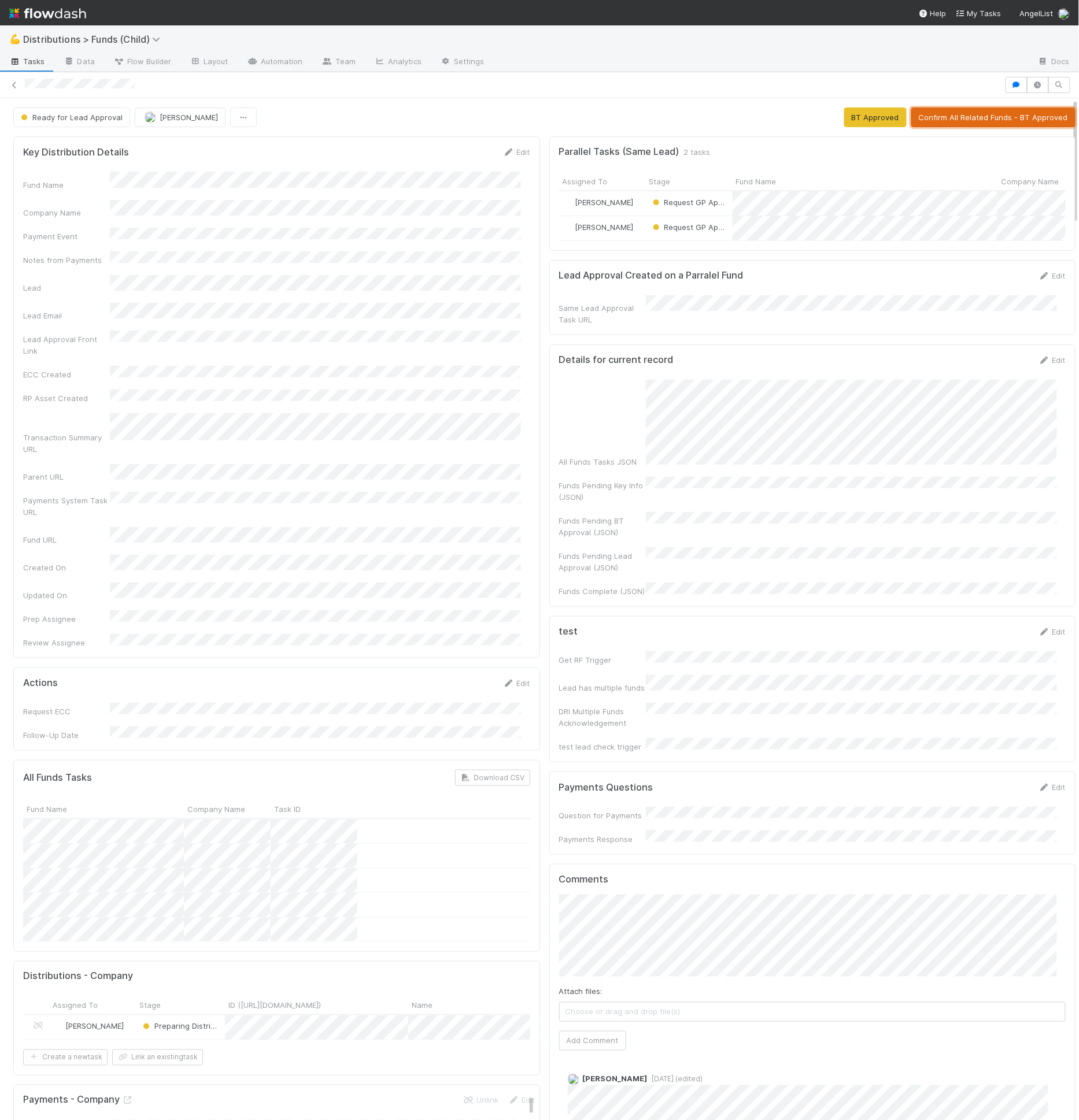
click at [911, 118] on button "Confirm All Related Funds - BT Approved" at bounding box center [993, 118] width 164 height 20
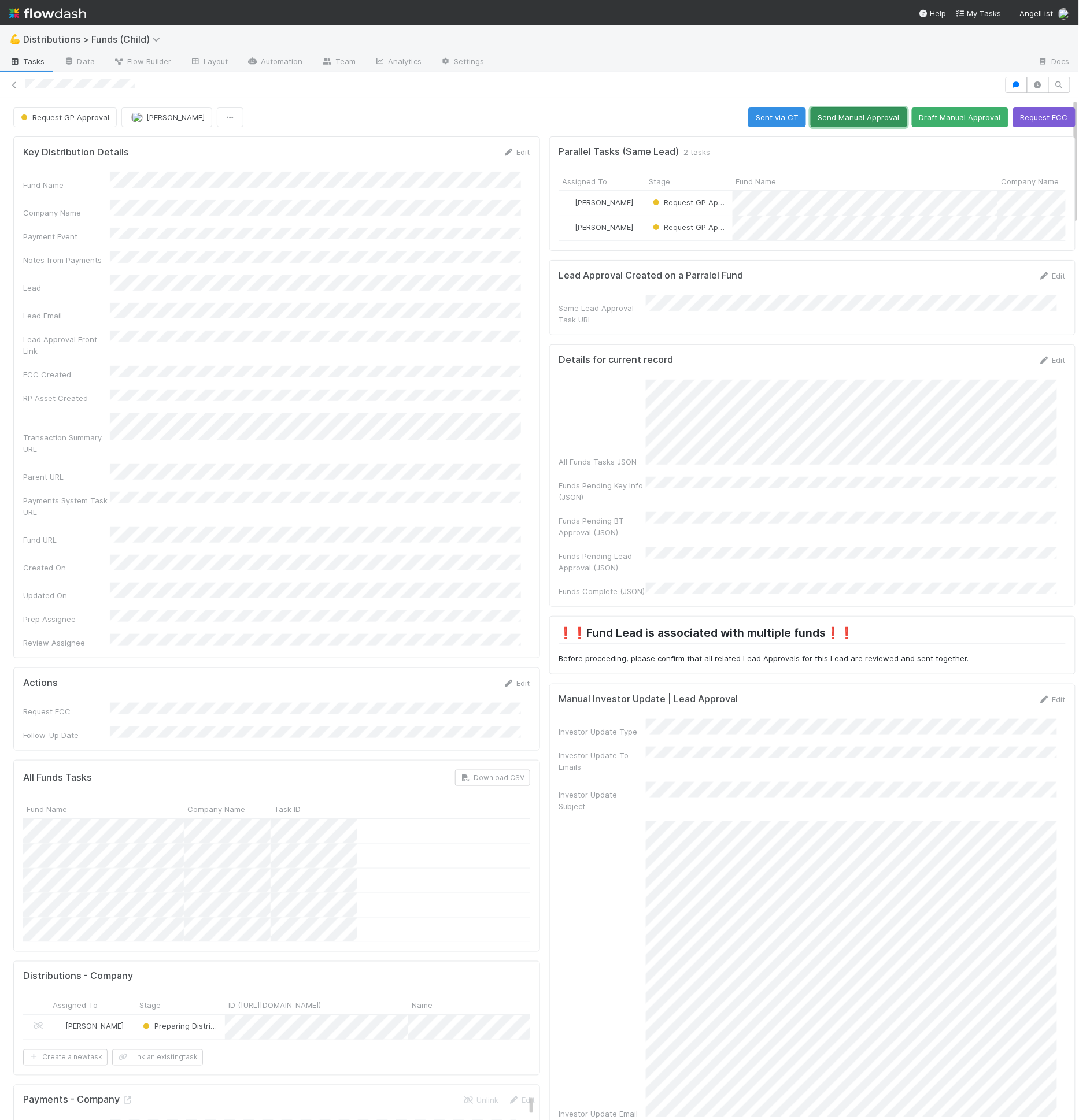
click at [880, 121] on button "Send Manual Approval" at bounding box center [859, 118] width 96 height 20
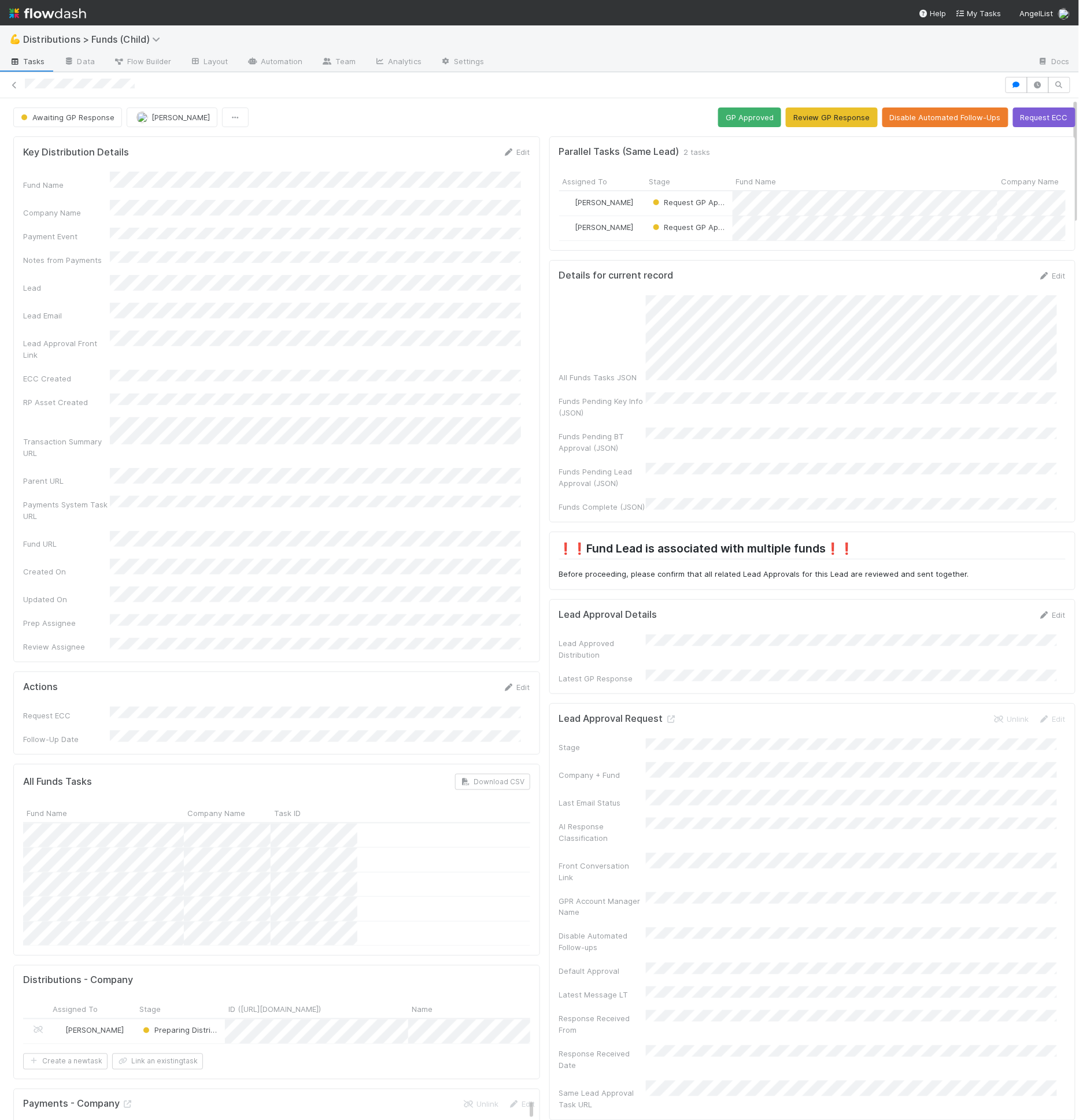
click at [564, 91] on div at bounding box center [539, 84] width 1079 height 16
click at [666, 715] on icon at bounding box center [672, 719] width 12 height 8
click at [96, 112] on span "Awaiting GP Response" at bounding box center [67, 116] width 96 height 9
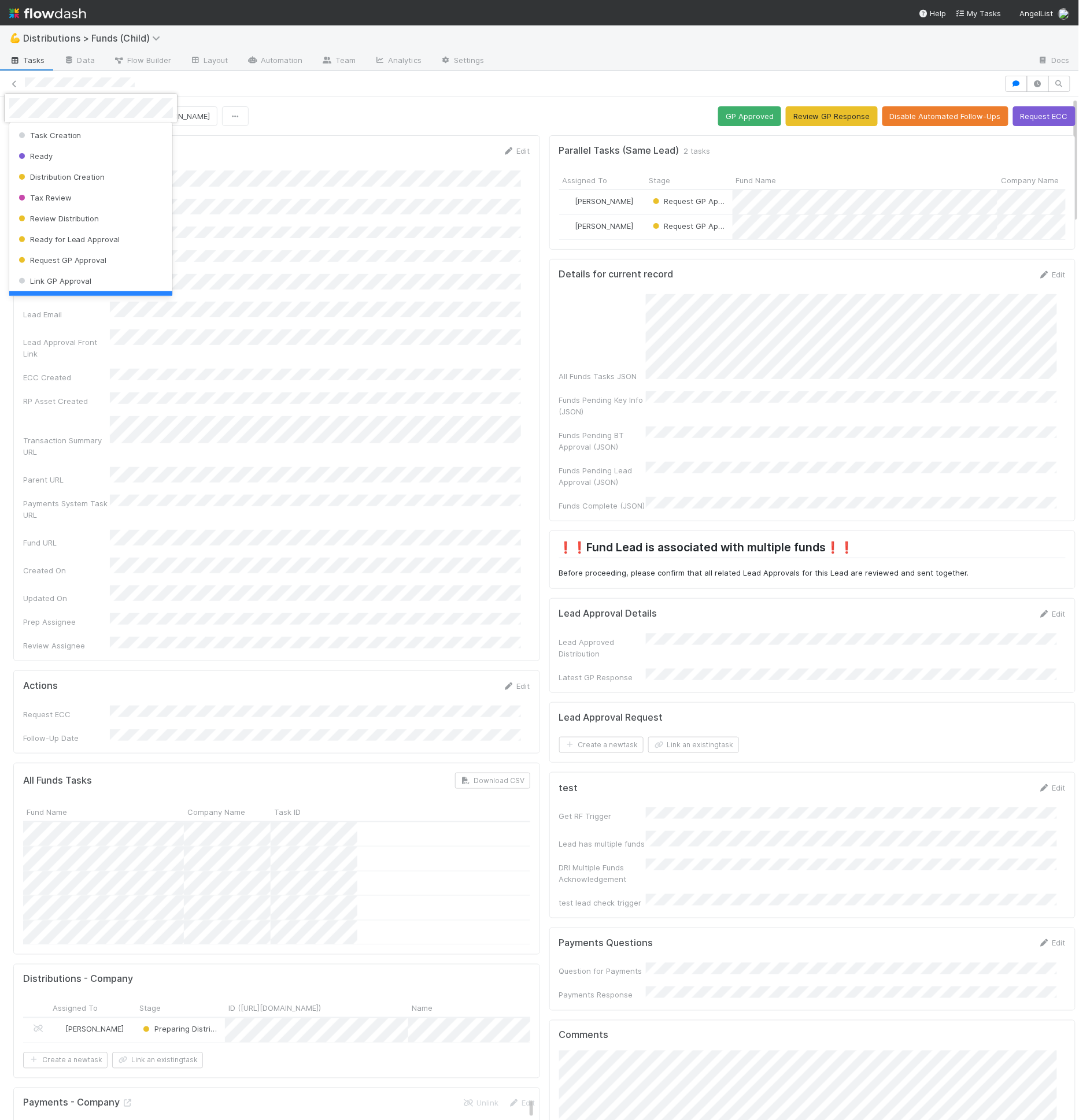
scroll to position [24, 0]
click at [78, 233] on span "Request GP Approval" at bounding box center [61, 237] width 90 height 9
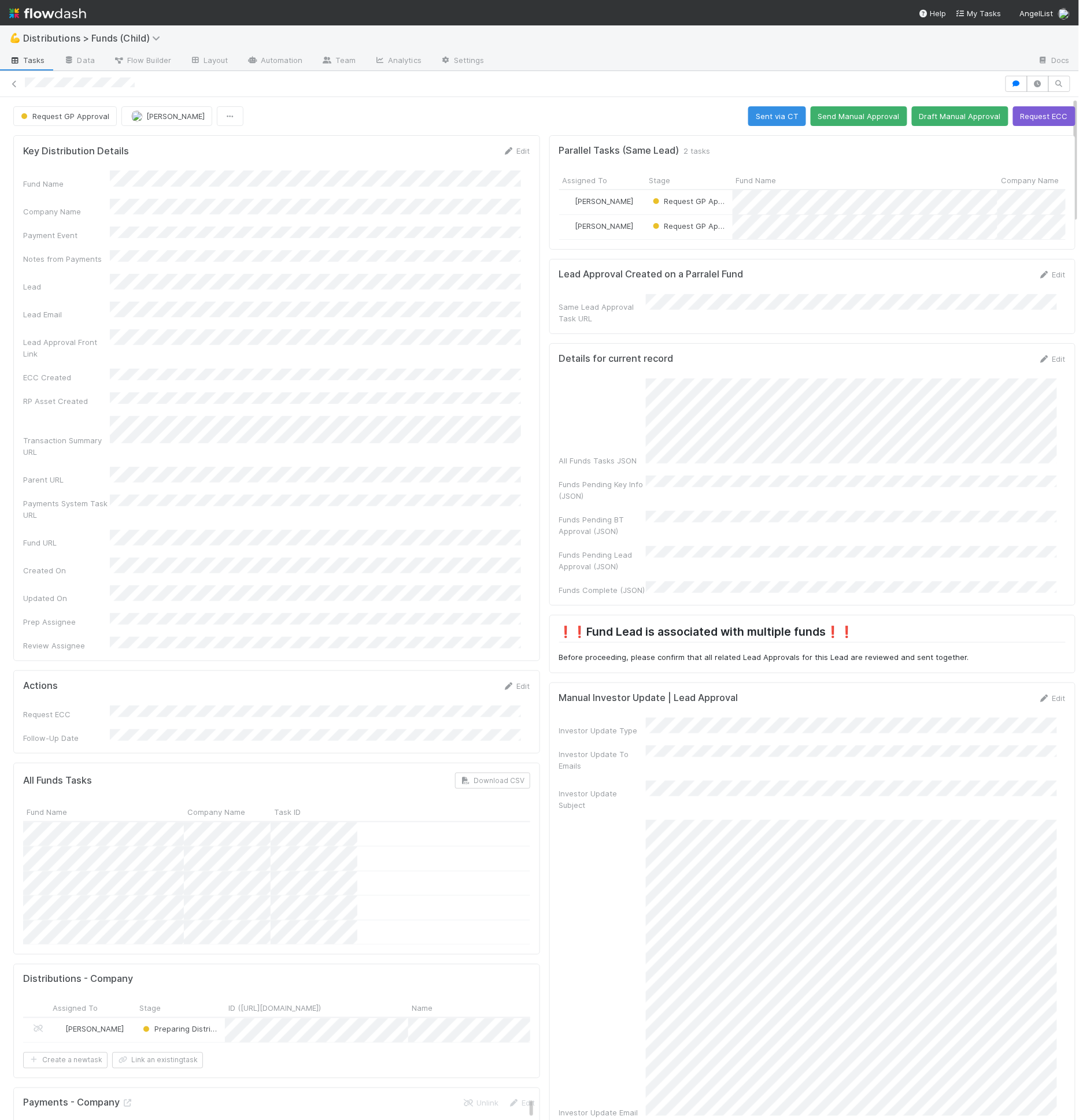
scroll to position [0, 0]
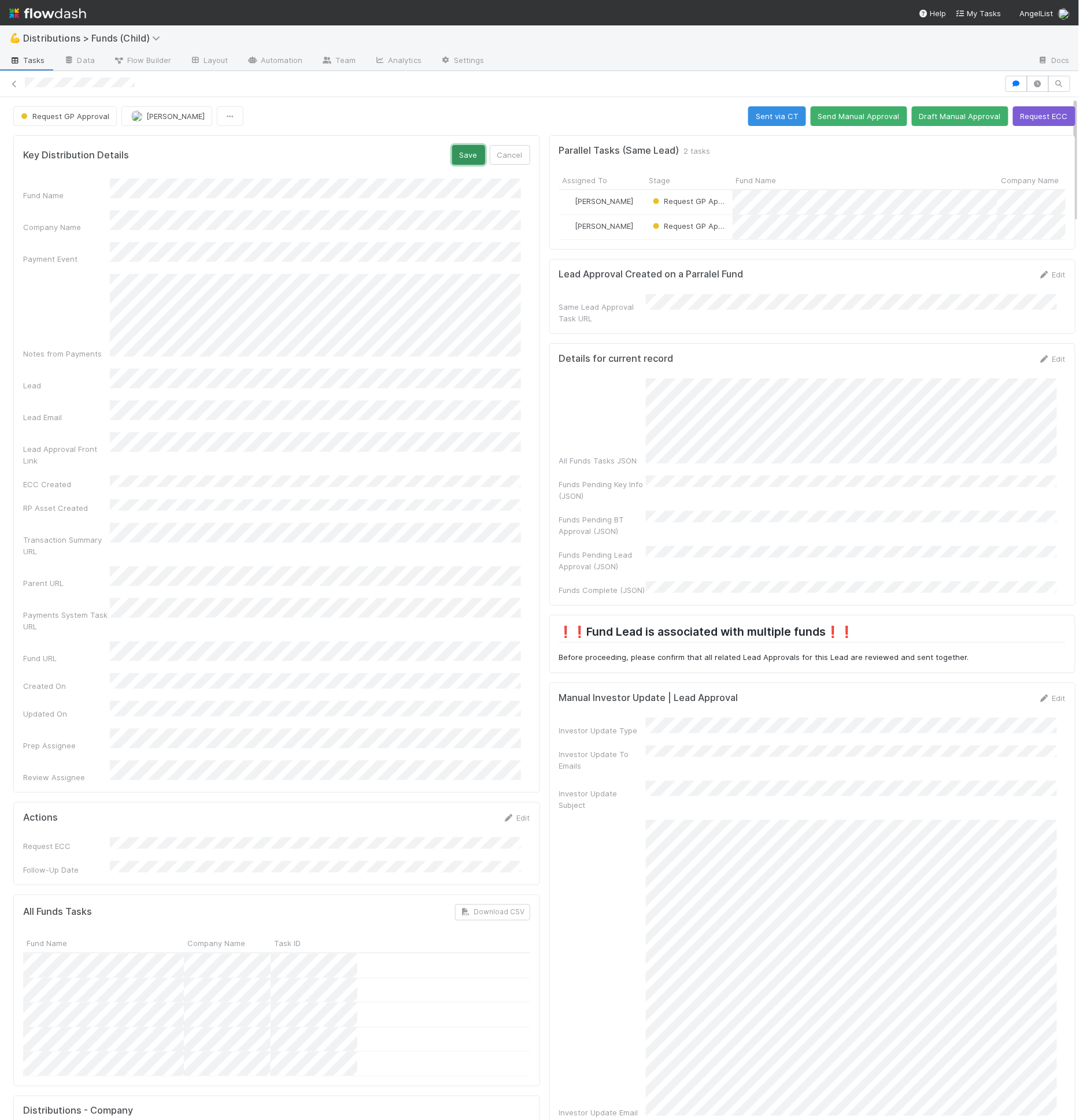
click at [453, 145] on button "Save" at bounding box center [469, 155] width 33 height 20
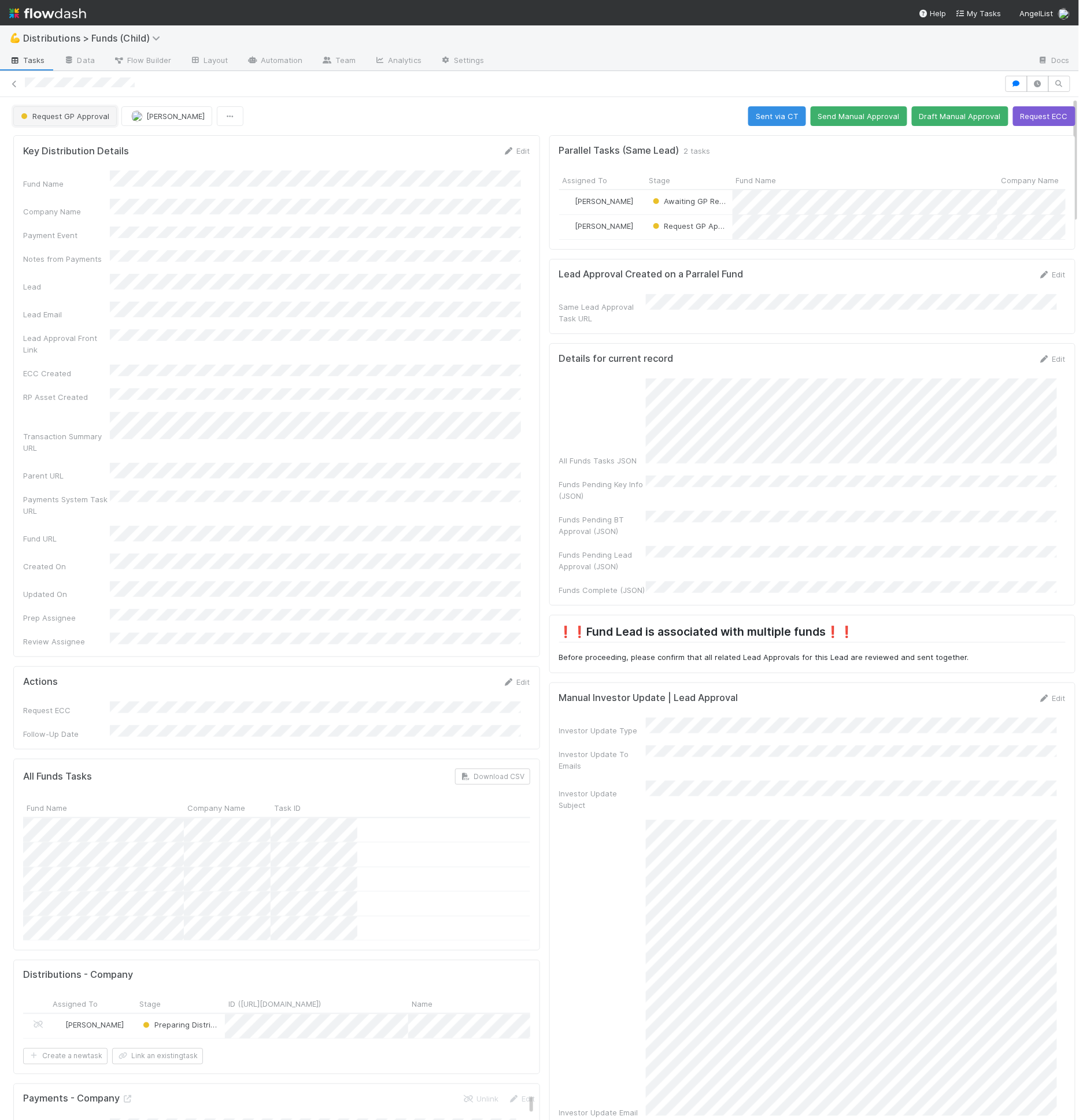
click at [107, 109] on button "Request GP Approval" at bounding box center [65, 116] width 103 height 20
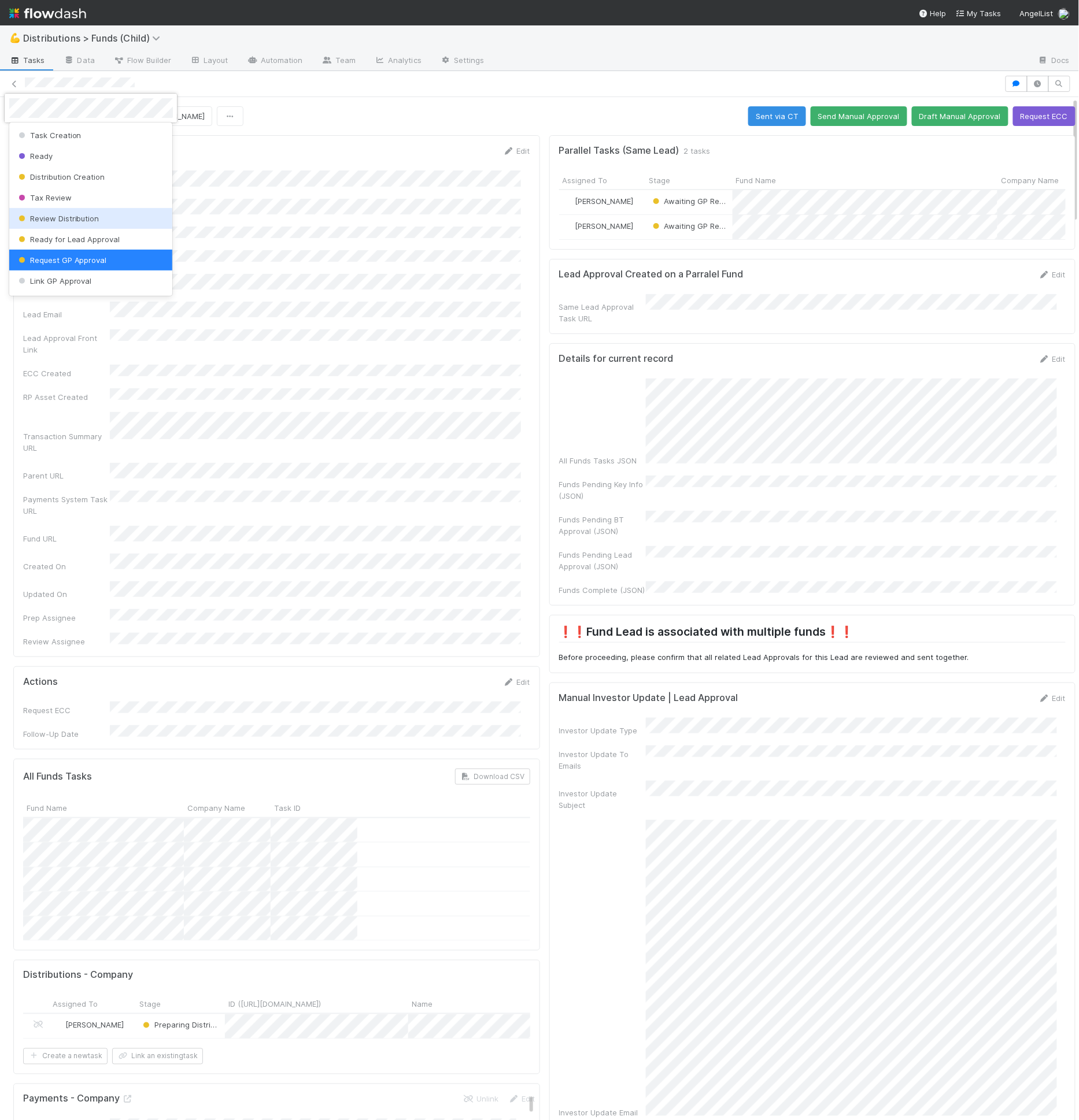
scroll to position [24, 0]
click at [118, 279] on div "Awaiting GP Response" at bounding box center [90, 278] width 164 height 21
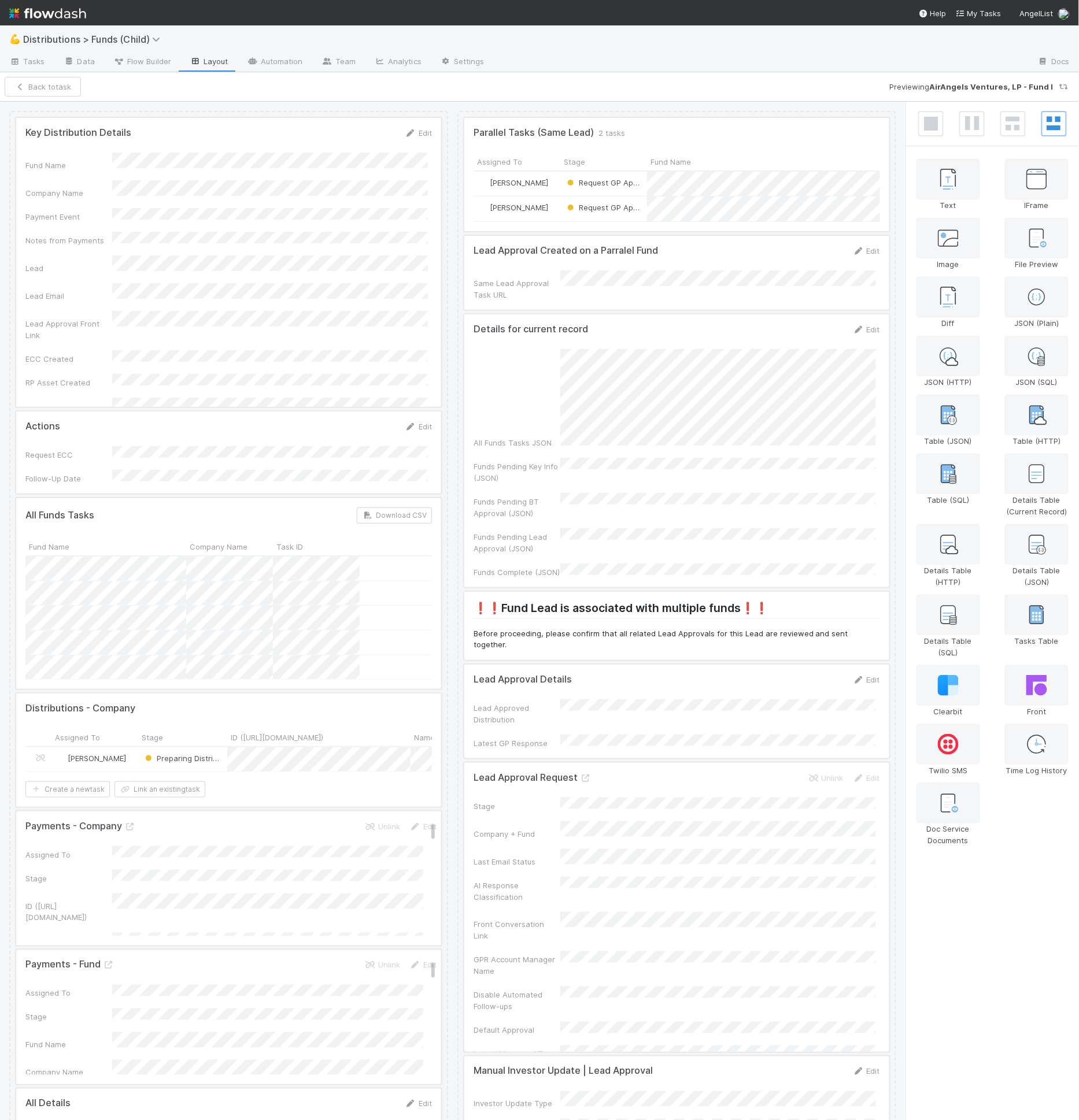
click at [626, 300] on div at bounding box center [676, 272] width 425 height 74
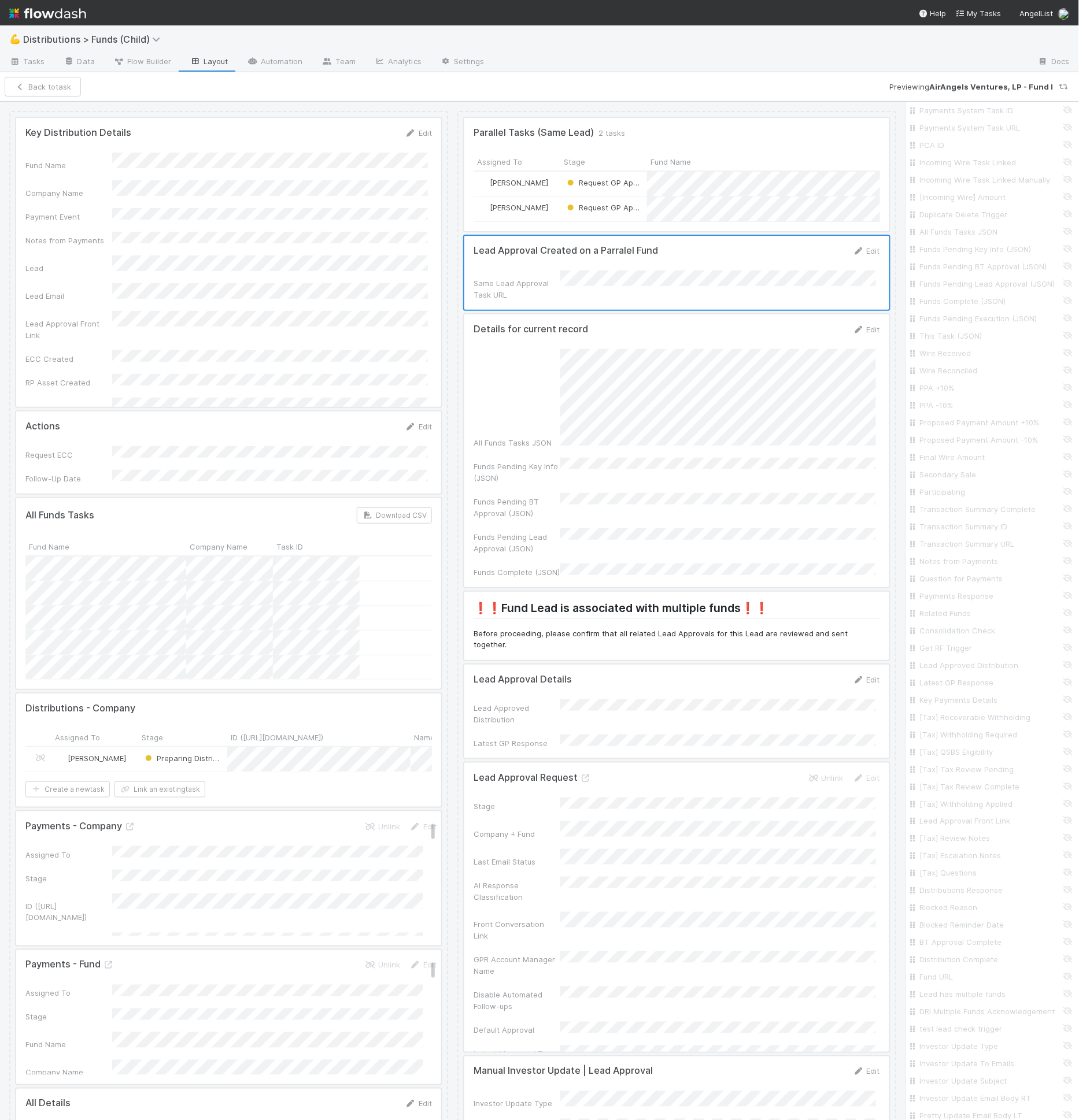
scroll to position [1952, 0]
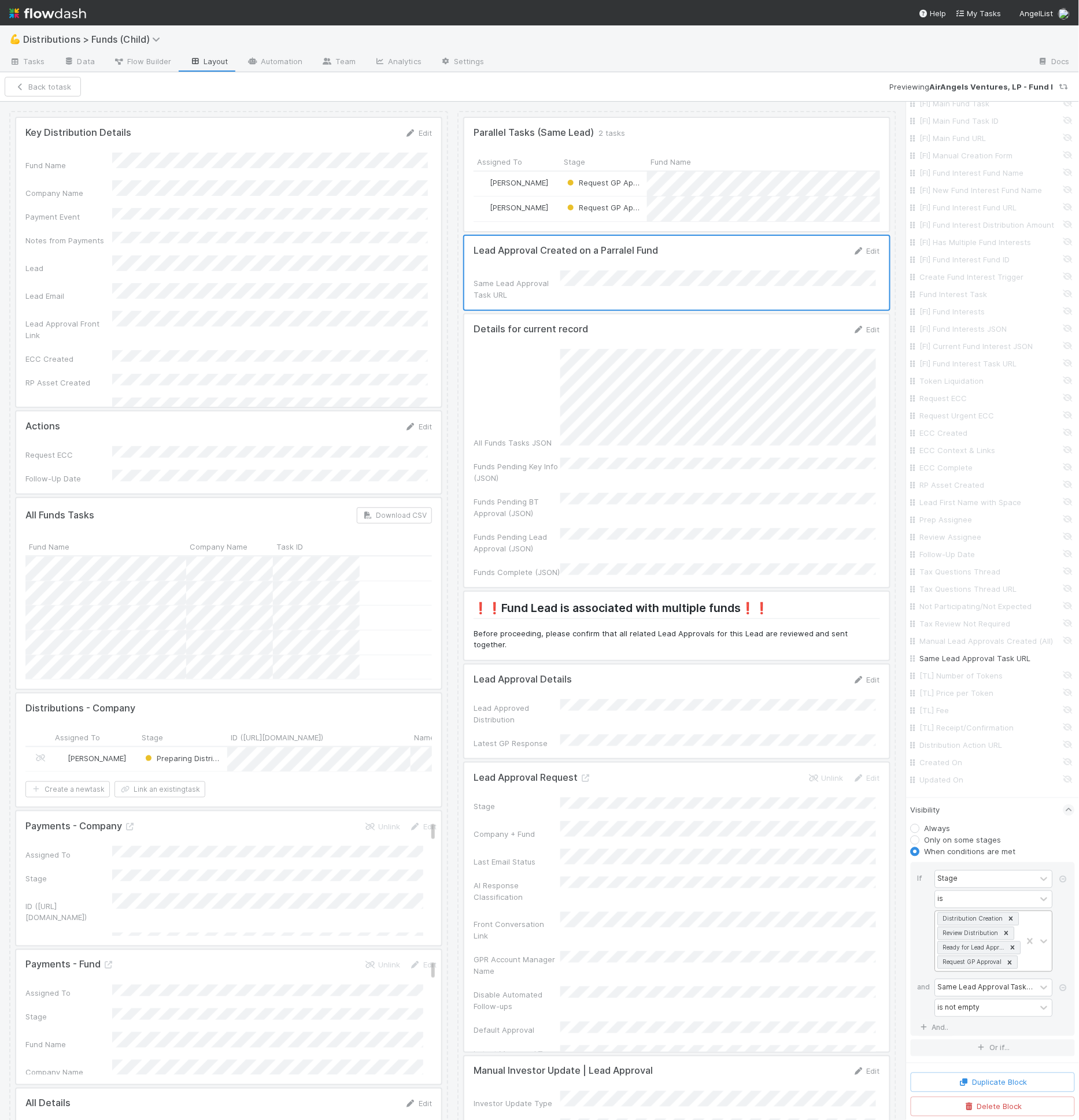
click at [973, 964] on div "Distribution Creation Review Distribution Ready for Lead Approval Request GP Ap…" at bounding box center [979, 941] width 86 height 60
click at [973, 1068] on div "Awaiting GP Response" at bounding box center [989, 1071] width 108 height 20
click at [977, 972] on div "Distribution Creation Review Distribution Ready for Lead Approval Request GP Ap…" at bounding box center [979, 927] width 86 height 89
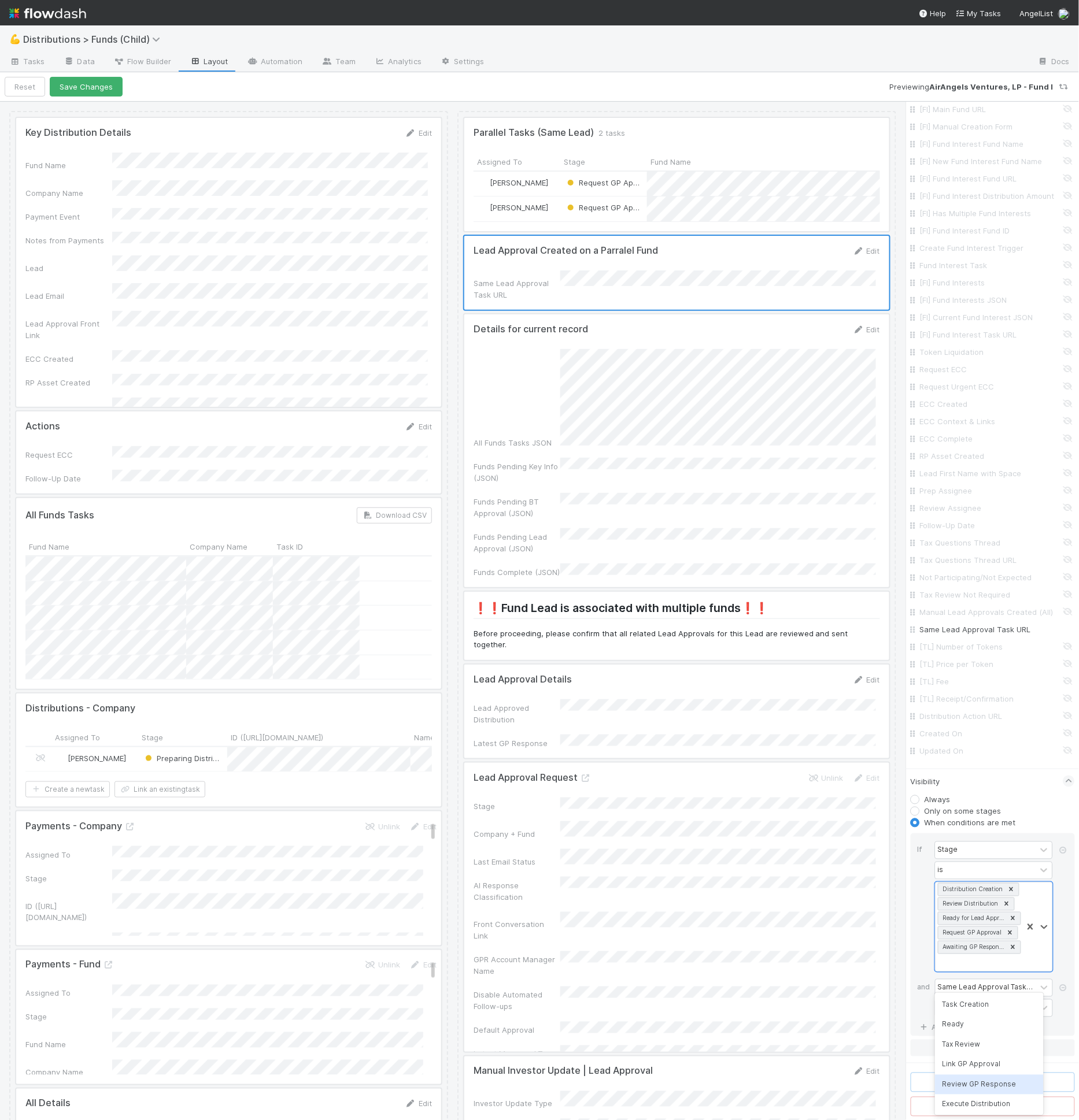
click at [978, 1081] on div "Review GP Response" at bounding box center [989, 1085] width 108 height 20
click at [98, 89] on button "Save Changes" at bounding box center [86, 86] width 73 height 20
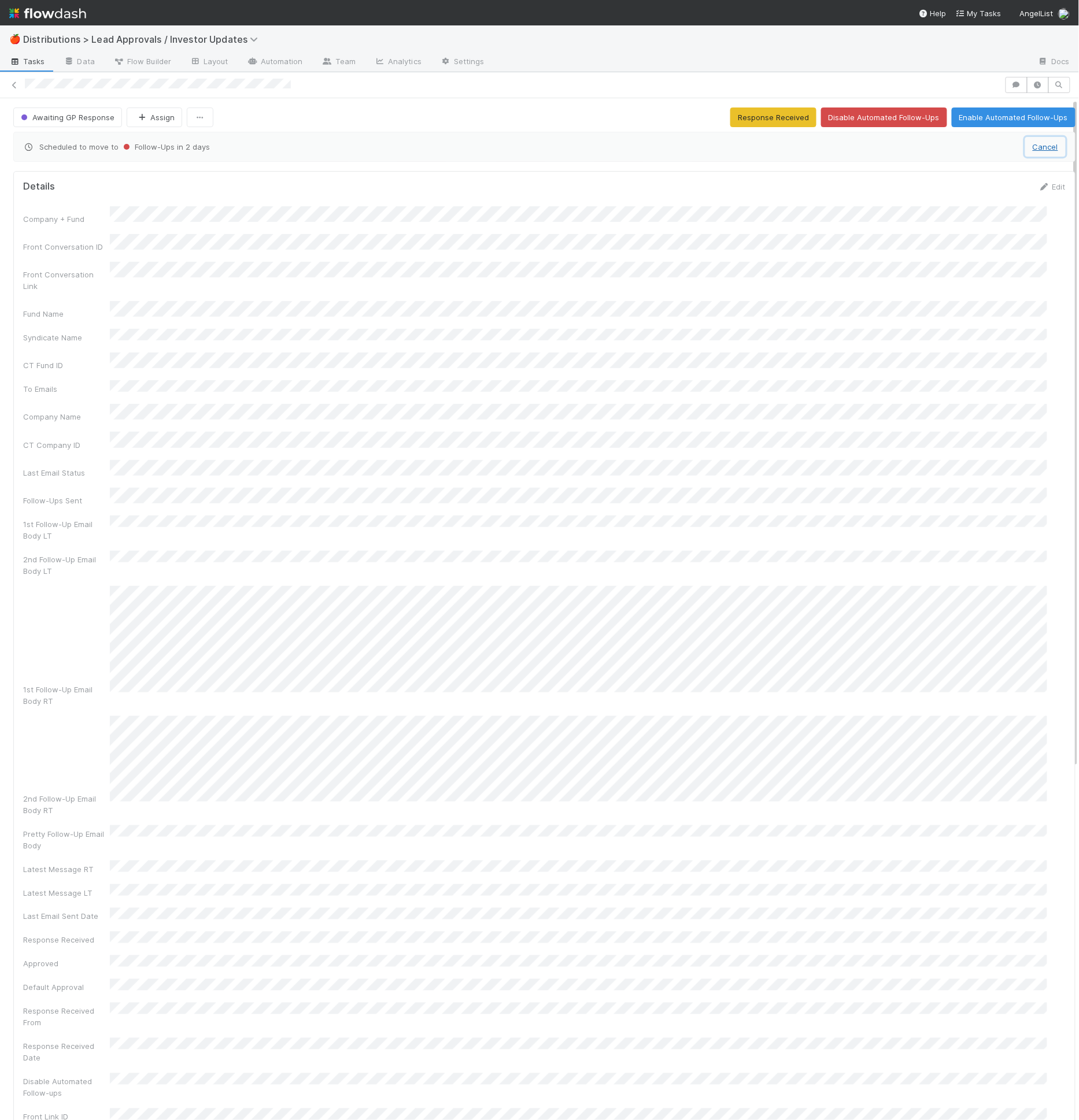
click at [1025, 147] on button "Cancel" at bounding box center [1045, 147] width 40 height 20
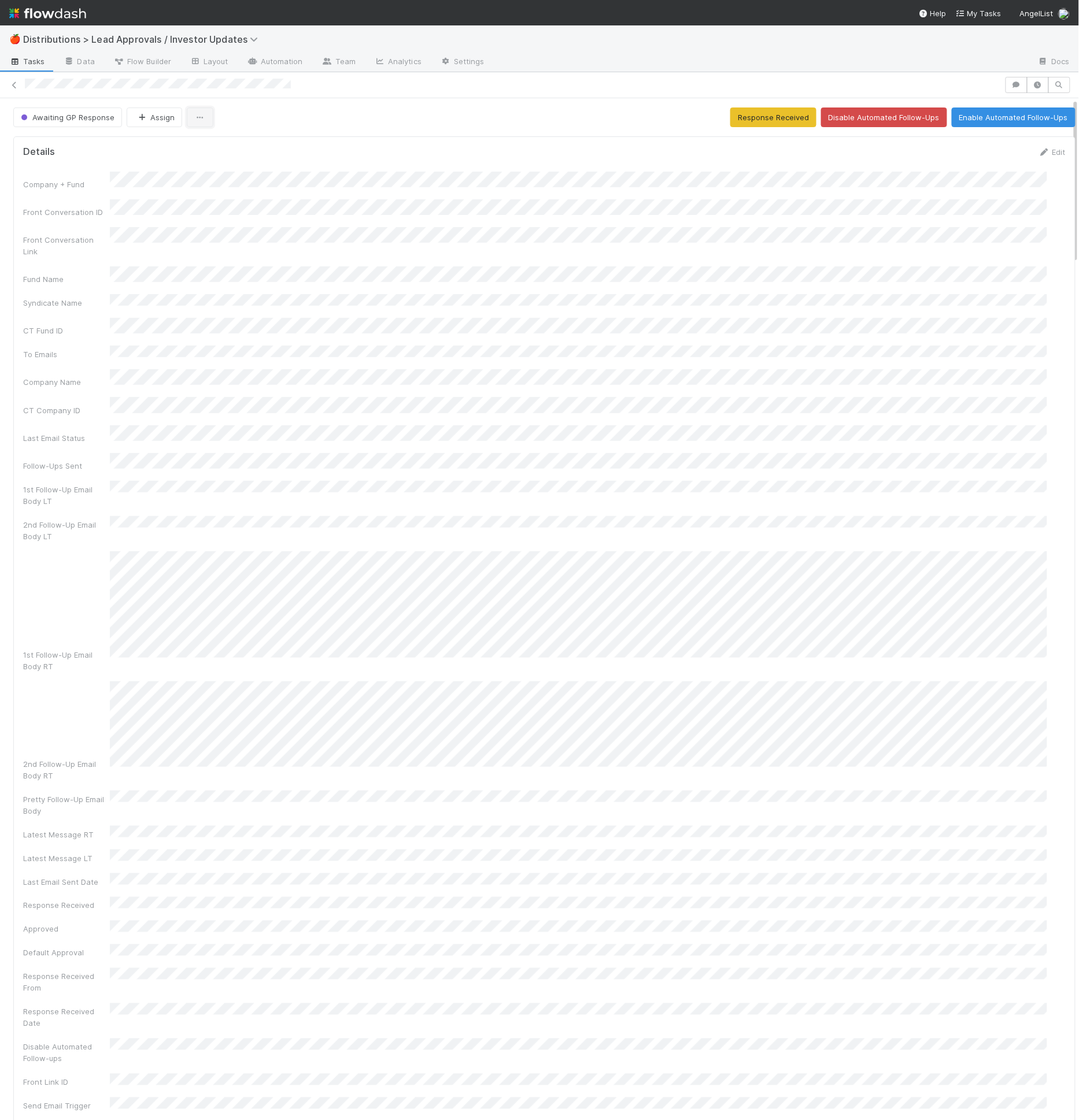
click at [195, 119] on icon "button" at bounding box center [200, 118] width 12 height 8
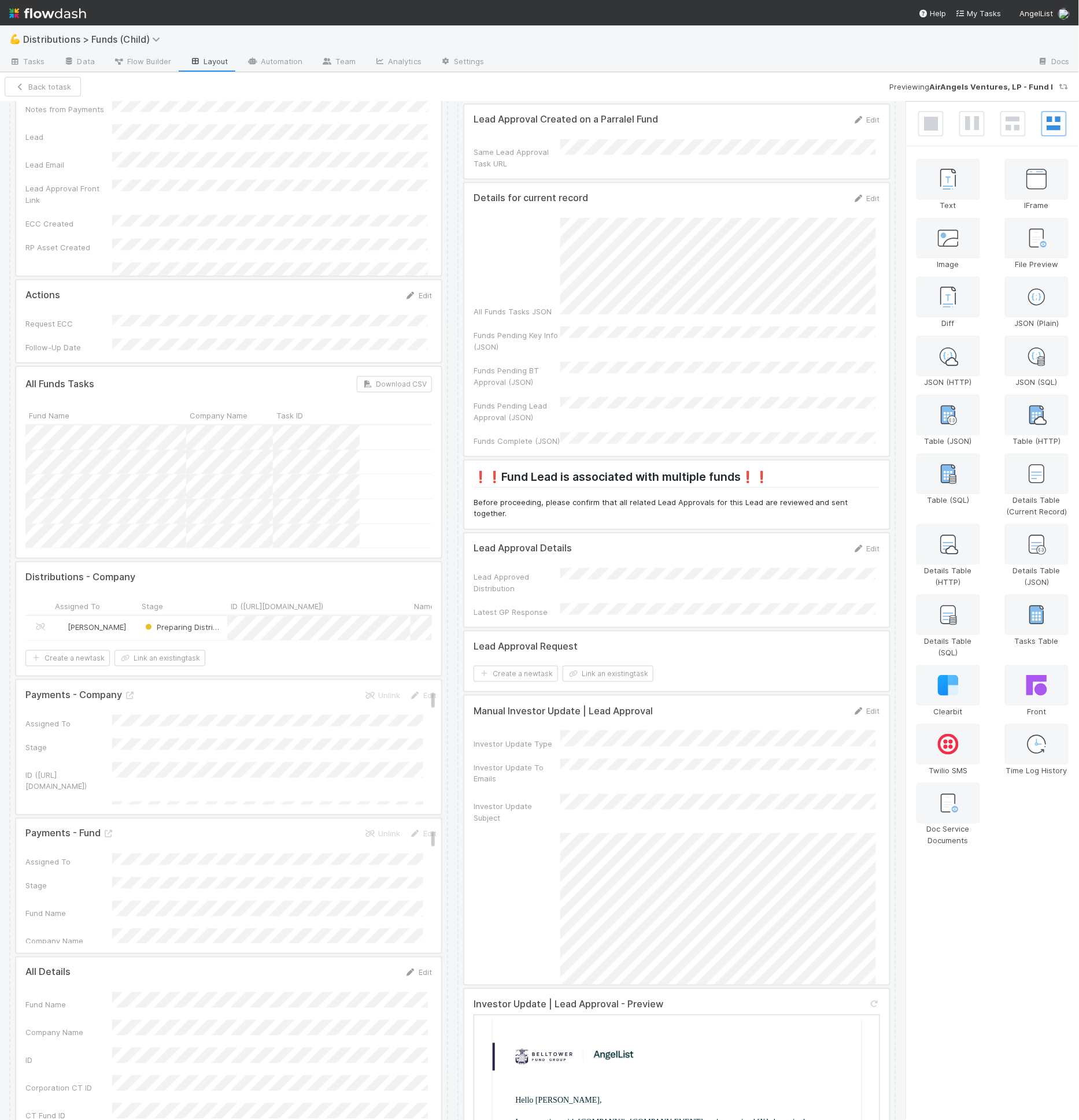
scroll to position [140, 0]
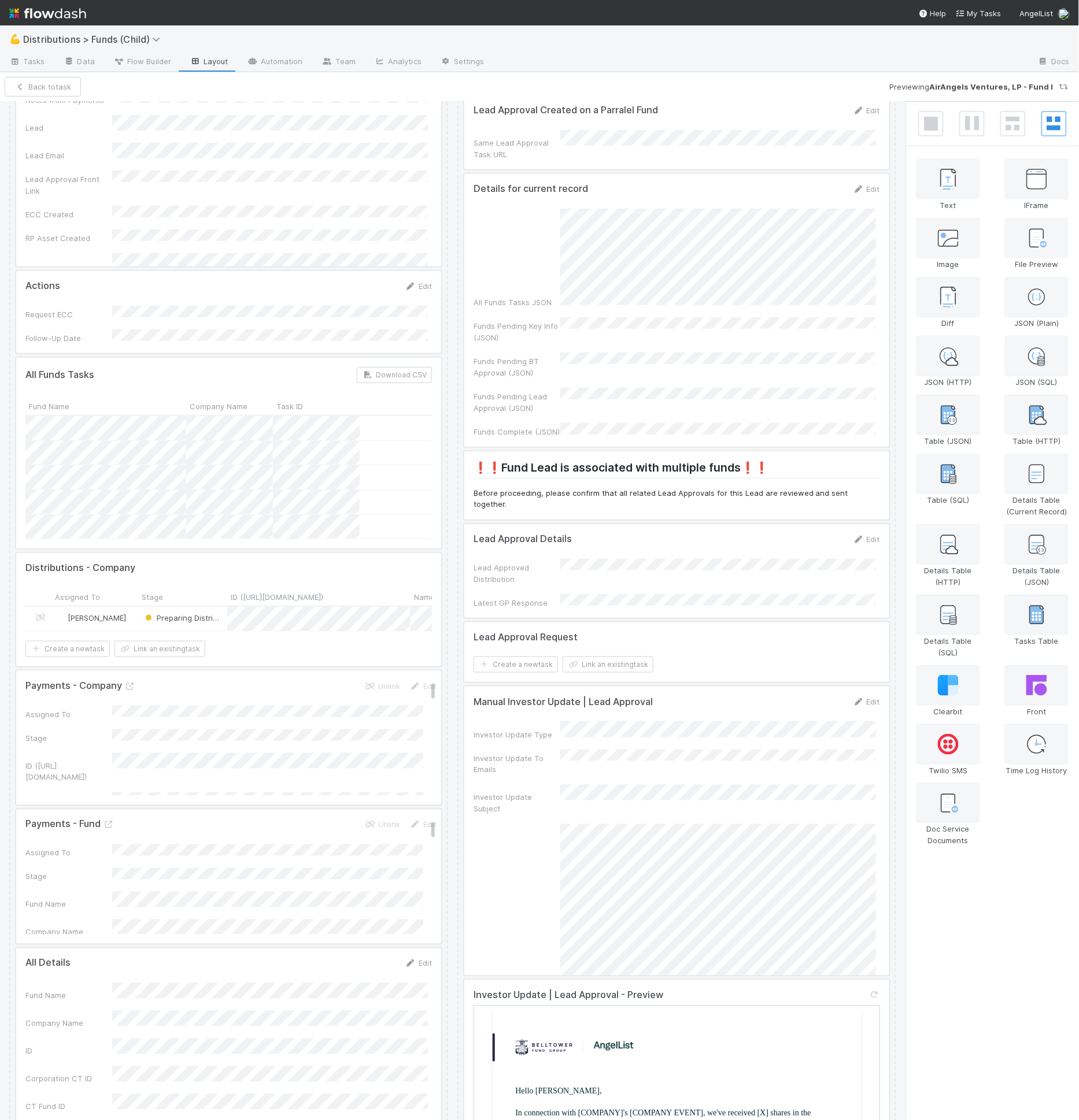
click at [646, 714] on div at bounding box center [676, 831] width 425 height 289
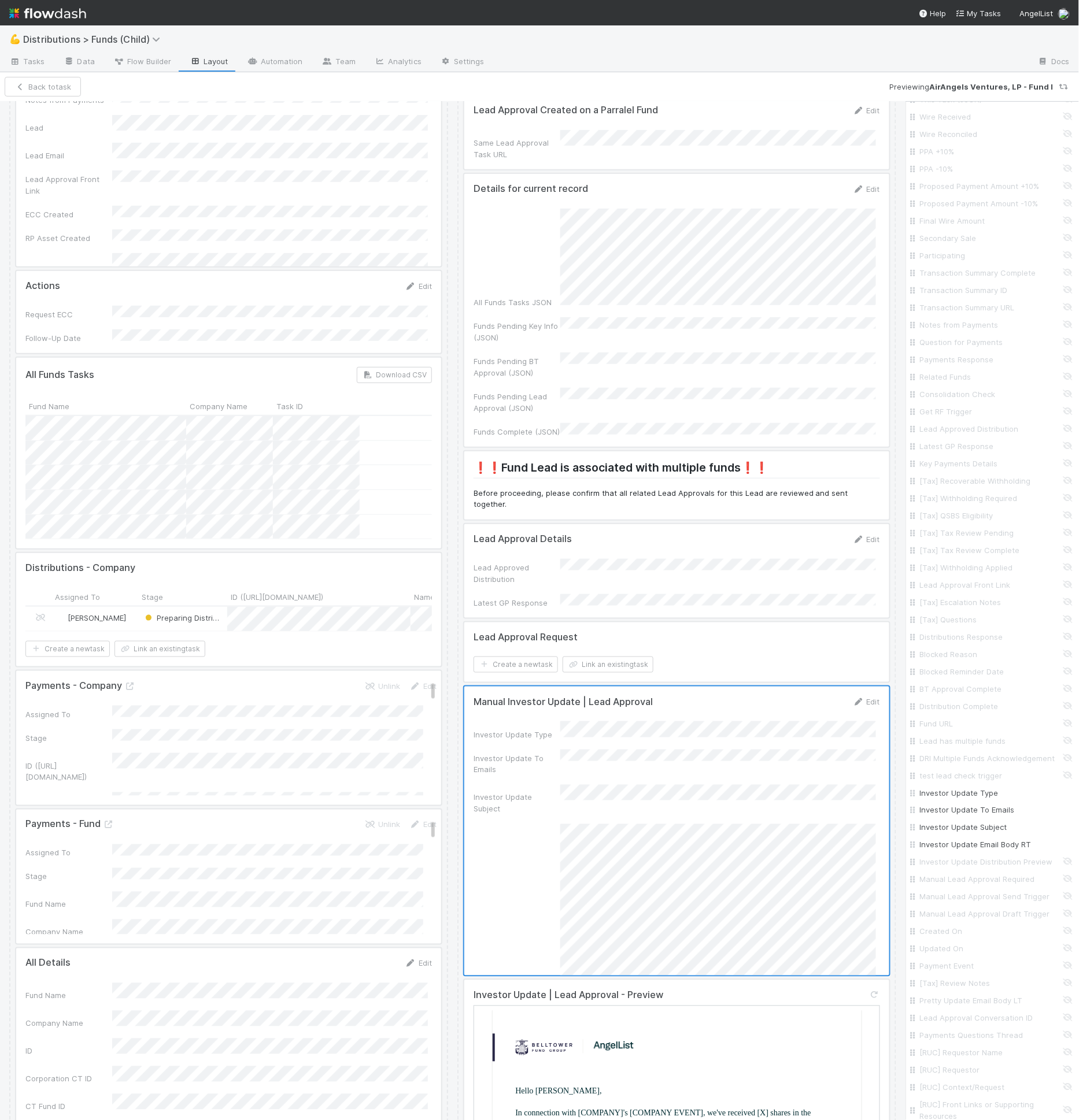
scroll to position [1952, 0]
click at [943, 1030] on link "And.." at bounding box center [936, 1028] width 36 height 17
click at [948, 1008] on div "Assigned To" at bounding box center [958, 1002] width 42 height 11
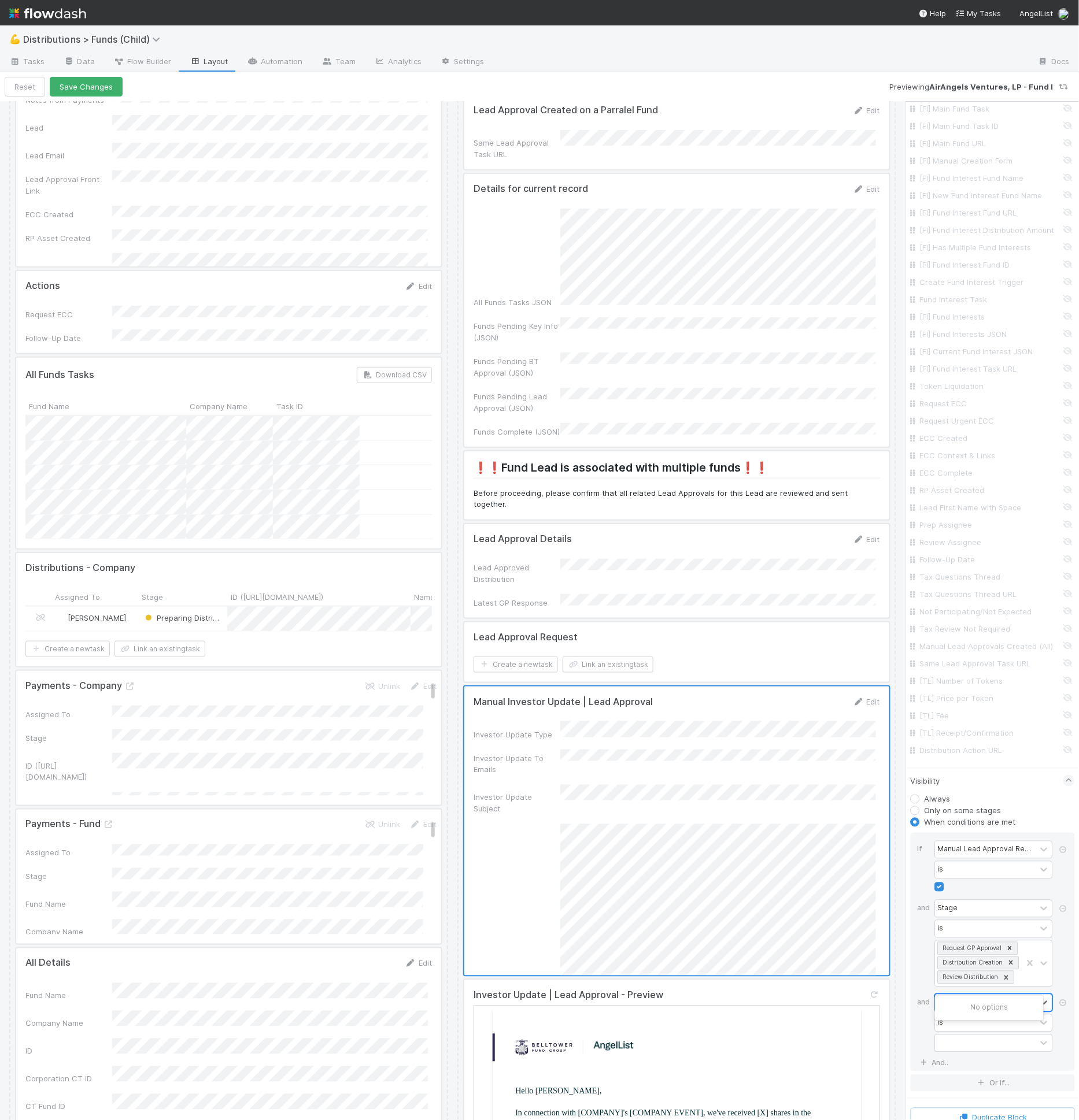
type input "sam"
click at [989, 1032] on div "contains" at bounding box center [986, 1023] width 100 height 17
click at [983, 903] on div "does not contain" at bounding box center [989, 899] width 108 height 20
click at [952, 1052] on input "text" at bounding box center [994, 1043] width 118 height 18
type input "http"
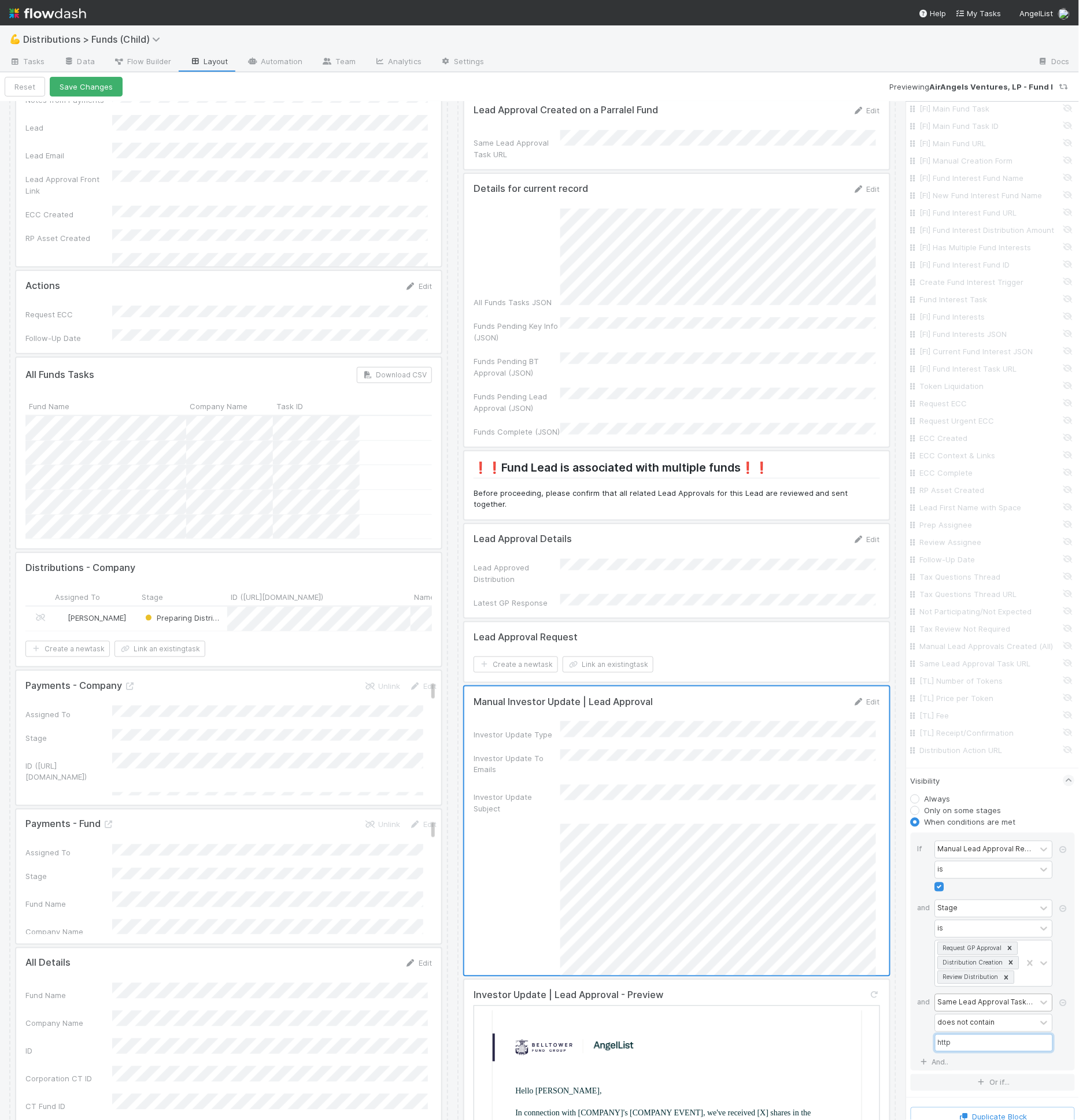
click at [779, 1003] on div at bounding box center [676, 1125] width 425 height 289
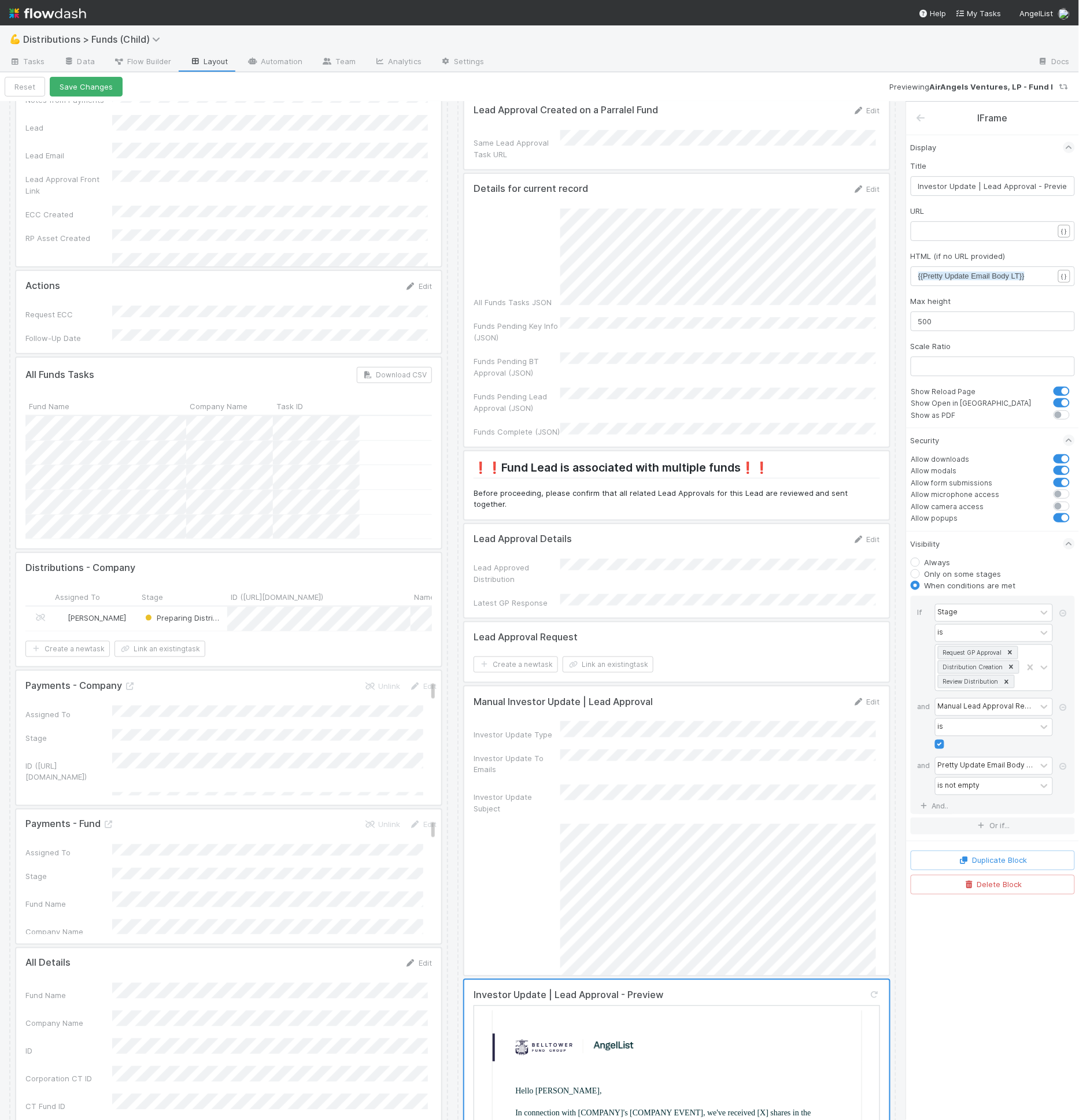
scroll to position [0, 0]
click at [939, 798] on link "And.." at bounding box center [936, 806] width 36 height 17
click at [950, 806] on div "Assigned To" at bounding box center [958, 811] width 42 height 11
type input "same le"
click at [950, 827] on div "contains" at bounding box center [951, 831] width 28 height 11
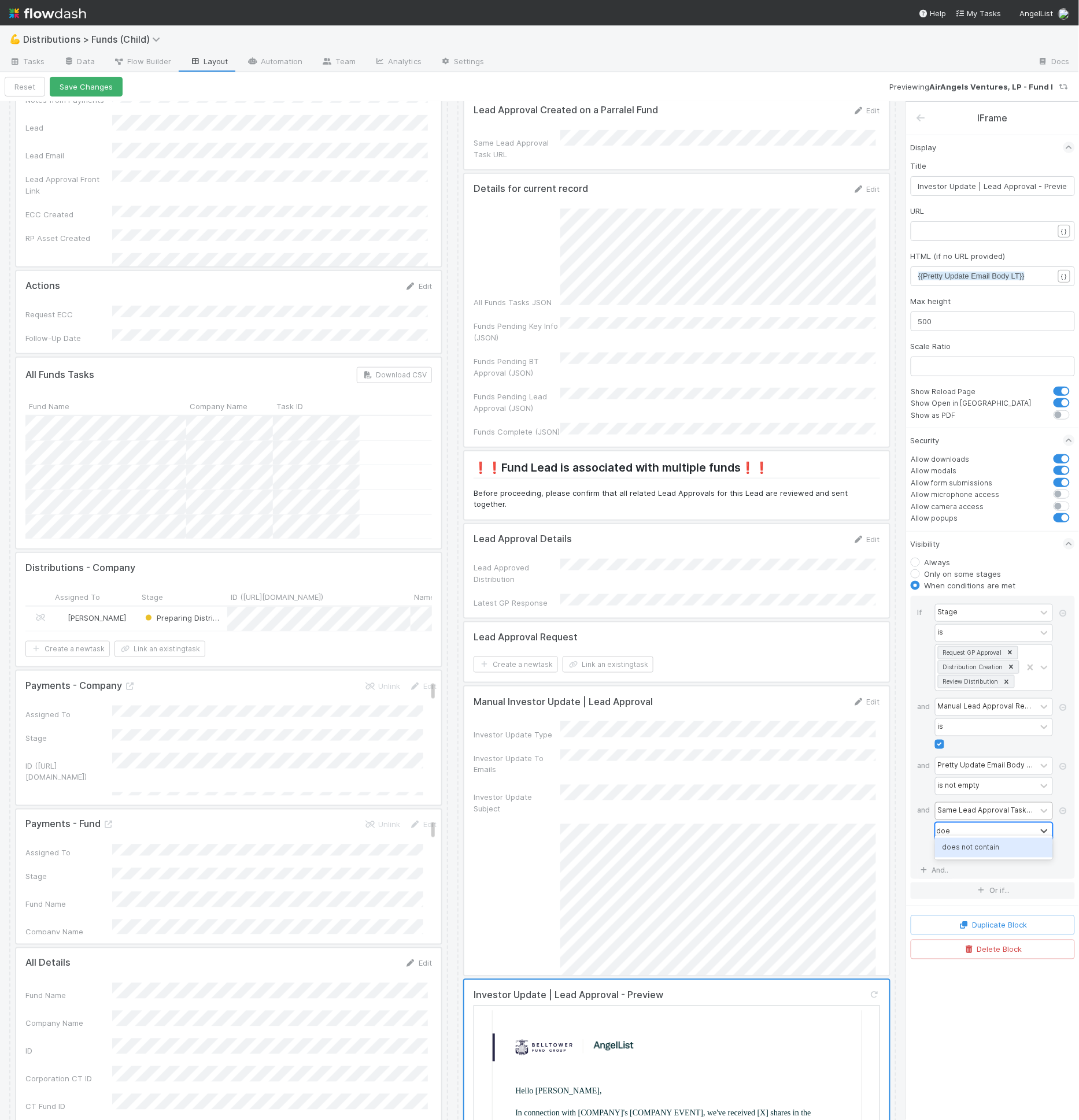
type input "does"
click at [951, 843] on input "text" at bounding box center [994, 852] width 118 height 18
type input "http"
click at [114, 78] on button "Save Changes" at bounding box center [86, 86] width 73 height 20
click at [64, 85] on button "Back to task" at bounding box center [43, 86] width 77 height 20
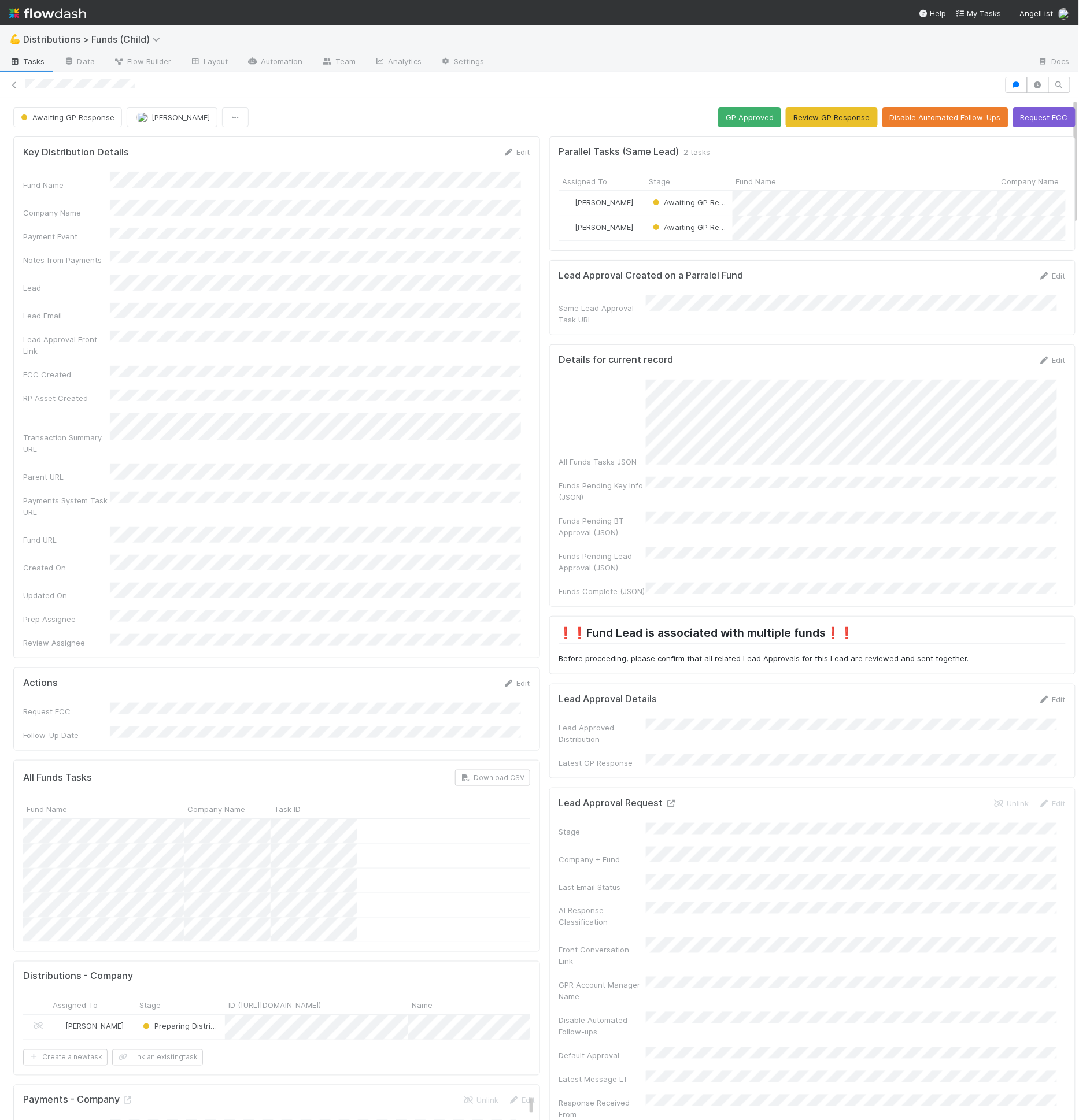
click at [666, 800] on icon at bounding box center [672, 804] width 12 height 8
click at [767, 635] on div "❗❗Fund Lead is associated with multiple funds❗❗ Before proceeding, please confi…" at bounding box center [812, 645] width 507 height 38
click at [217, 67] on link "Layout" at bounding box center [209, 62] width 57 height 19
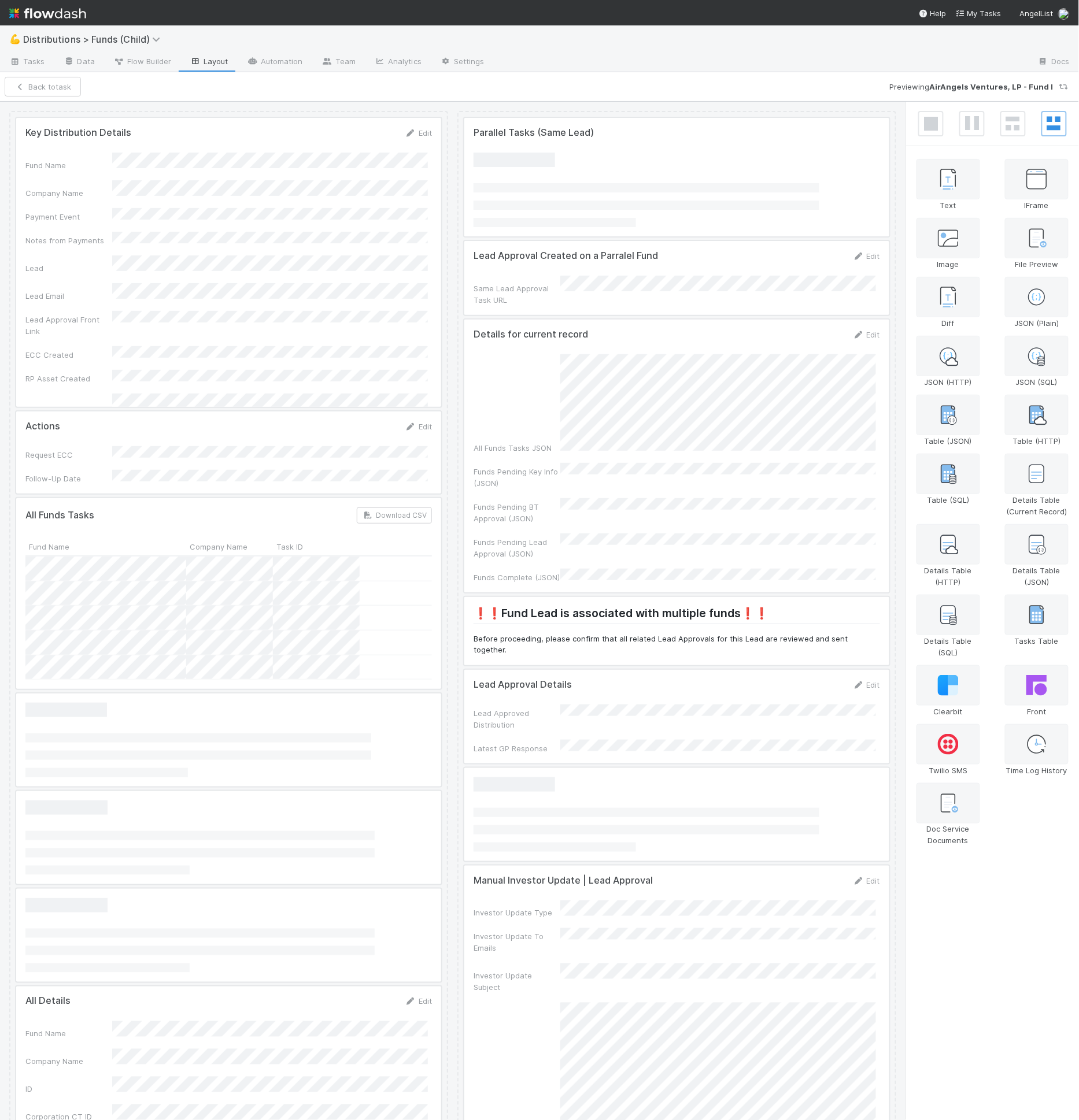
click at [742, 441] on div at bounding box center [676, 456] width 425 height 273
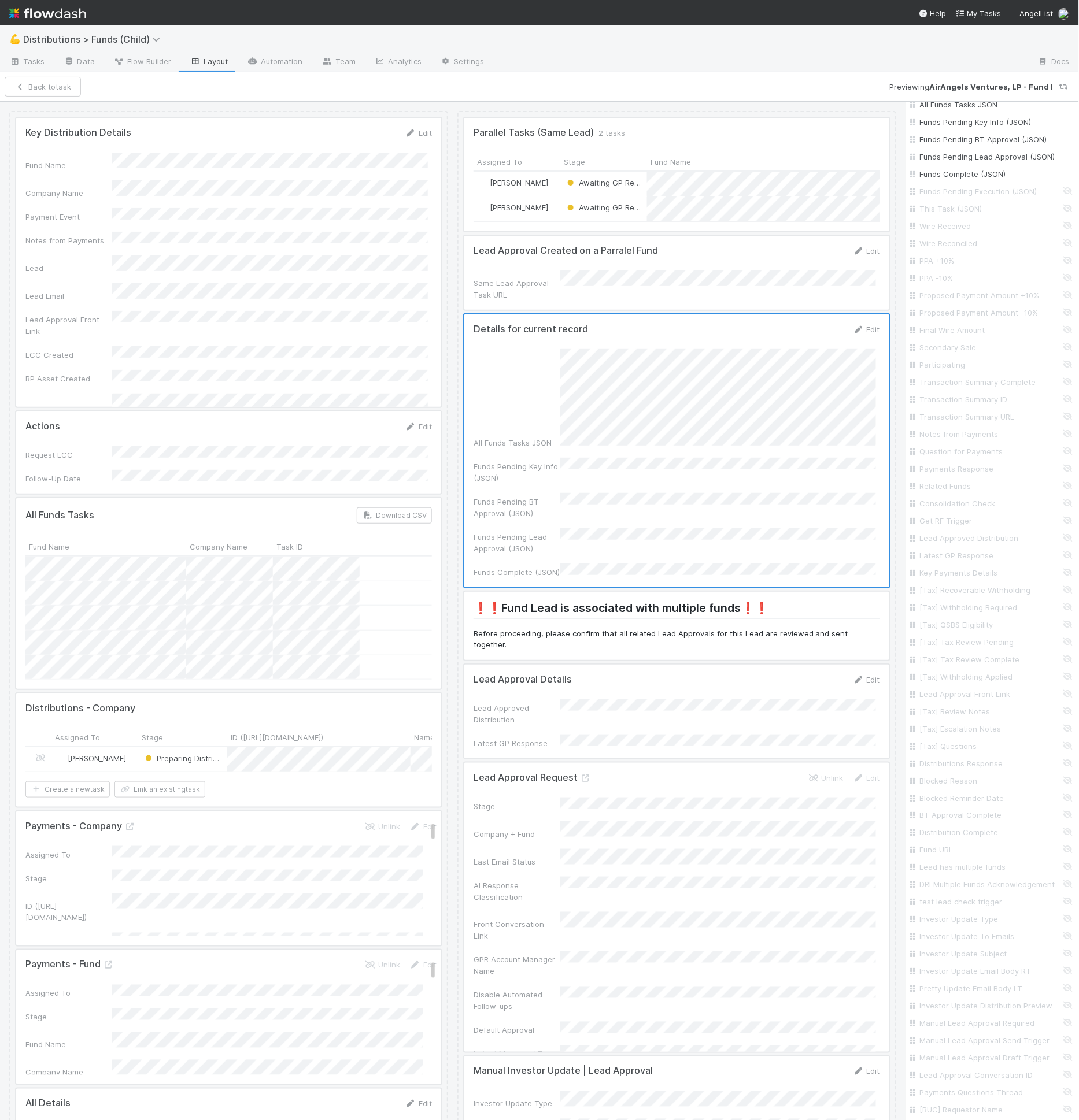
scroll to position [1745, 0]
click at [945, 1050] on label "When conditions are met" at bounding box center [970, 1051] width 91 height 12
click at [920, 1050] on input "When conditions are met" at bounding box center [914, 1050] width 9 height 11
radio input "true"
radio input "false"
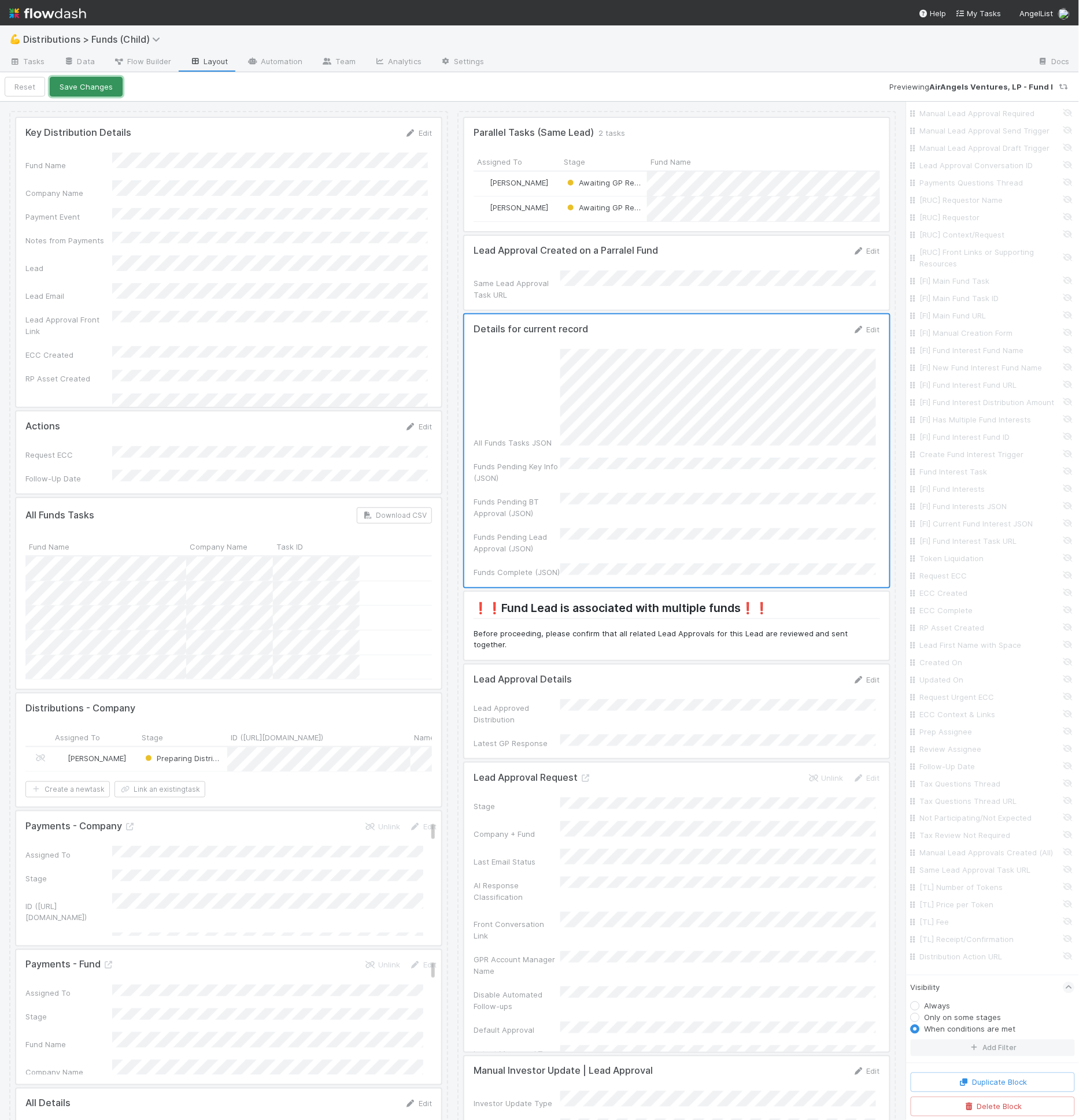
click at [101, 85] on button "Save Changes" at bounding box center [86, 86] width 73 height 20
click at [24, 89] on icon "button" at bounding box center [21, 87] width 12 height 8
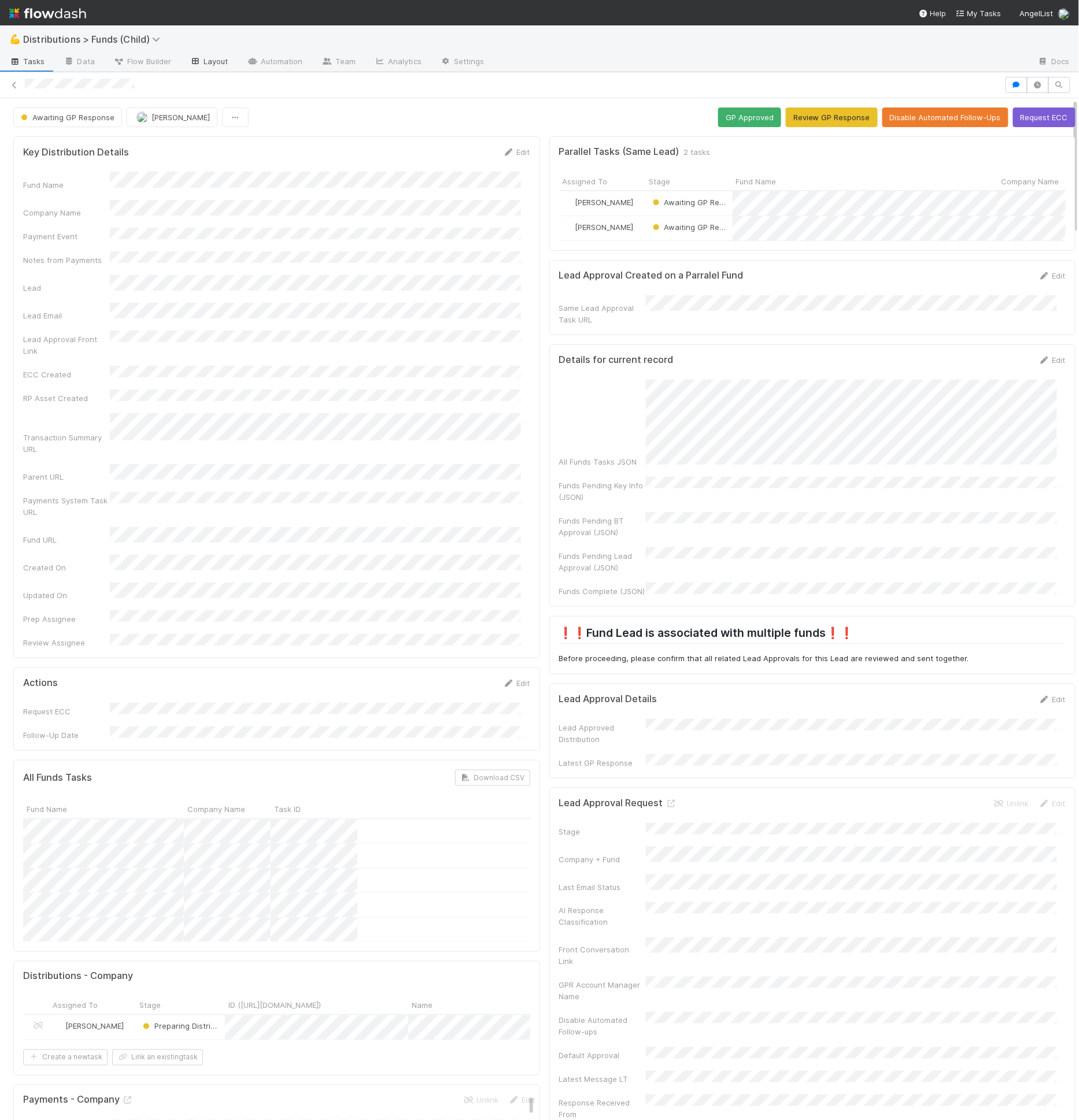
click at [207, 61] on link "Layout" at bounding box center [209, 62] width 57 height 19
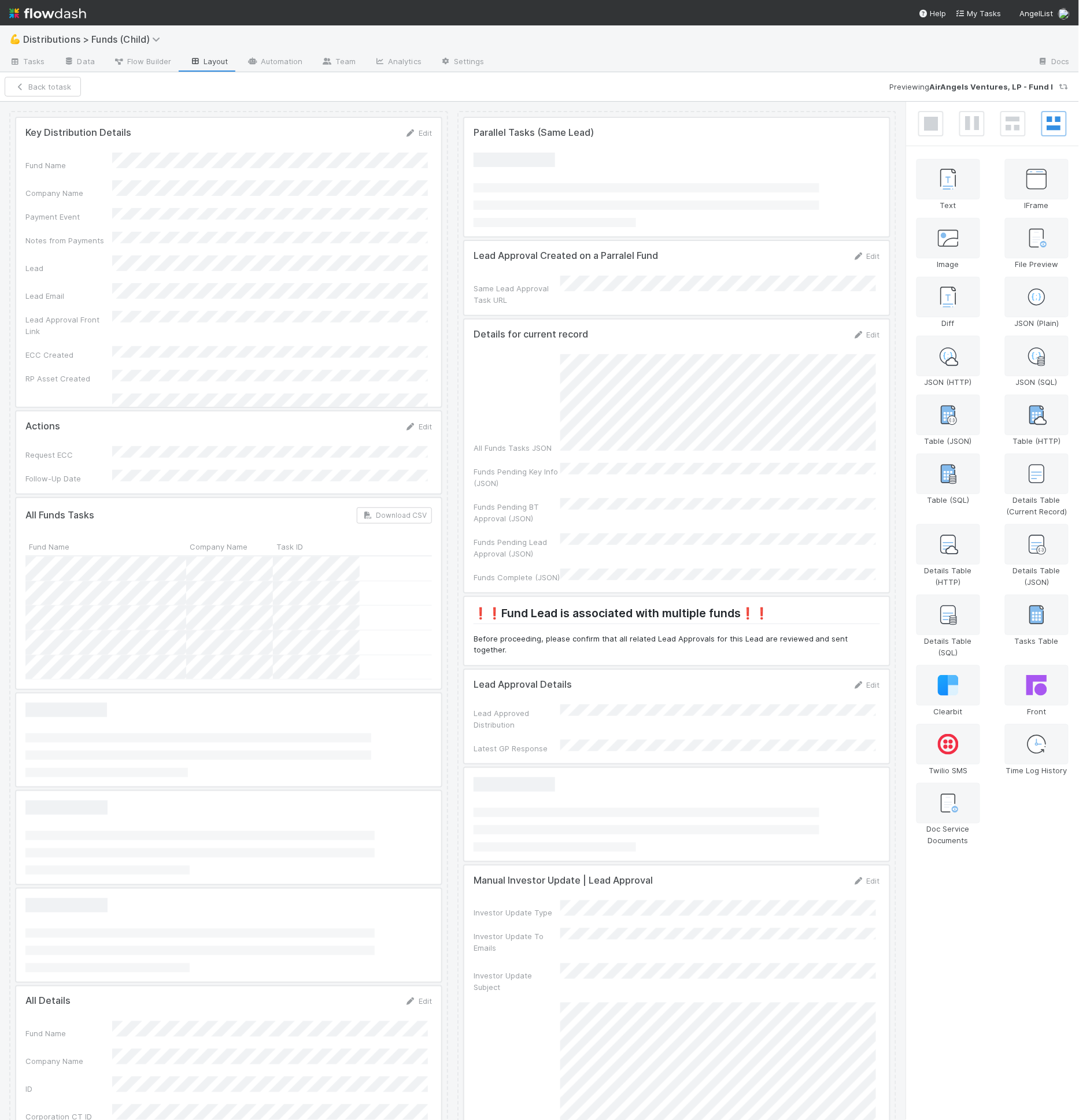
click at [551, 413] on div at bounding box center [676, 456] width 425 height 273
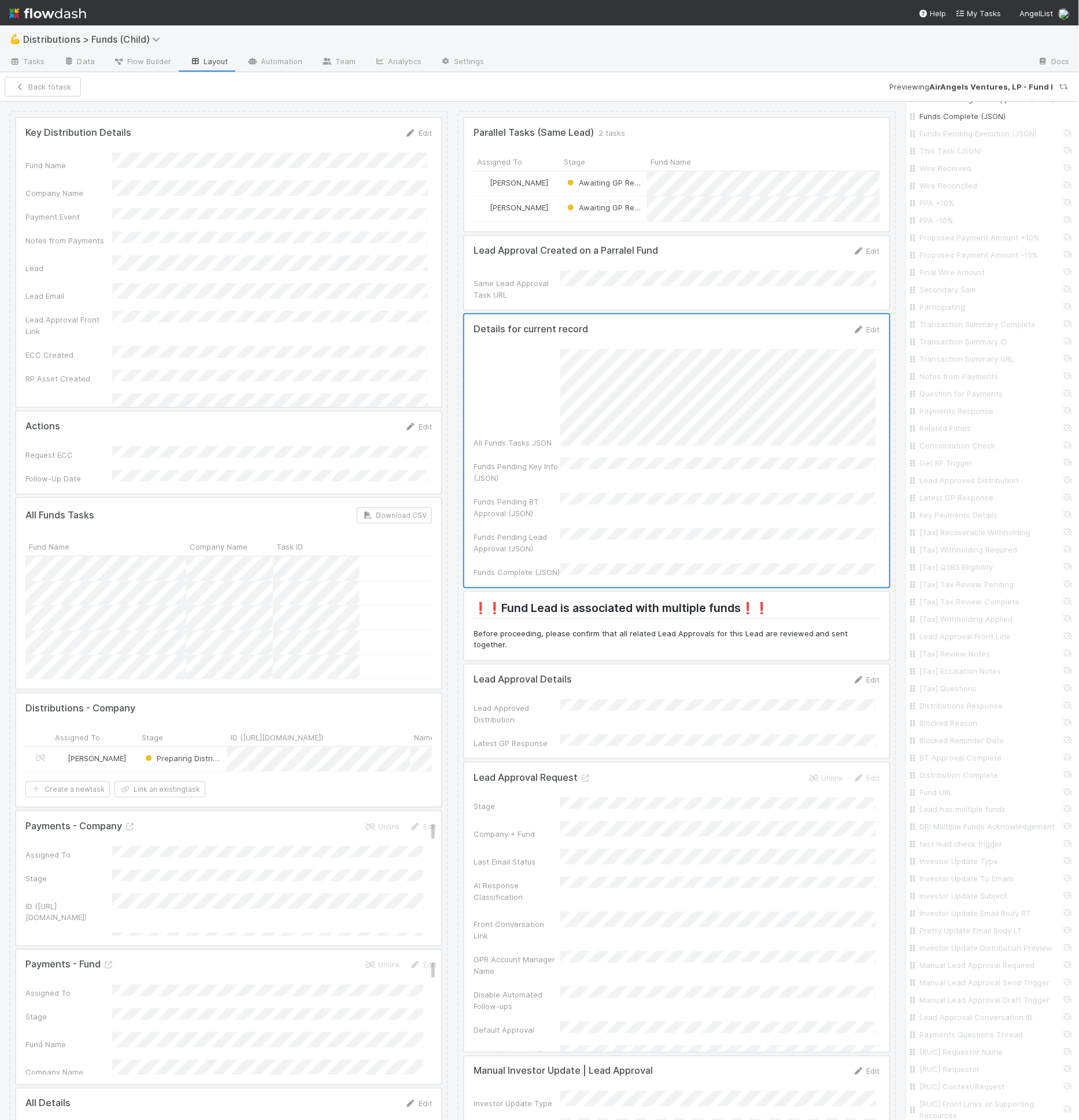
scroll to position [1767, 0]
click at [960, 1023] on label "Only on some stages" at bounding box center [963, 1018] width 77 height 12
click at [920, 1023] on input "Only on some stages" at bounding box center [914, 1017] width 9 height 11
radio input "true"
radio input "false"
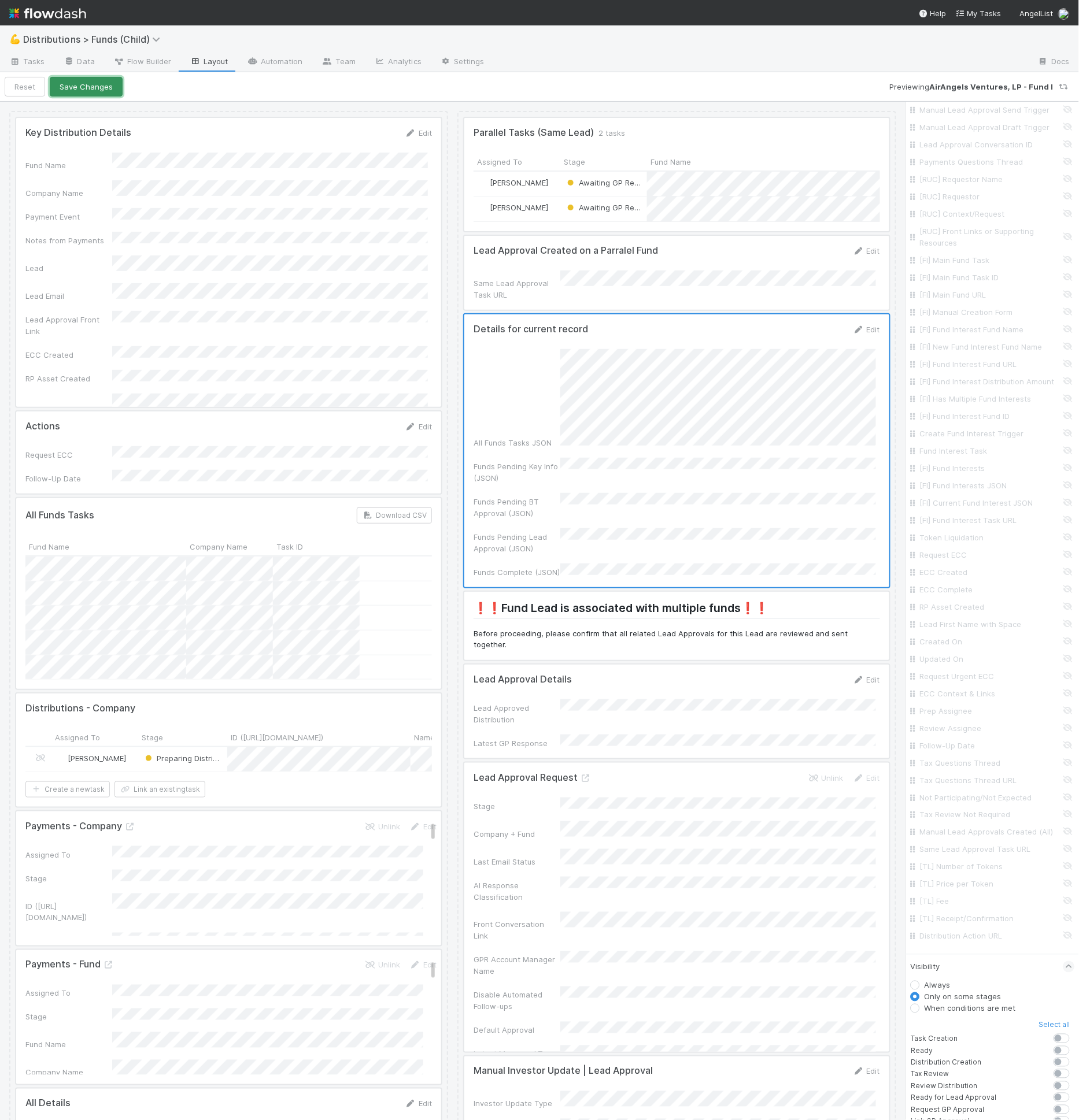
click at [87, 80] on button "Save Changes" at bounding box center [86, 86] width 73 height 20
click at [26, 88] on button "Back to task" at bounding box center [43, 86] width 77 height 20
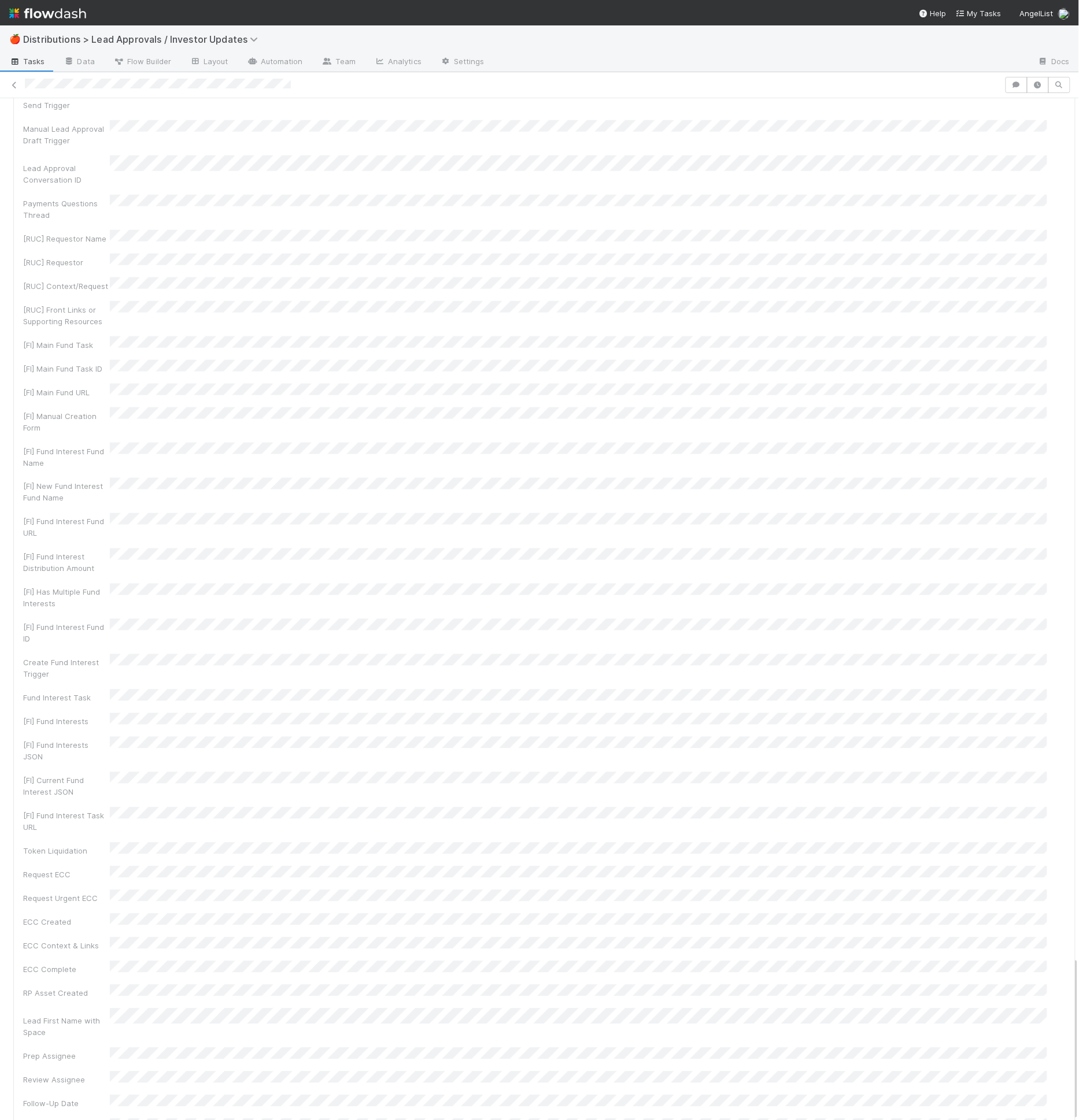
scroll to position [5352, 0]
click at [458, 63] on link "Settings" at bounding box center [462, 62] width 63 height 19
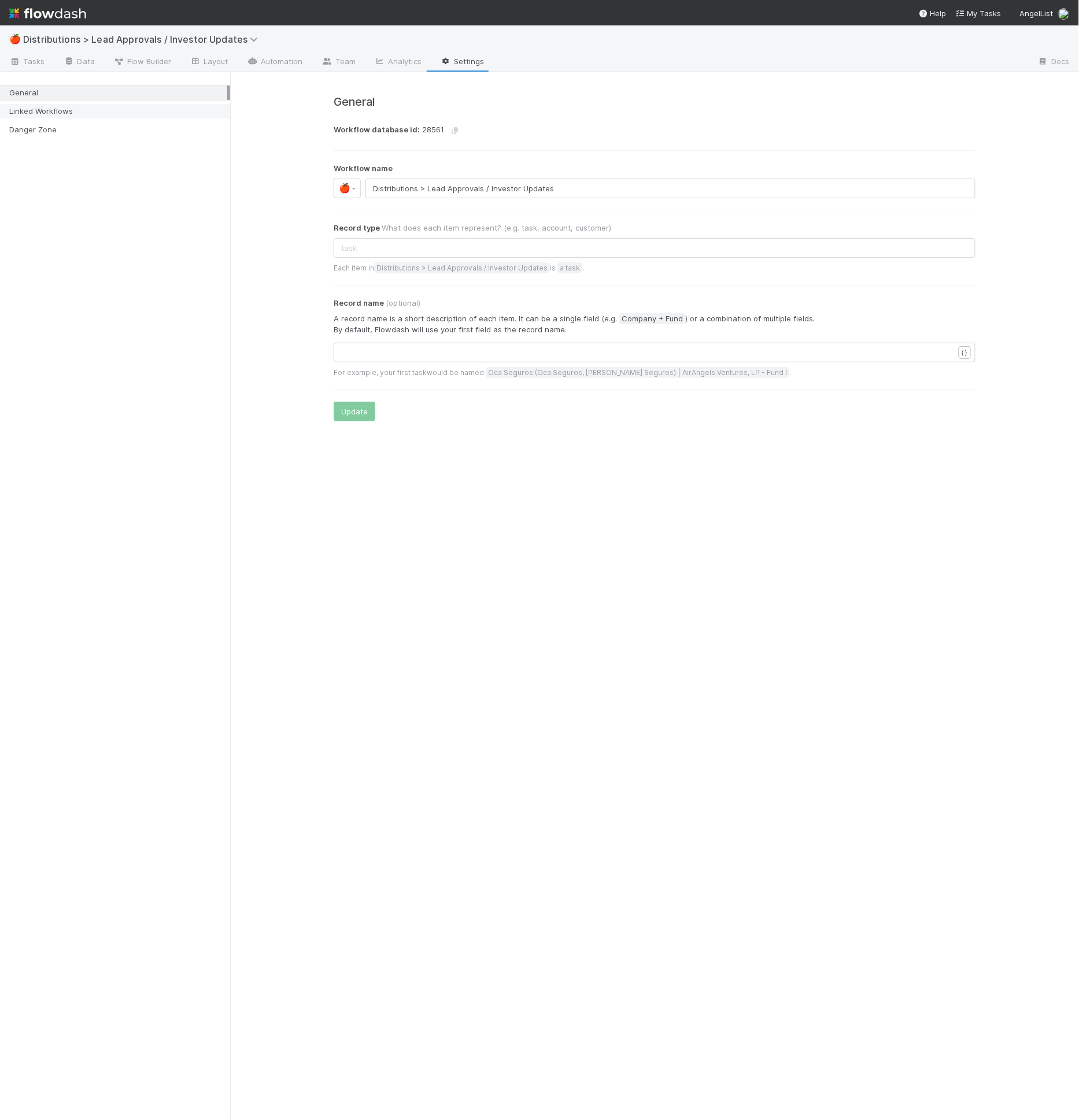
click at [89, 116] on div "Linked Workflows" at bounding box center [118, 111] width 218 height 15
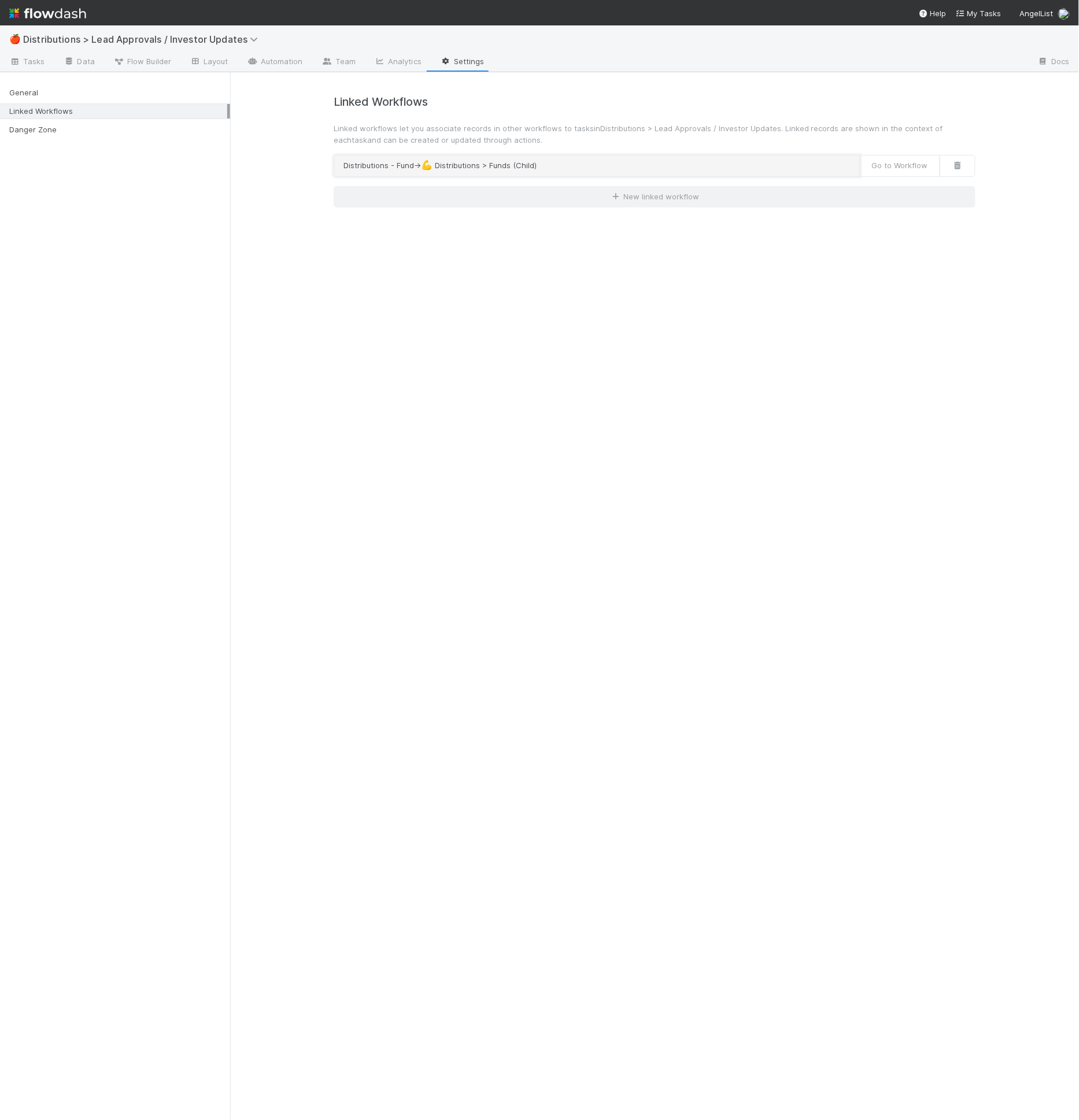
click at [488, 169] on button "Distributions - Fund → 💪 Distributions > Funds (Child)" at bounding box center [597, 166] width 526 height 22
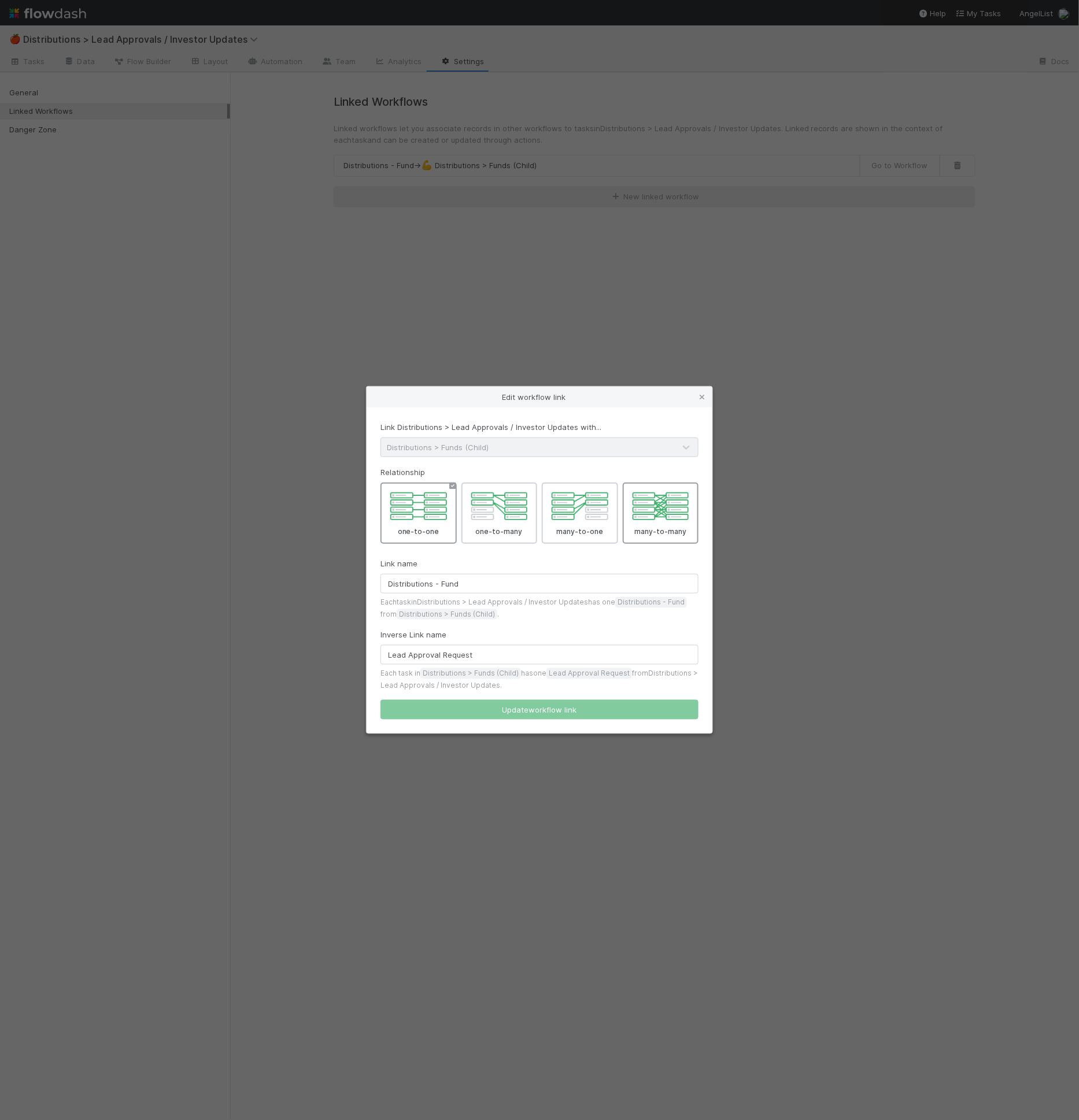
click at [632, 504] on div at bounding box center [661, 513] width 77 height 62
click at [691, 490] on input "many-to-many" at bounding box center [695, 487] width 8 height 8
radio input "true"
click at [499, 518] on div at bounding box center [500, 513] width 77 height 62
click at [529, 490] on input "one-to-many" at bounding box center [533, 487] width 8 height 8
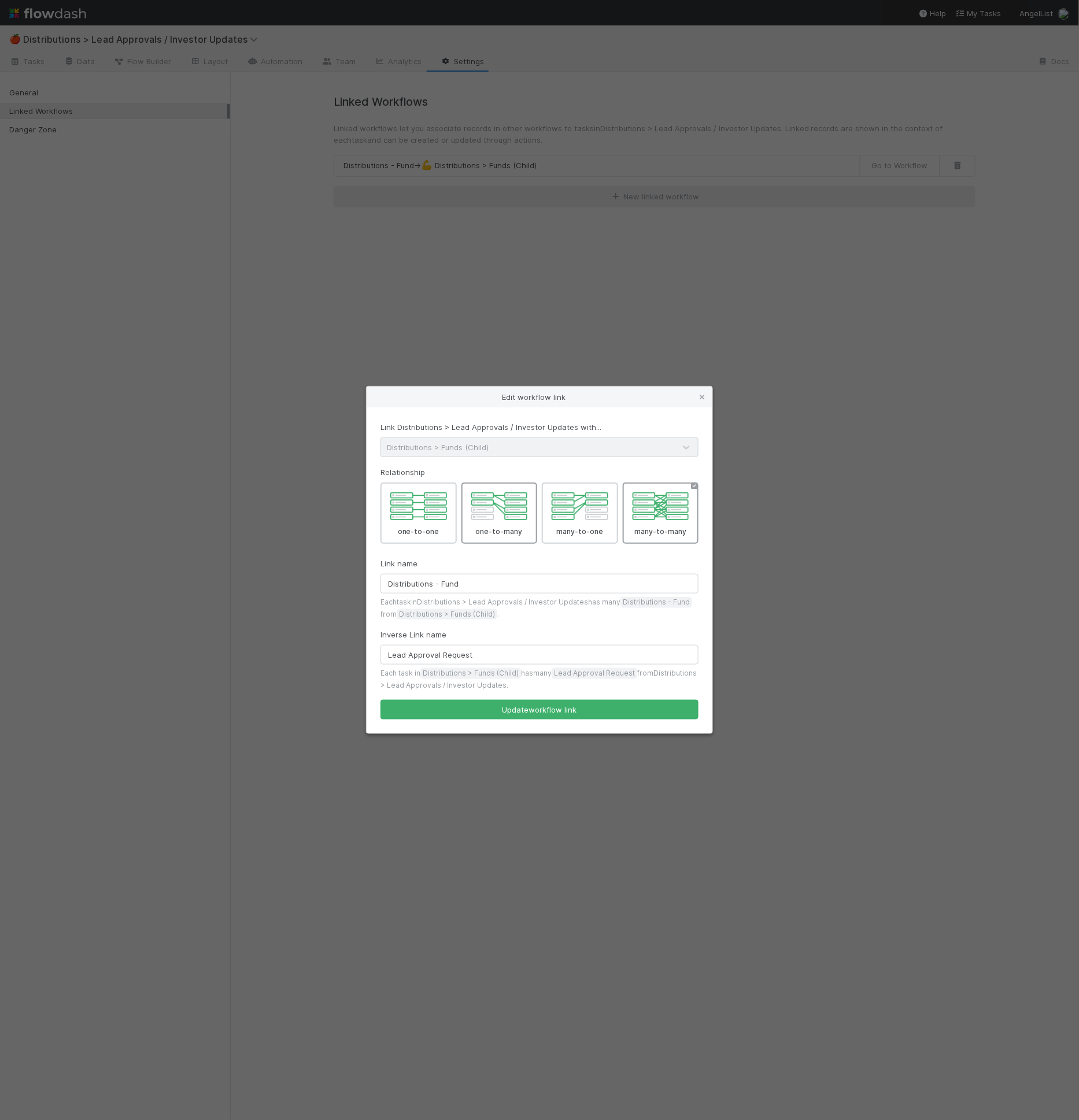
radio input "true"
click at [539, 713] on button "Update workflow link" at bounding box center [539, 710] width 318 height 20
click at [540, 711] on button "Update workflow link" at bounding box center [539, 710] width 318 height 20
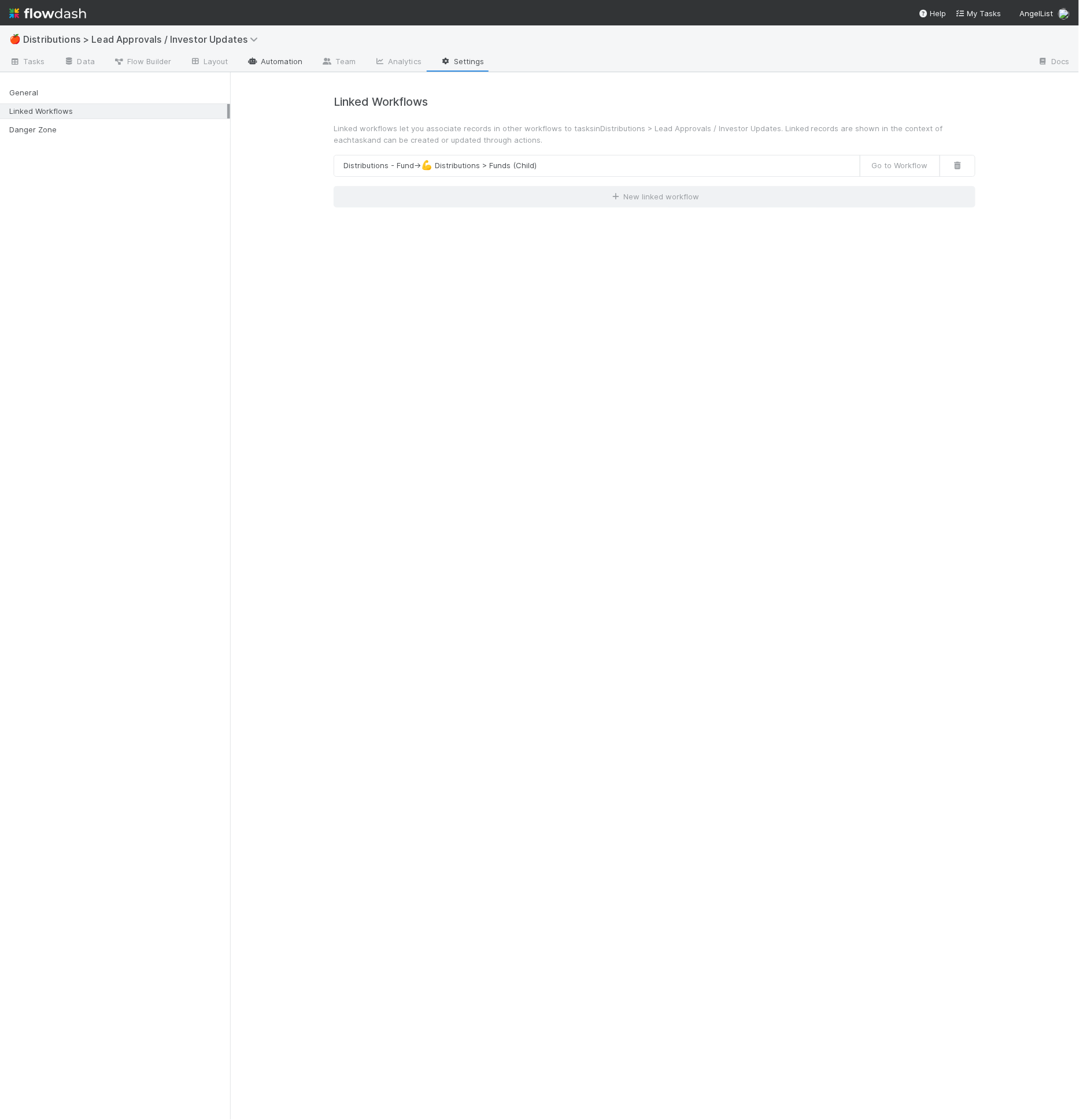
click at [281, 68] on link "Automation" at bounding box center [275, 62] width 75 height 19
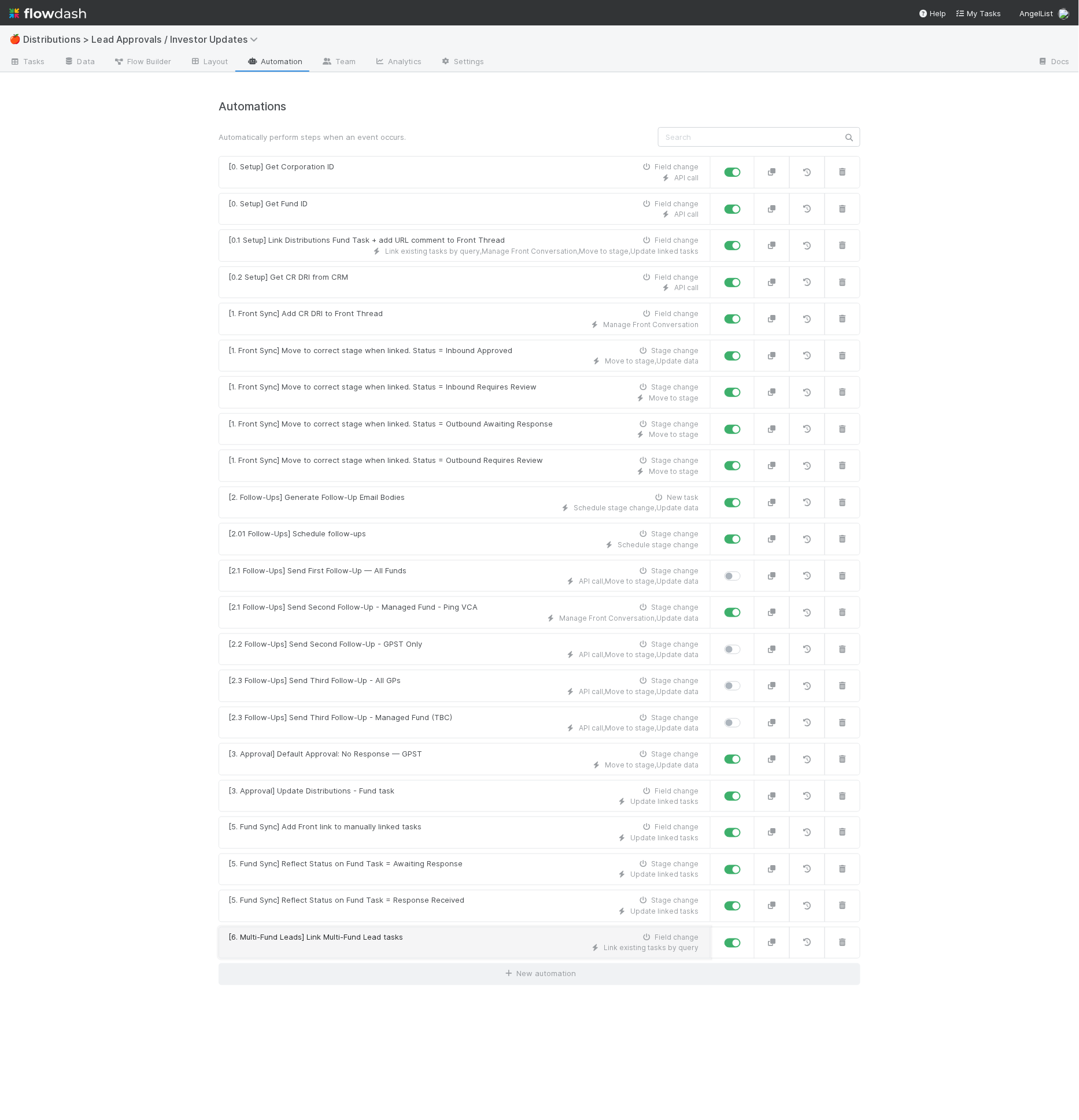
click at [435, 928] on link "[6. Multi-Fund Leads] Link Multi-Fund Lead tasks Field change Link existing tas…" at bounding box center [464, 943] width 492 height 32
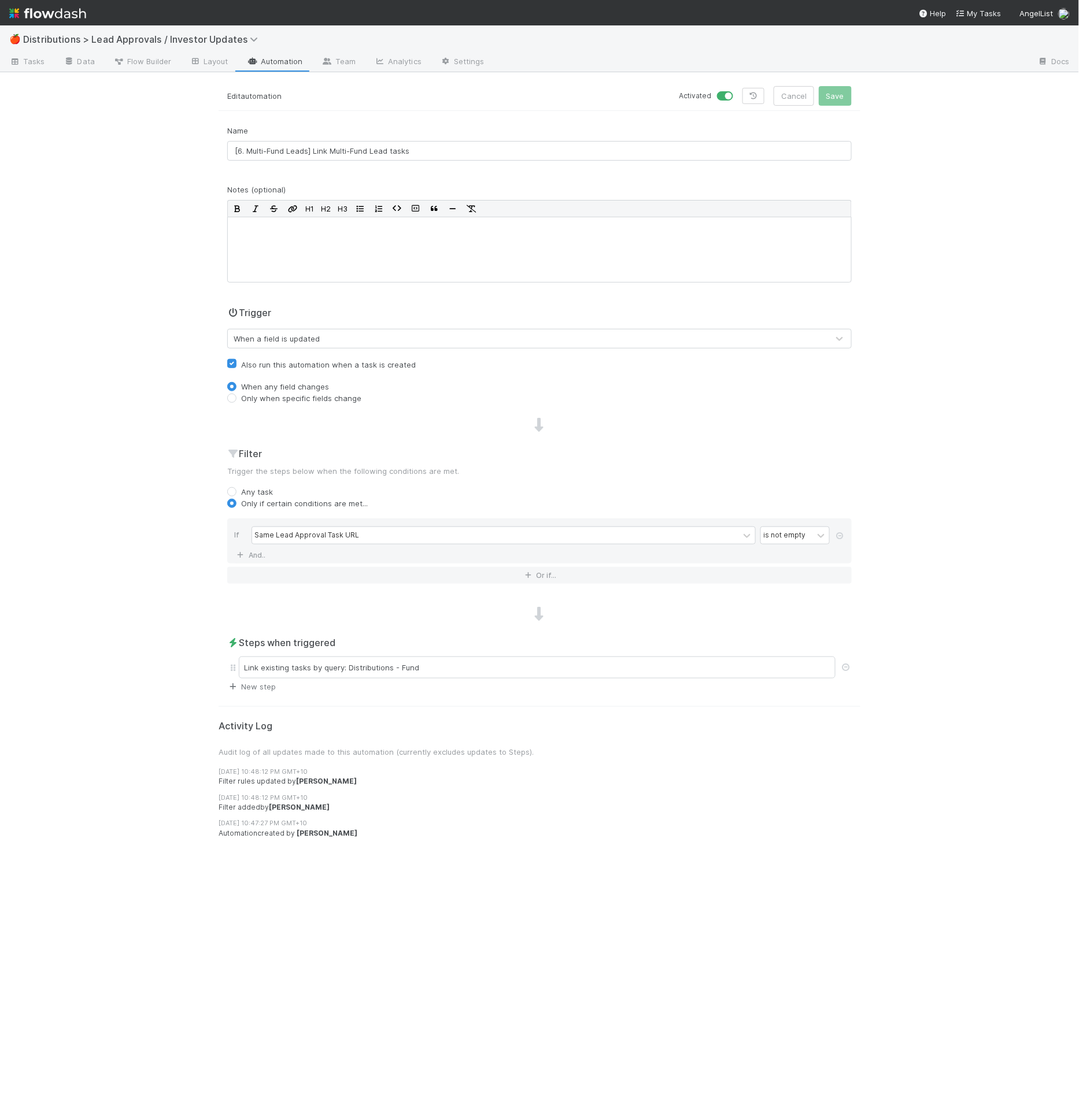
click at [259, 682] on link "New step" at bounding box center [250, 686] width 48 height 9
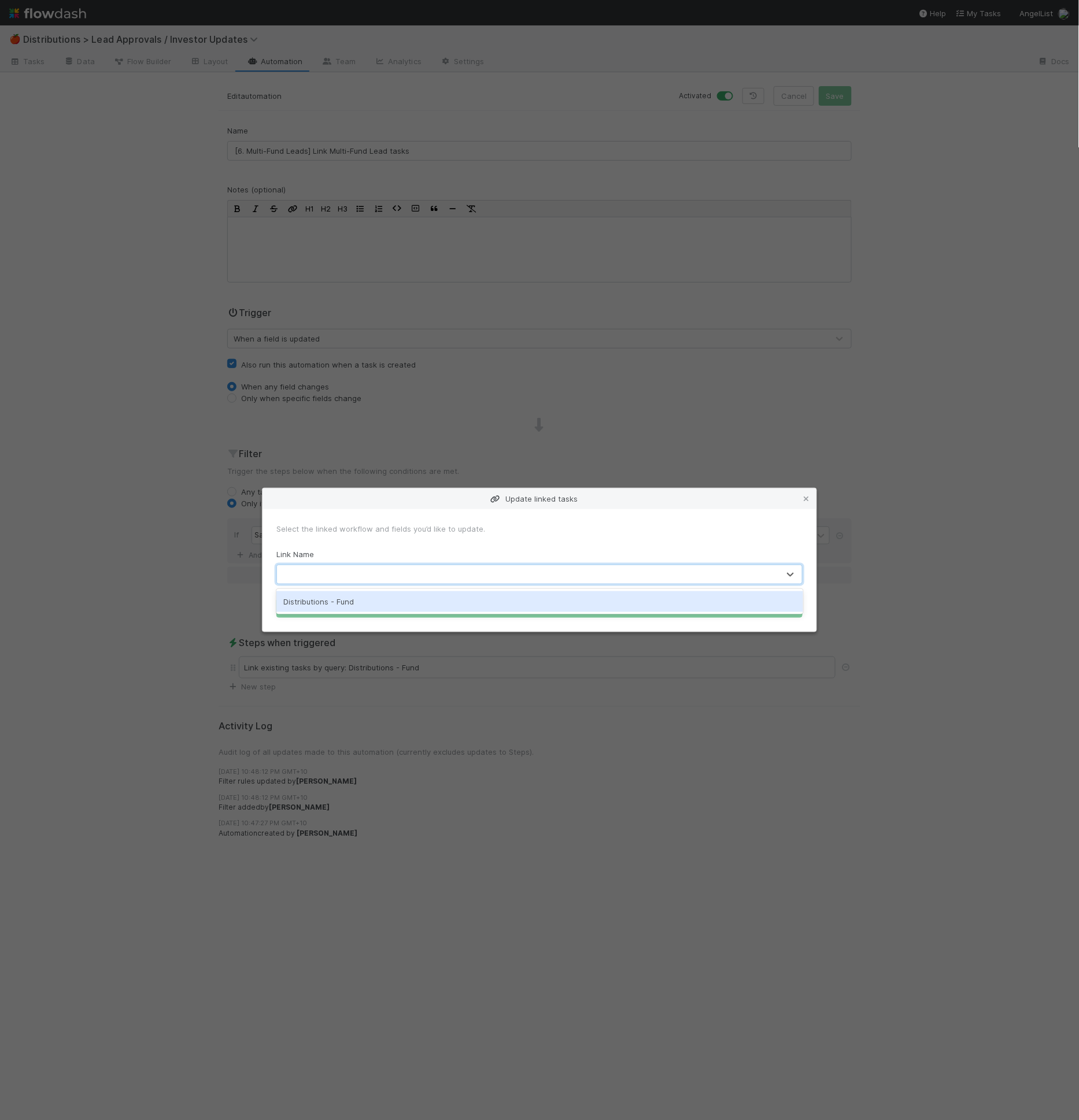
click at [372, 569] on div at bounding box center [527, 574] width 502 height 19
click at [365, 598] on div "Distributions - Fund" at bounding box center [539, 601] width 526 height 21
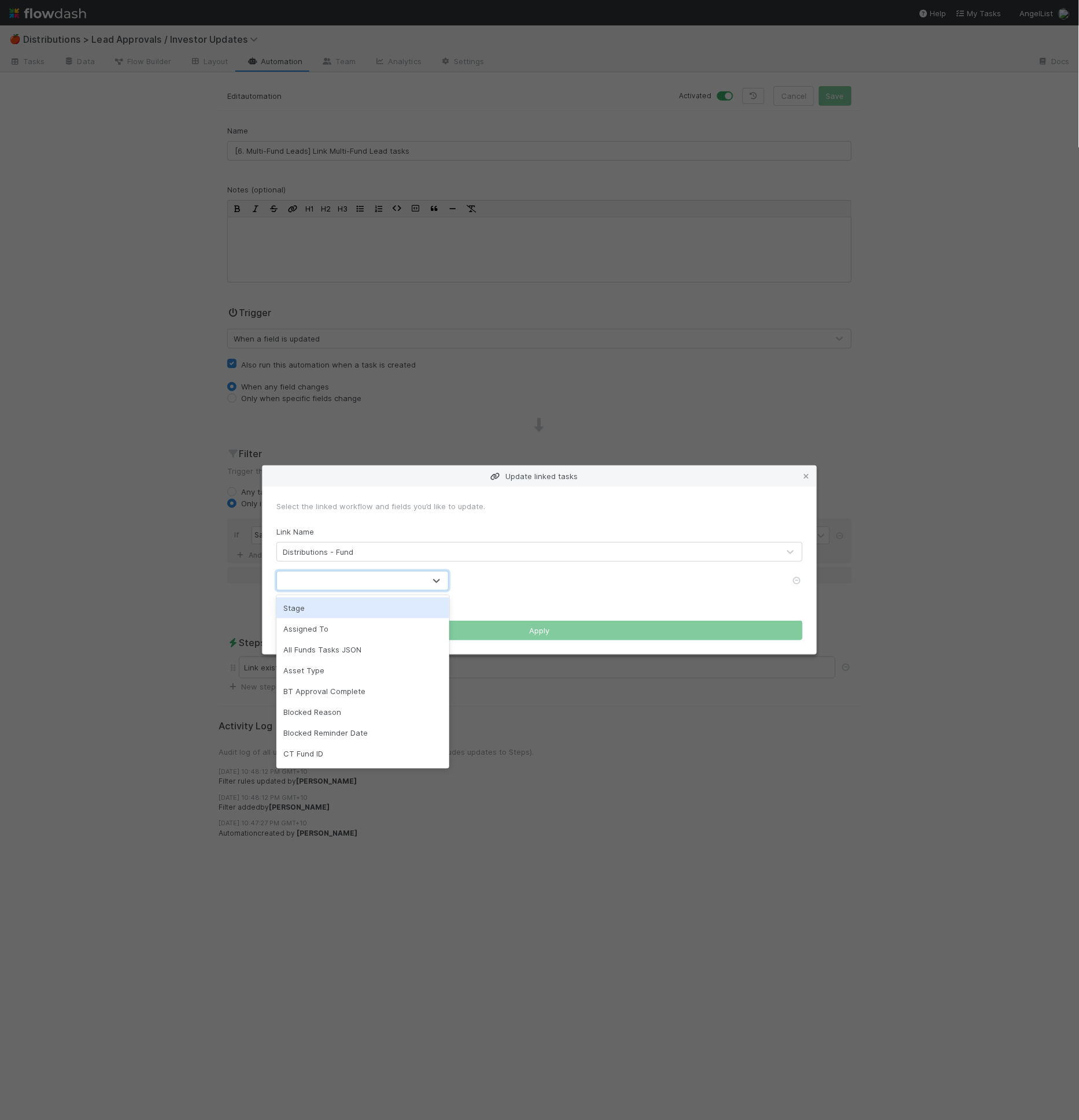
click at [371, 583] on div at bounding box center [351, 580] width 148 height 19
type input "req"
click at [350, 580] on div "req" at bounding box center [351, 580] width 148 height 19
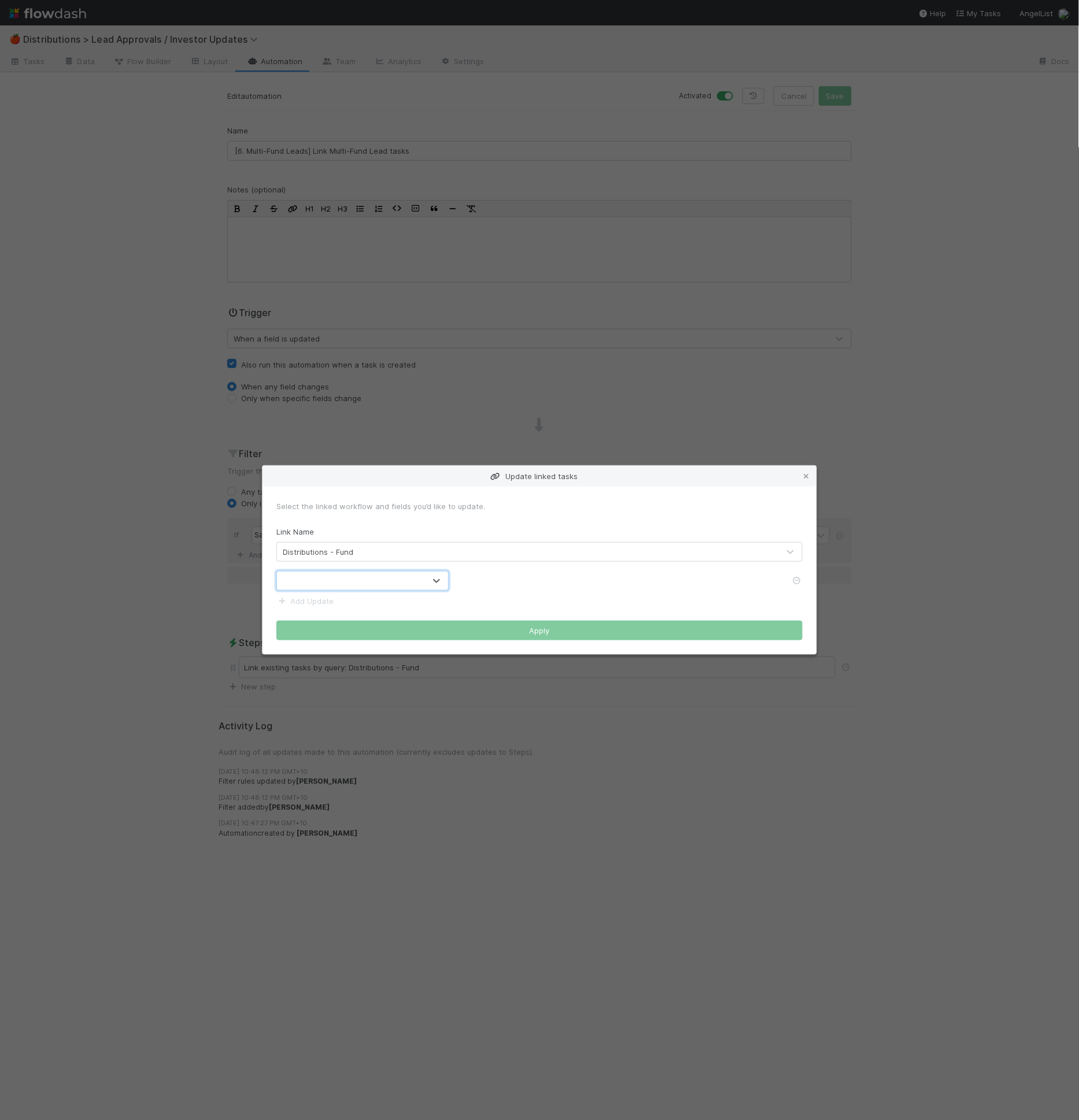
click at [350, 580] on div at bounding box center [351, 580] width 148 height 19
type input "stage"
click at [470, 592] on form "Select the linked workflow and fields you’d like to update. Link Name Distribut…" at bounding box center [539, 570] width 526 height 140
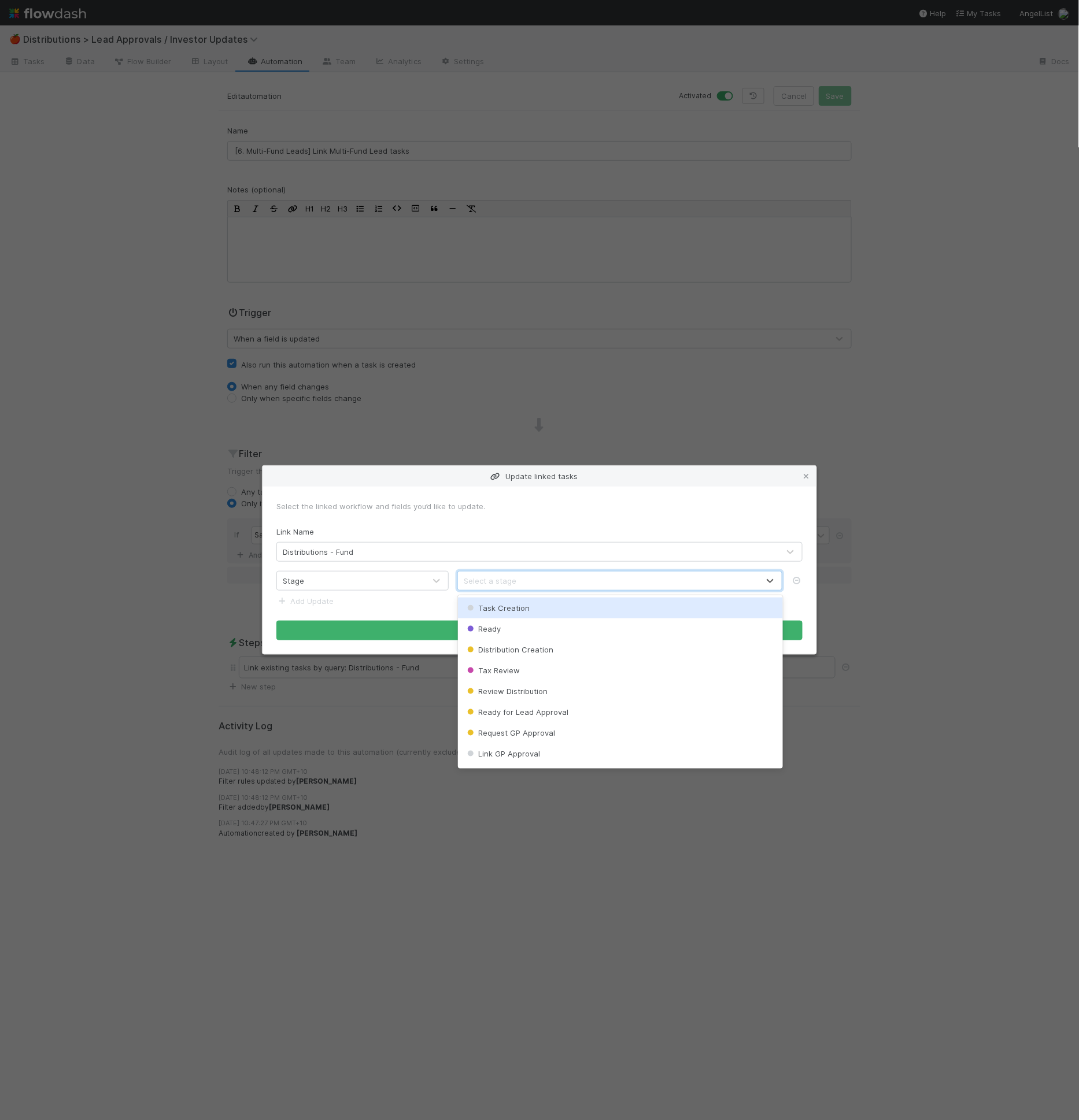
click at [481, 582] on div "Select a stage" at bounding box center [490, 581] width 53 height 12
type input "req"
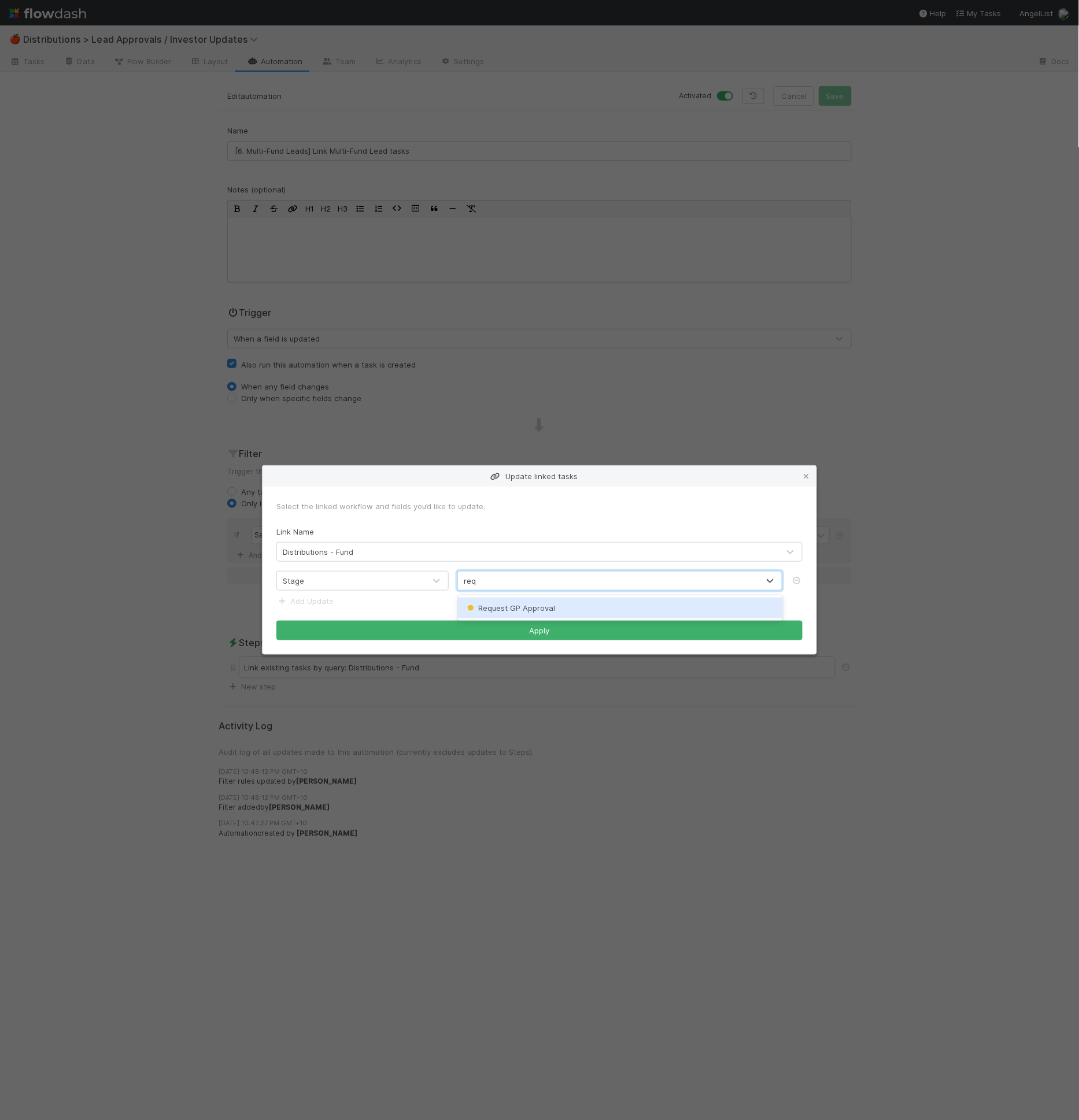
click at [513, 609] on span "Request GP Approval" at bounding box center [510, 608] width 90 height 9
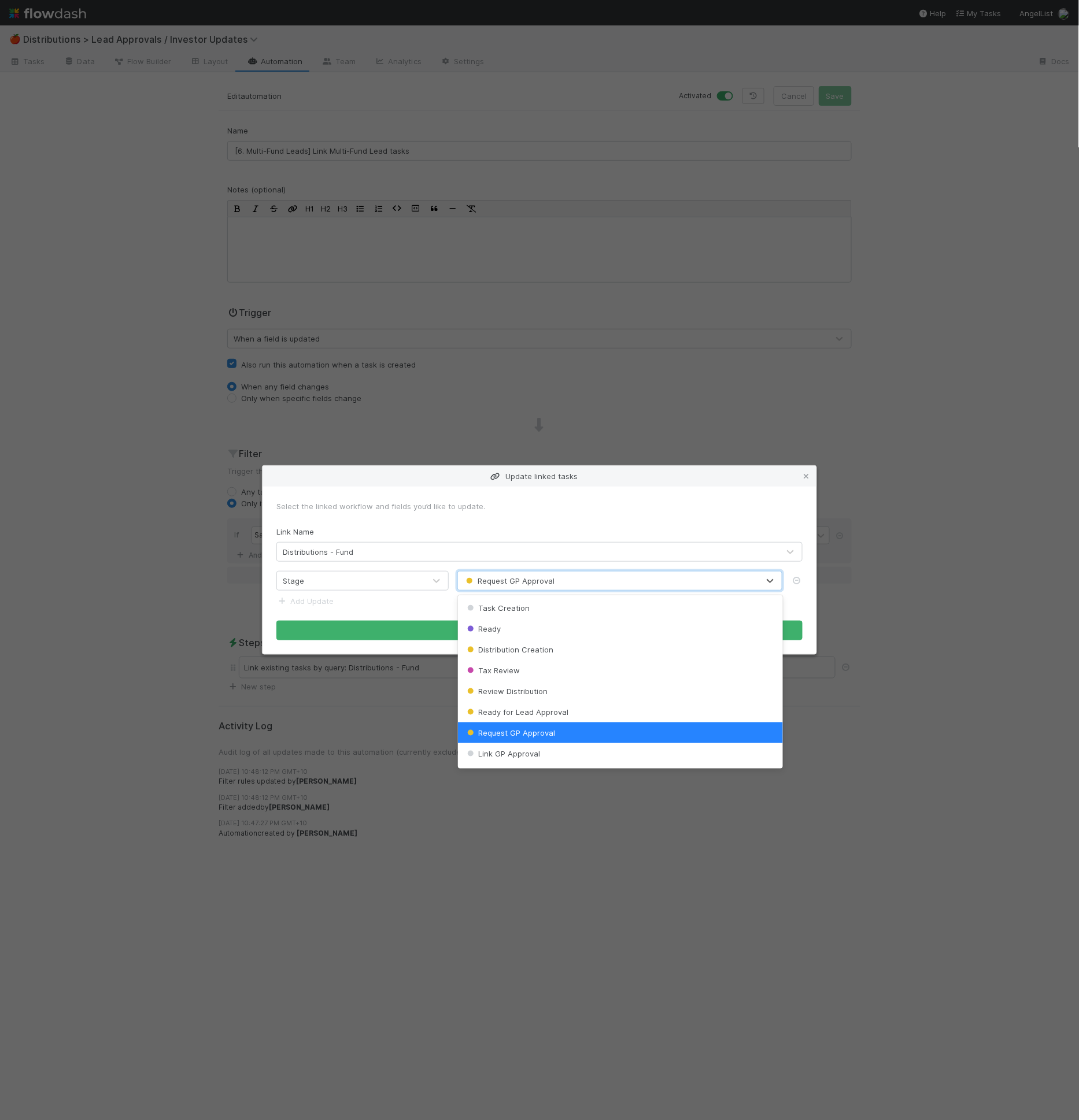
click at [529, 580] on span "Request GP Approval" at bounding box center [509, 580] width 90 height 9
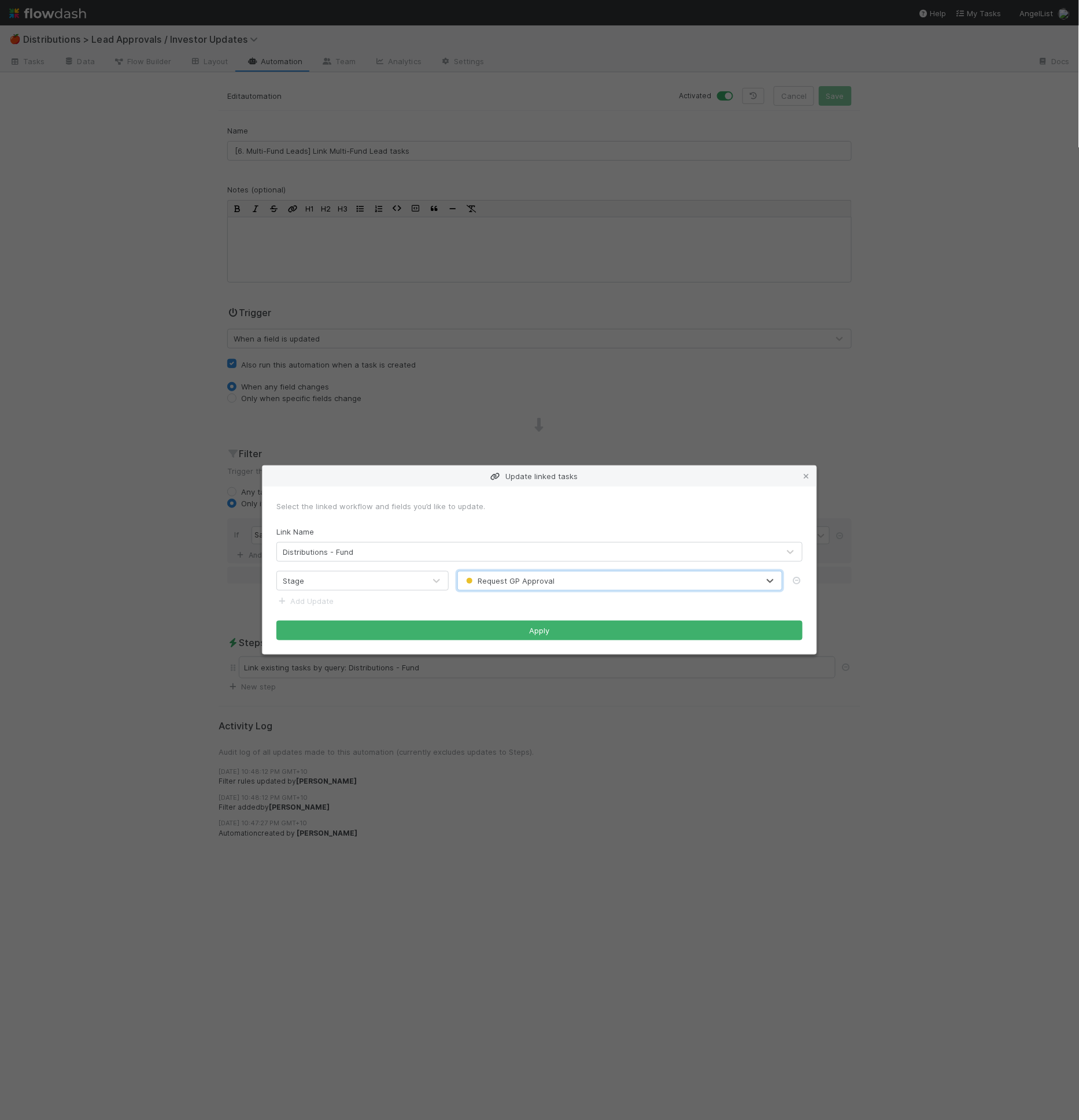
click at [529, 580] on span "Request GP Approval" at bounding box center [509, 580] width 90 height 9
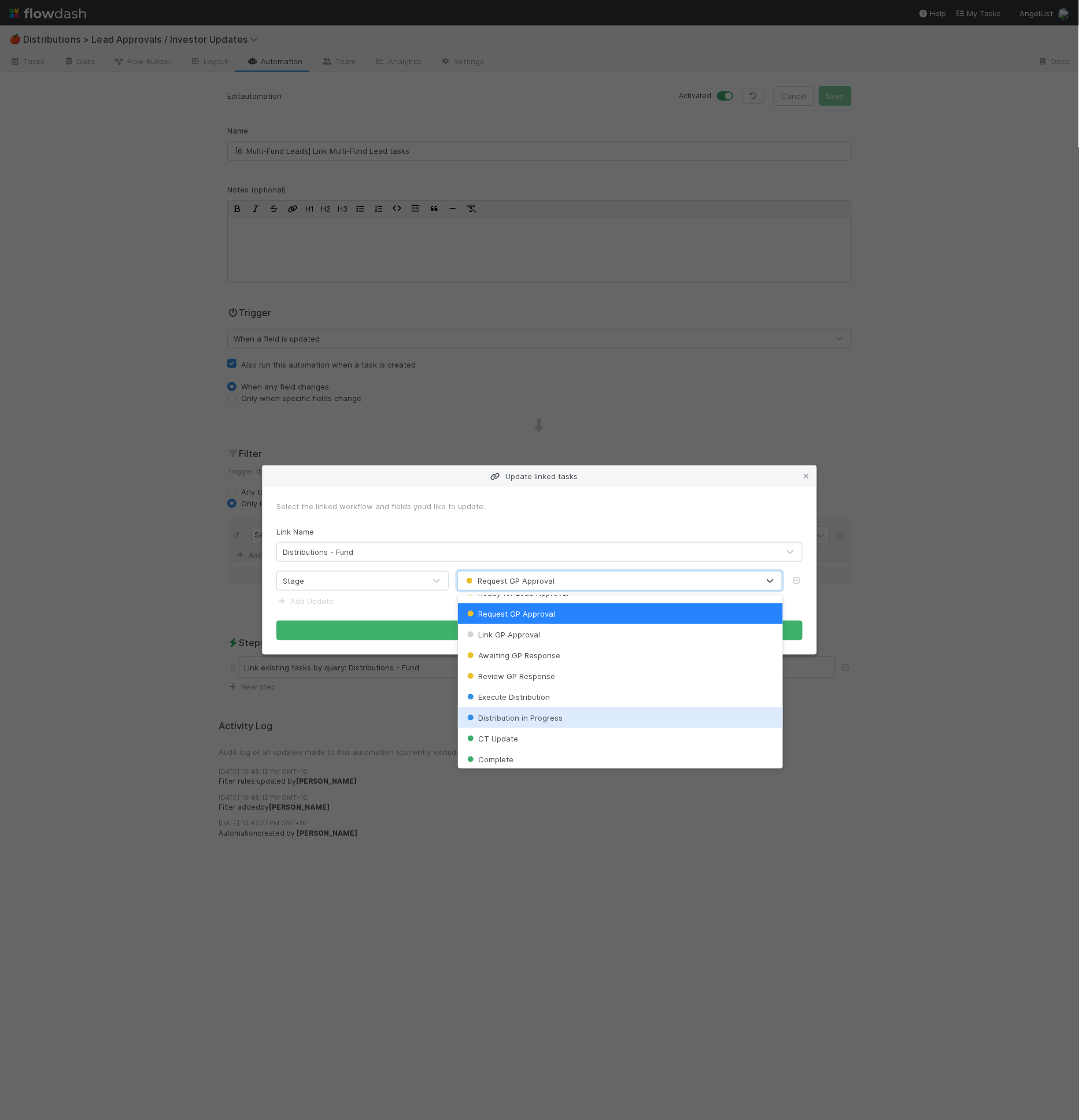
scroll to position [126, 0]
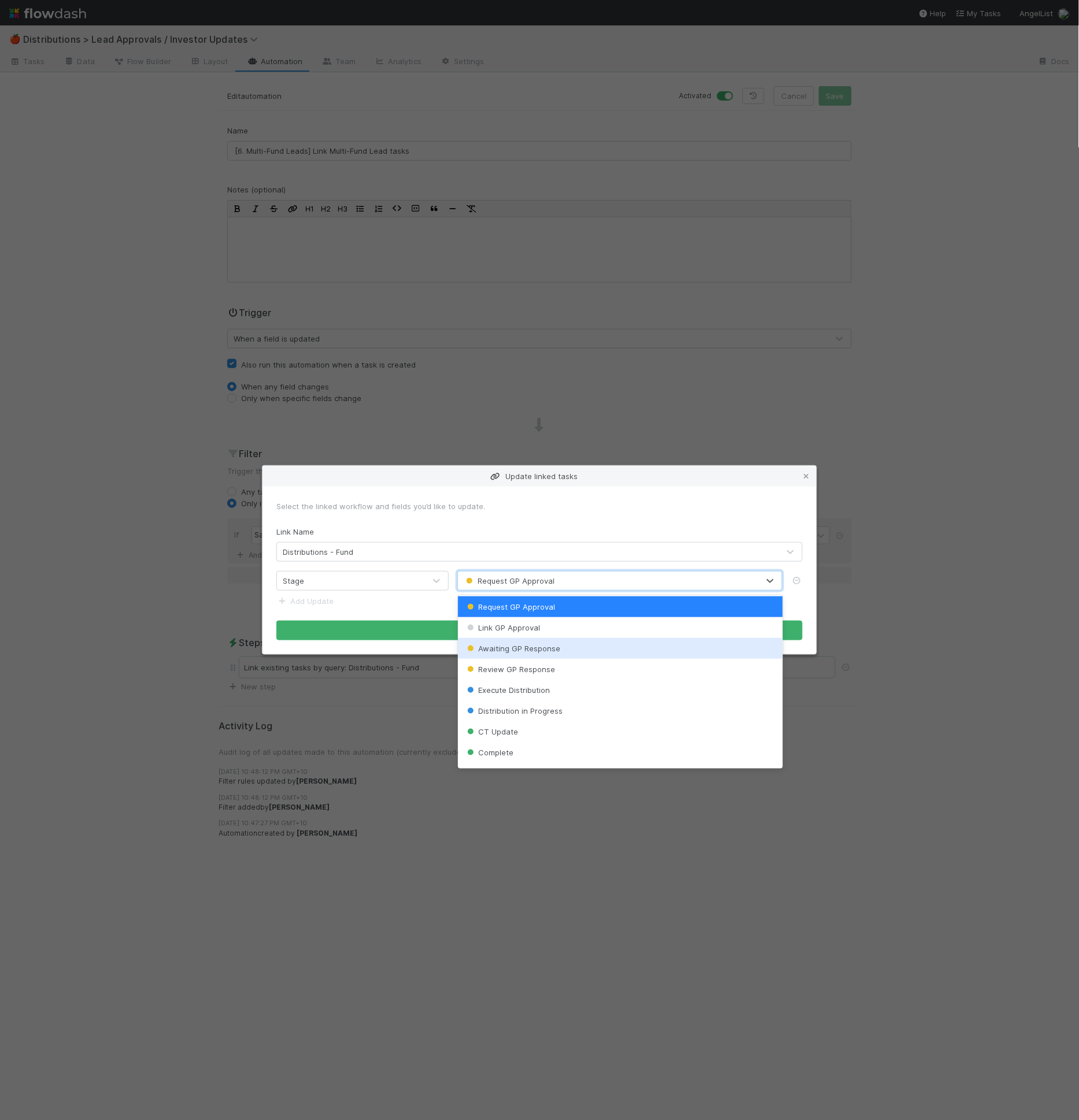
click at [548, 655] on div "Awaiting GP Response" at bounding box center [620, 648] width 325 height 21
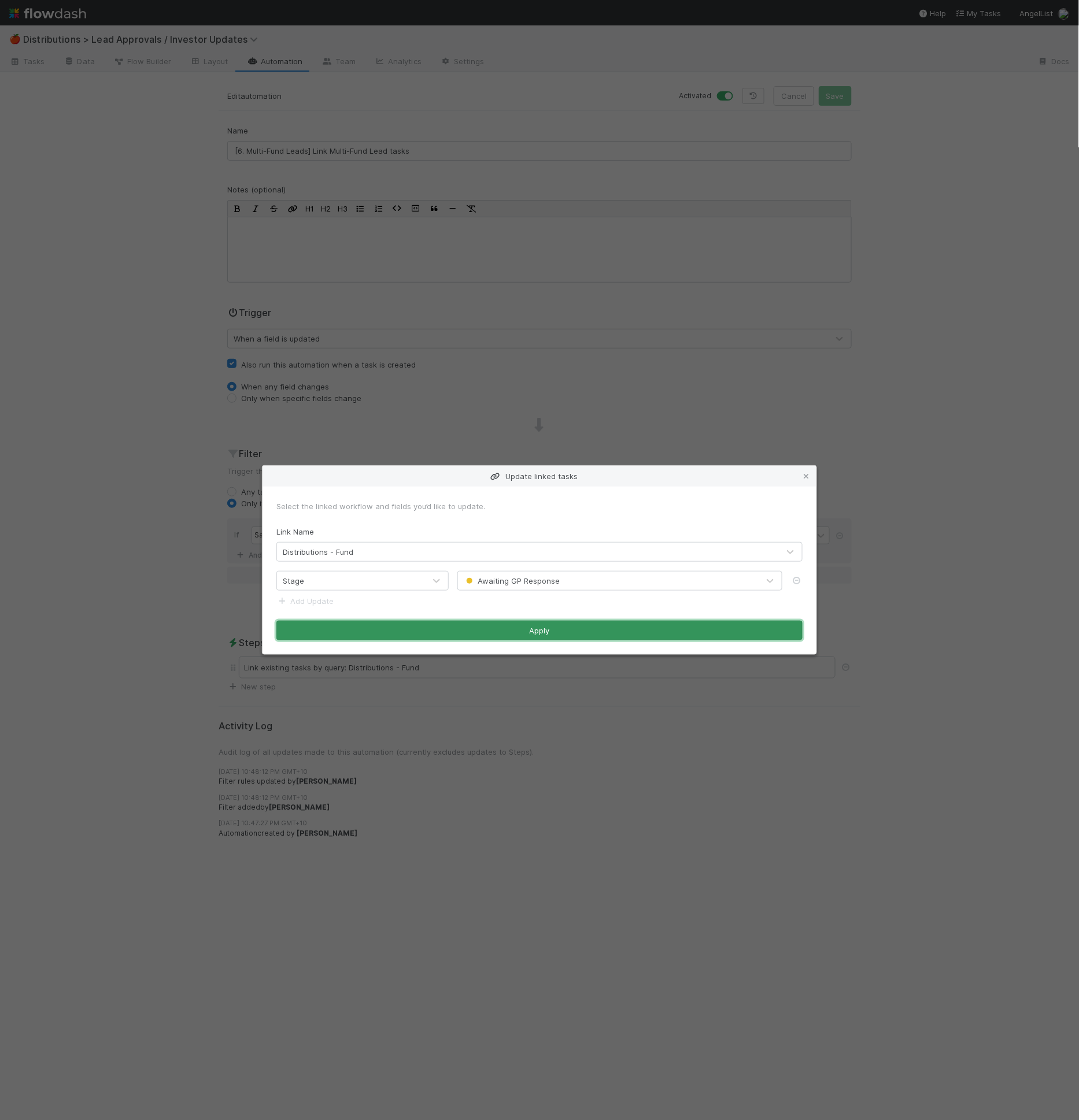
click at [559, 633] on button "Apply" at bounding box center [539, 630] width 526 height 20
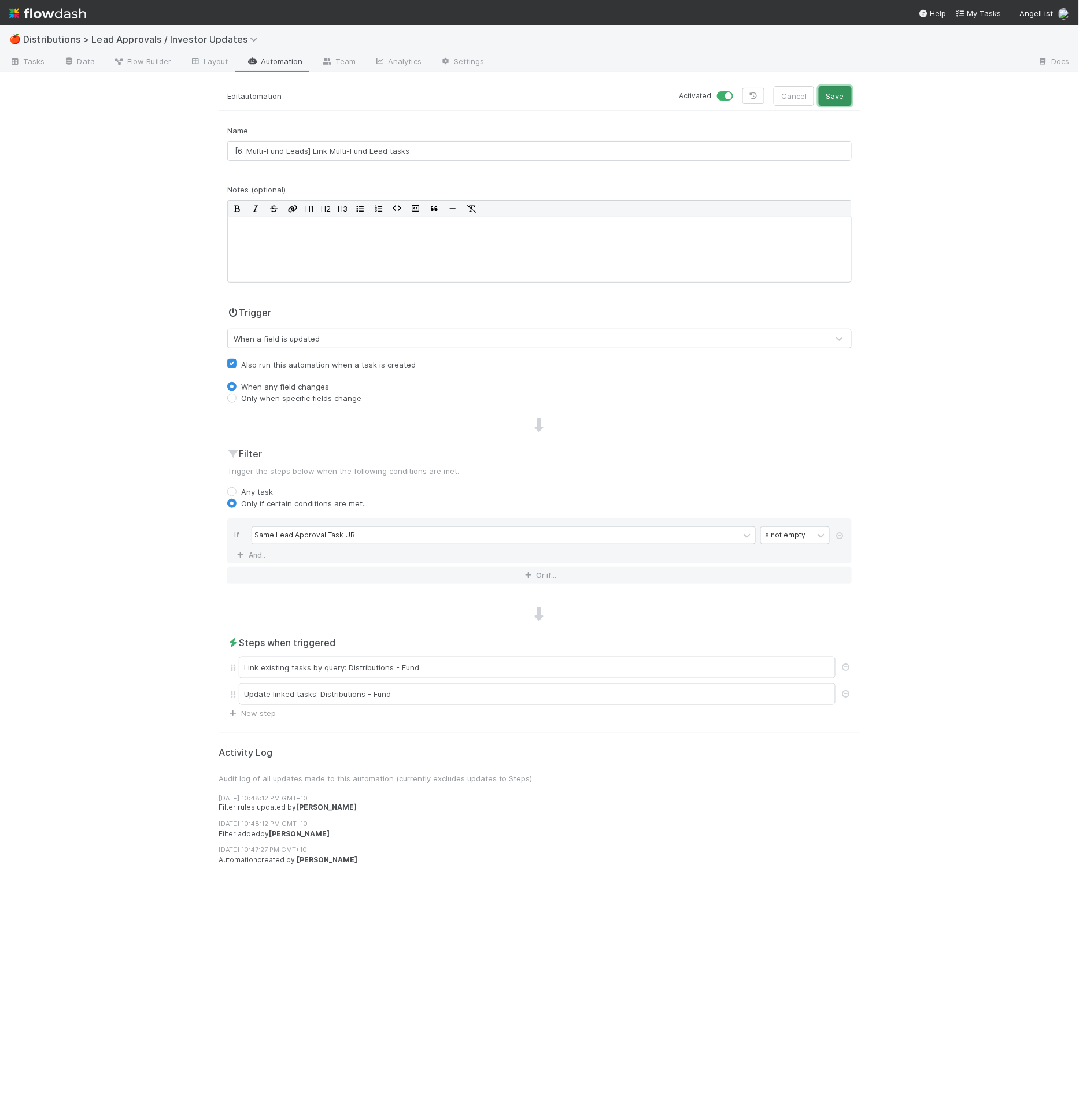
click at [831, 100] on button "Save" at bounding box center [836, 96] width 33 height 20
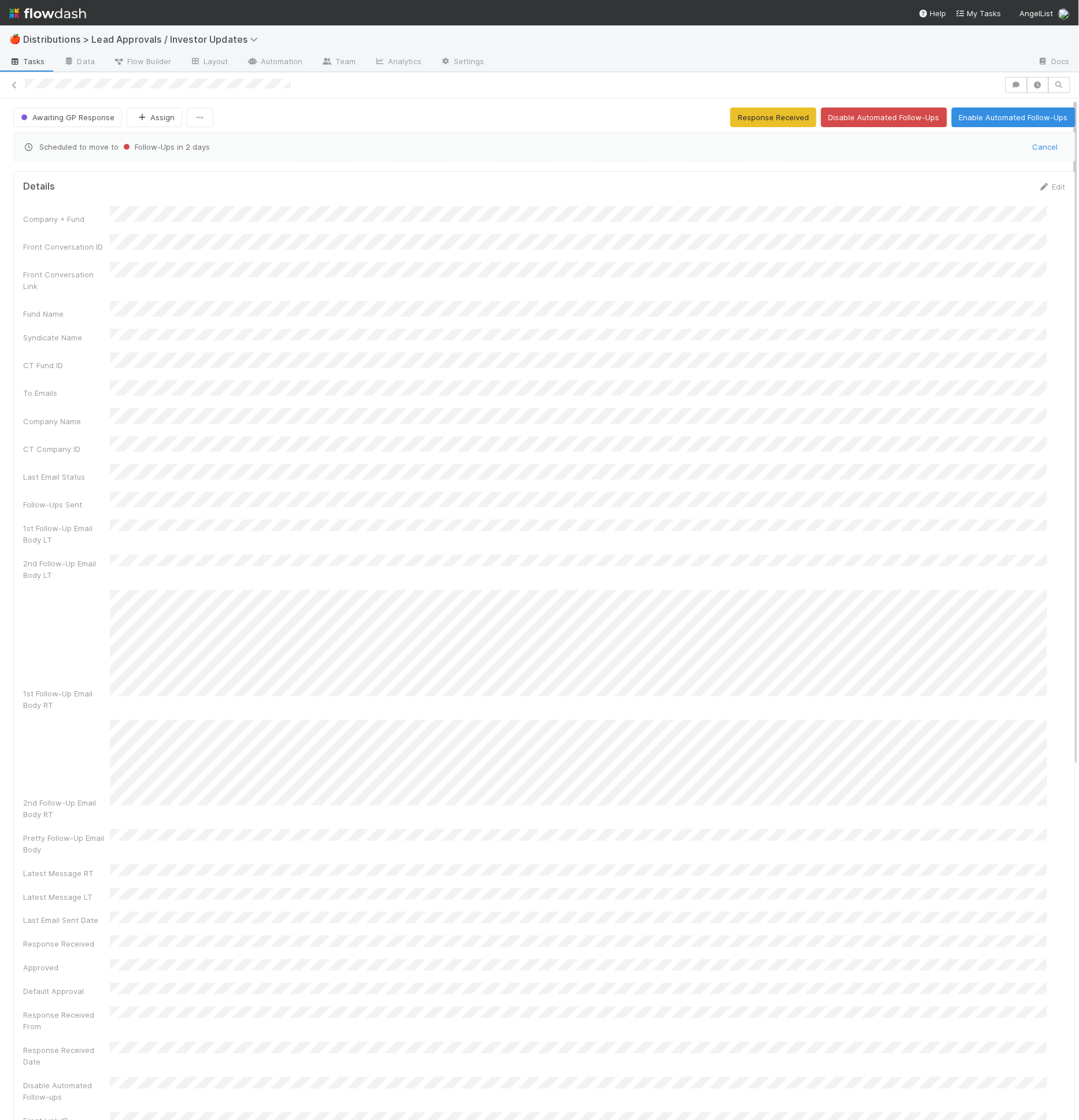
click at [408, 108] on div "Awaiting GP Response Assign Response Received Disable Automated Follow-Ups Enab…" at bounding box center [545, 118] width 1062 height 20
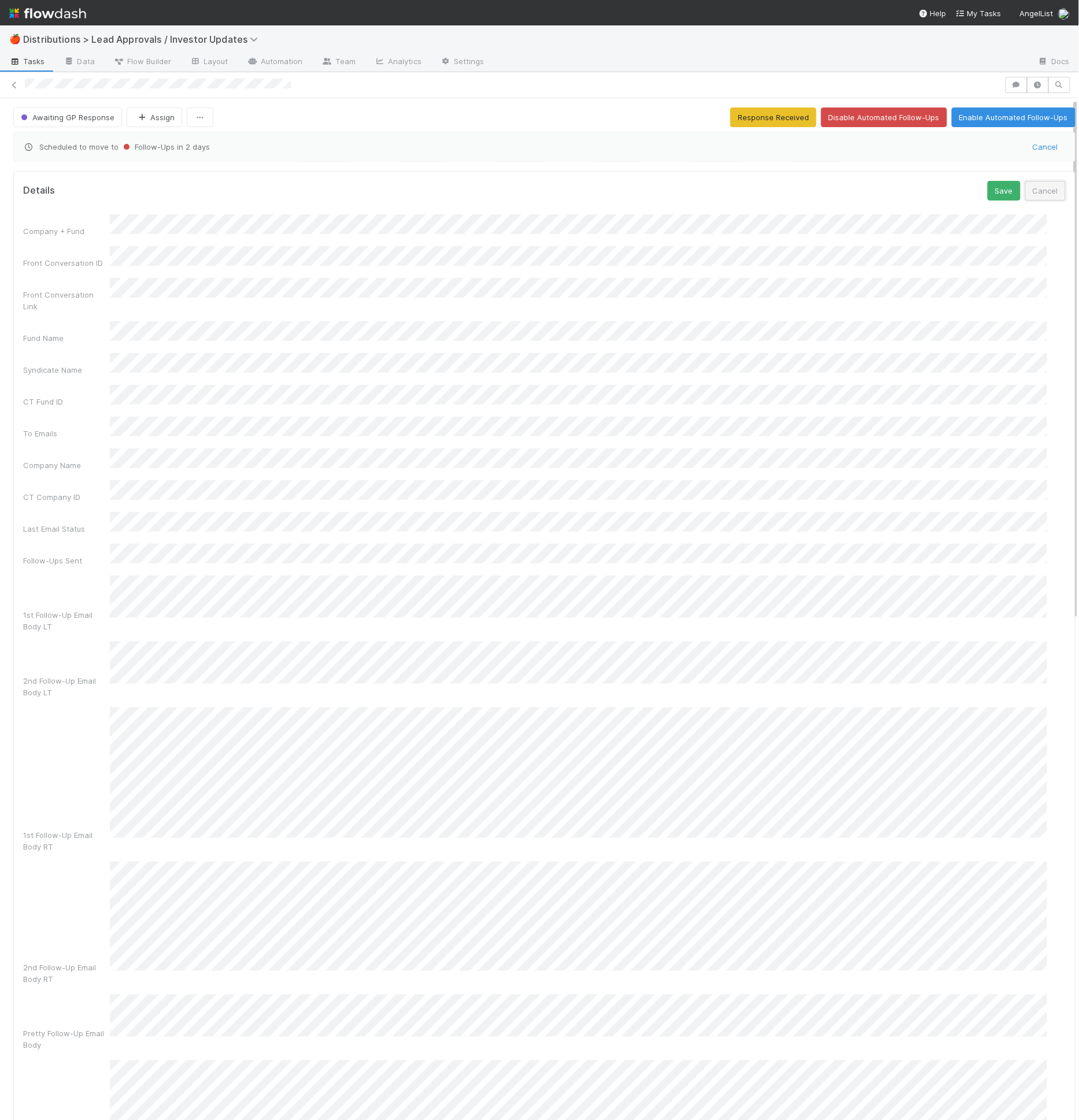
click at [1025, 190] on button "Cancel" at bounding box center [1045, 190] width 40 height 20
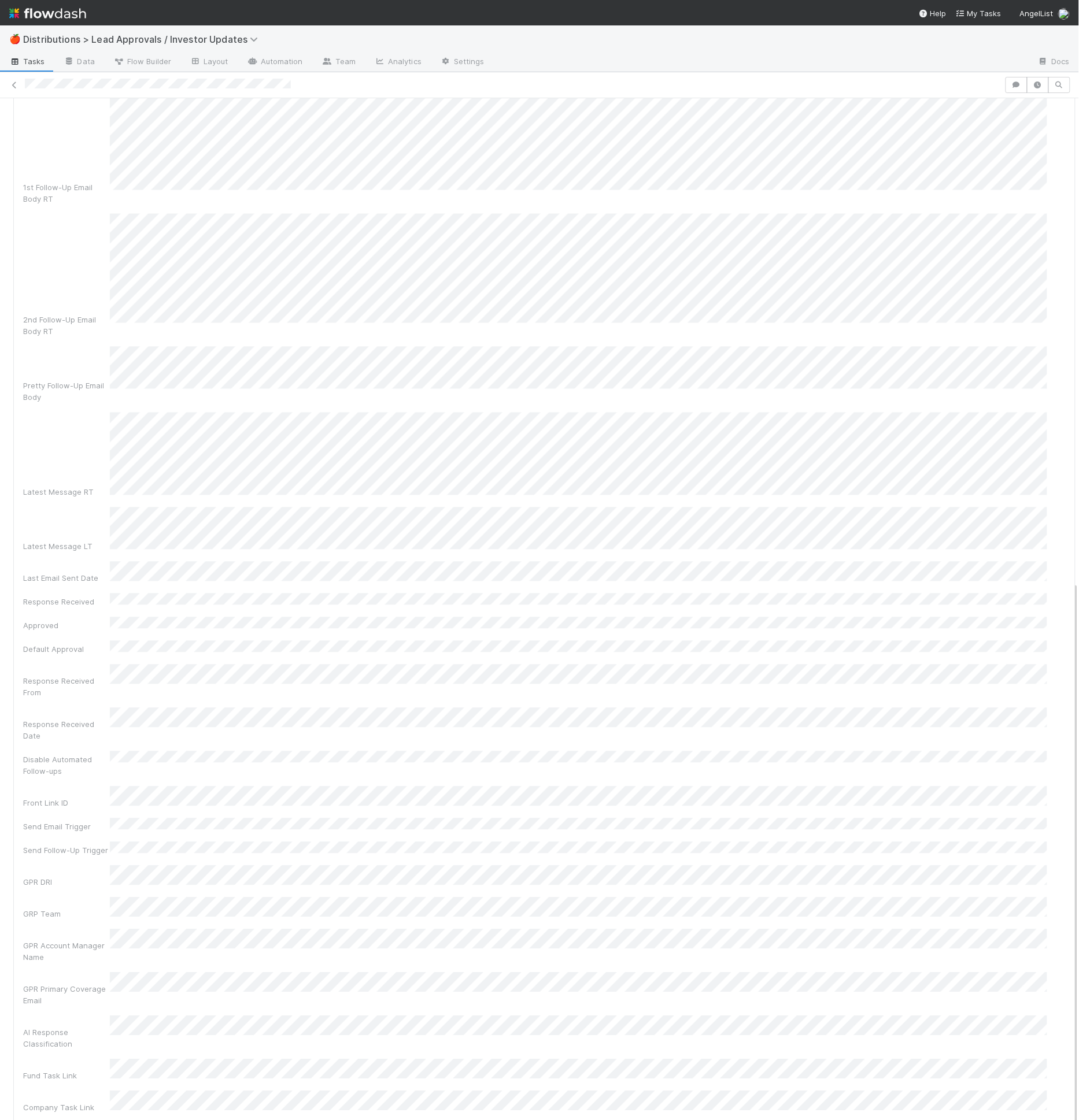
scroll to position [790, 0]
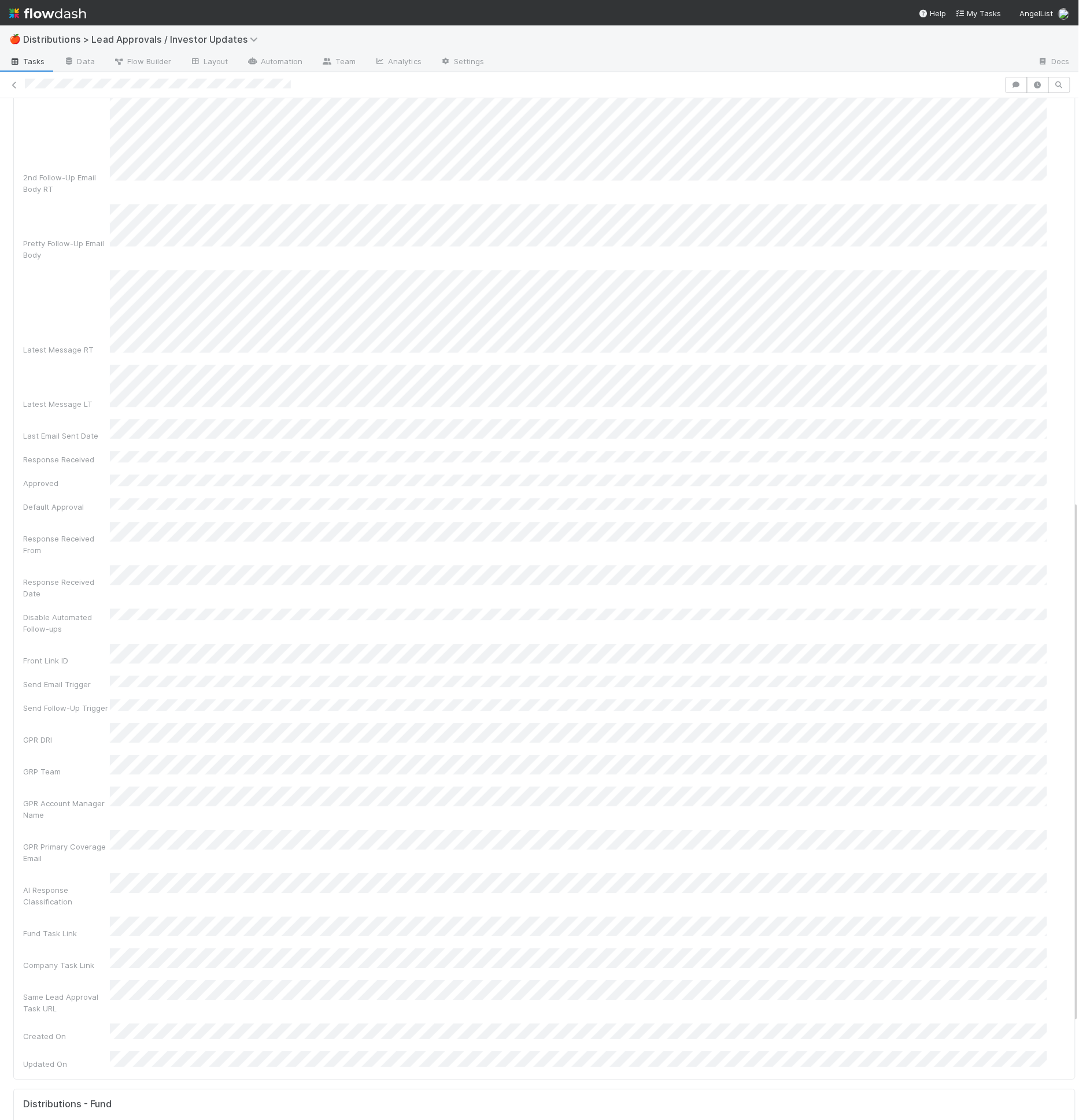
click at [426, 981] on div "Same Lead Approval Task URL" at bounding box center [545, 997] width 1043 height 34
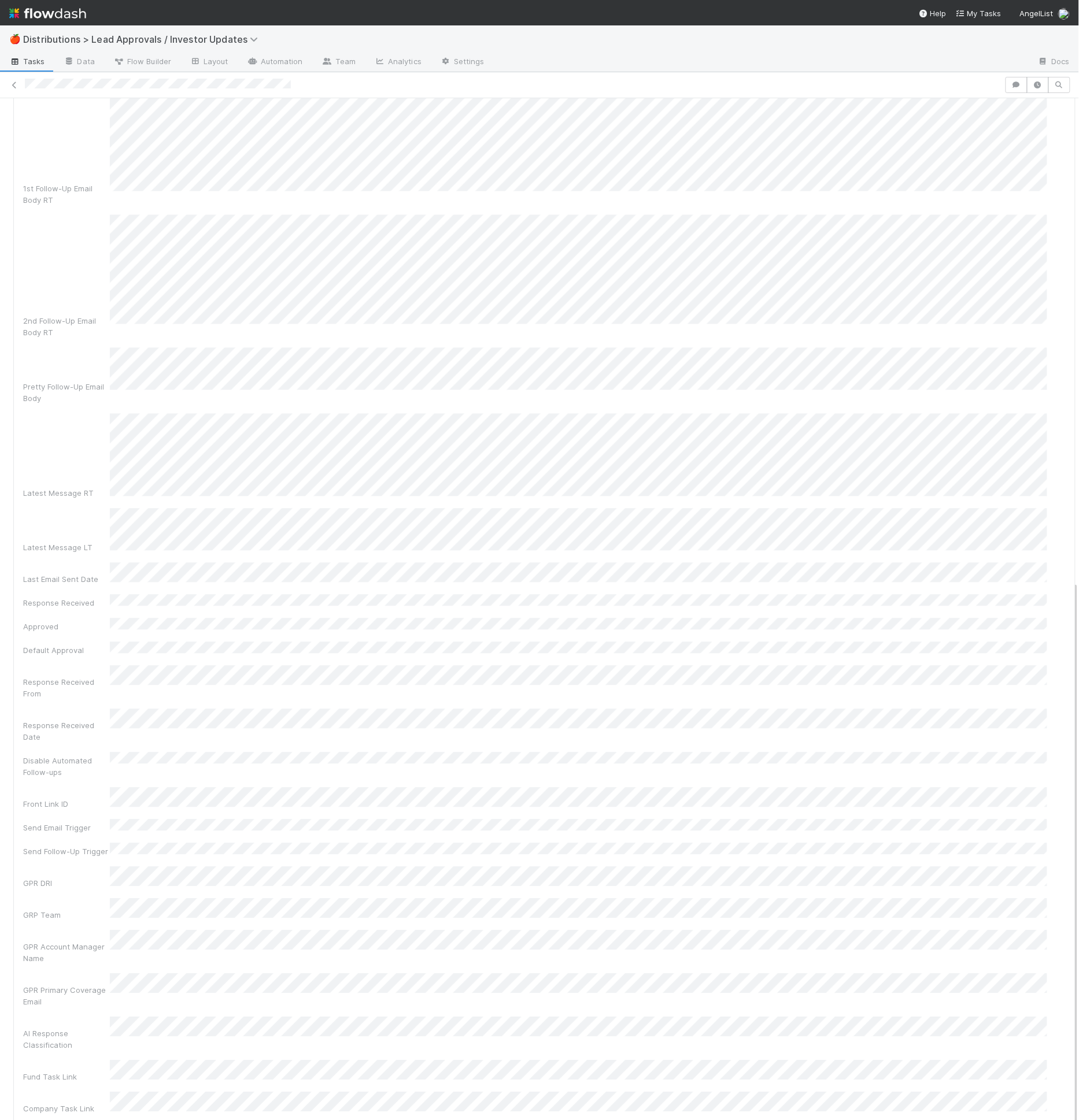
scroll to position [789, 0]
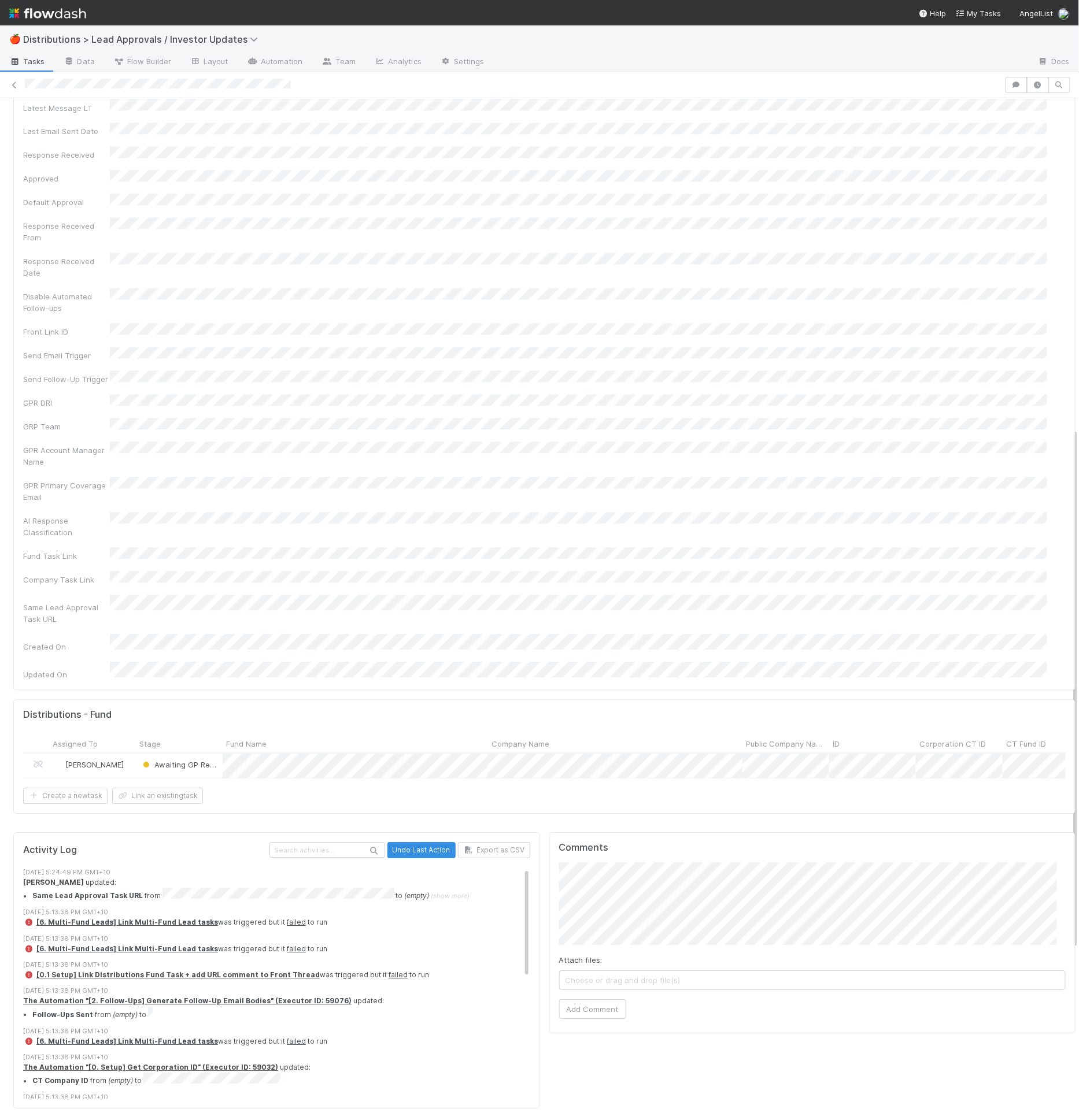
scroll to position [647, 0]
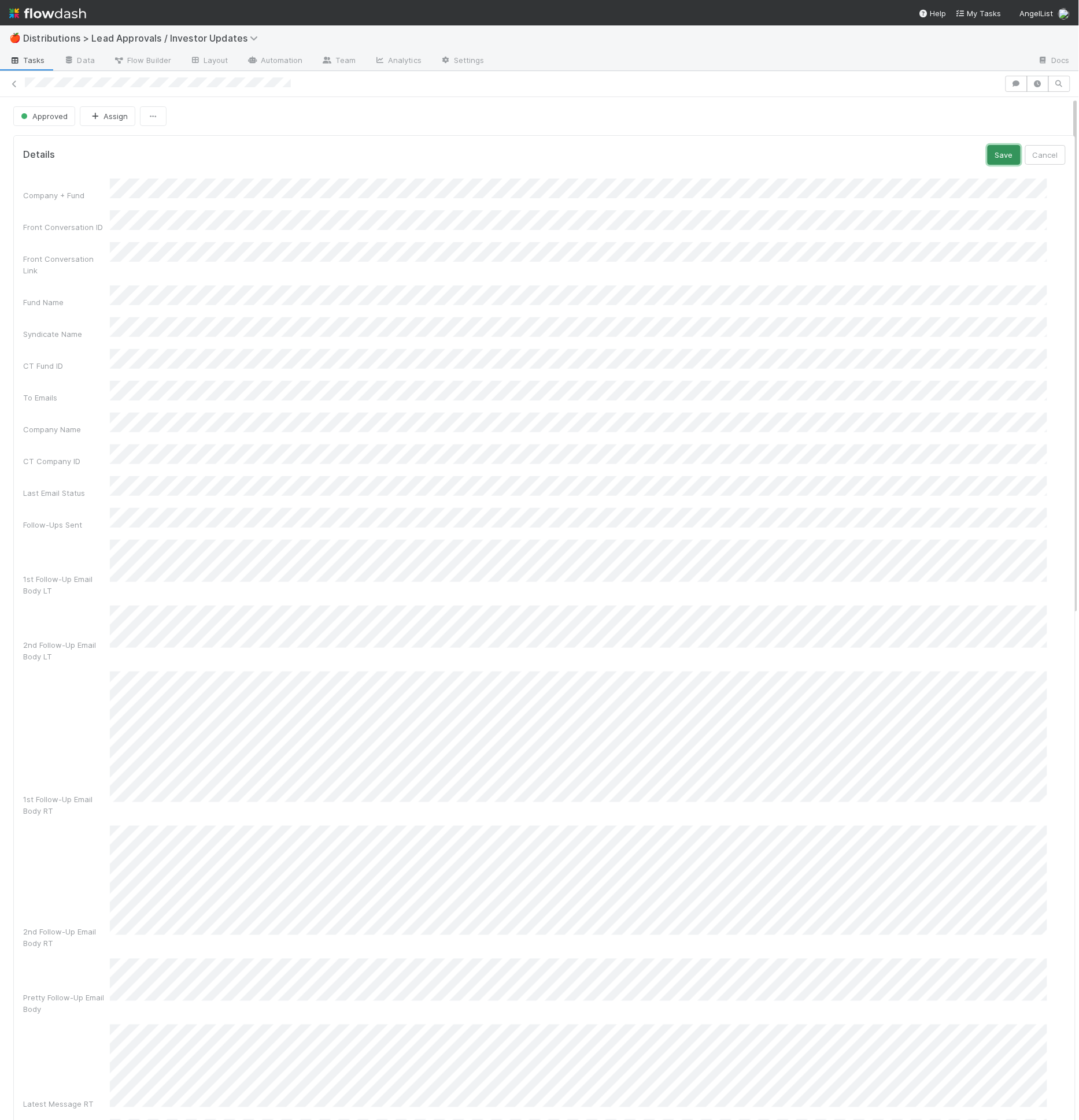
click at [988, 152] on button "Save" at bounding box center [1004, 155] width 33 height 20
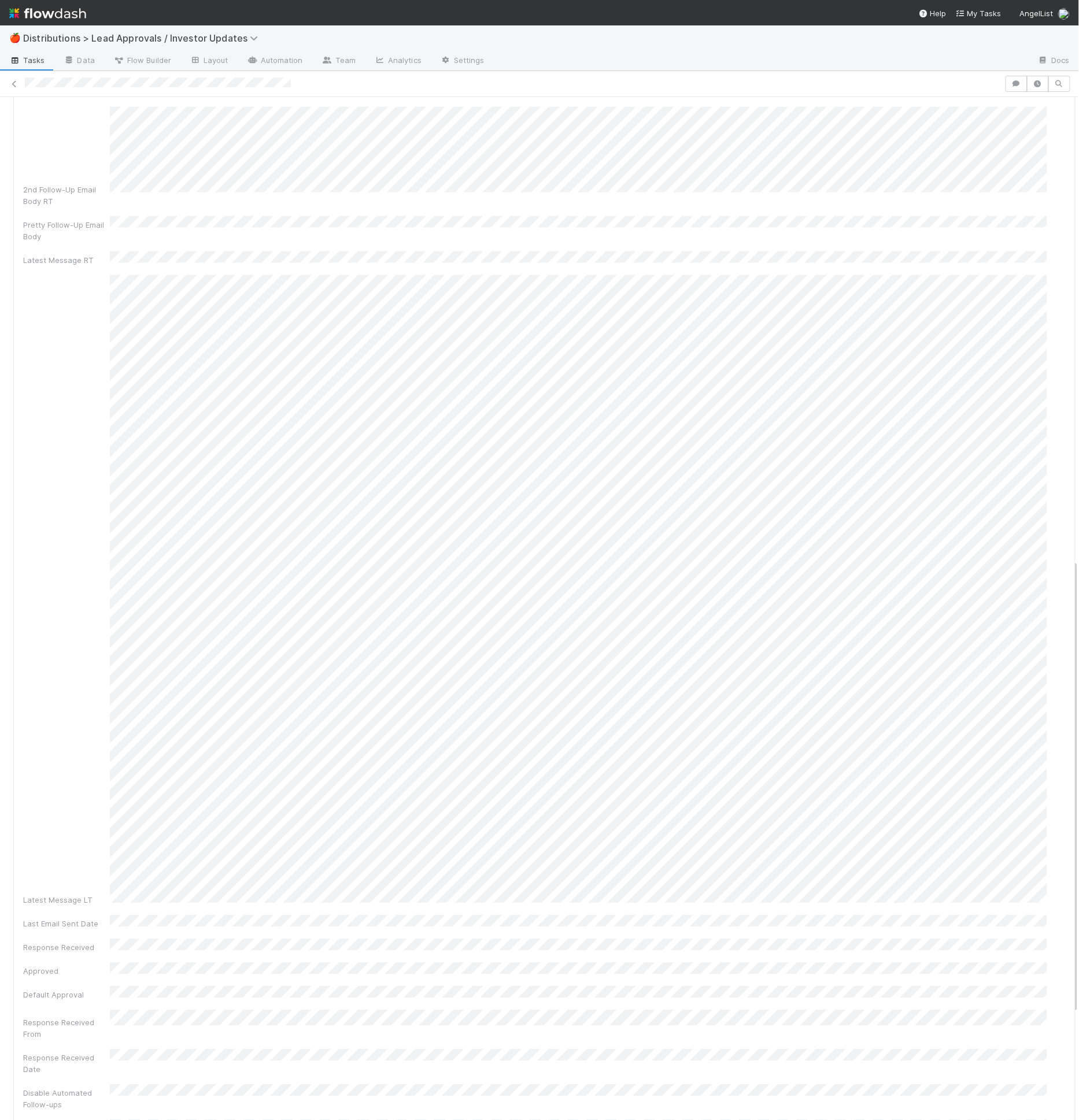
scroll to position [1284, 0]
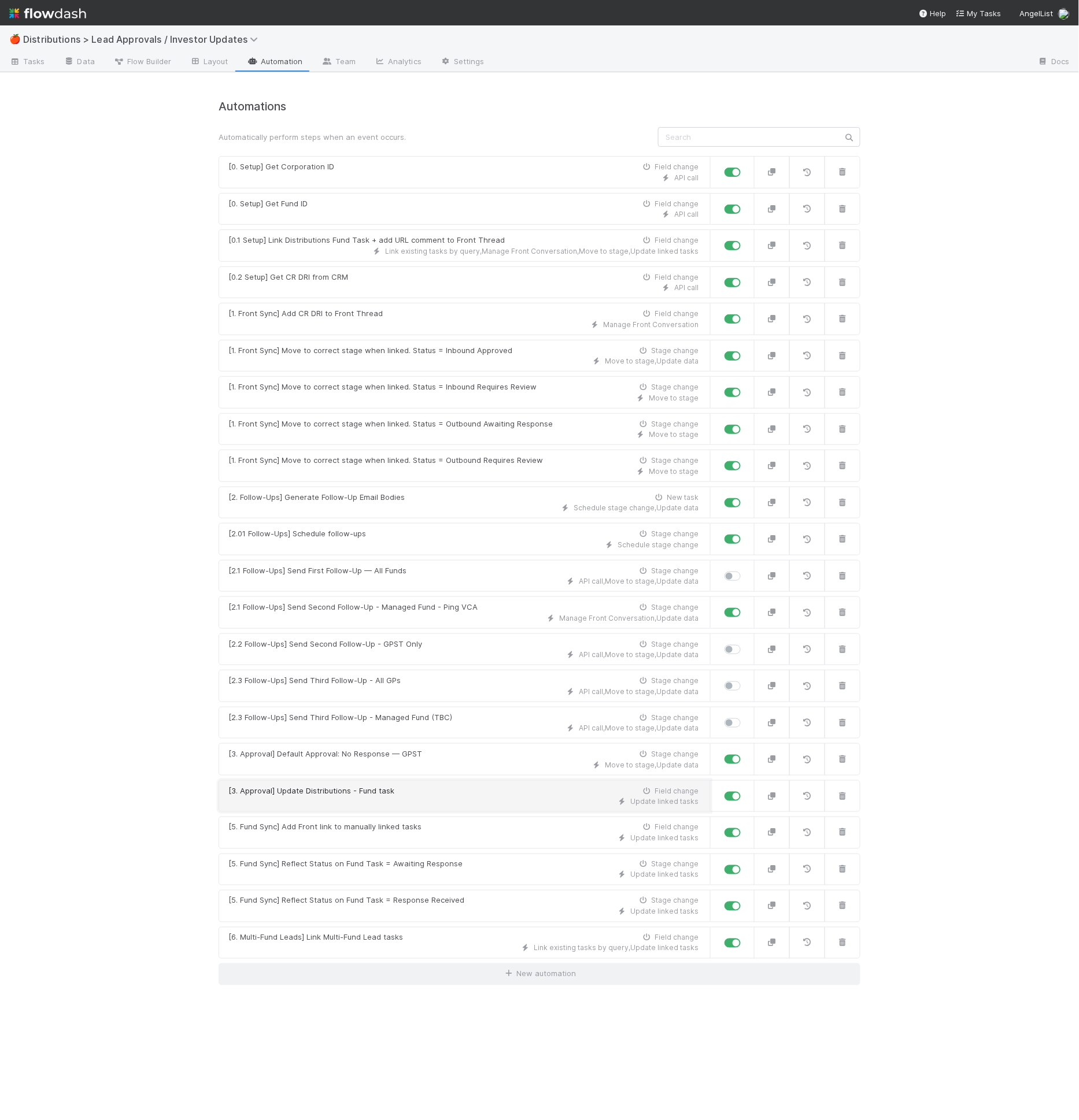
click at [385, 796] on div "Update linked tasks" at bounding box center [463, 801] width 470 height 11
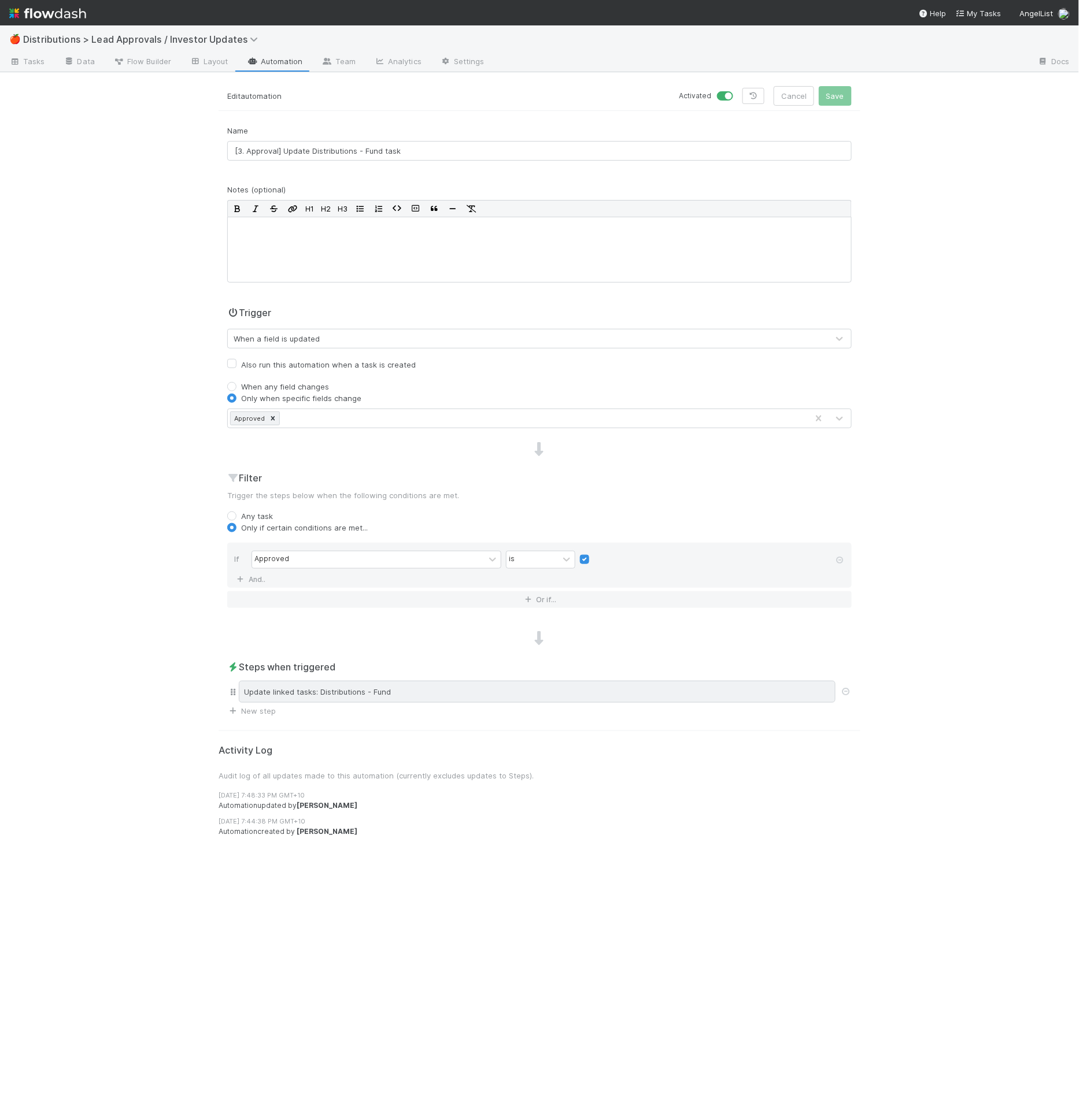
drag, startPoint x: 472, startPoint y: 675, endPoint x: 464, endPoint y: 694, distance: 20.6
click at [472, 675] on div "Steps when triggered Update linked tasks: Distributions - Fund New step" at bounding box center [540, 689] width 642 height 57
click at [464, 694] on div "Update linked tasks: Distributions - Fund" at bounding box center [537, 692] width 597 height 22
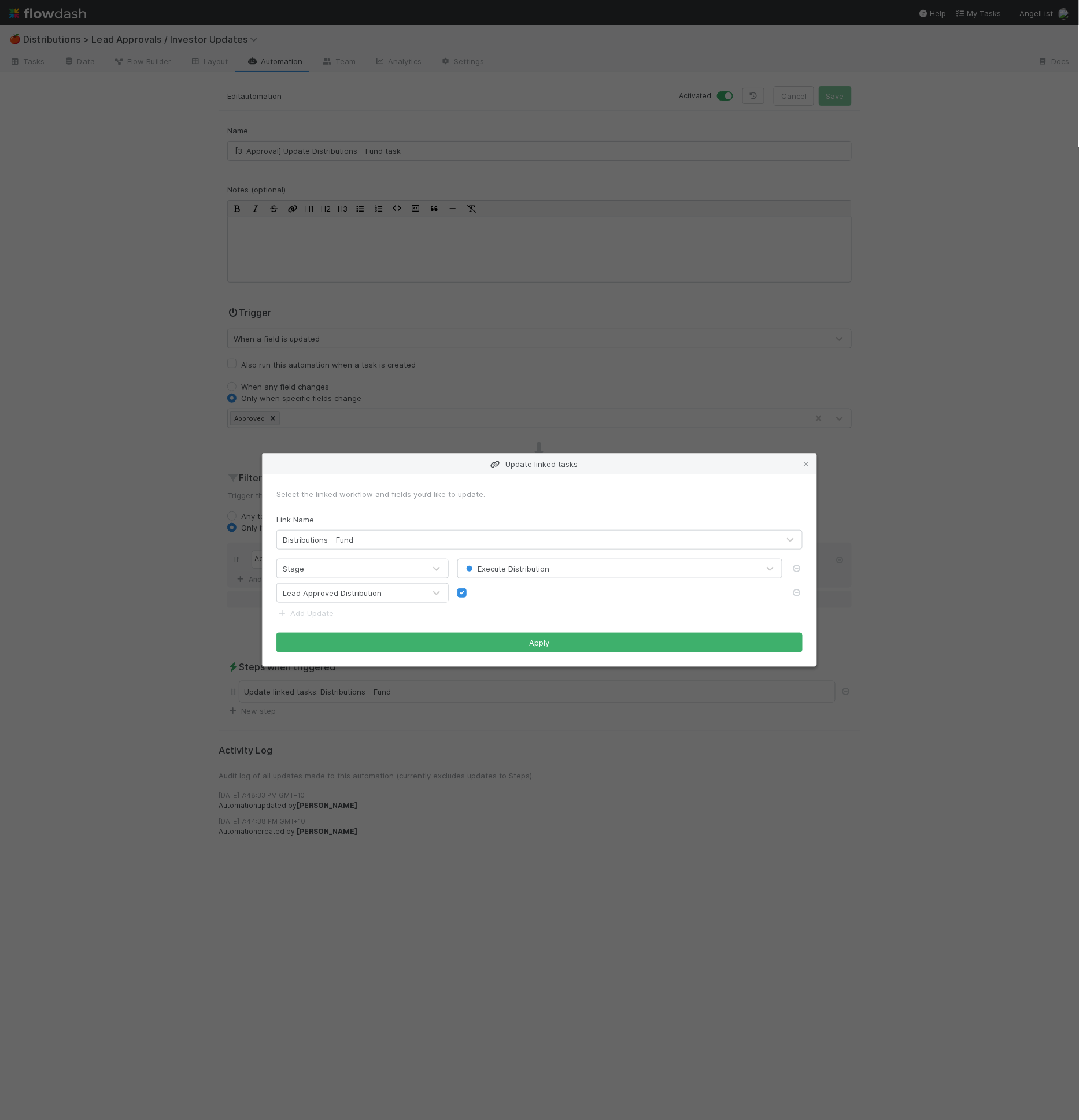
click at [693, 210] on div "Update linked tasks Select the linked workflow and fields you’d like to update.…" at bounding box center [539, 560] width 1079 height 1120
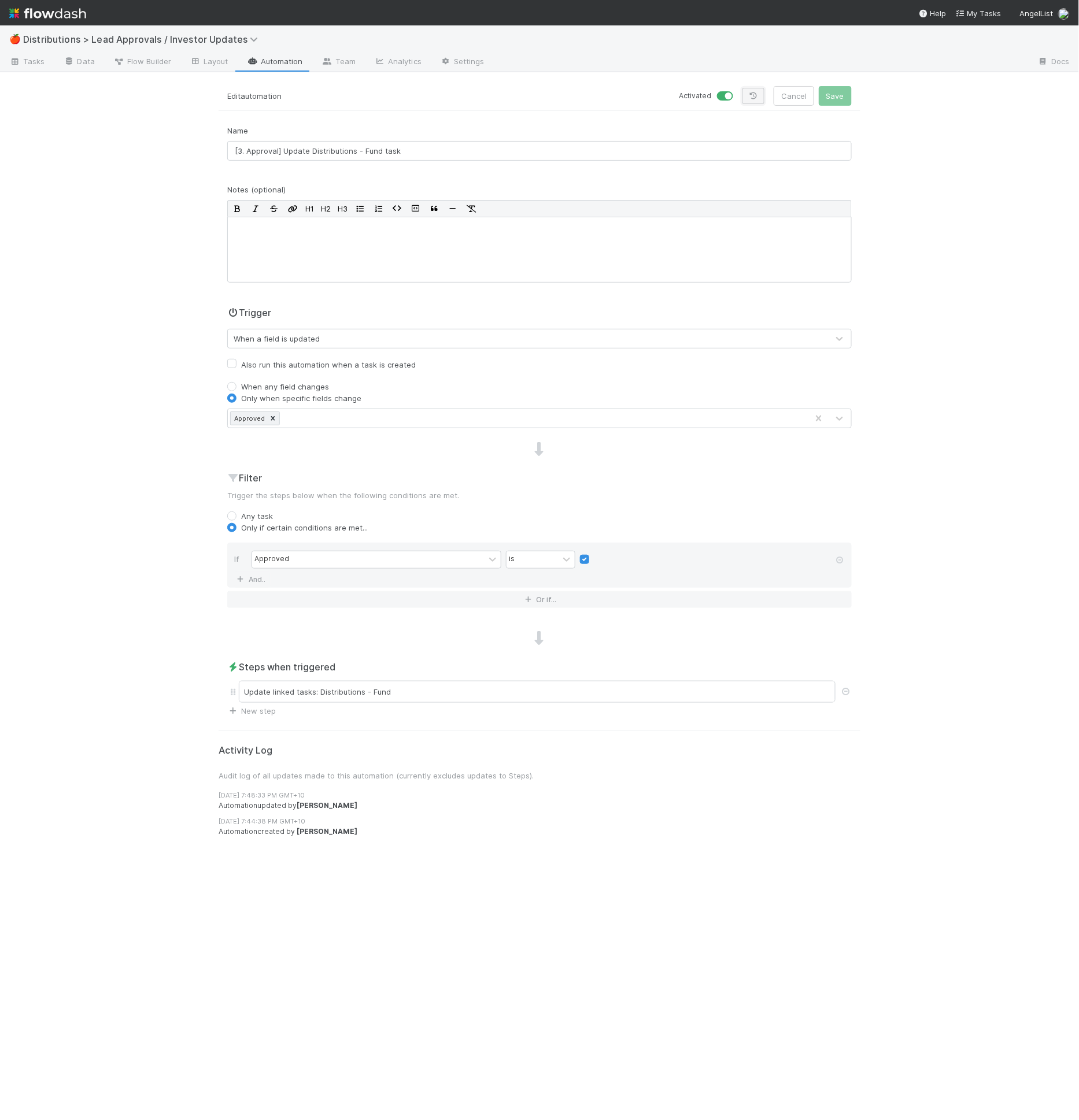
click at [758, 95] on icon at bounding box center [753, 95] width 12 height 7
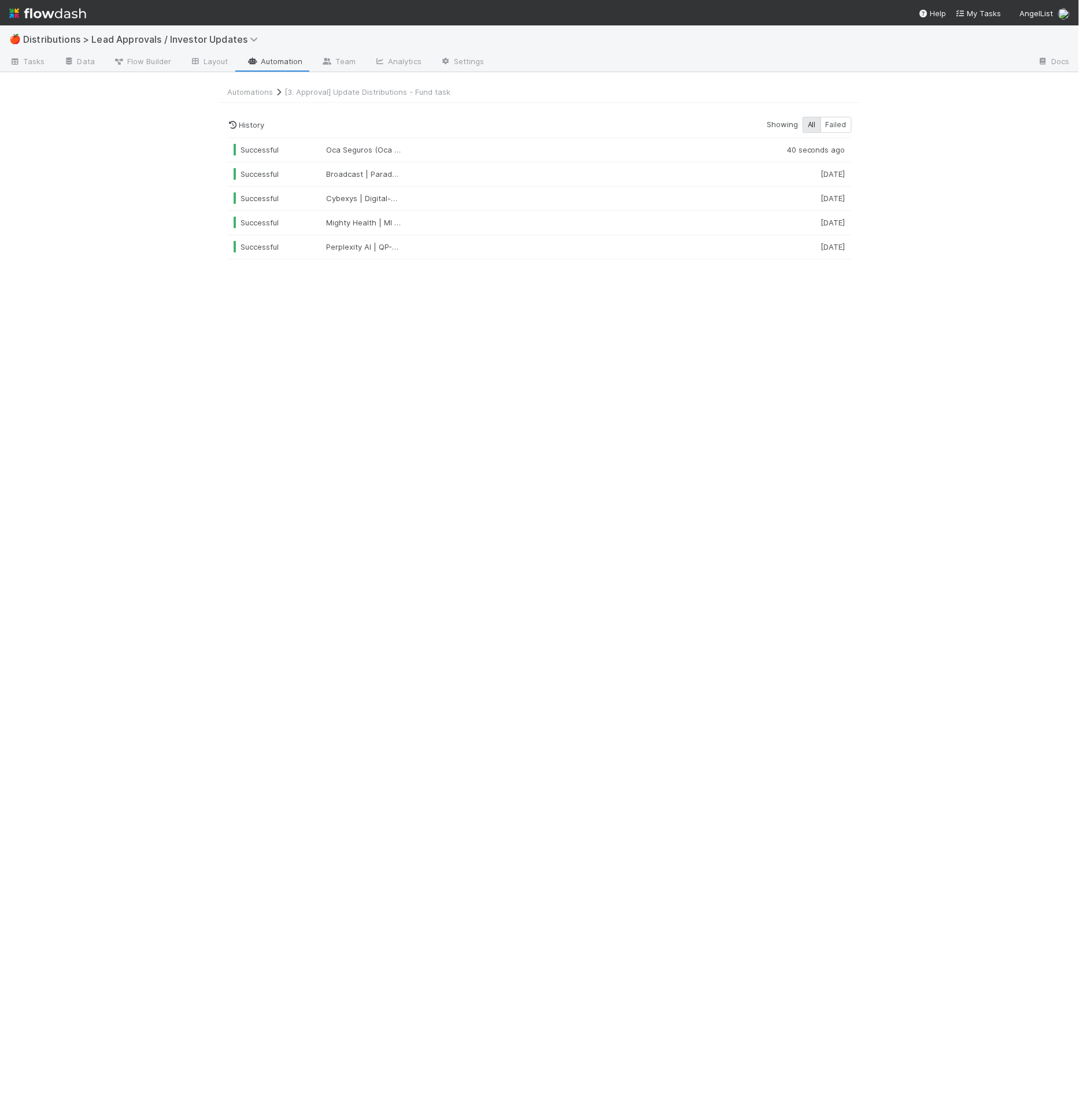
click at [618, 120] on div "History Showing All Failed" at bounding box center [539, 125] width 624 height 16
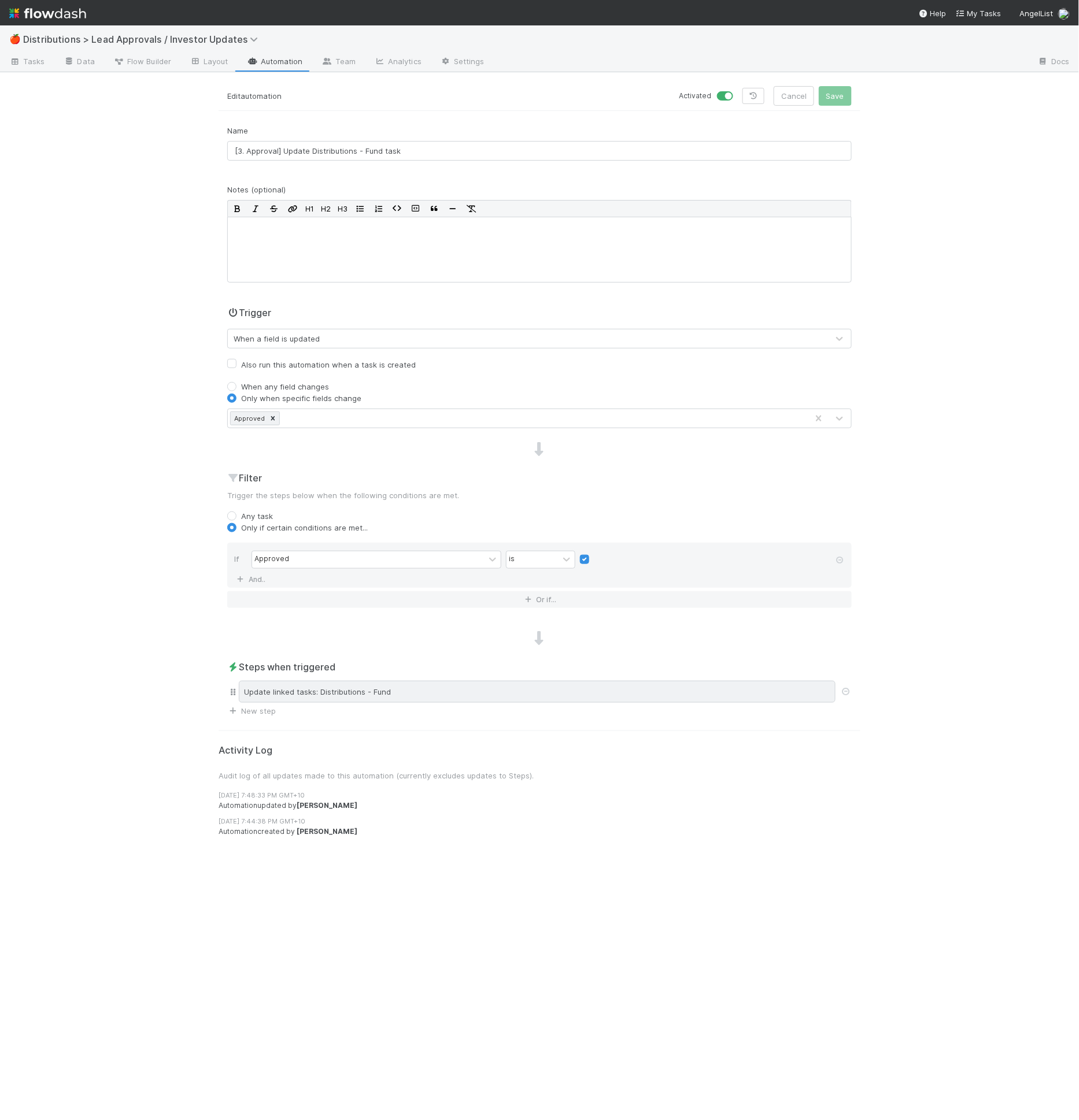
click at [458, 685] on div "Update linked tasks: Distributions - Fund" at bounding box center [537, 692] width 597 height 22
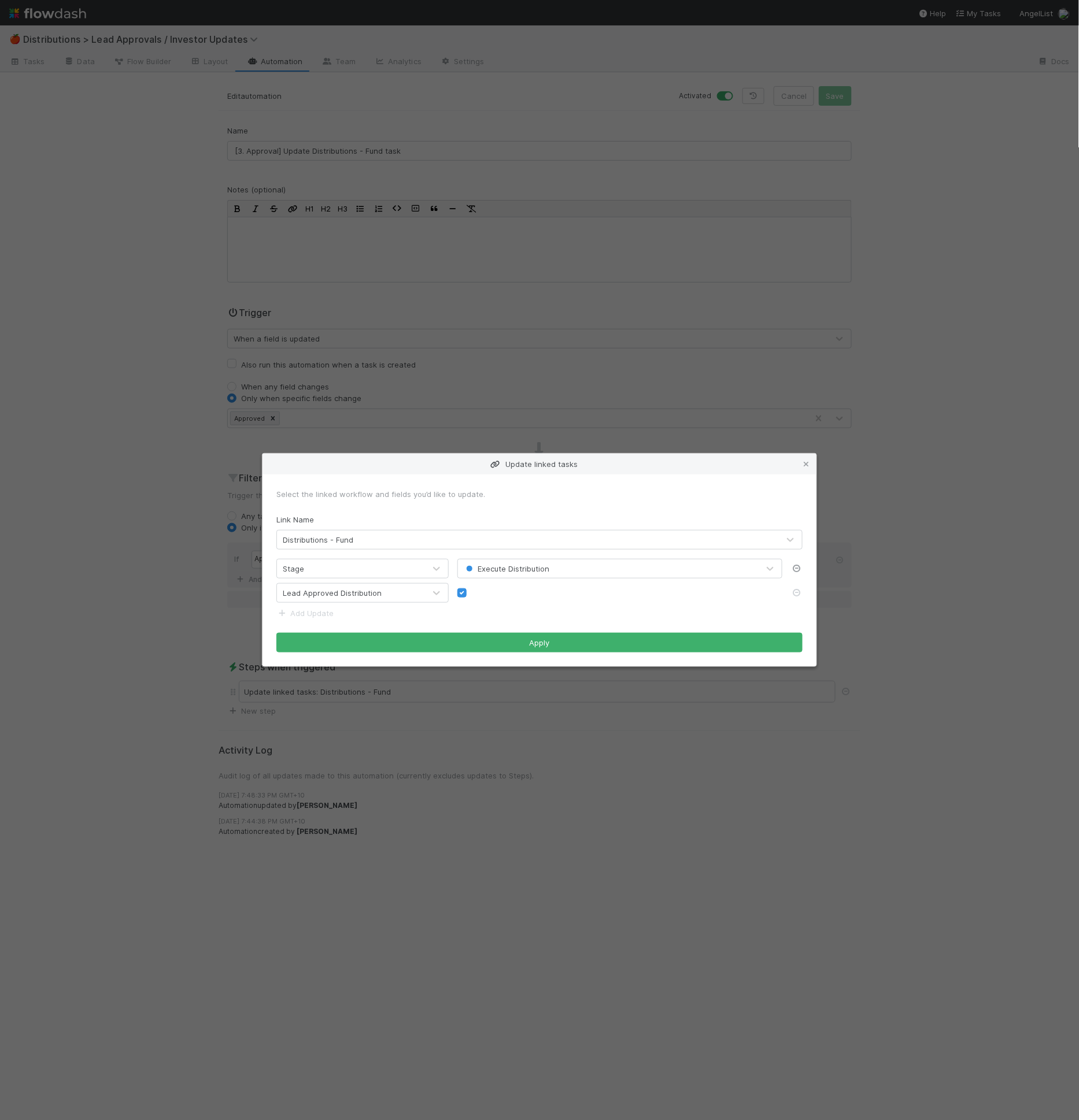
click at [791, 564] on icon at bounding box center [797, 568] width 12 height 8
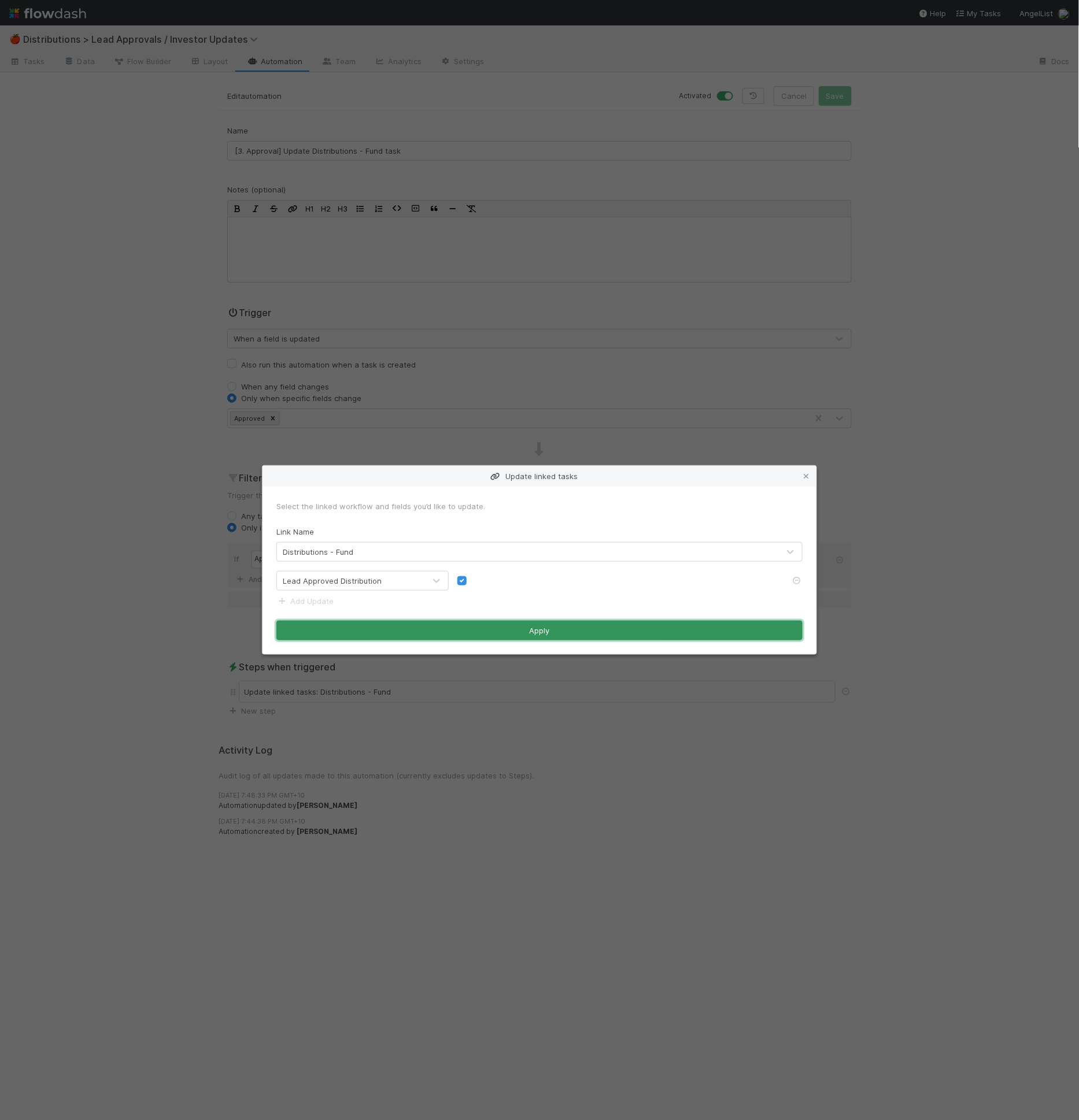
click at [564, 632] on button "Apply" at bounding box center [539, 630] width 526 height 20
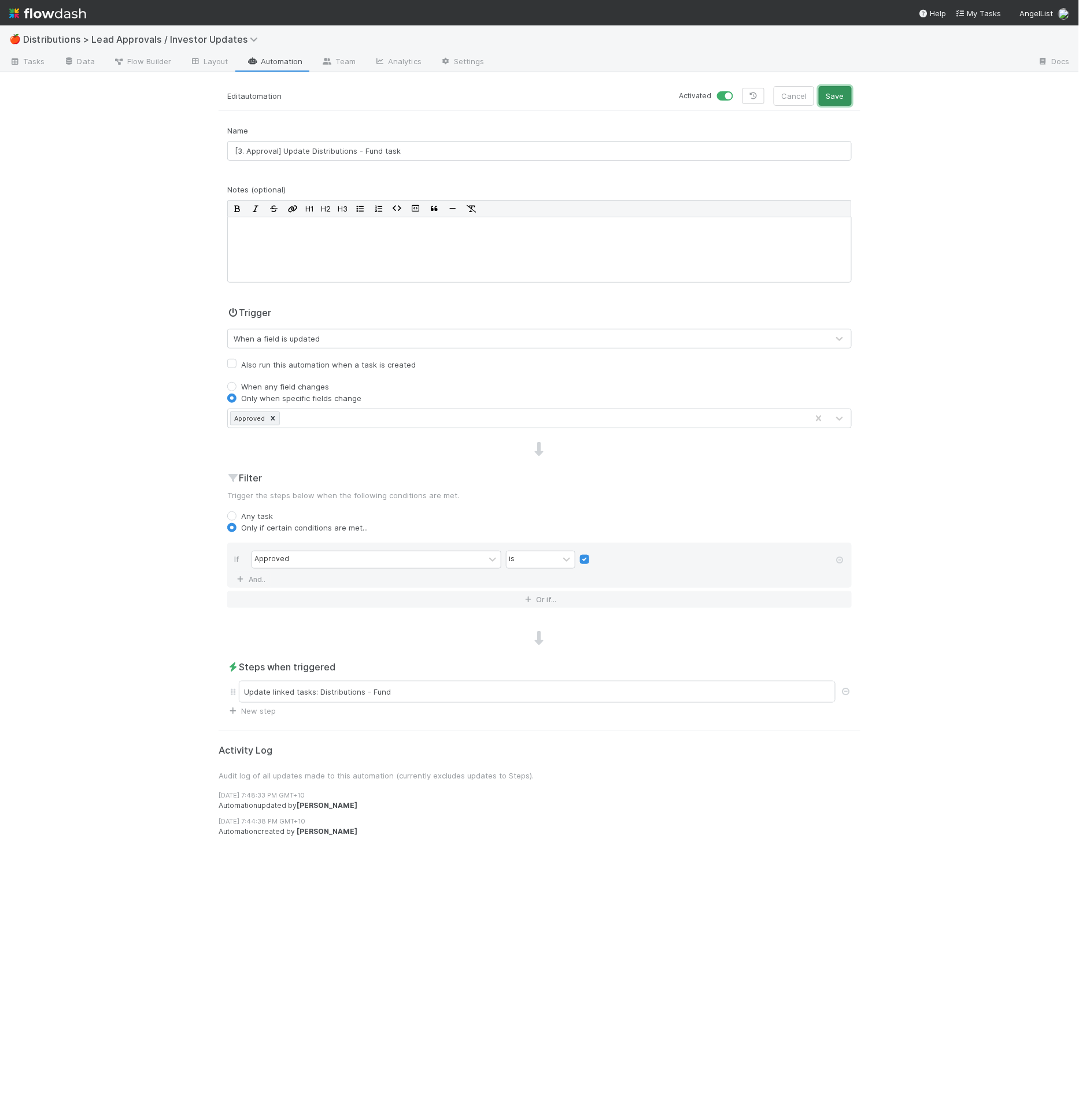
click at [850, 100] on button "Save" at bounding box center [836, 96] width 33 height 20
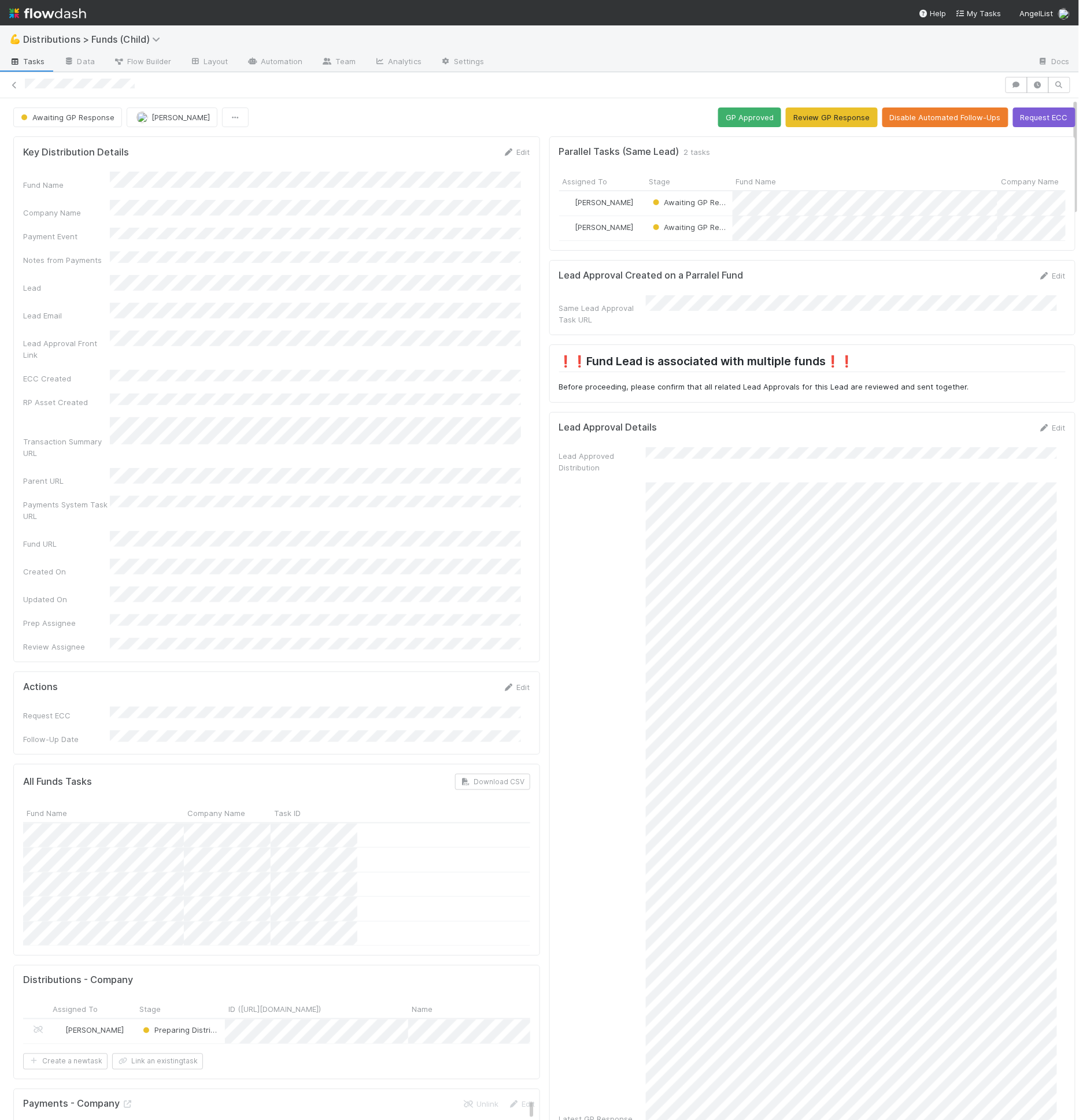
click at [237, 79] on div at bounding box center [513, 84] width 976 height 12
click at [339, 83] on div at bounding box center [513, 84] width 976 height 12
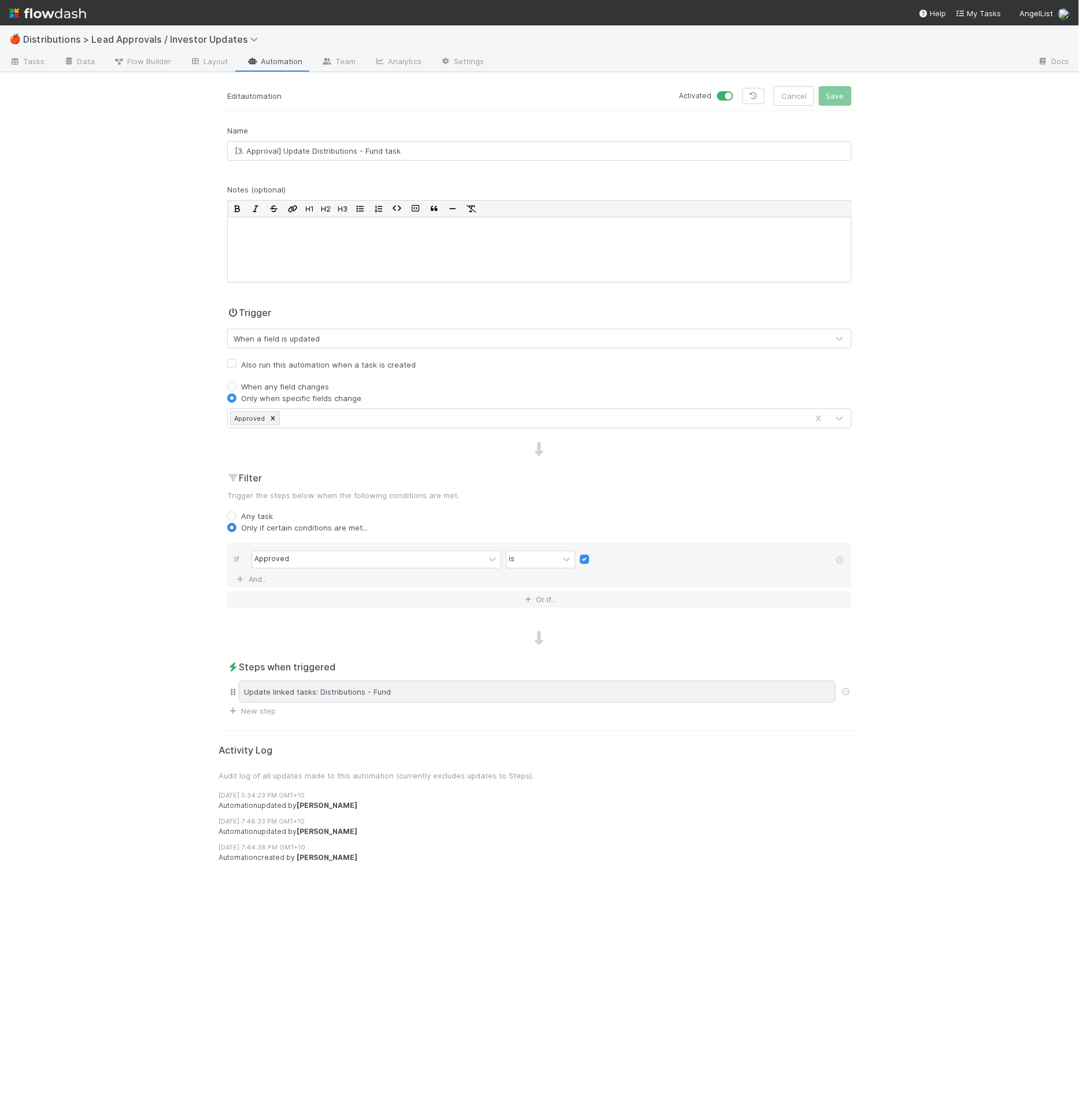
click at [364, 685] on div "Update linked tasks: Distributions - Fund" at bounding box center [537, 692] width 597 height 22
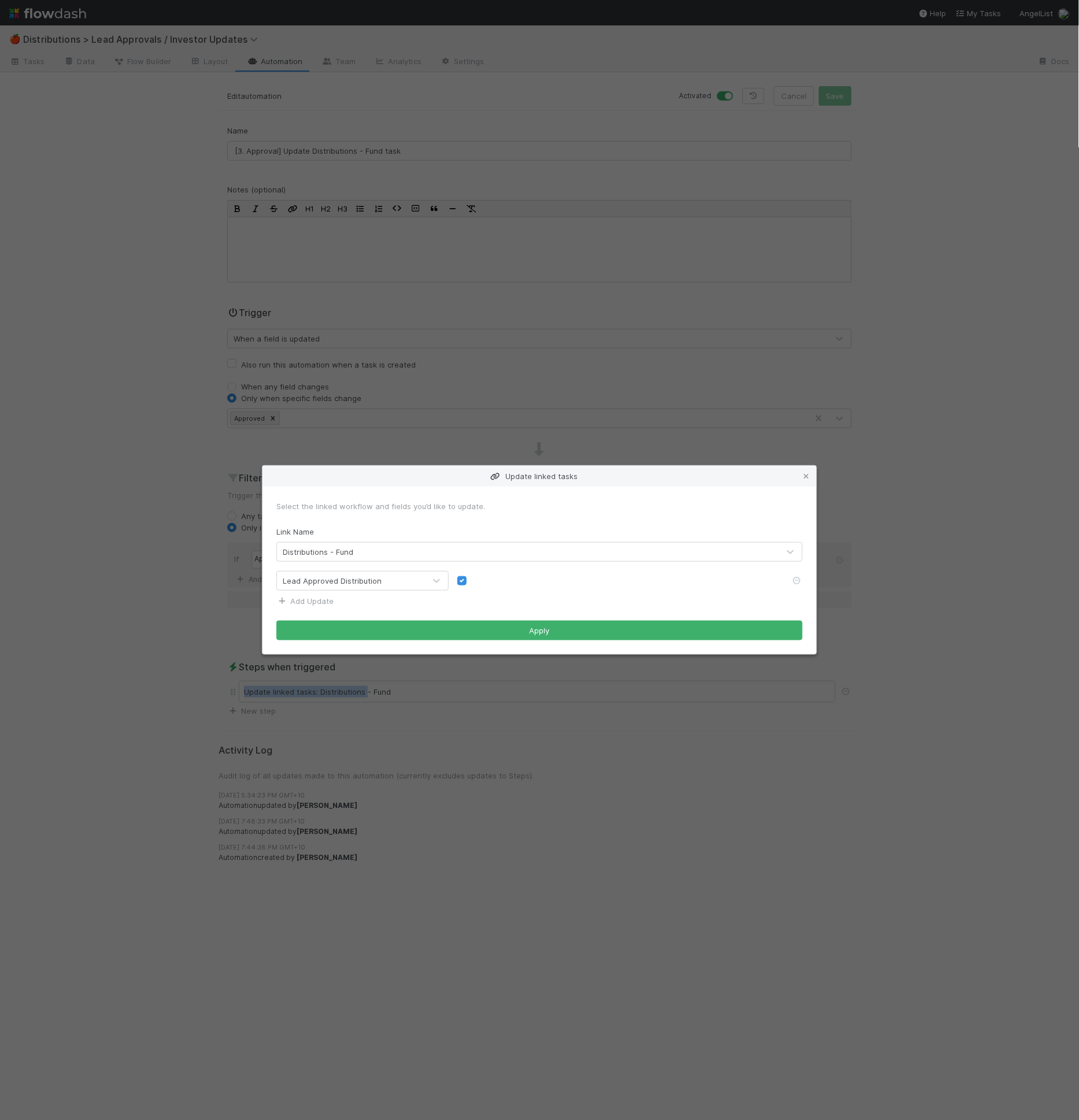
click at [324, 600] on link "Add Update" at bounding box center [304, 601] width 57 height 9
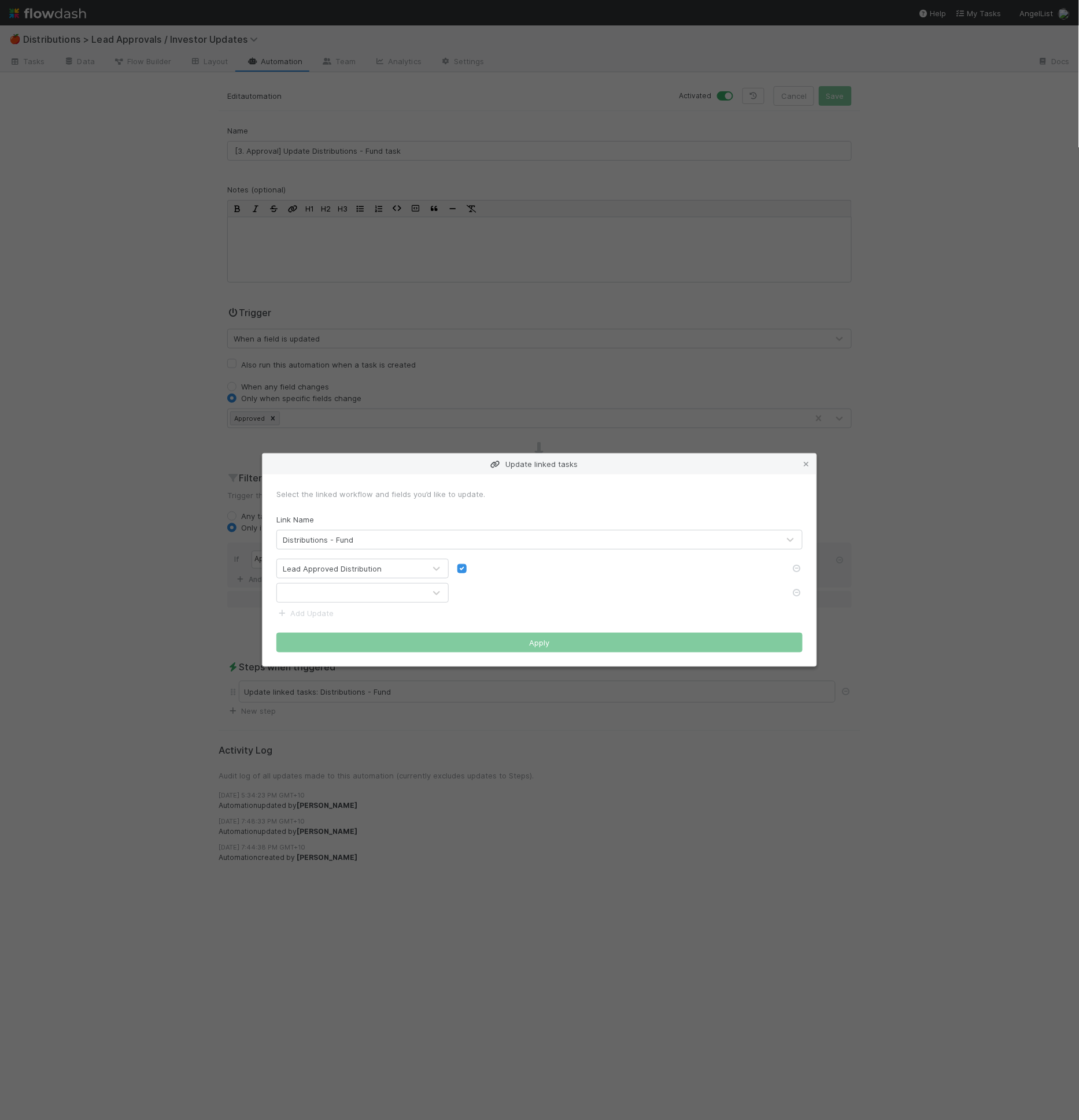
click at [328, 592] on div at bounding box center [351, 593] width 148 height 19
type input "w"
type input "stage"
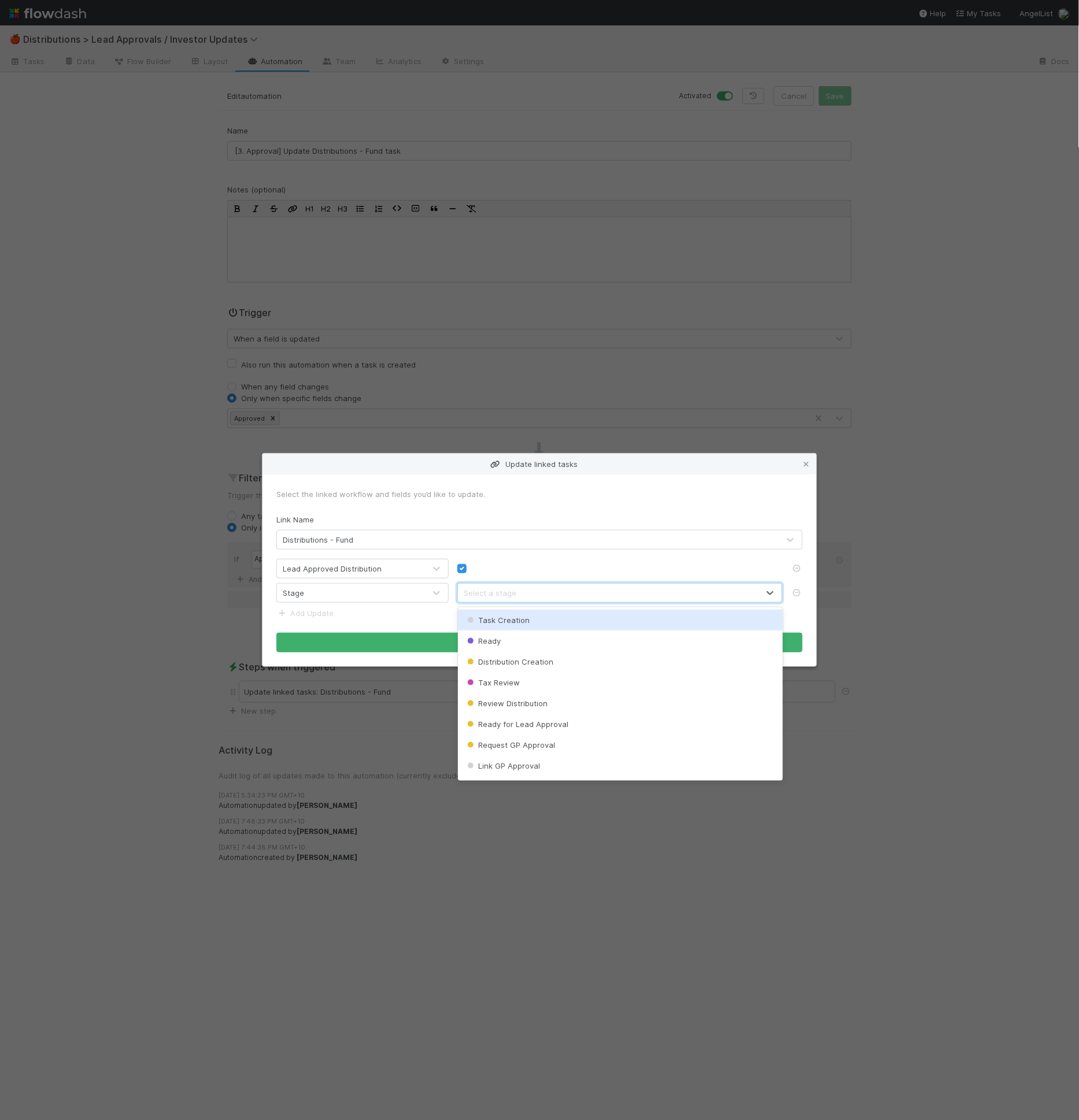
click at [550, 584] on div "Select a stage" at bounding box center [608, 593] width 300 height 19
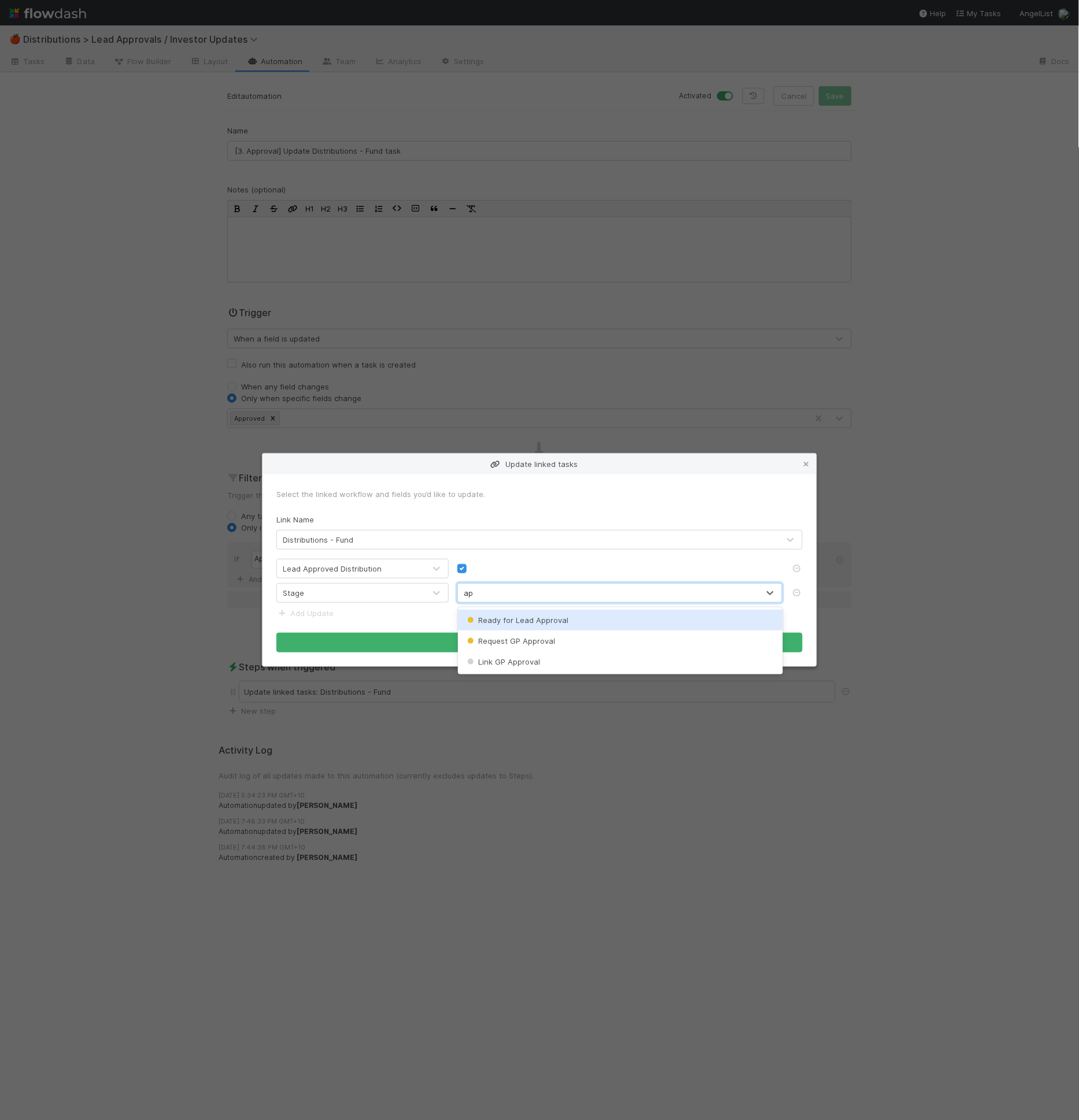
type input "a"
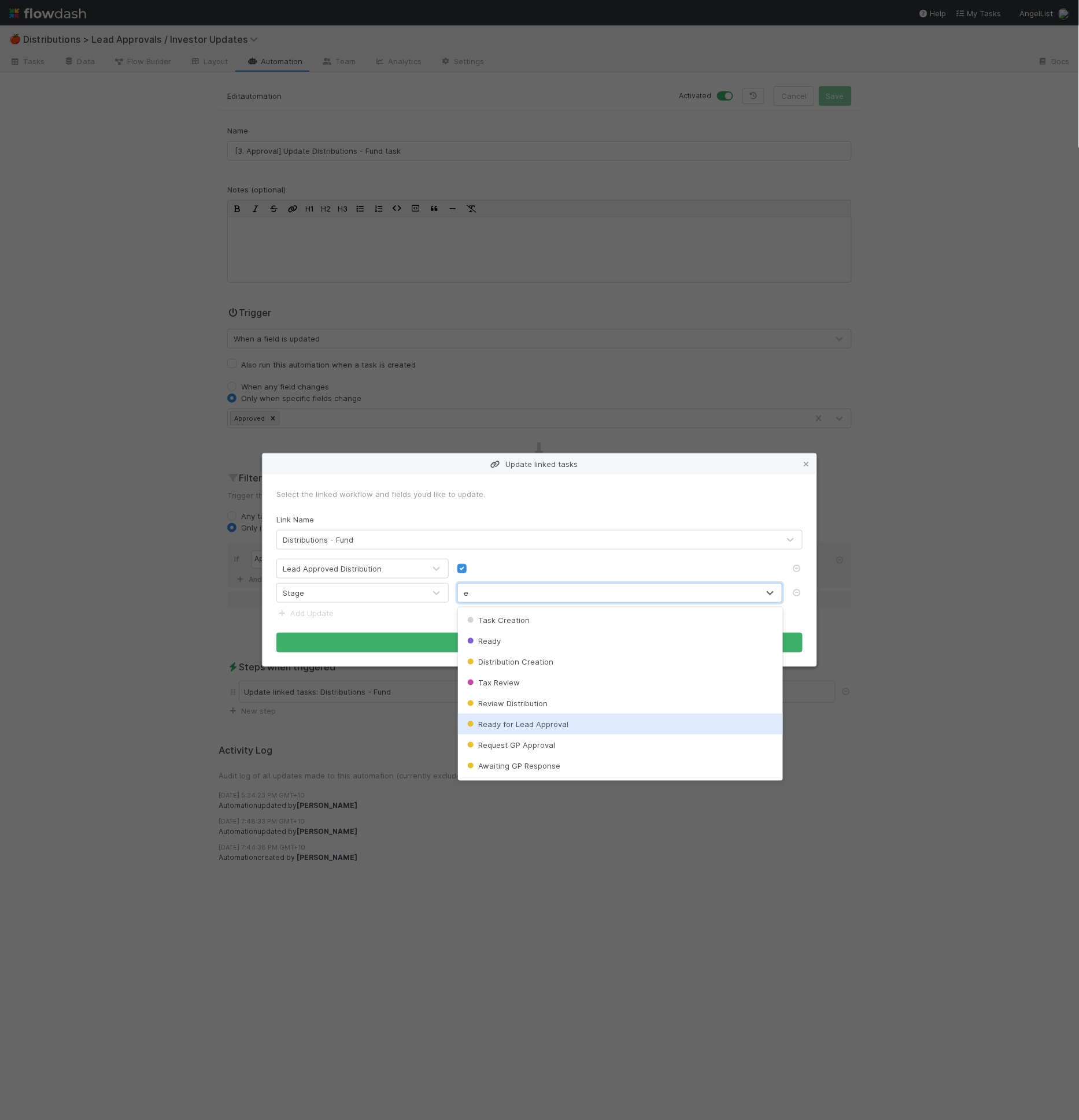
type input "ex"
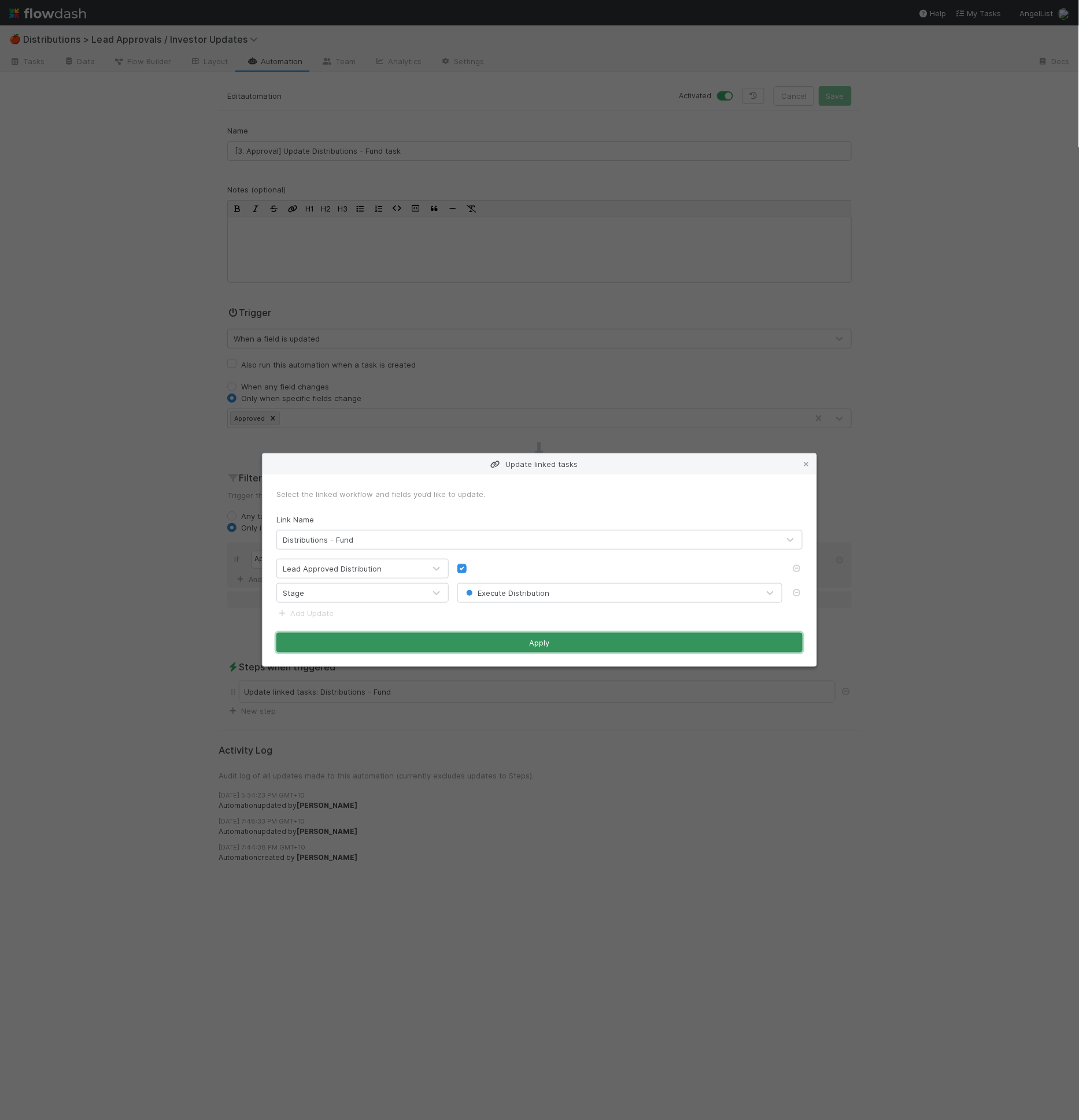
click at [562, 645] on button "Apply" at bounding box center [539, 643] width 526 height 20
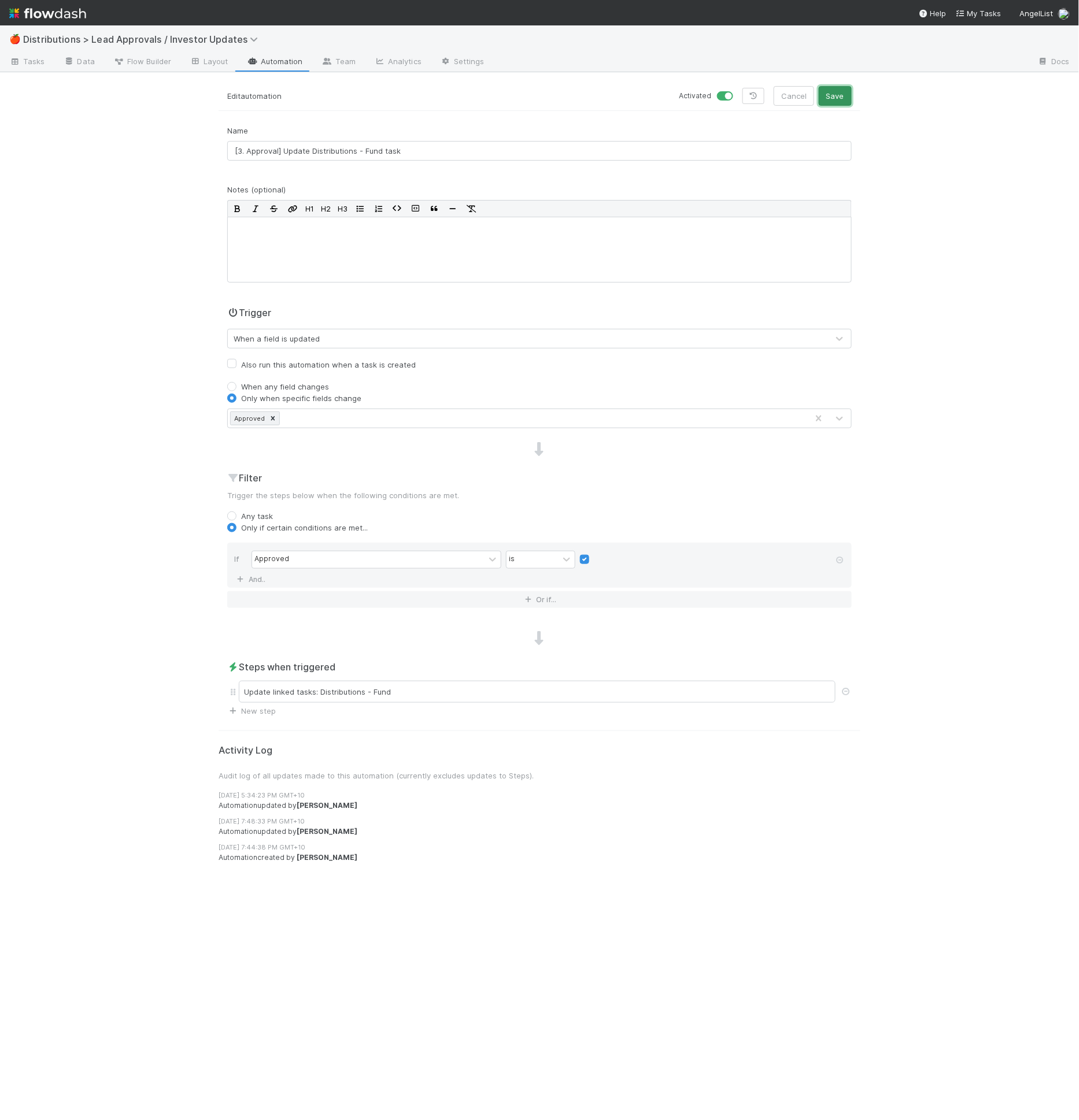
click at [829, 99] on button "Save" at bounding box center [836, 96] width 33 height 20
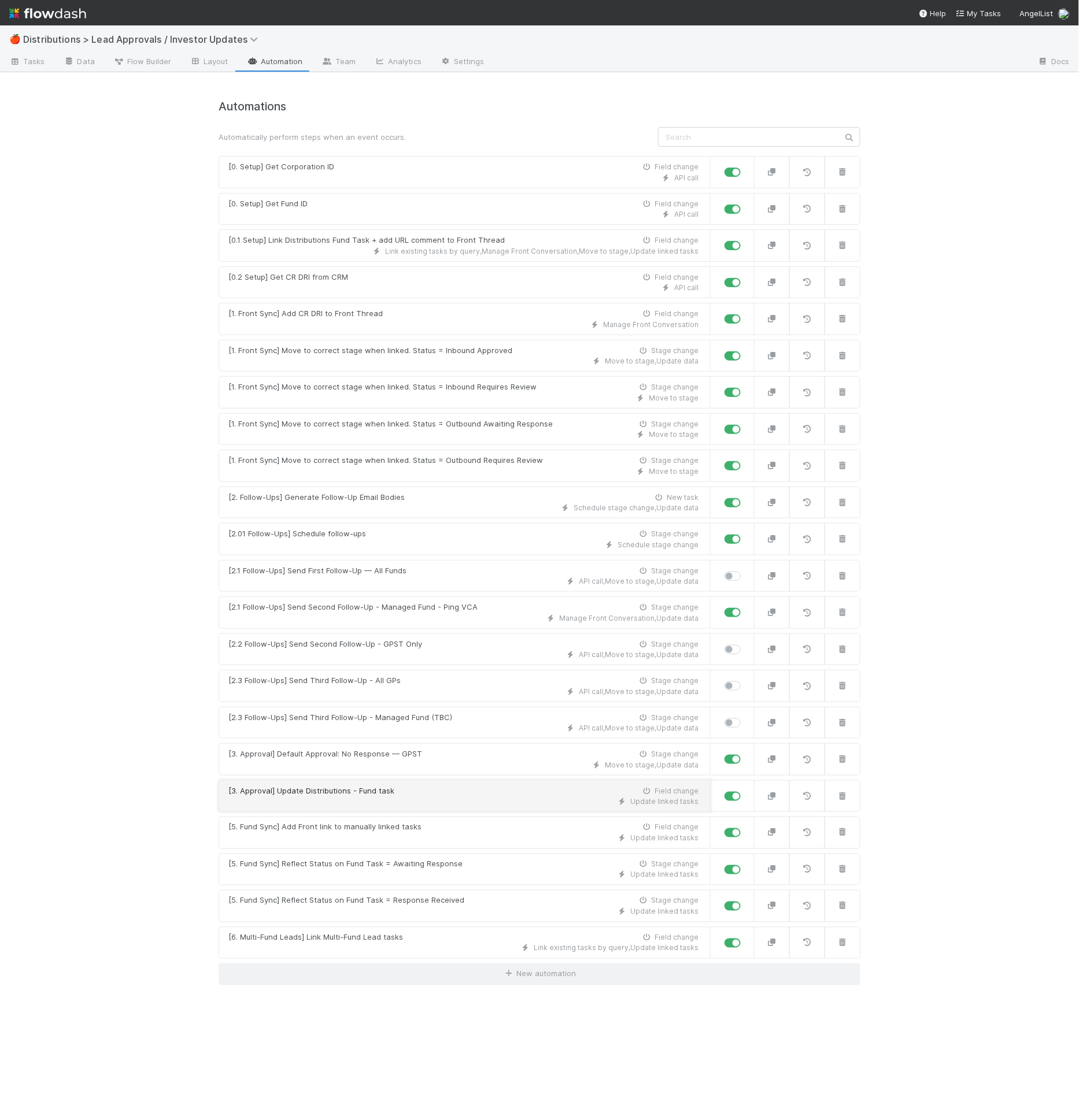
click at [385, 796] on div "Update linked tasks" at bounding box center [463, 801] width 470 height 11
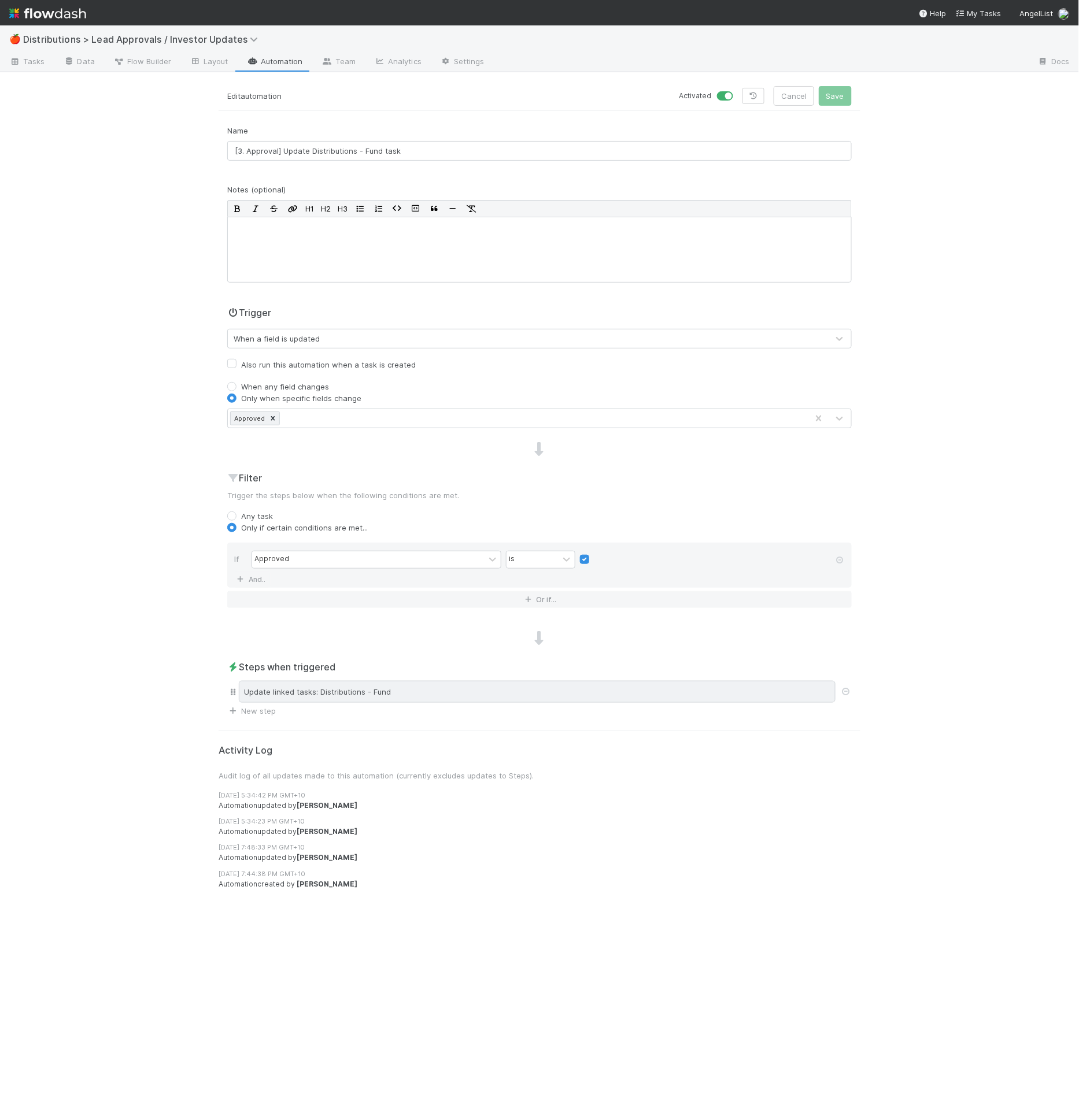
click at [382, 692] on div "Update linked tasks: Distributions - Fund" at bounding box center [537, 692] width 597 height 22
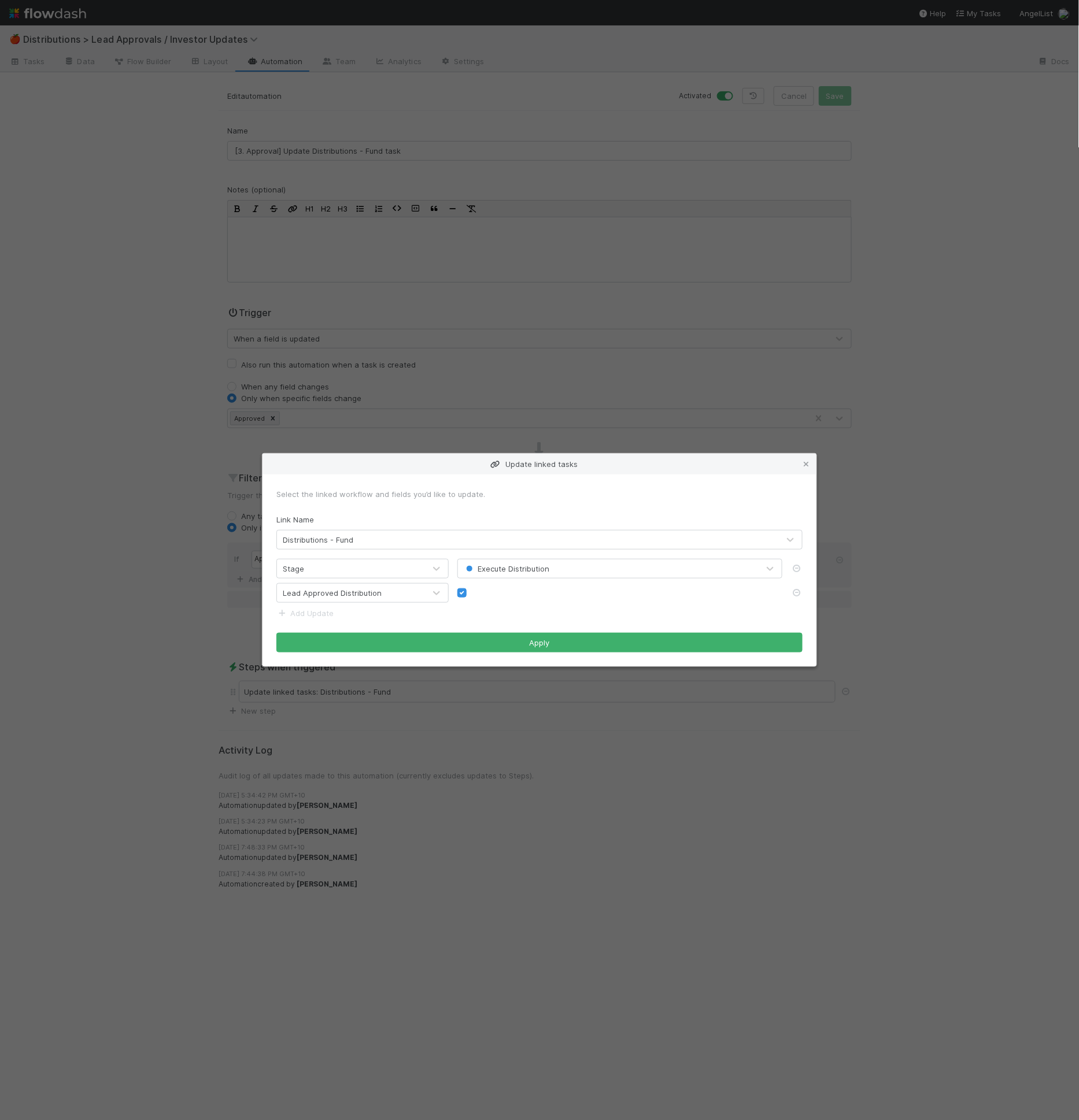
click at [435, 516] on div "Link Name Distributions - Fund" at bounding box center [539, 532] width 526 height 36
click at [802, 460] on icon at bounding box center [806, 464] width 12 height 8
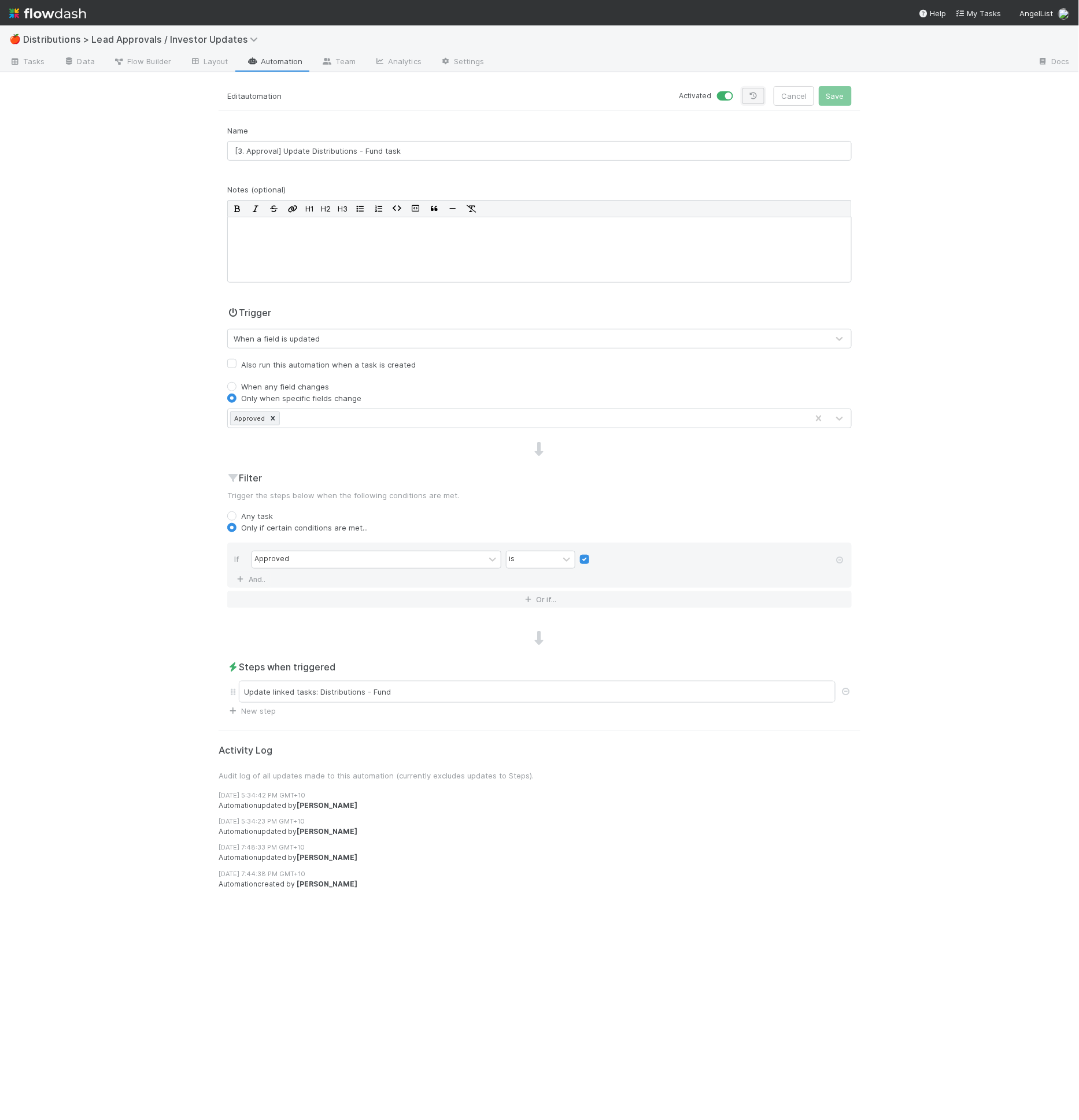
click at [763, 98] on link at bounding box center [753, 96] width 22 height 16
click at [394, 672] on div "Steps when triggered Update linked tasks: Distributions - Fund New step" at bounding box center [540, 689] width 642 height 57
click at [391, 694] on div "Update linked tasks: Distributions - Fund" at bounding box center [537, 692] width 597 height 22
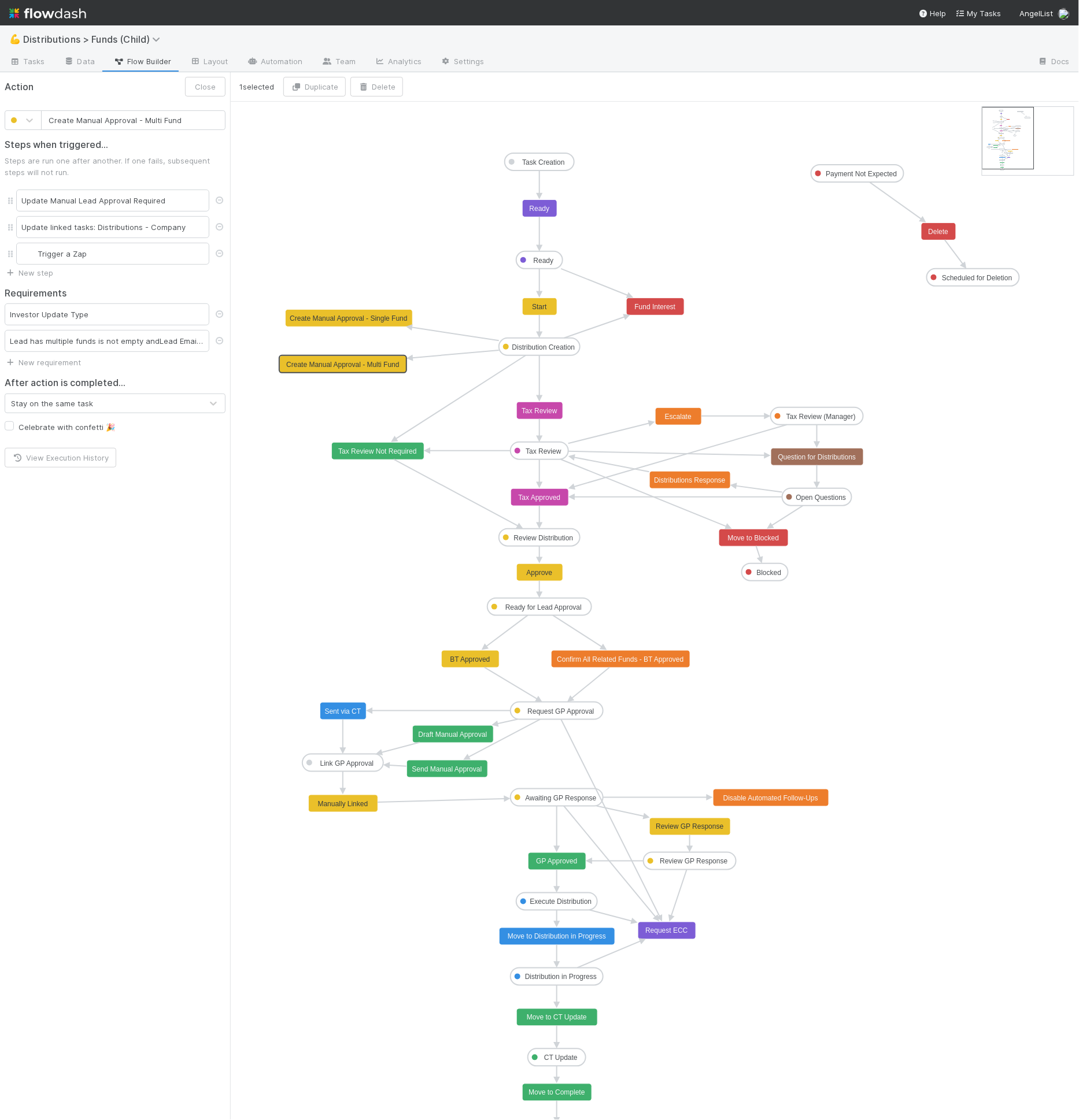
click at [422, 226] on icon "Task Creation Ready Distribution Creation Tax Review Review Distribution Ready …" at bounding box center [654, 622] width 848 height 1040
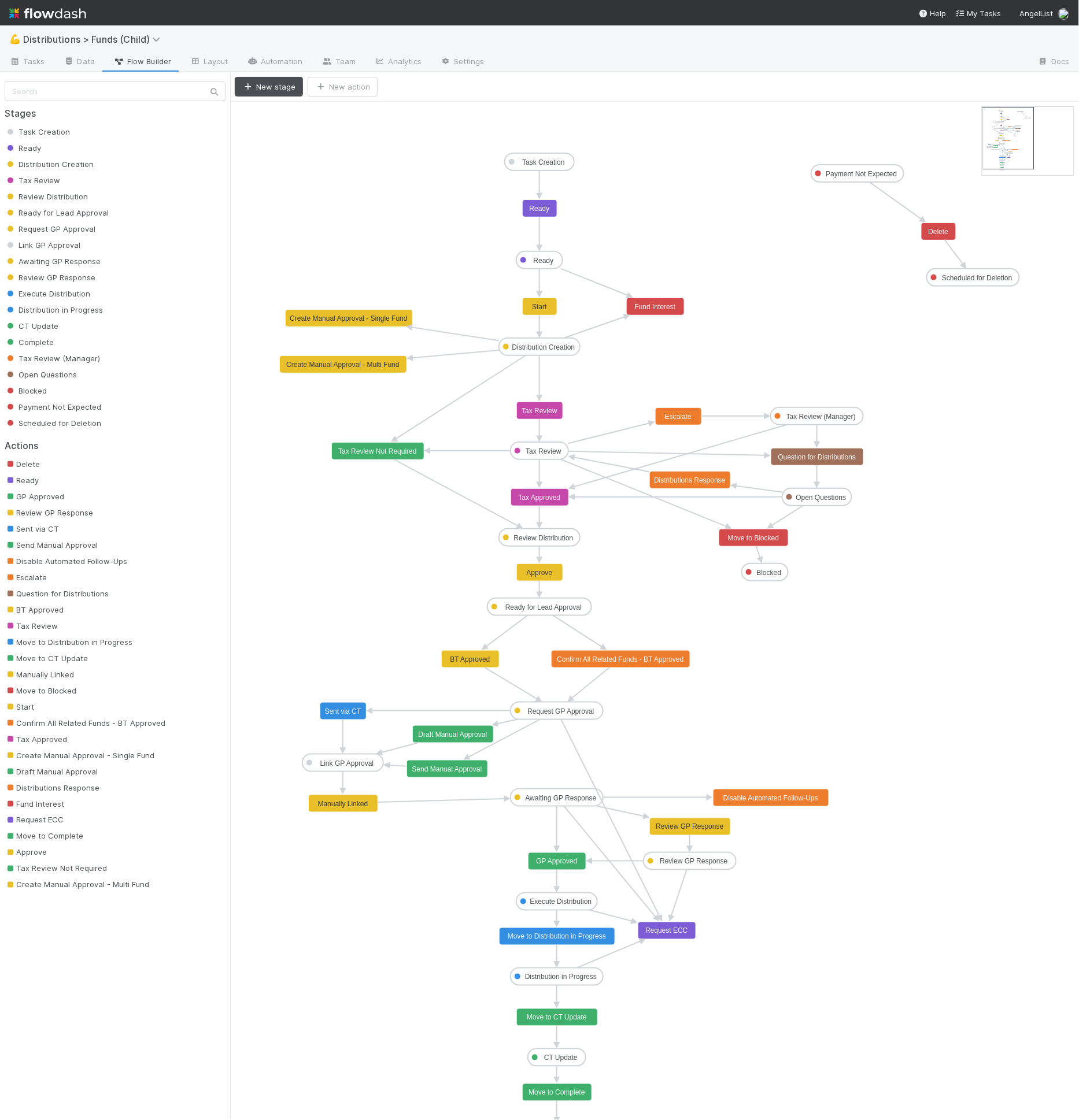
click at [660, 298] on rect at bounding box center [655, 307] width 58 height 18
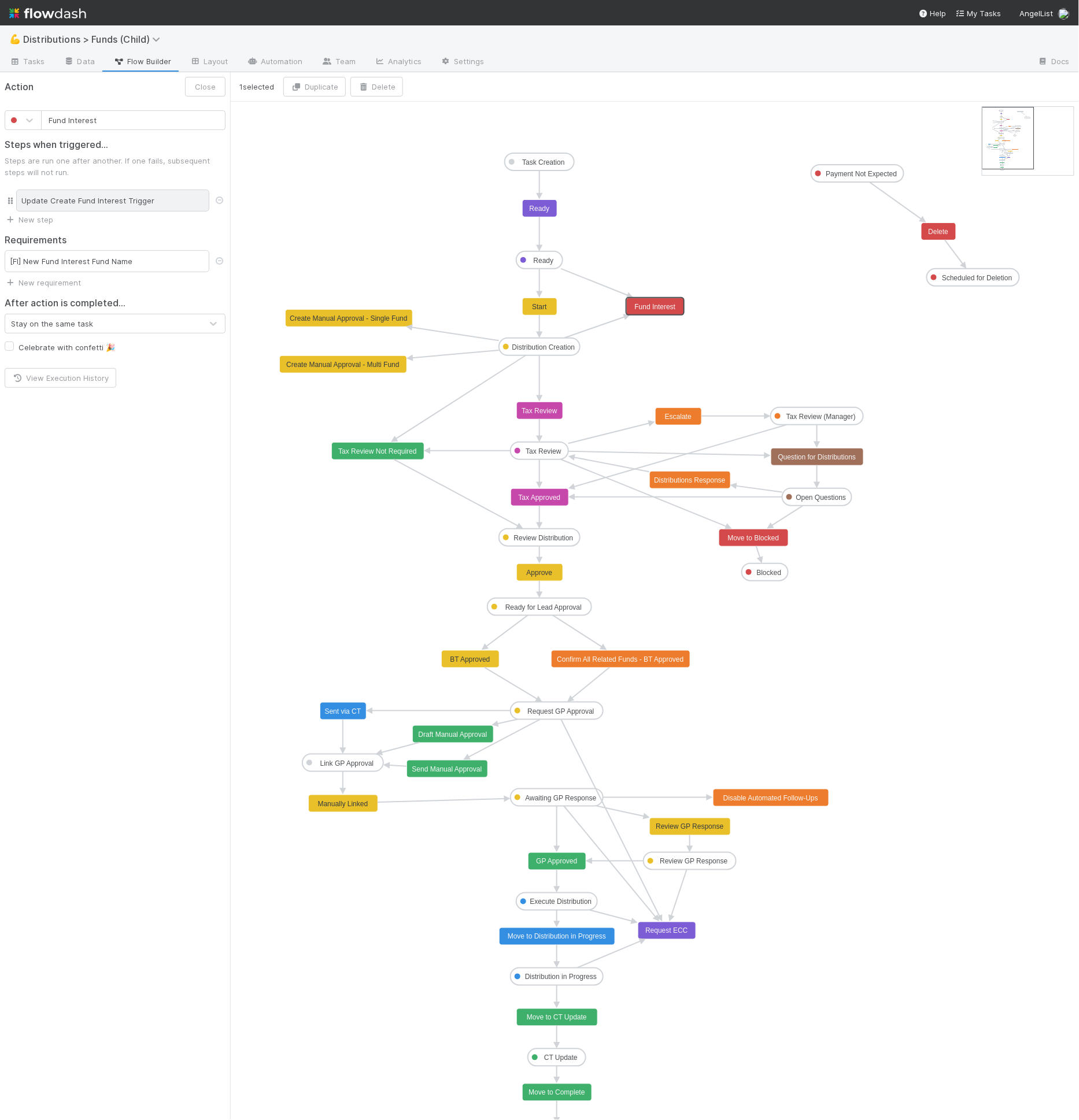
click at [63, 206] on div "Update Create Fund Interest Trigger" at bounding box center [112, 200] width 193 height 22
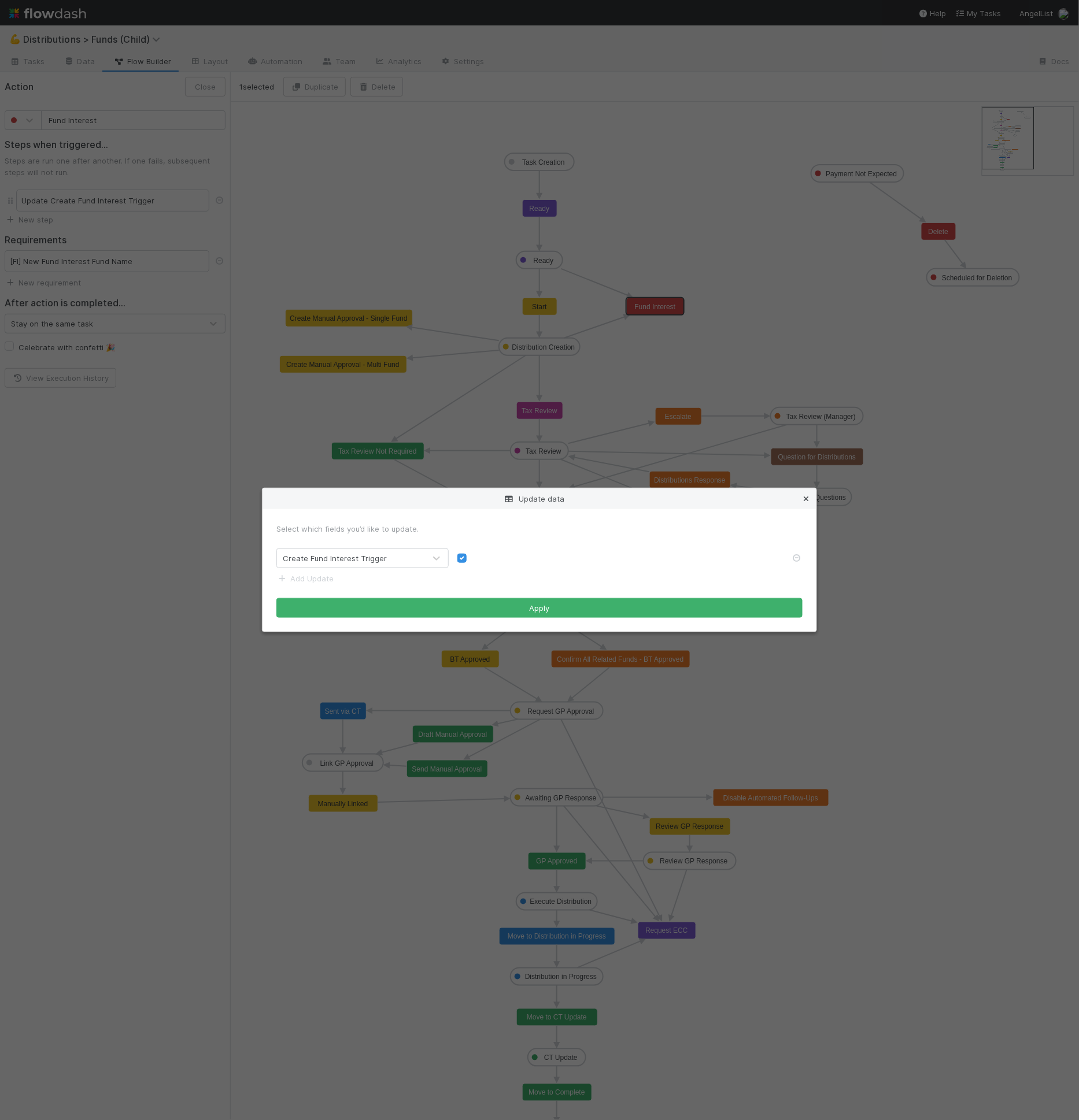
click at [805, 499] on icon at bounding box center [806, 500] width 12 height 8
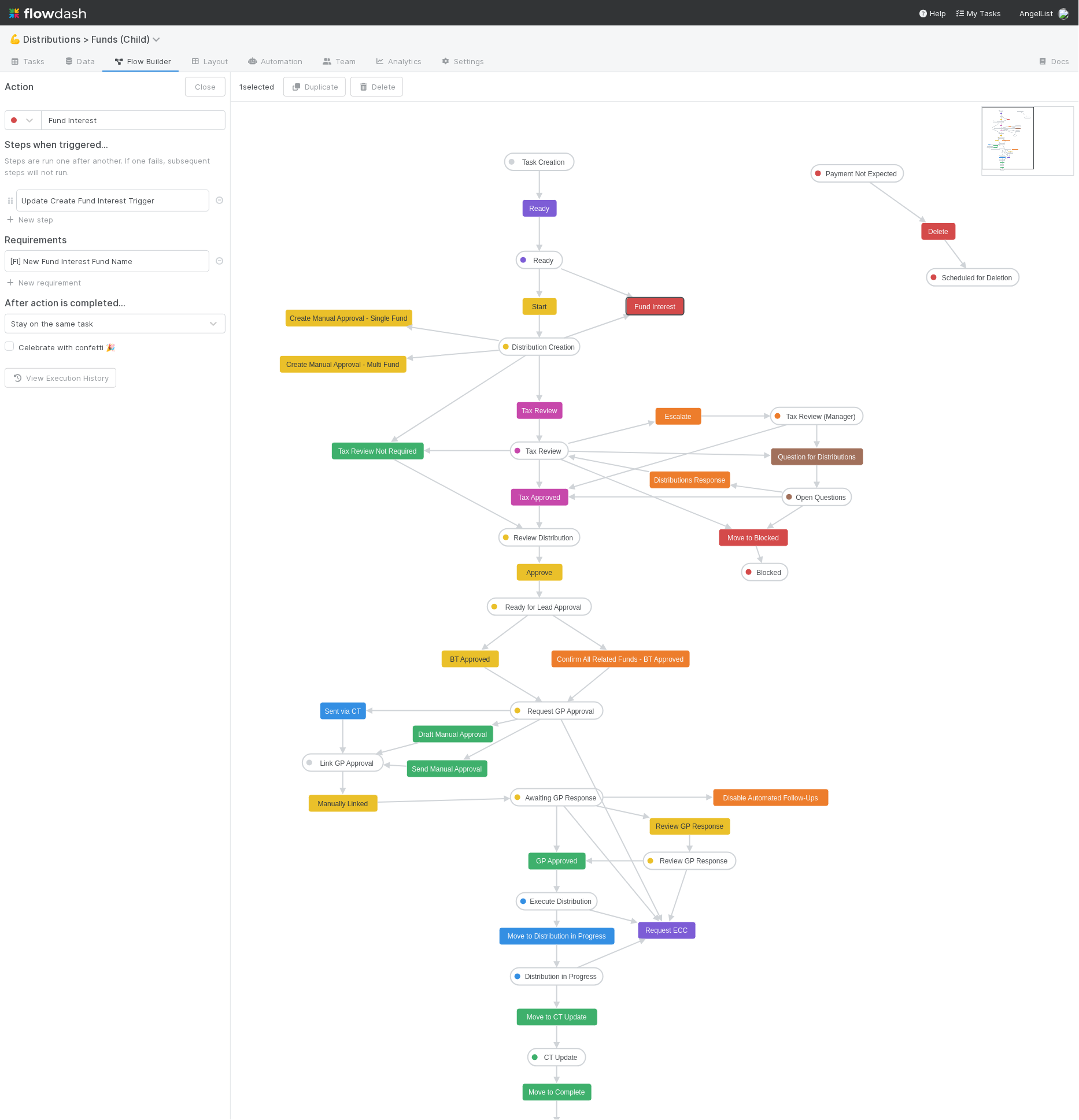
click at [128, 238] on h2 "Requirements" at bounding box center [115, 240] width 221 height 11
click at [135, 259] on div "[FI] New Fund Interest Fund Name" at bounding box center [107, 261] width 204 height 22
click at [180, 237] on h2 "Requirements" at bounding box center [115, 240] width 221 height 11
click at [164, 239] on h2 "Requirements" at bounding box center [115, 240] width 221 height 11
